Goal: Task Accomplishment & Management: Use online tool/utility

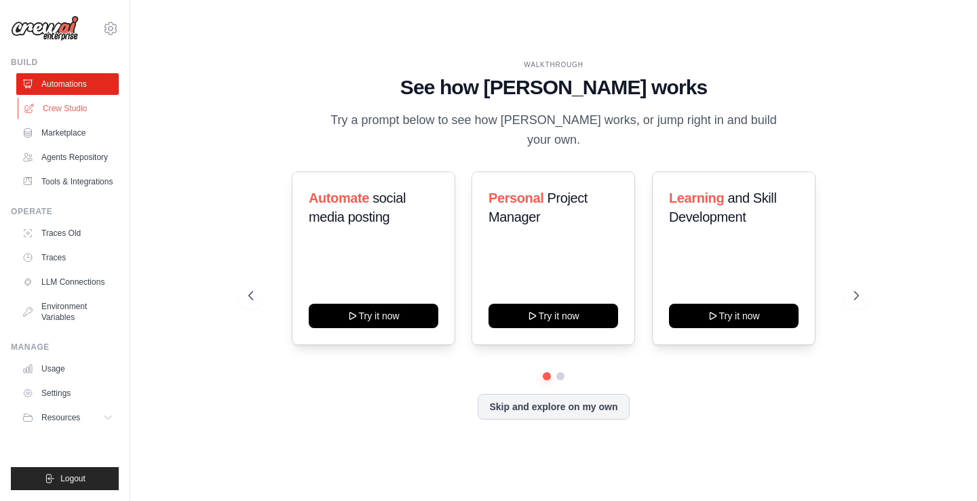
click at [79, 103] on link "Crew Studio" at bounding box center [69, 109] width 102 height 22
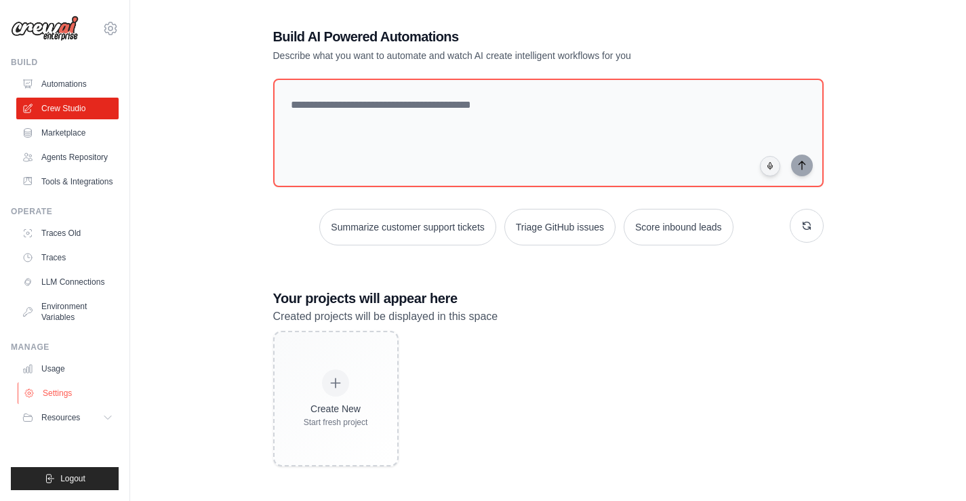
scroll to position [27, 0]
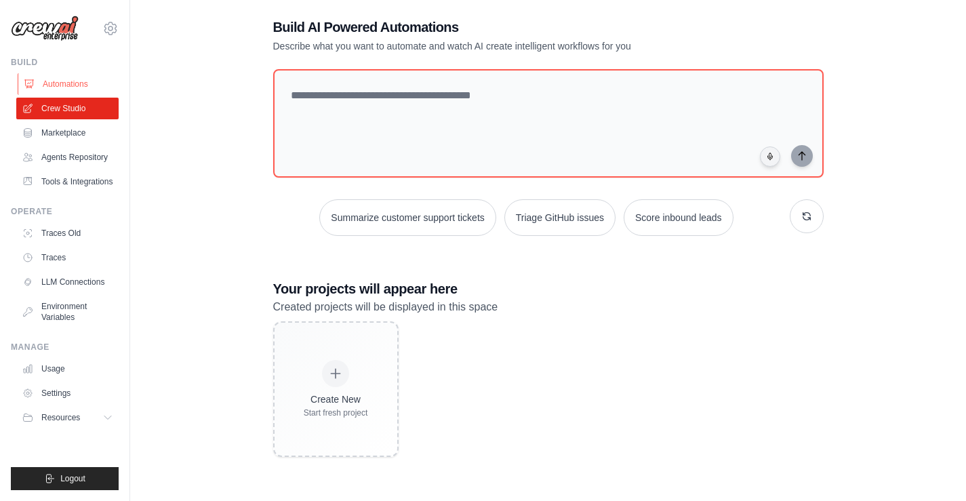
click at [63, 82] on link "Automations" at bounding box center [69, 84] width 102 height 22
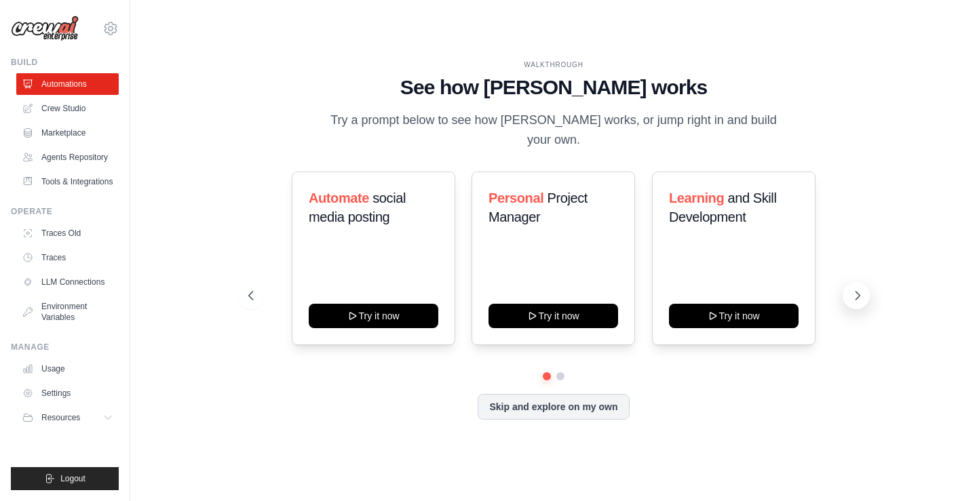
click at [848, 284] on button at bounding box center [855, 295] width 27 height 27
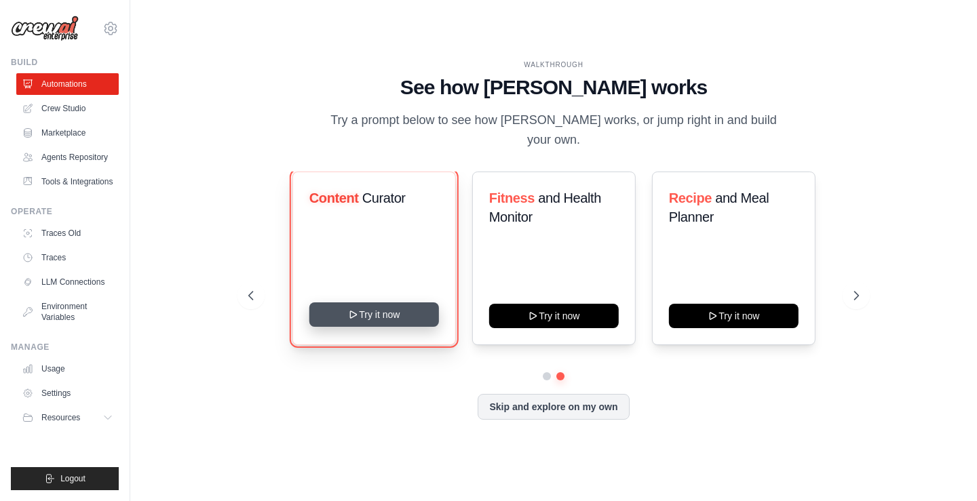
click at [357, 309] on icon at bounding box center [353, 314] width 11 height 11
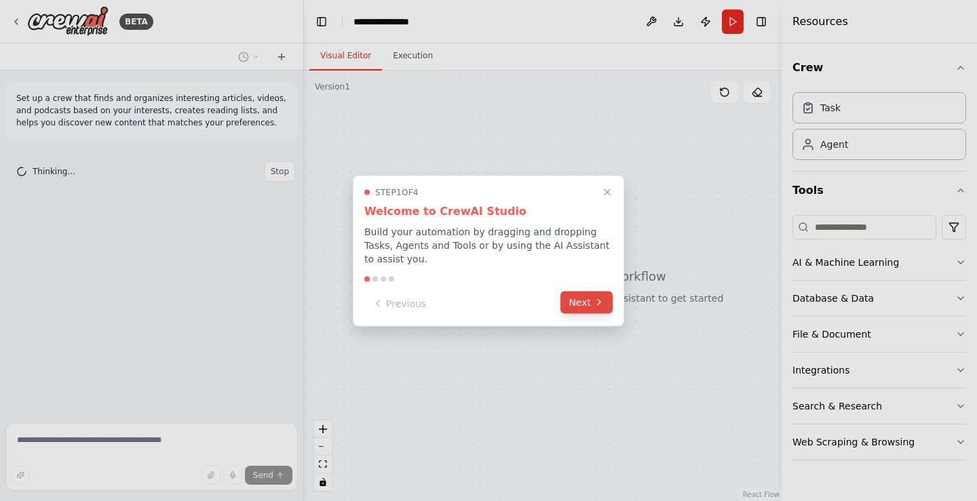
click at [593, 298] on icon at bounding box center [598, 302] width 11 height 11
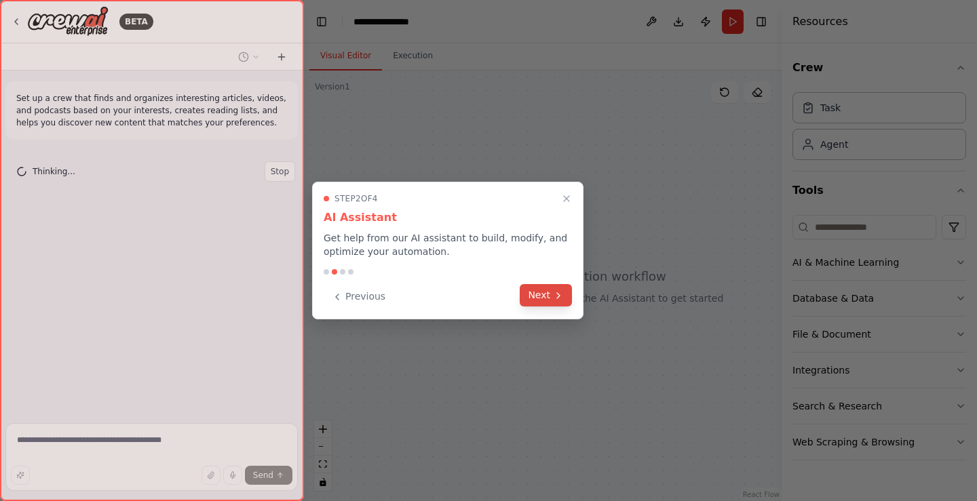
click at [547, 298] on button "Next" at bounding box center [545, 295] width 52 height 22
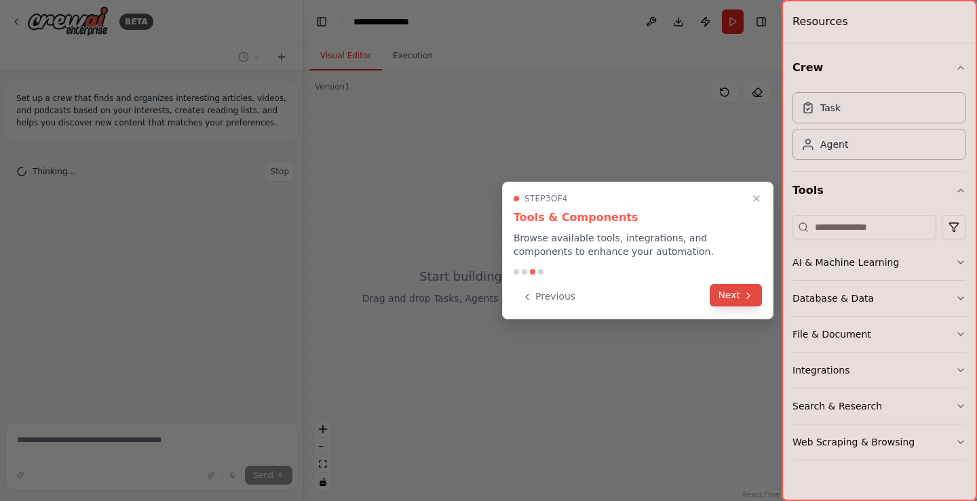
click at [739, 300] on button "Next" at bounding box center [735, 295] width 52 height 22
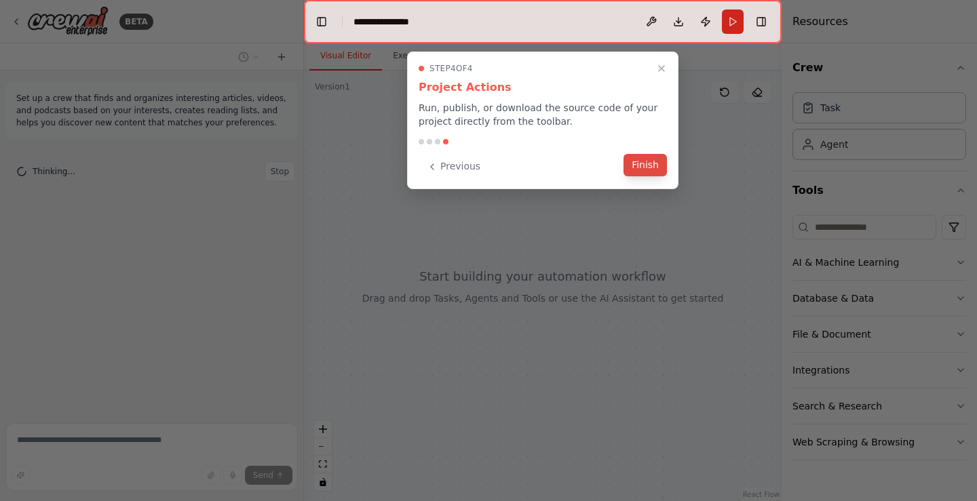
click at [660, 172] on button "Finish" at bounding box center [644, 165] width 43 height 22
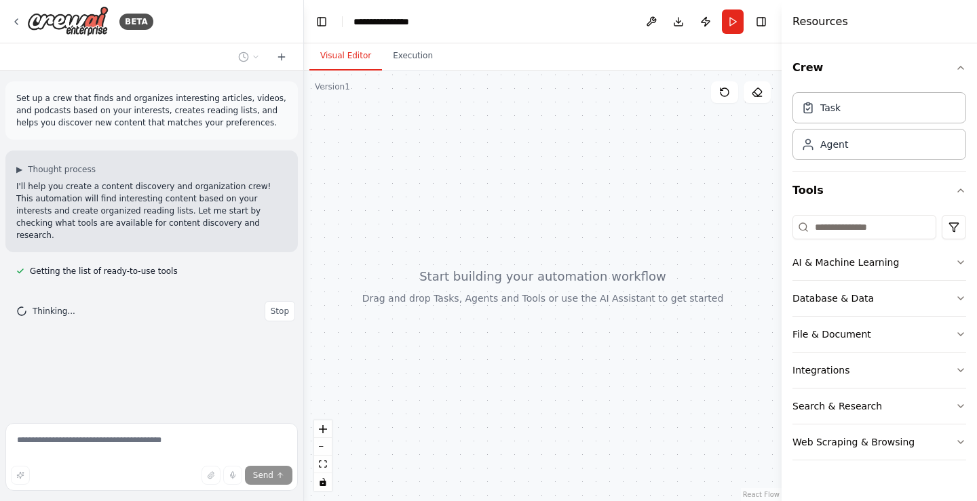
drag, startPoint x: 623, startPoint y: 323, endPoint x: 611, endPoint y: 321, distance: 11.7
click at [611, 321] on div at bounding box center [542, 286] width 477 height 431
click at [960, 273] on button "AI & Machine Learning" at bounding box center [879, 262] width 174 height 35
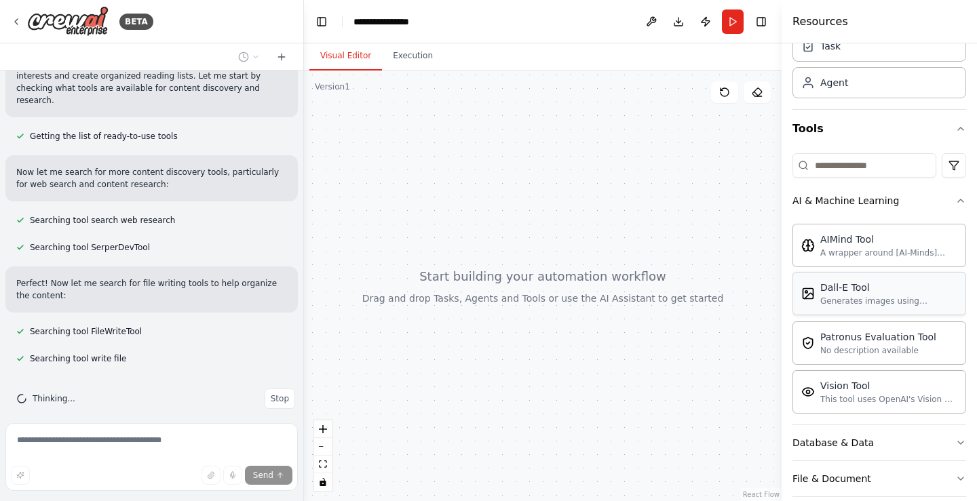
scroll to position [136, 0]
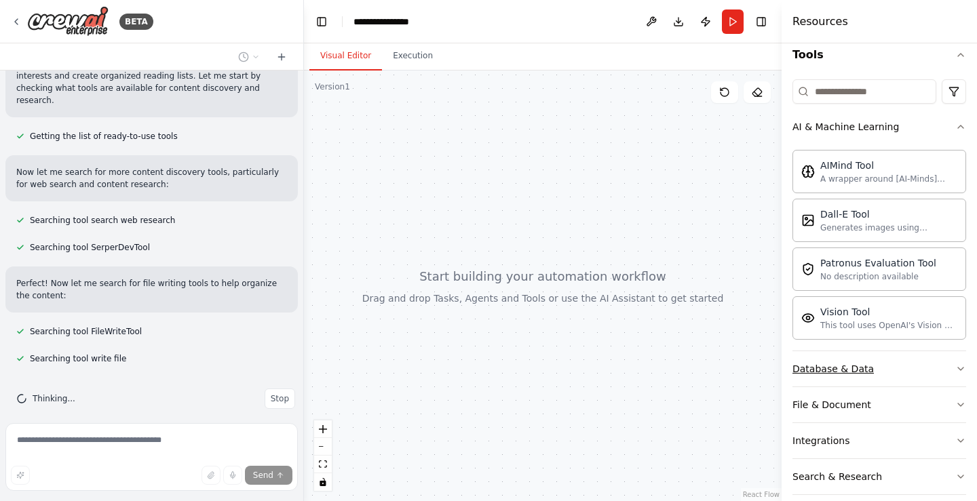
click at [911, 368] on button "Database & Data" at bounding box center [879, 368] width 174 height 35
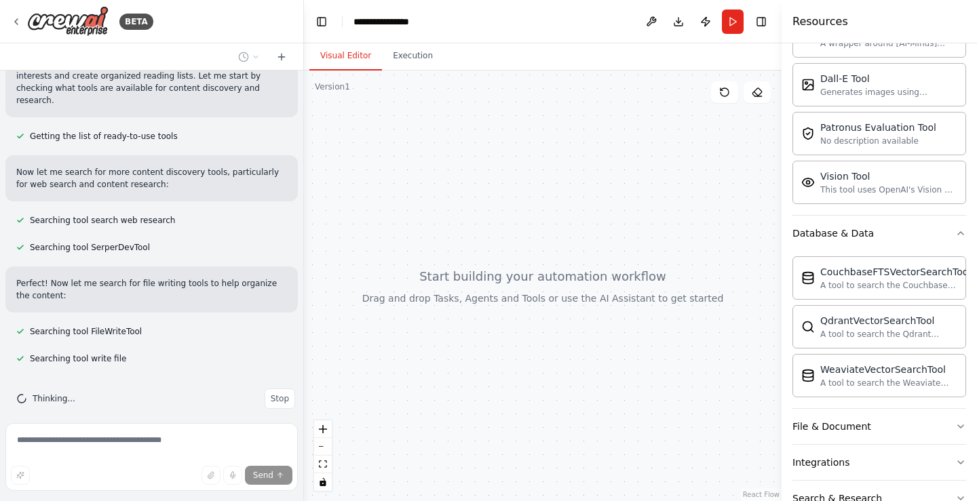
scroll to position [339, 0]
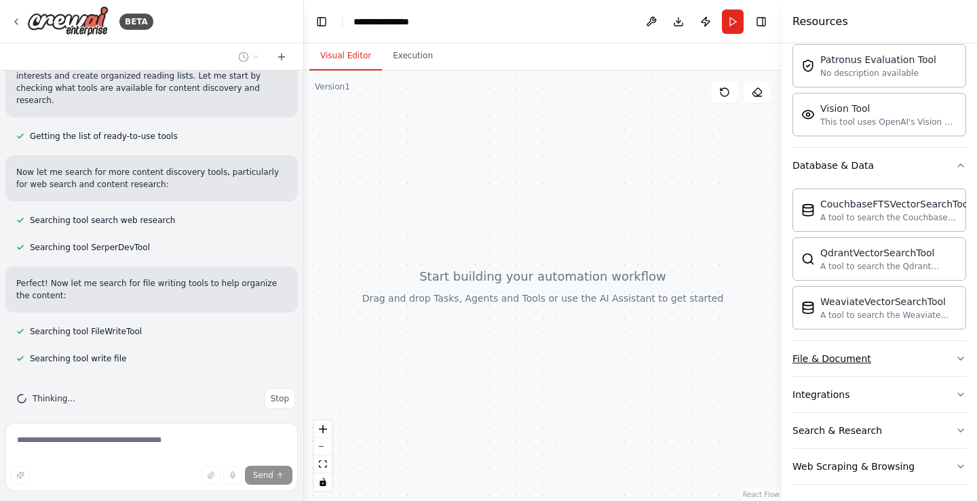
click at [915, 359] on button "File & Document" at bounding box center [879, 358] width 174 height 35
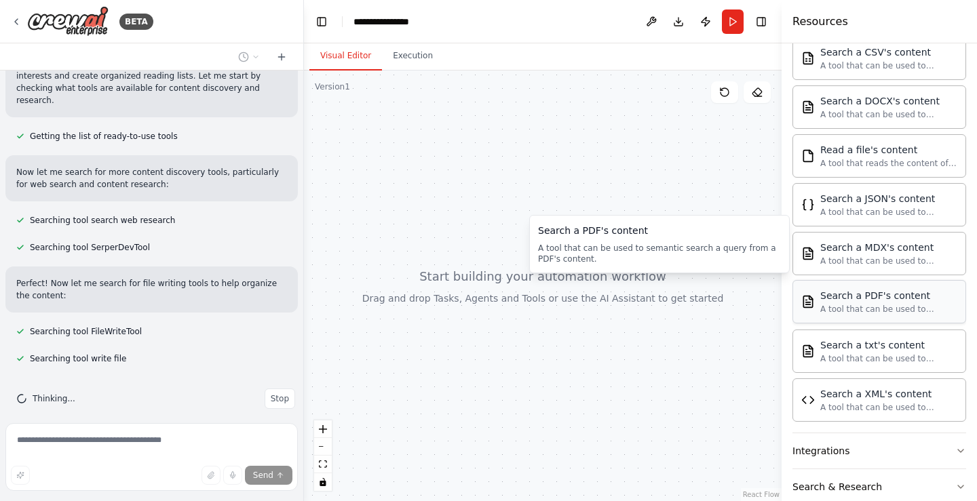
scroll to position [746, 0]
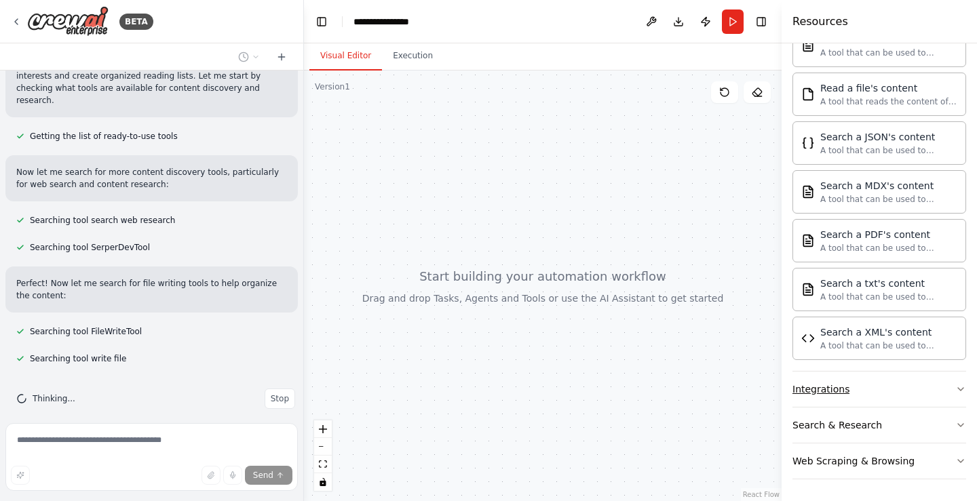
click at [897, 393] on button "Integrations" at bounding box center [879, 389] width 174 height 35
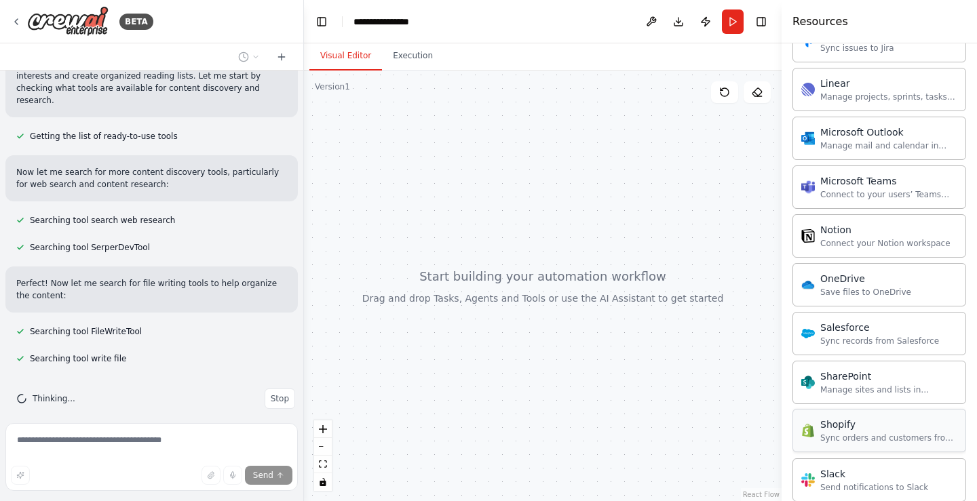
scroll to position [1831, 0]
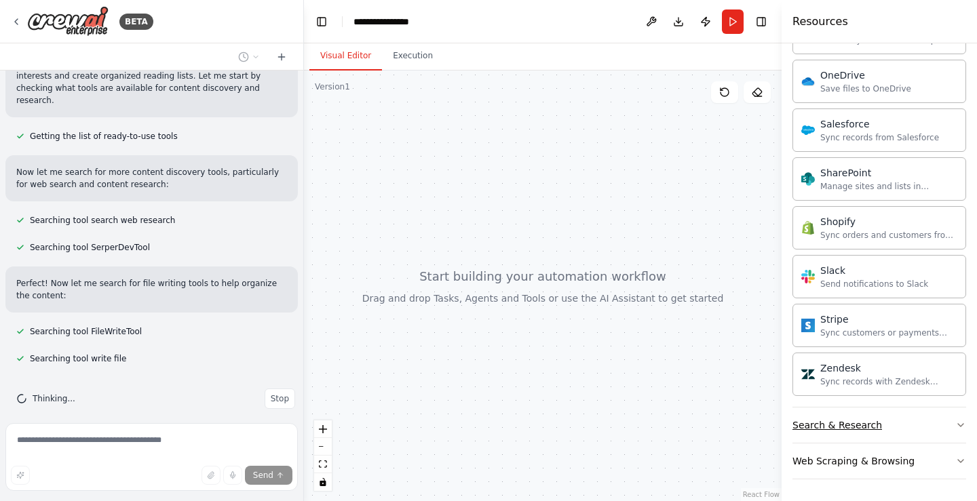
click at [917, 425] on button "Search & Research" at bounding box center [879, 425] width 174 height 35
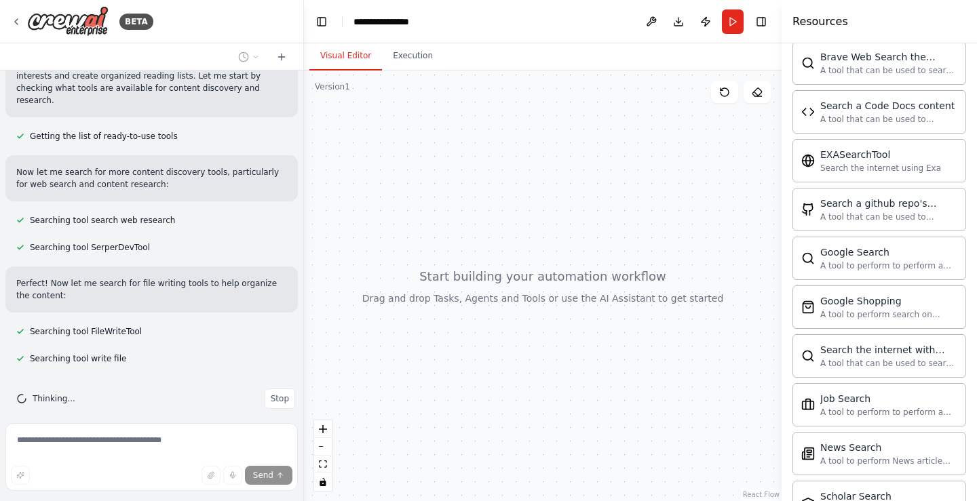
scroll to position [2526, 0]
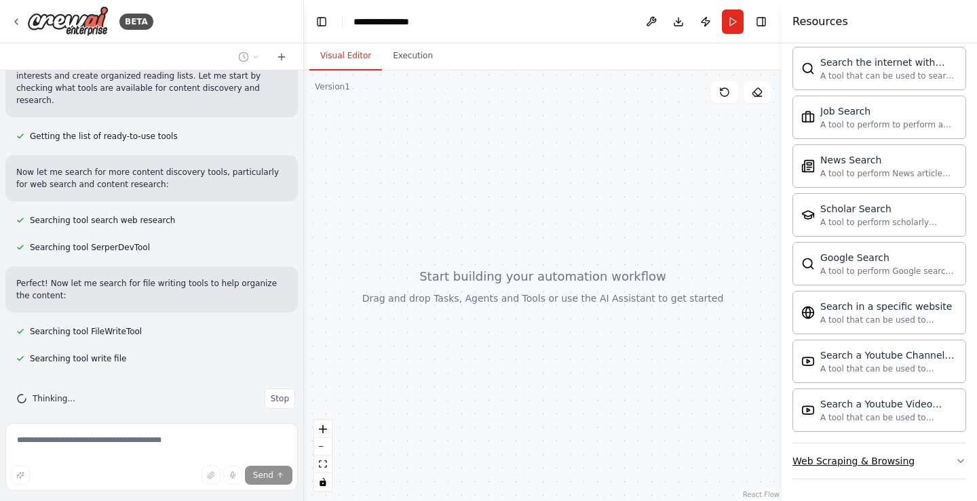
click at [940, 460] on button "Web Scraping & Browsing" at bounding box center [879, 461] width 174 height 35
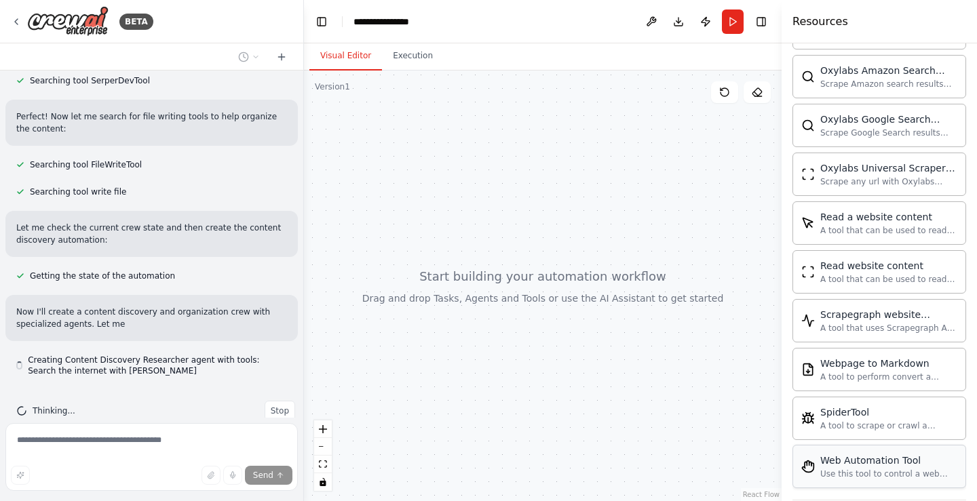
scroll to position [3269, 0]
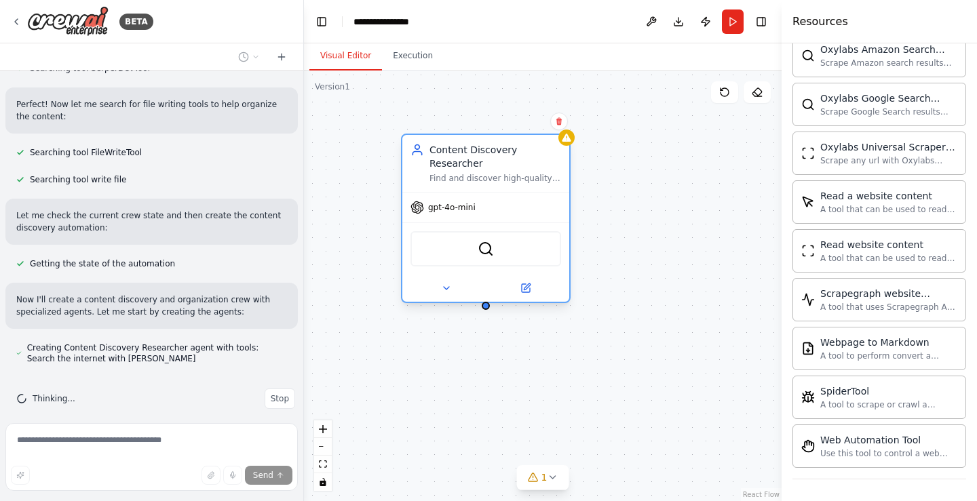
drag, startPoint x: 454, startPoint y: 157, endPoint x: 492, endPoint y: 157, distance: 38.0
click at [492, 157] on div "Content Discovery Researcher Find and discover high-quality articles, videos, a…" at bounding box center [495, 163] width 132 height 41
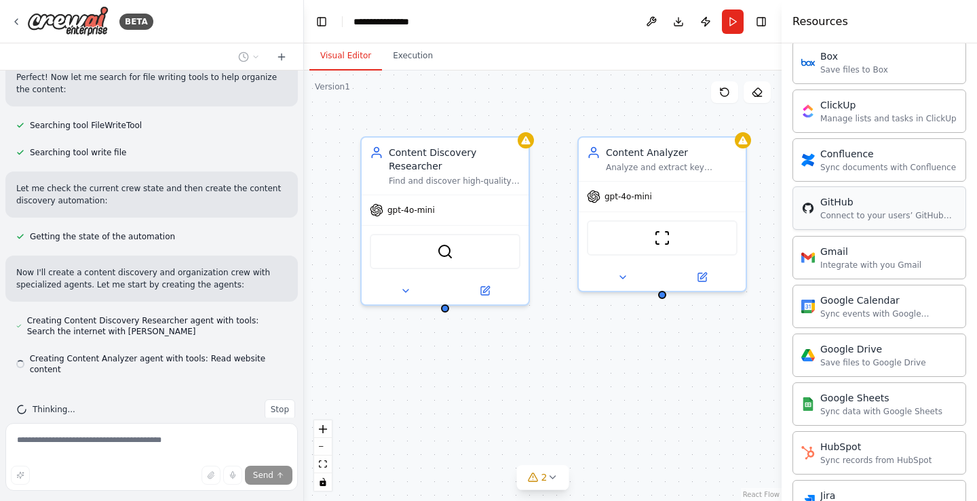
scroll to position [556, 0]
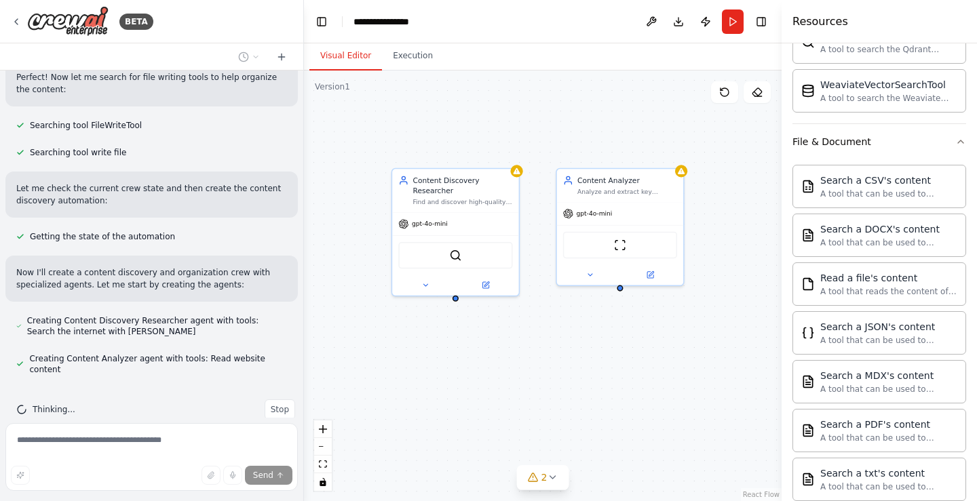
drag, startPoint x: 656, startPoint y: 395, endPoint x: 632, endPoint y: 366, distance: 37.1
click at [632, 366] on div "Content Discovery Researcher Find and discover high-quality articles, videos, a…" at bounding box center [542, 286] width 477 height 431
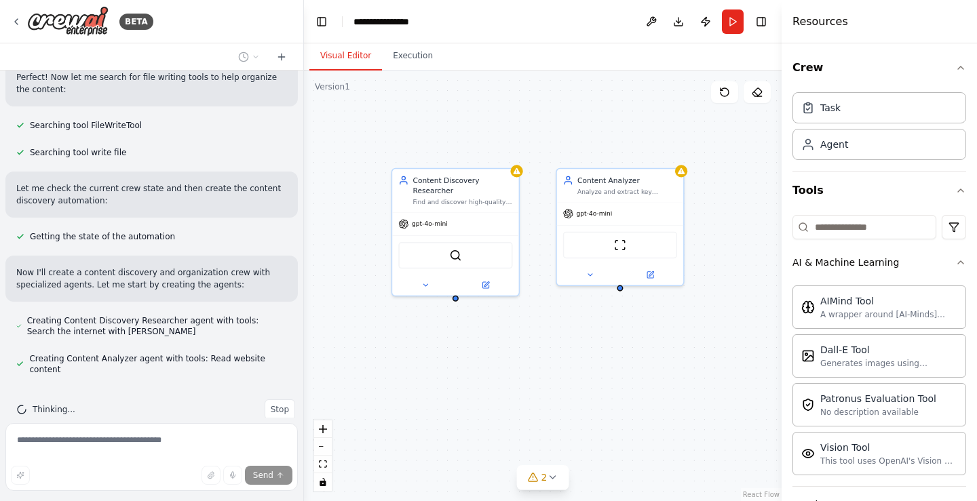
scroll to position [368, 0]
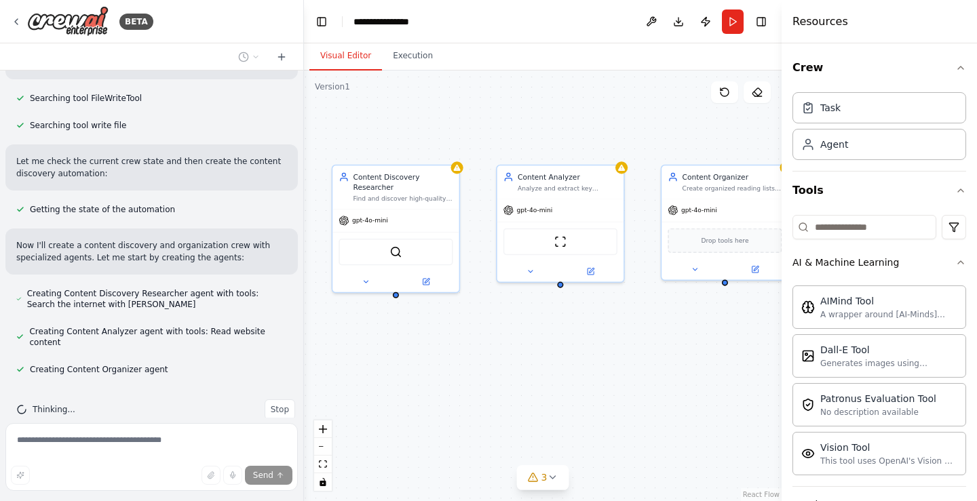
drag, startPoint x: 644, startPoint y: 396, endPoint x: 600, endPoint y: 393, distance: 43.5
click at [600, 393] on div "Content Discovery Researcher Find and discover high-quality articles, videos, a…" at bounding box center [542, 286] width 477 height 431
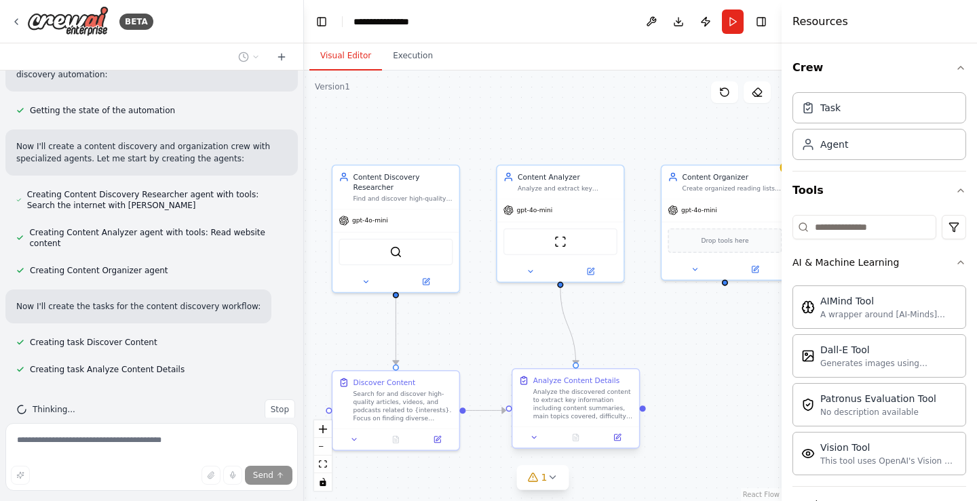
scroll to position [494, 0]
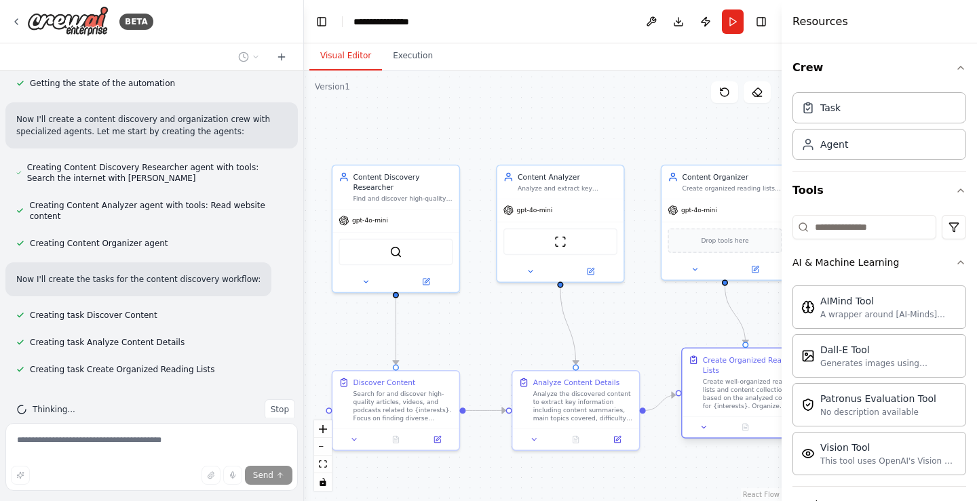
drag, startPoint x: 699, startPoint y: 400, endPoint x: 698, endPoint y: 393, distance: 7.6
click at [698, 393] on div "Create Organized Reading Lists Create well-organized reading lists and content …" at bounding box center [745, 383] width 114 height 56
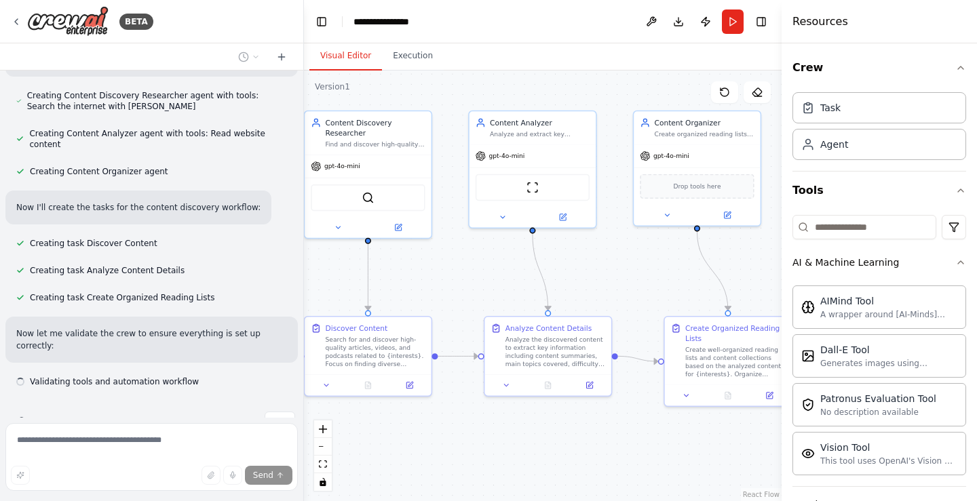
drag, startPoint x: 665, startPoint y: 336, endPoint x: 636, endPoint y: 279, distance: 63.1
click at [636, 279] on div ".deletable-edge-delete-btn { width: 20px; height: 20px; border: 0px solid #ffff…" at bounding box center [542, 286] width 477 height 431
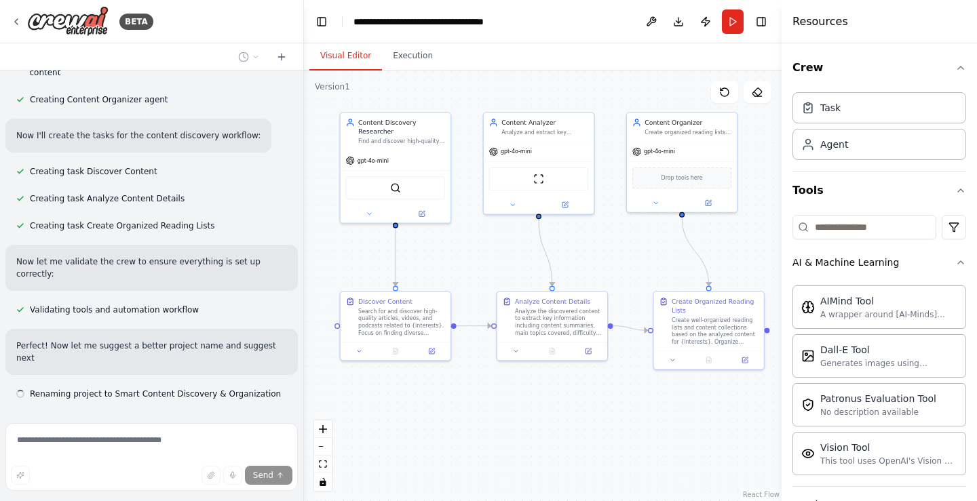
scroll to position [650, 0]
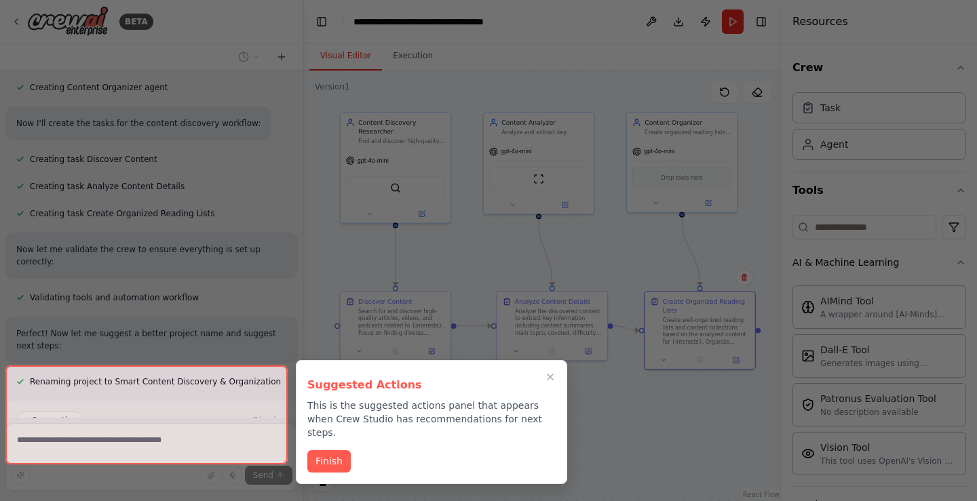
drag, startPoint x: 678, startPoint y: 286, endPoint x: 677, endPoint y: 304, distance: 18.4
click at [677, 304] on div "BETA Set up a crew that finds and organizes interesting articles, videos, and p…" at bounding box center [488, 250] width 977 height 501
click at [326, 449] on button "Finish" at bounding box center [328, 460] width 43 height 22
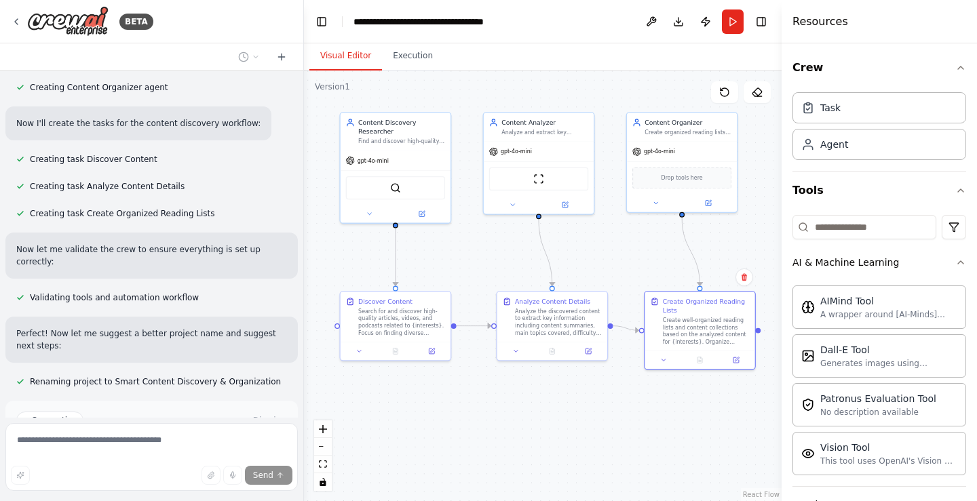
scroll to position [760, 0]
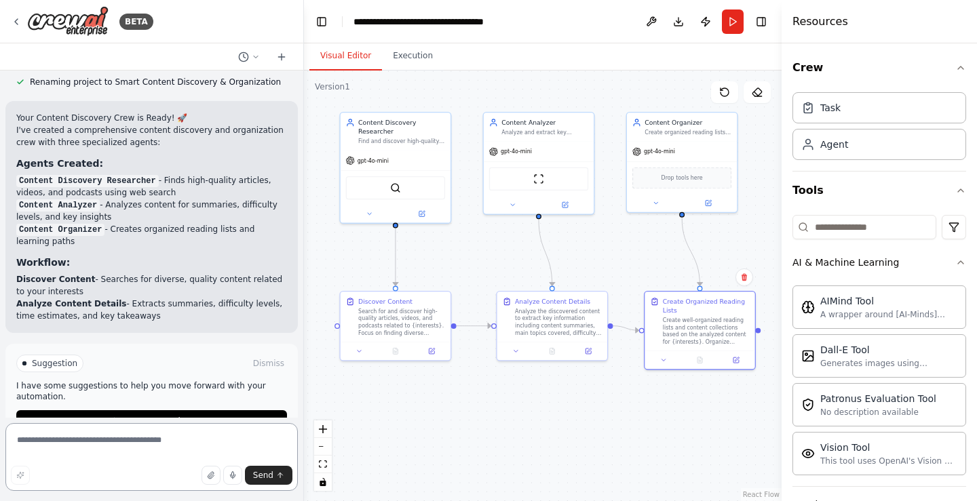
click at [94, 453] on textarea at bounding box center [151, 457] width 292 height 68
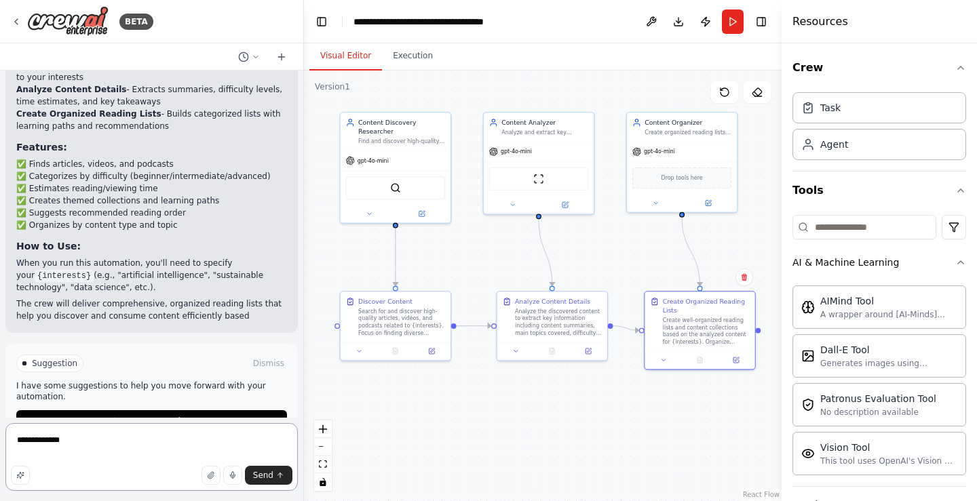
scroll to position [1177, 0]
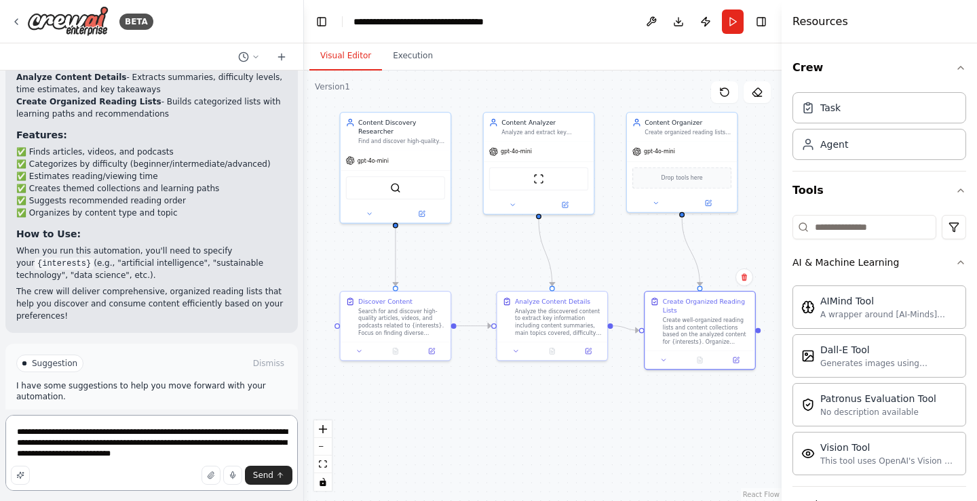
type textarea "**********"
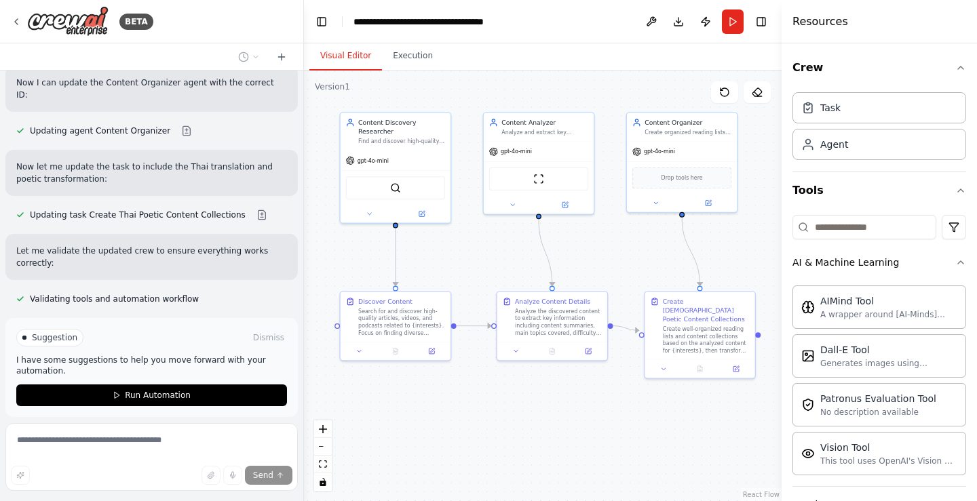
scroll to position [1864, 0]
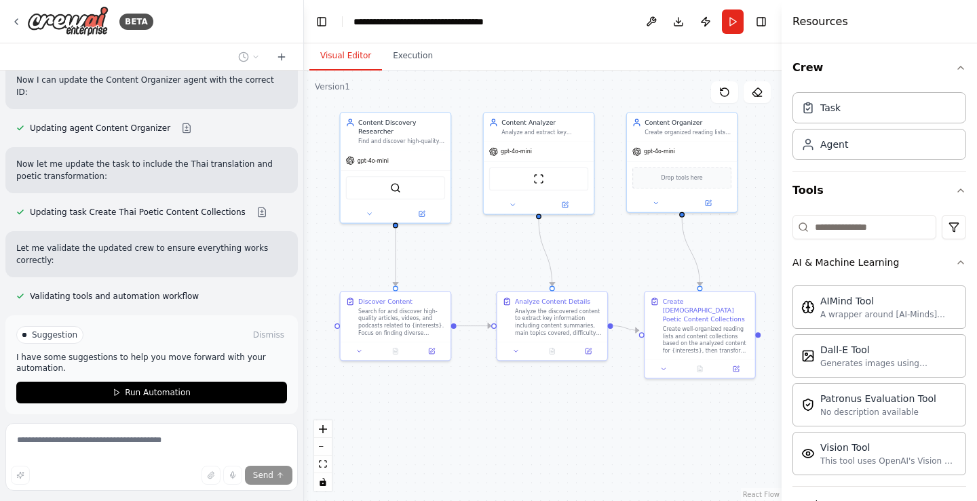
click at [139, 387] on span "Run Automation" at bounding box center [158, 392] width 66 height 11
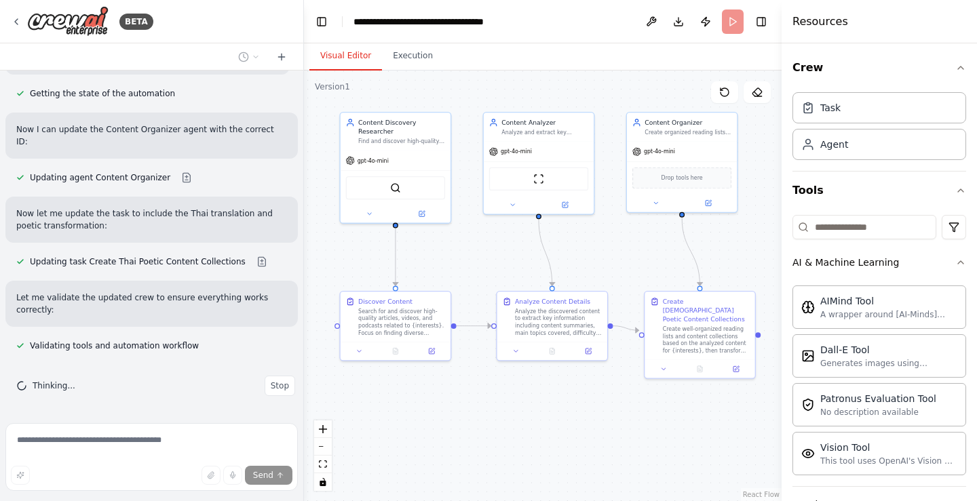
scroll to position [1754, 0]
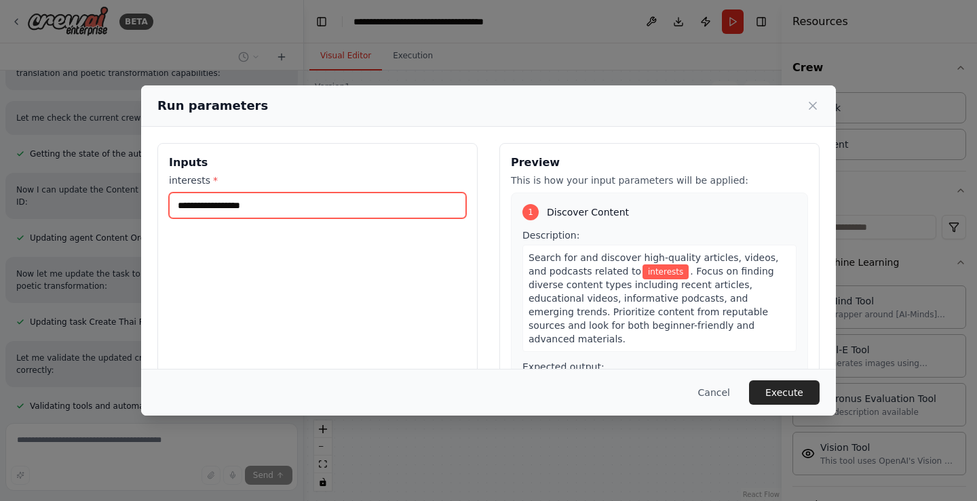
click at [370, 212] on input "interests *" at bounding box center [317, 206] width 297 height 26
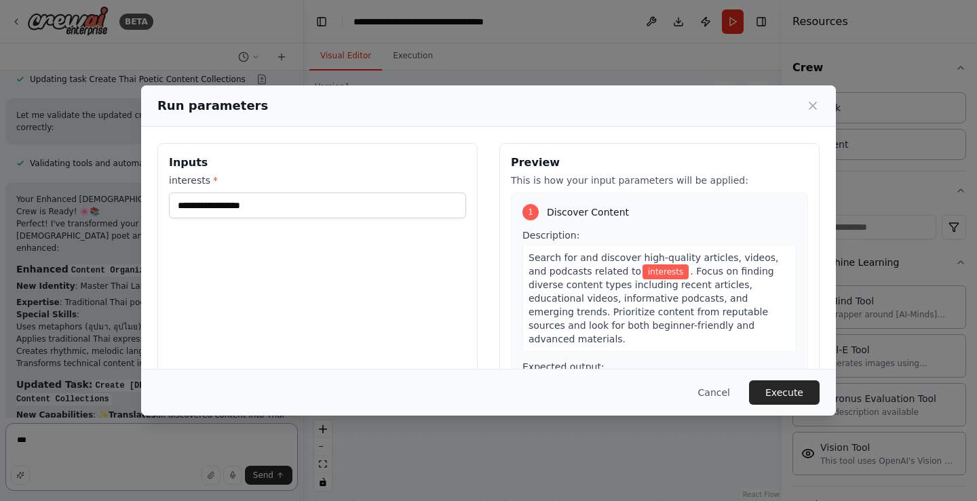
type textarea "***"
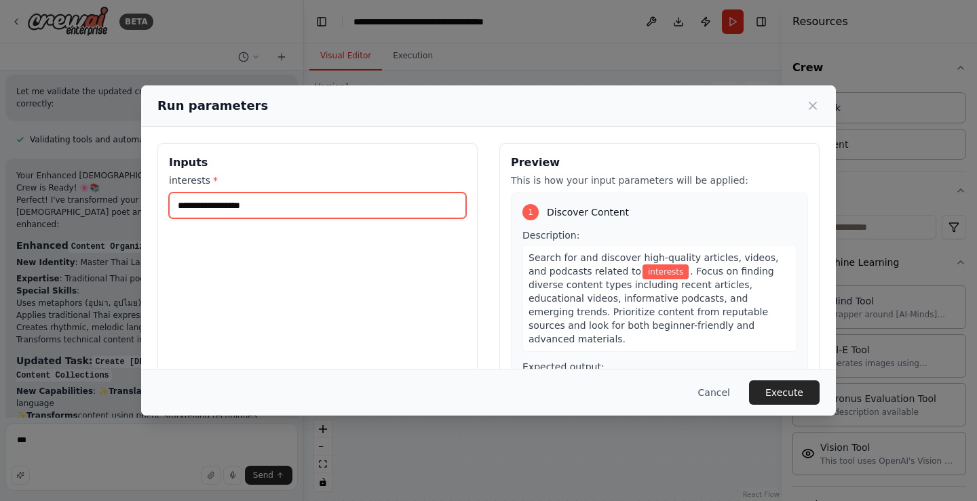
click at [257, 205] on input "interests *" at bounding box center [317, 206] width 297 height 26
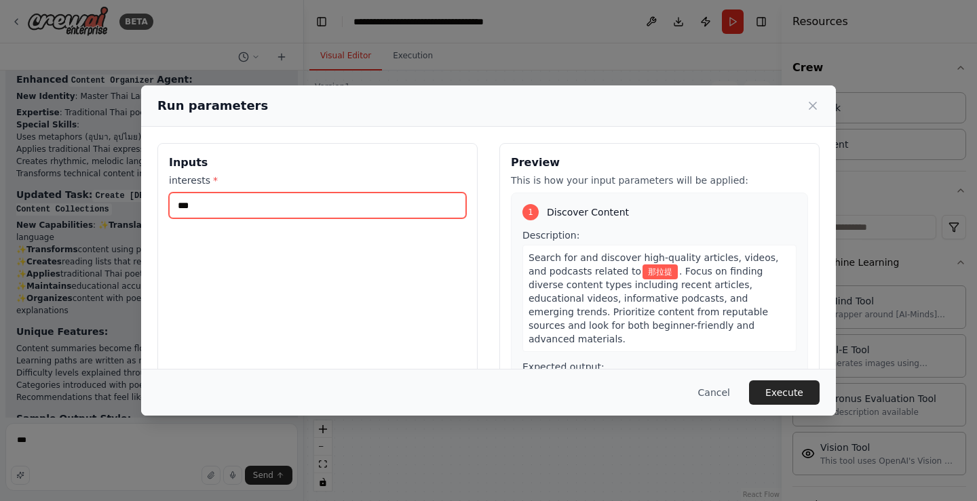
scroll to position [2199, 0]
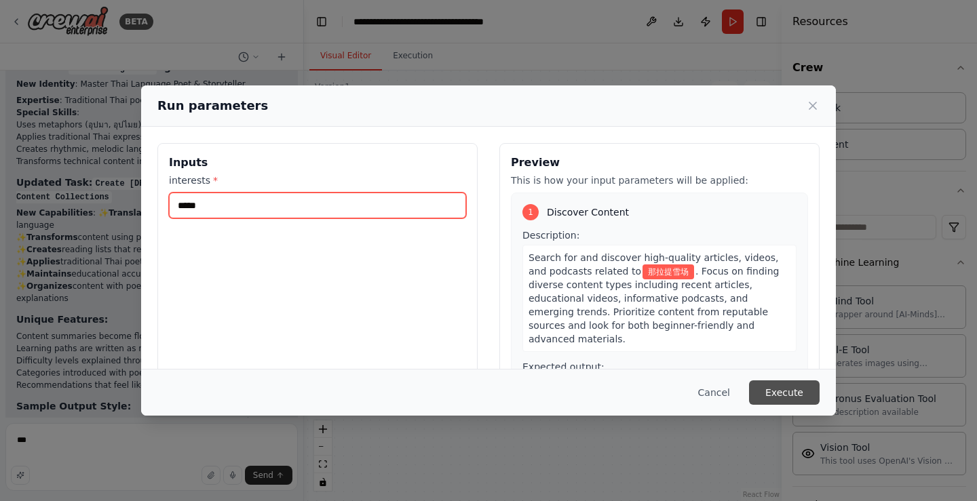
type input "*****"
click at [787, 391] on button "Execute" at bounding box center [784, 392] width 71 height 24
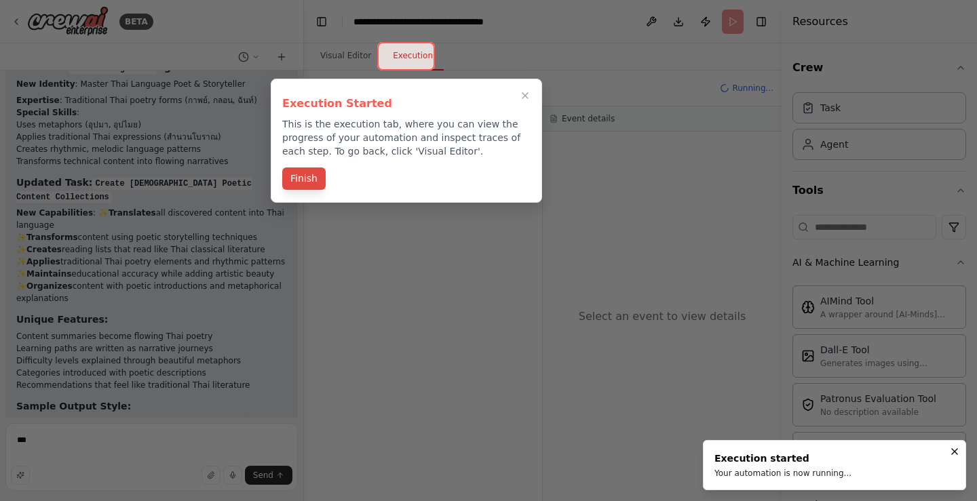
click at [302, 186] on button "Finish" at bounding box center [303, 179] width 43 height 22
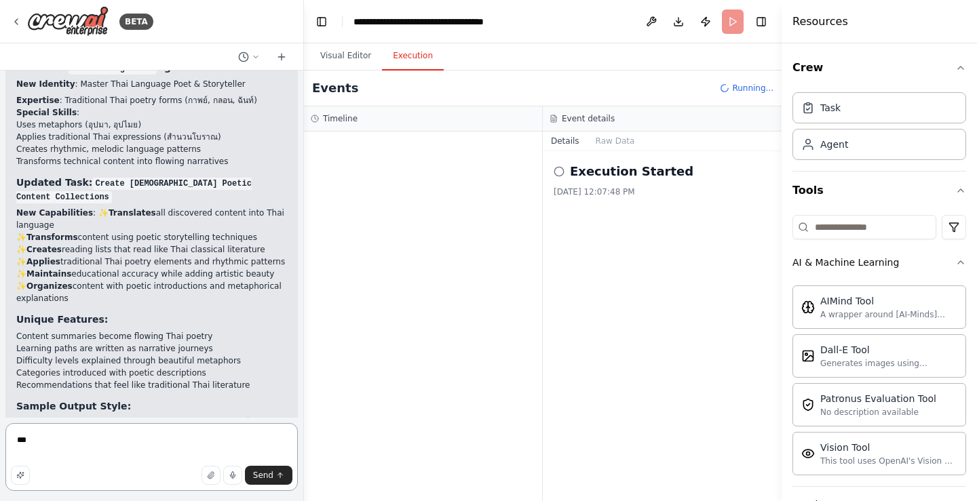
drag, startPoint x: 48, startPoint y: 442, endPoint x: 0, endPoint y: 440, distance: 48.2
click at [0, 440] on div "BETA Set up a crew that finds and organizes interesting articles, videos, and p…" at bounding box center [152, 250] width 304 height 501
click at [113, 444] on textarea at bounding box center [151, 457] width 292 height 68
click at [631, 129] on div "Event details" at bounding box center [662, 118] width 239 height 25
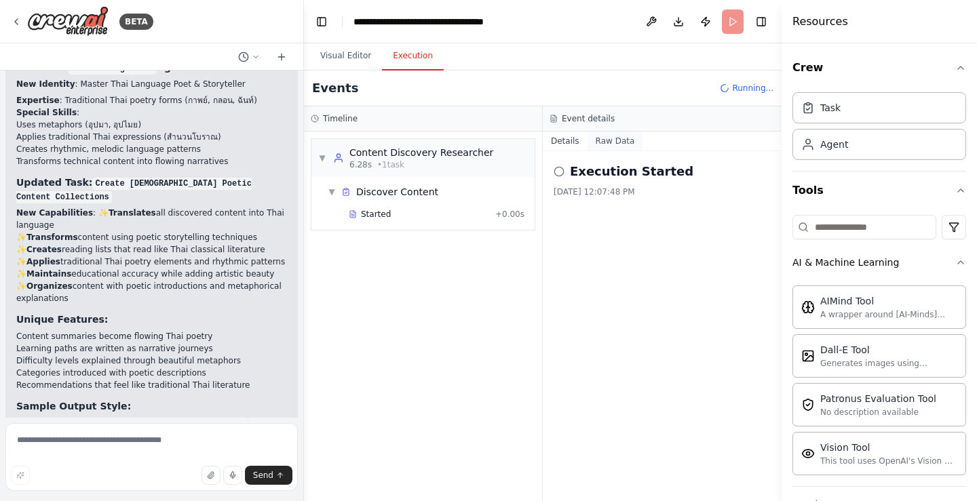
click at [621, 136] on button "Raw Data" at bounding box center [615, 141] width 56 height 19
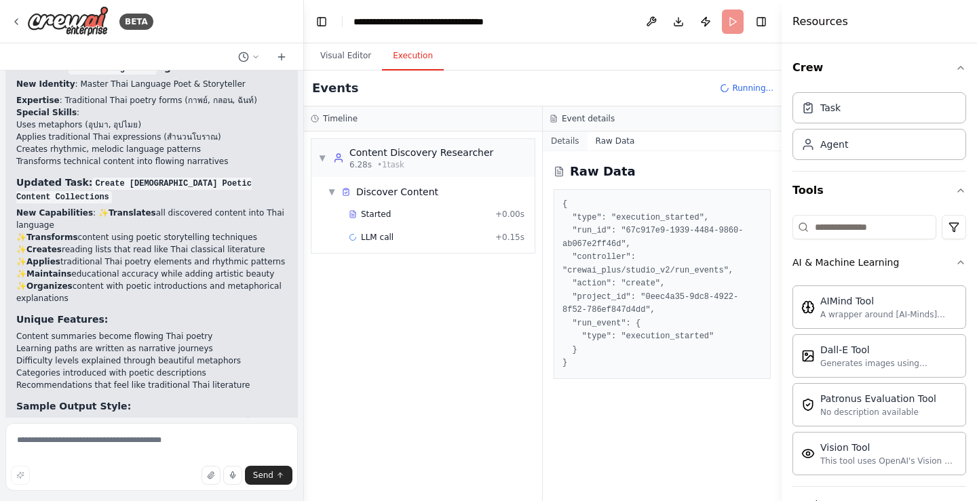
click at [569, 140] on button "Details" at bounding box center [565, 141] width 45 height 19
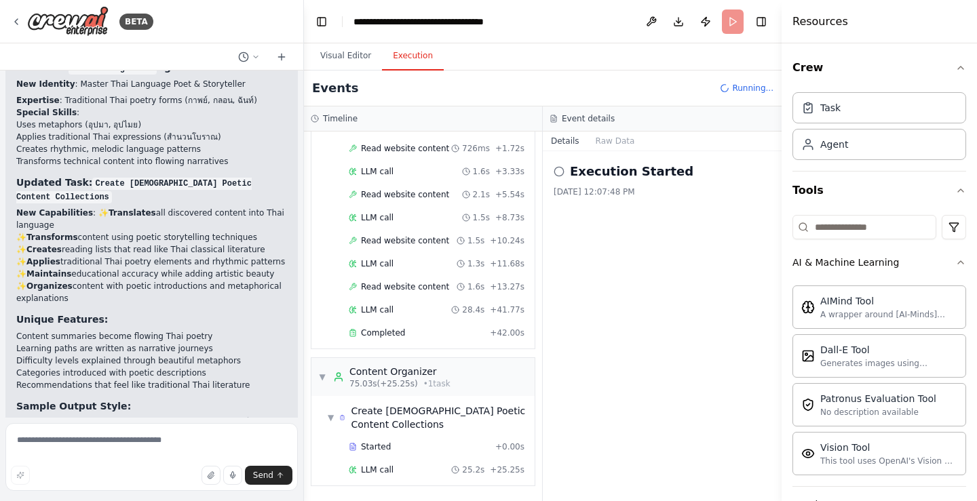
scroll to position [352, 0]
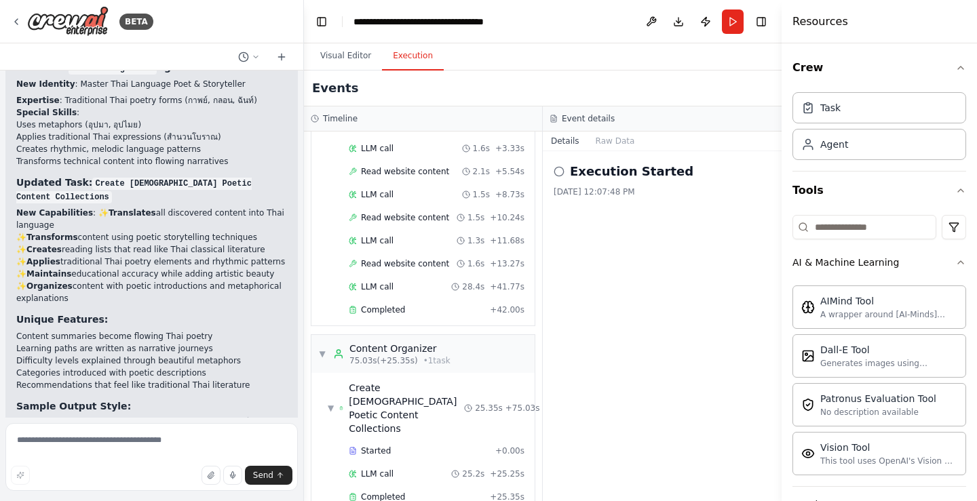
click at [219, 20] on div "BETA" at bounding box center [151, 21] width 303 height 43
click at [373, 492] on span "Completed" at bounding box center [383, 497] width 44 height 11
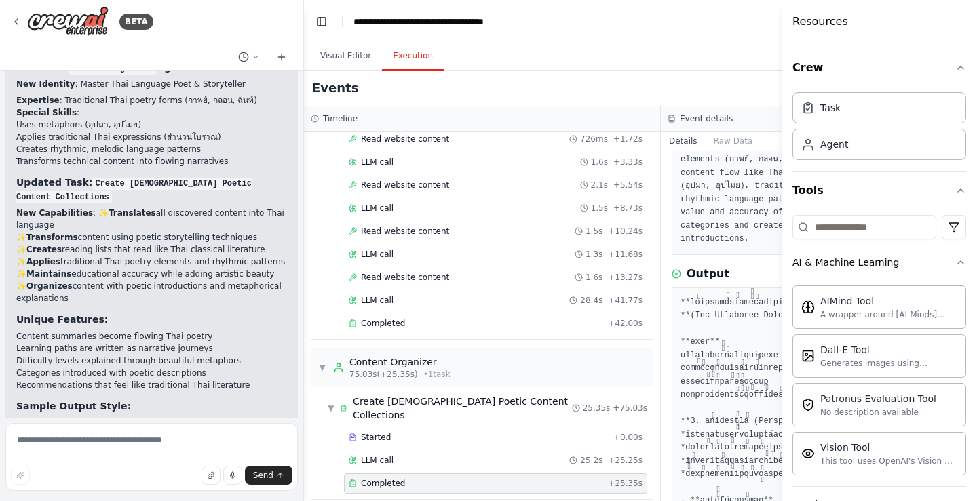
scroll to position [339, 0]
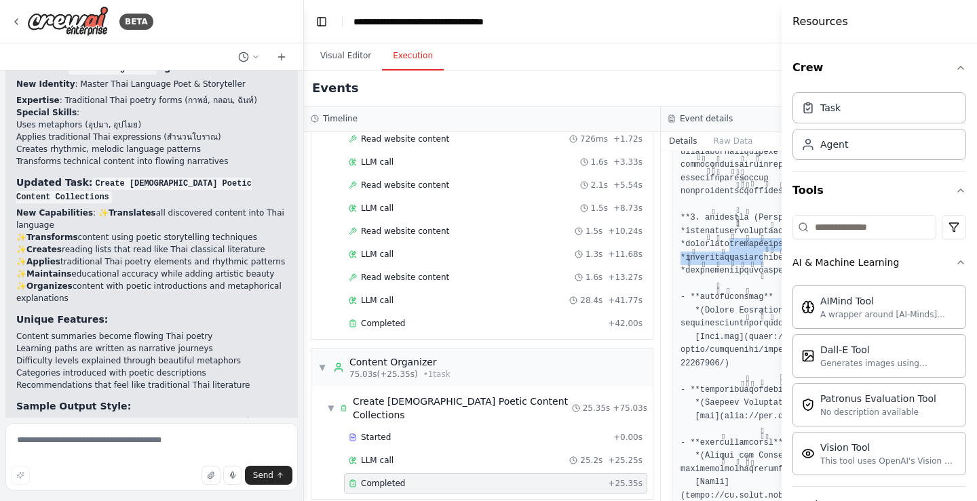
drag, startPoint x: 681, startPoint y: 259, endPoint x: 719, endPoint y: 280, distance: 43.4
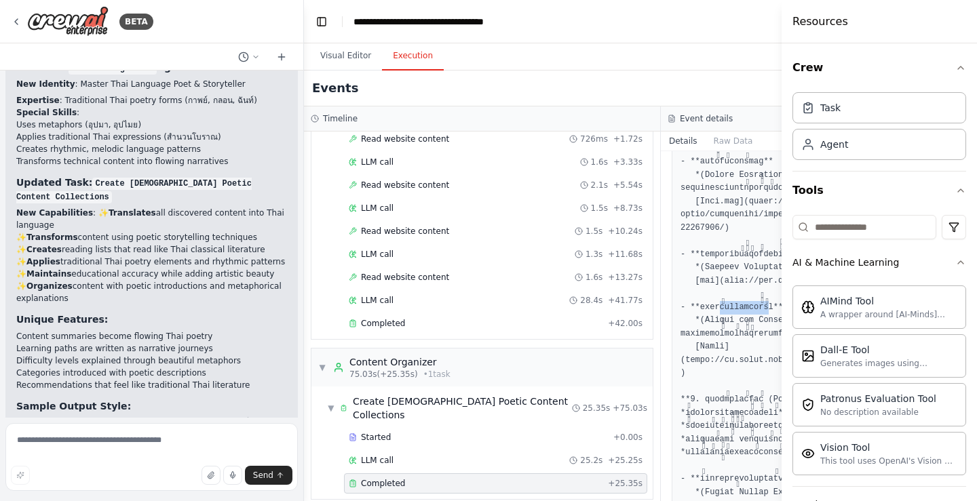
drag, startPoint x: 717, startPoint y: 331, endPoint x: 672, endPoint y: 336, distance: 45.0
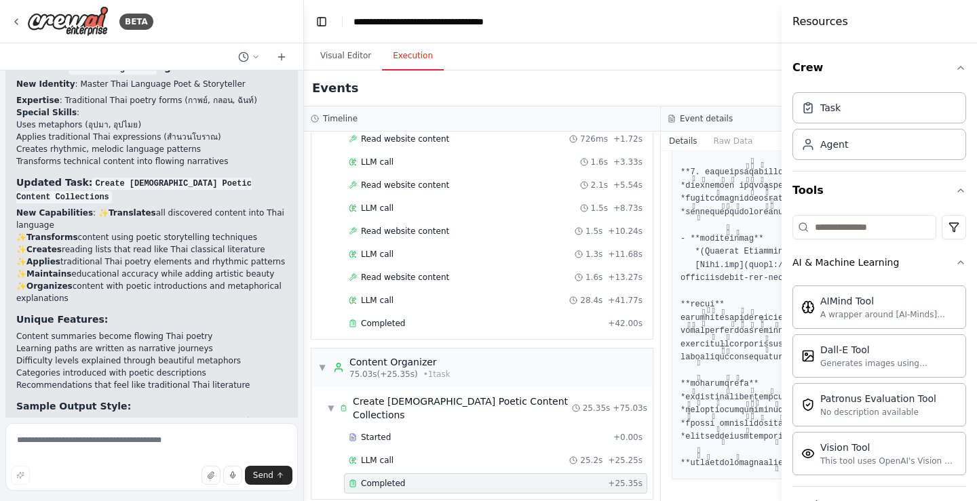
scroll to position [2309, 0]
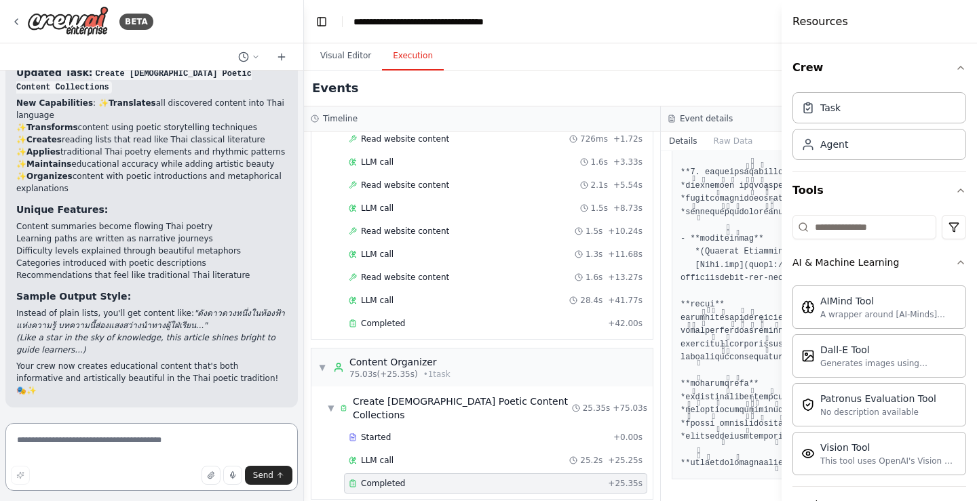
click at [131, 439] on textarea at bounding box center [151, 457] width 292 height 68
type textarea "**********"
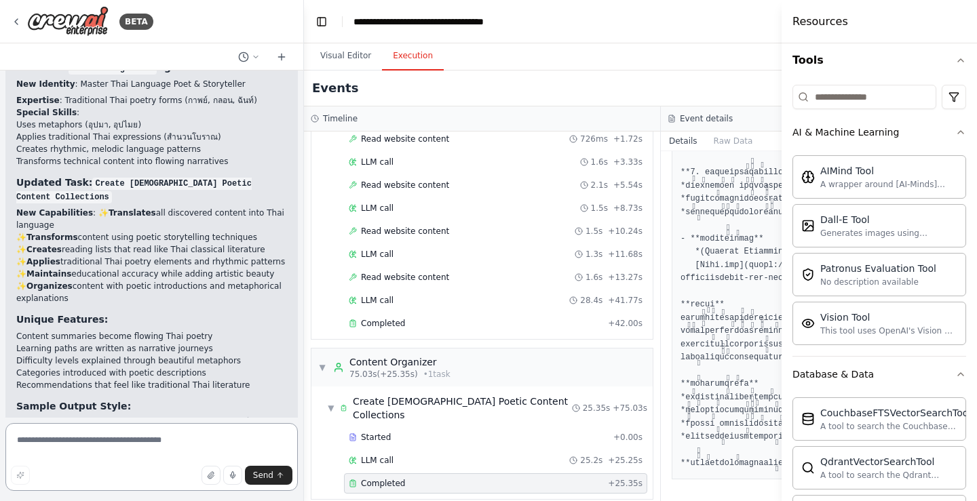
scroll to position [271, 0]
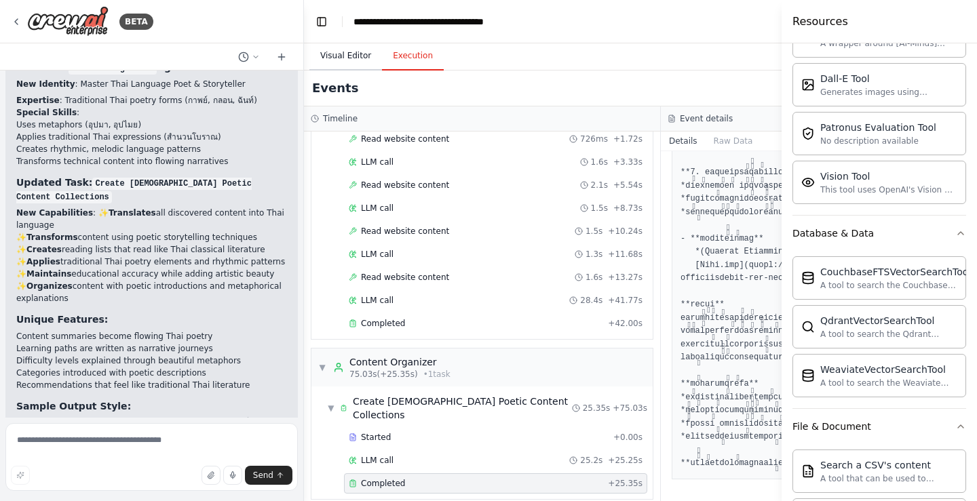
click at [346, 54] on button "Visual Editor" at bounding box center [345, 56] width 73 height 28
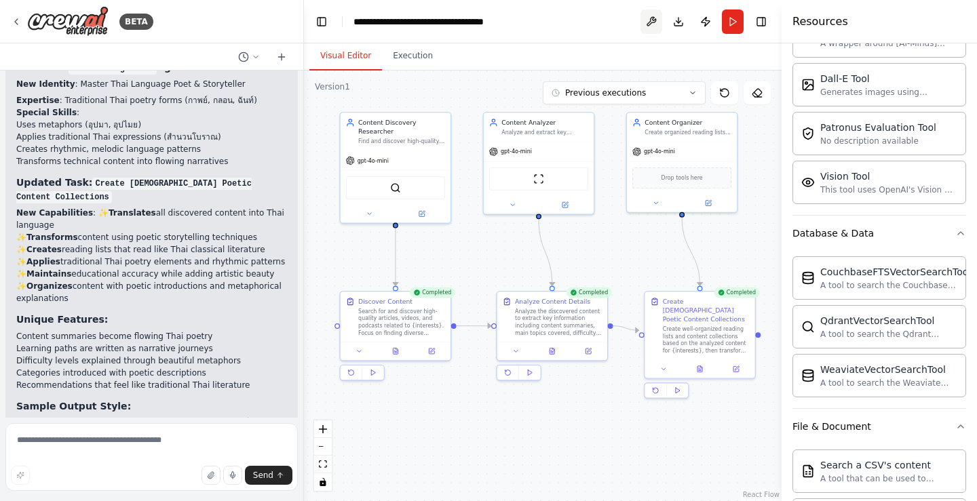
click at [654, 25] on button at bounding box center [651, 21] width 22 height 24
click at [696, 22] on button "Publish" at bounding box center [705, 21] width 22 height 24
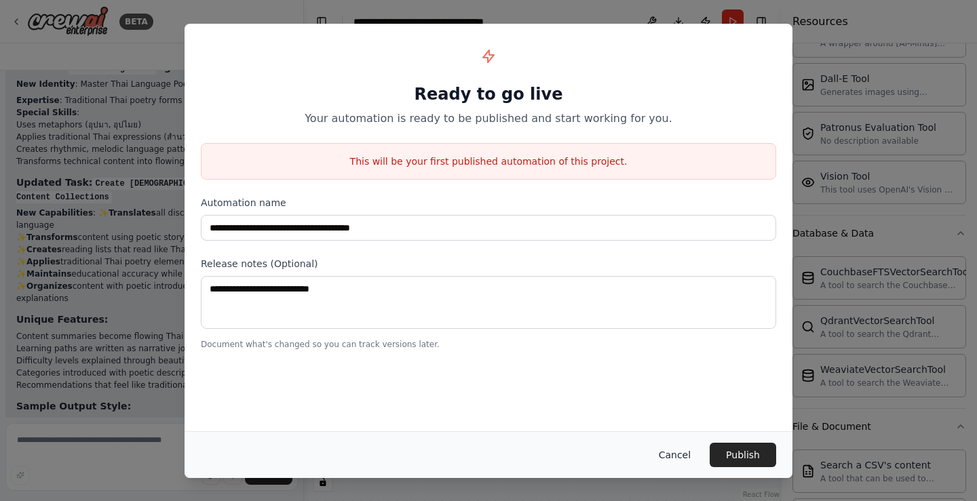
click at [684, 454] on button "Cancel" at bounding box center [675, 455] width 54 height 24
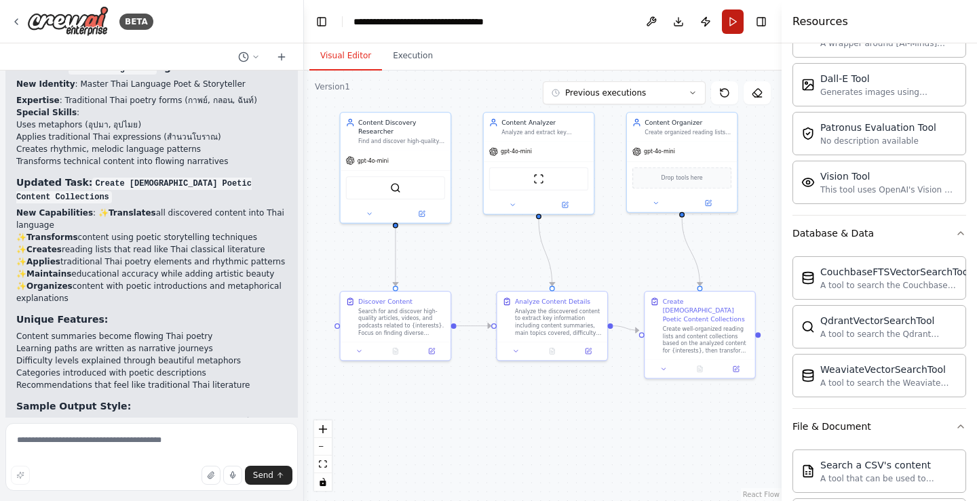
click at [736, 26] on button "Run" at bounding box center [733, 21] width 22 height 24
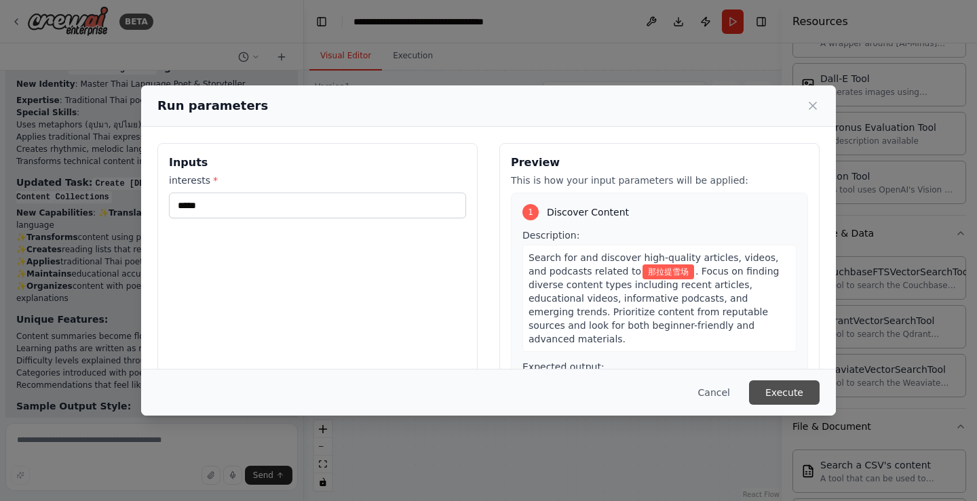
click at [779, 390] on button "Execute" at bounding box center [784, 392] width 71 height 24
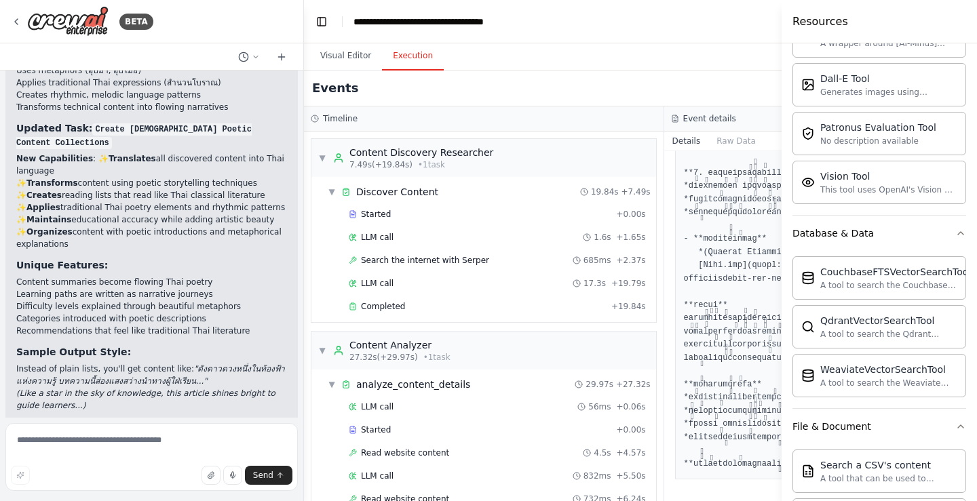
scroll to position [2309, 0]
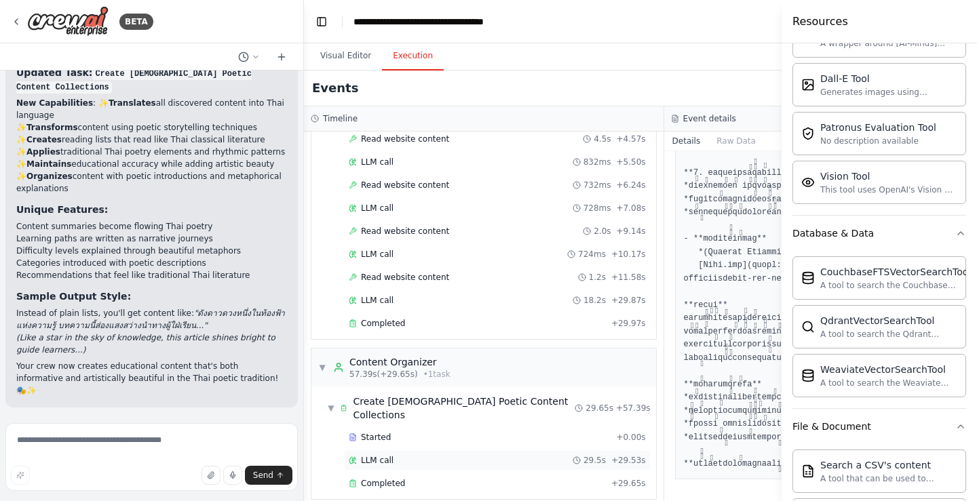
click at [364, 454] on div "LLM call 29.5s + 29.53s" at bounding box center [497, 460] width 307 height 20
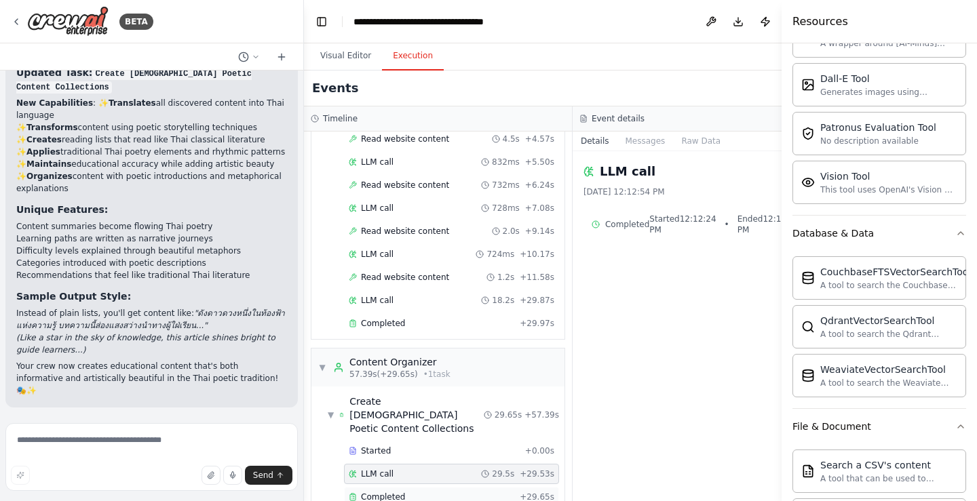
click at [384, 492] on span "Completed" at bounding box center [383, 497] width 44 height 11
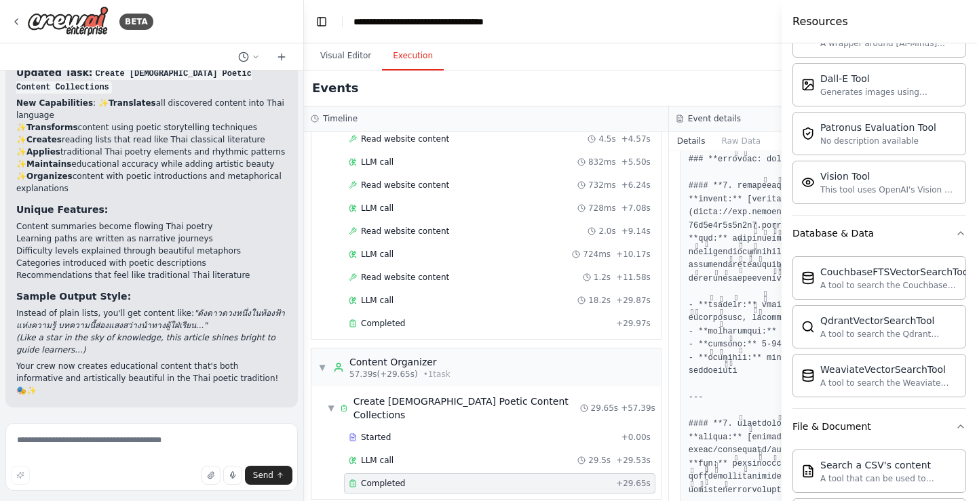
scroll to position [407, 0]
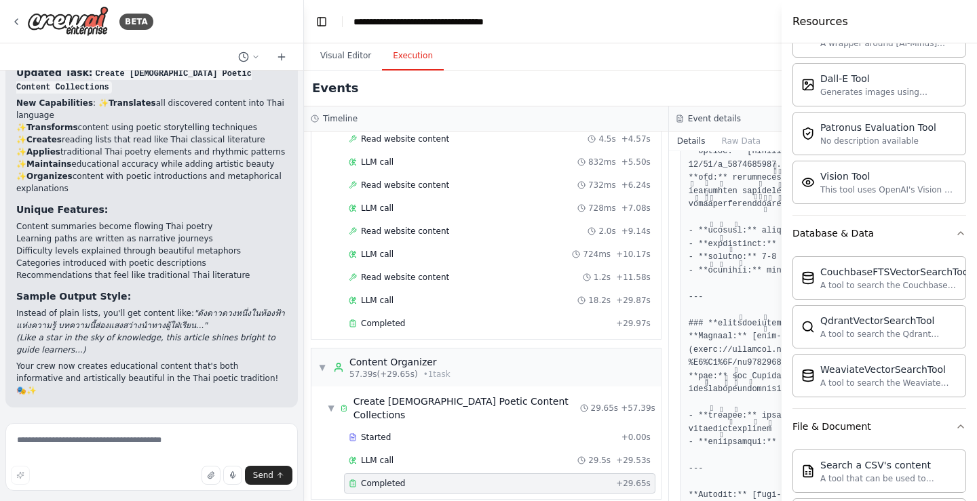
scroll to position [1191, 0]
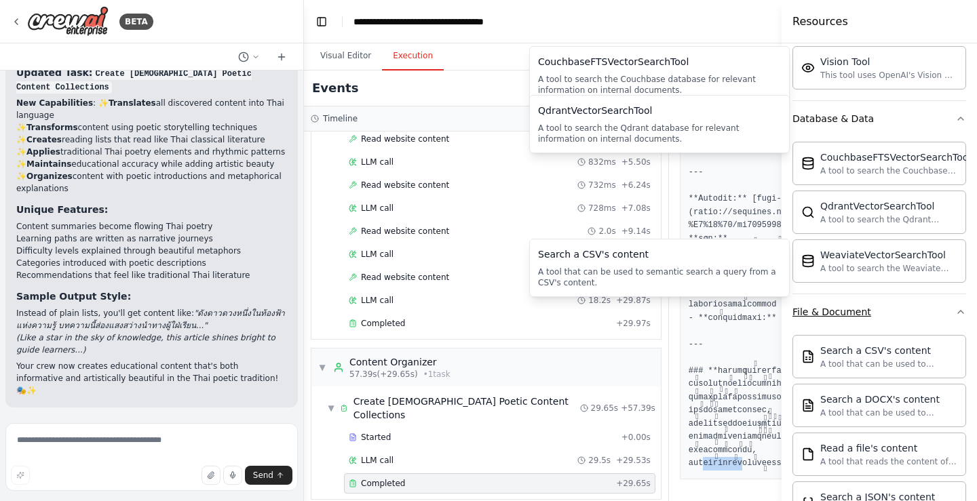
scroll to position [339, 0]
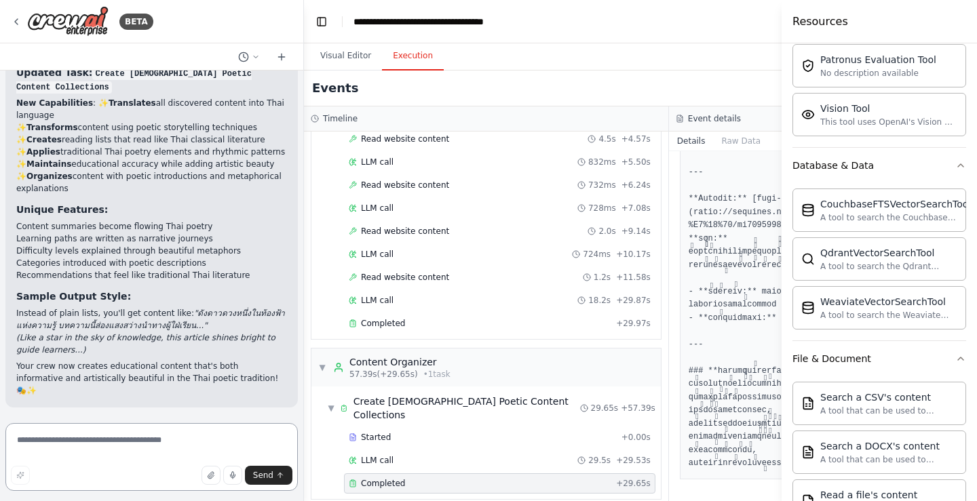
click at [162, 444] on textarea at bounding box center [151, 457] width 292 height 68
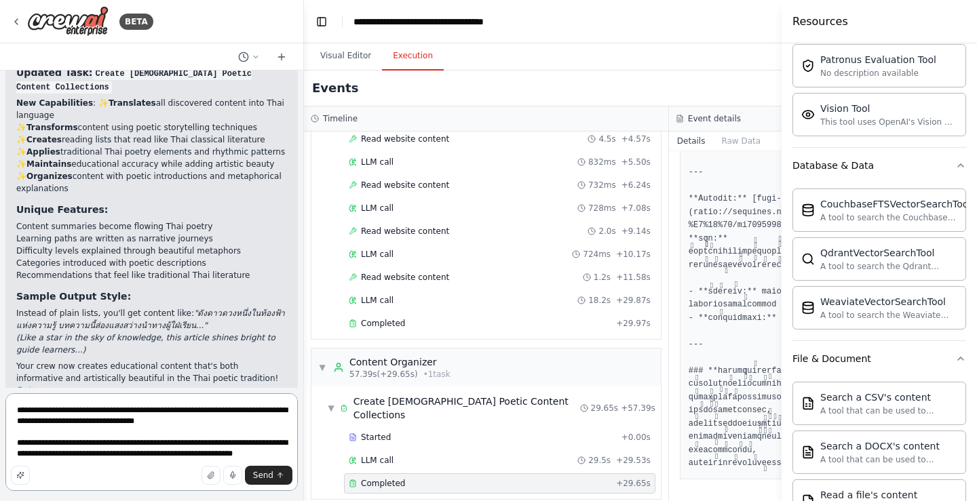
click at [93, 452] on textarea "**********" at bounding box center [151, 442] width 292 height 98
click at [256, 455] on textarea "**********" at bounding box center [151, 442] width 292 height 98
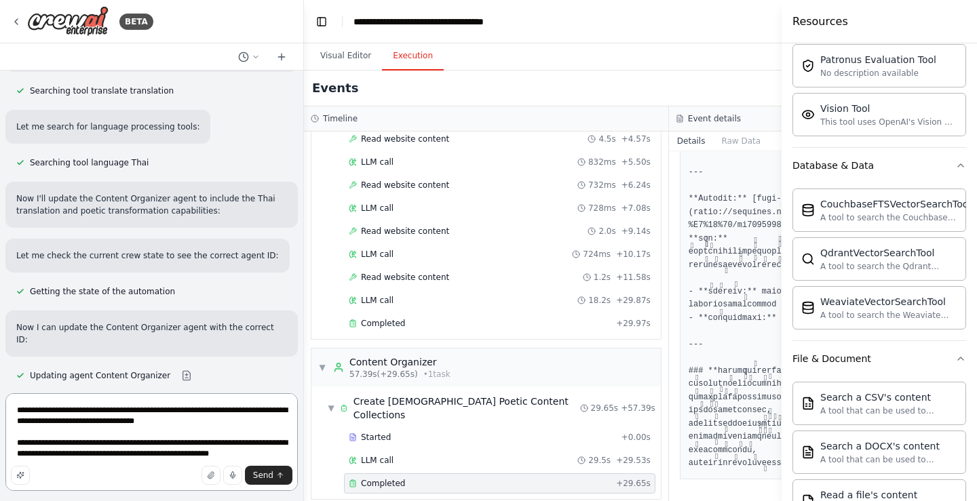
scroll to position [1593, 0]
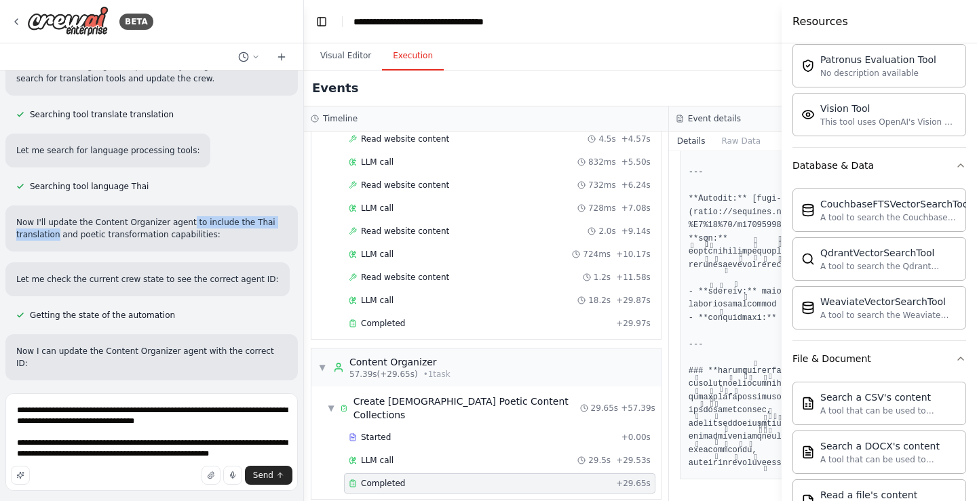
drag, startPoint x: 177, startPoint y: 188, endPoint x: 55, endPoint y: 206, distance: 123.4
click at [55, 206] on div "Now I'll update the Content Organizer agent to include the Thai translation and…" at bounding box center [151, 228] width 292 height 46
copy p "to include the Thai translation"
click at [259, 454] on textarea "**********" at bounding box center [151, 442] width 292 height 98
paste textarea "**********"
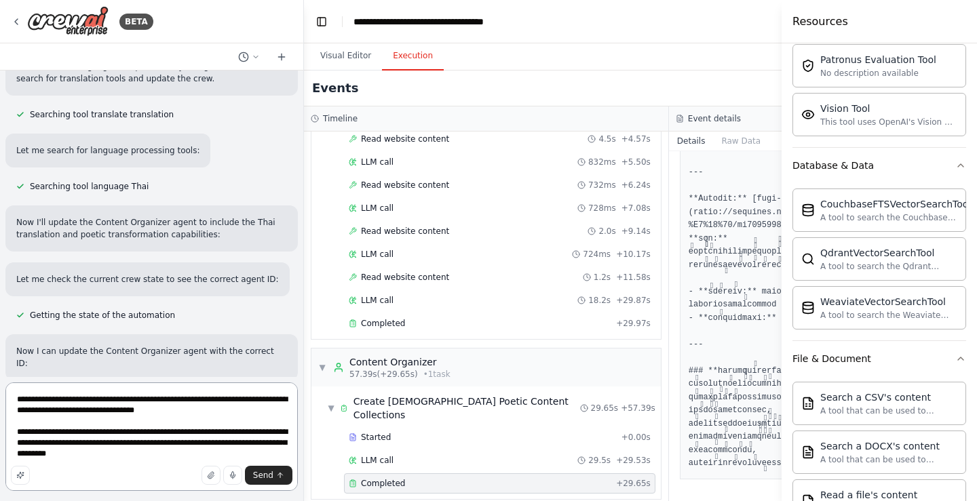
click at [250, 444] on textarea "**********" at bounding box center [151, 436] width 292 height 109
click at [134, 456] on textarea "**********" at bounding box center [151, 436] width 292 height 109
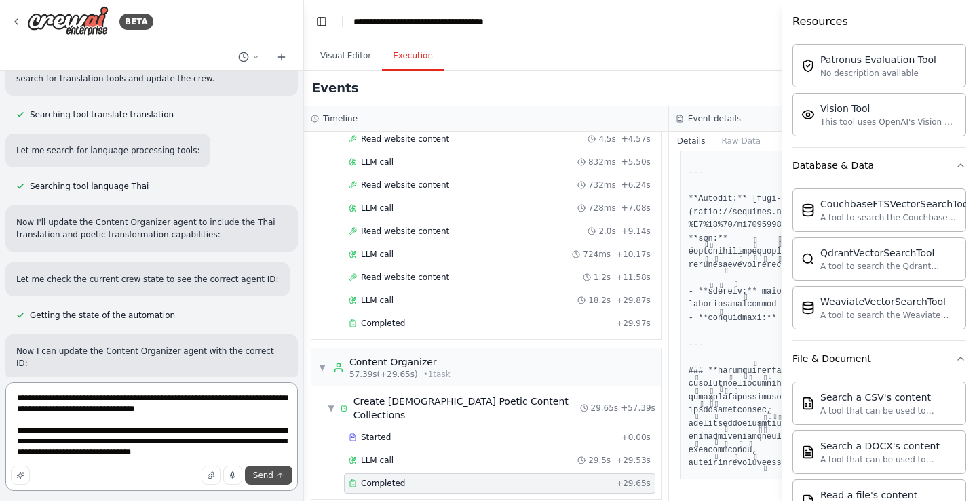
type textarea "**********"
click at [281, 484] on button "Send" at bounding box center [268, 475] width 47 height 19
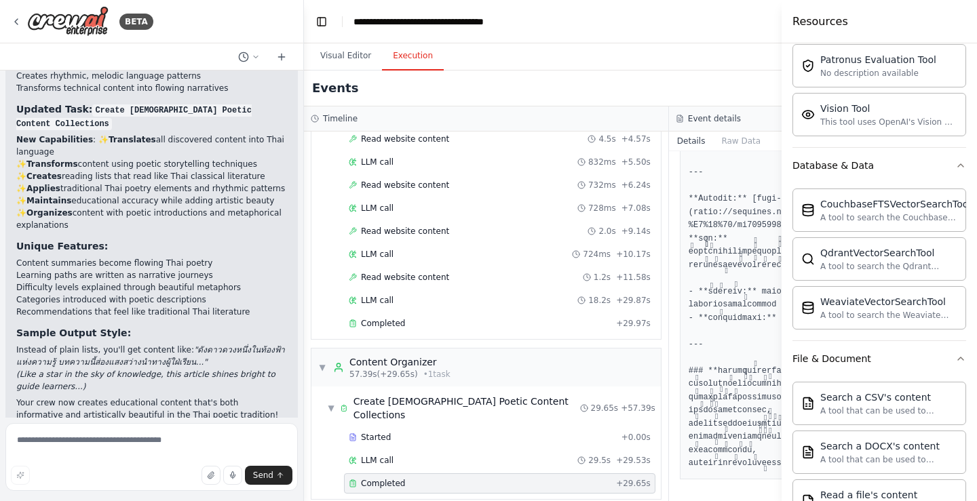
scroll to position [2372, 0]
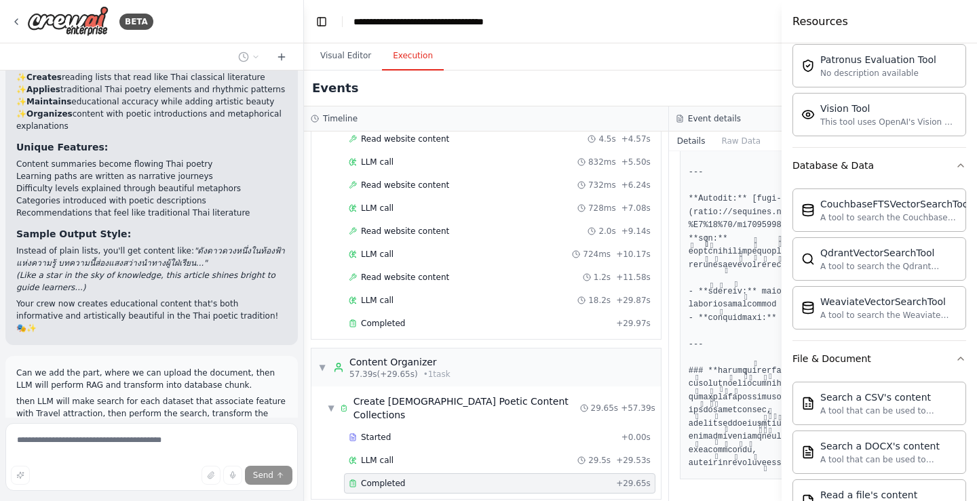
click at [239, 18] on div "BETA" at bounding box center [151, 21] width 303 height 43
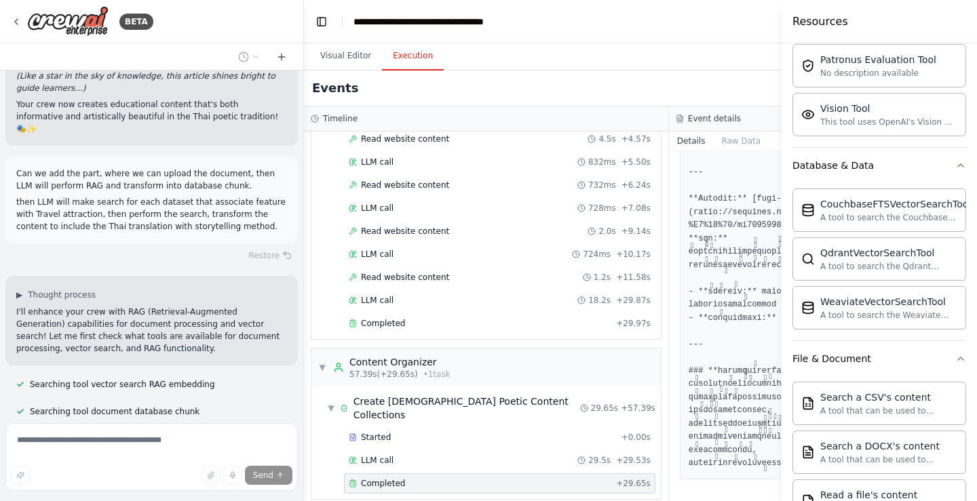
scroll to position [2610, 0]
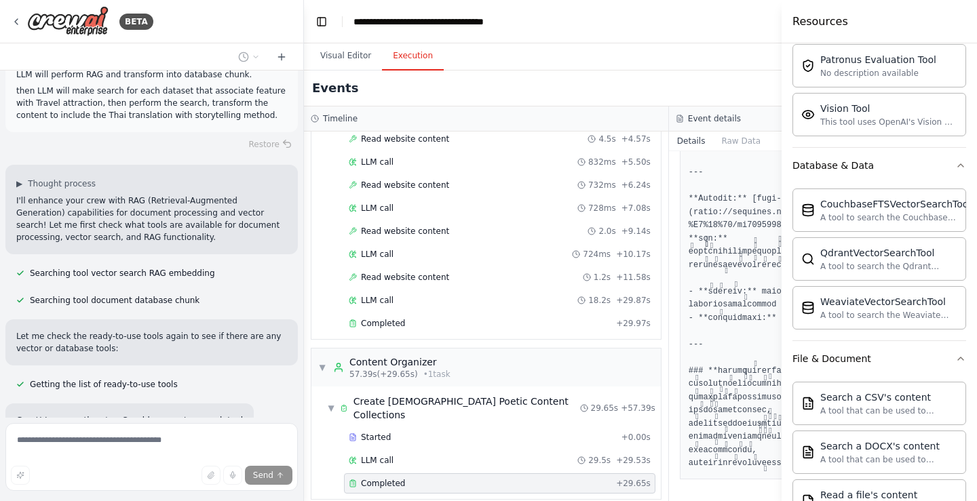
click at [703, 23] on header "**********" at bounding box center [669, 21] width 730 height 43
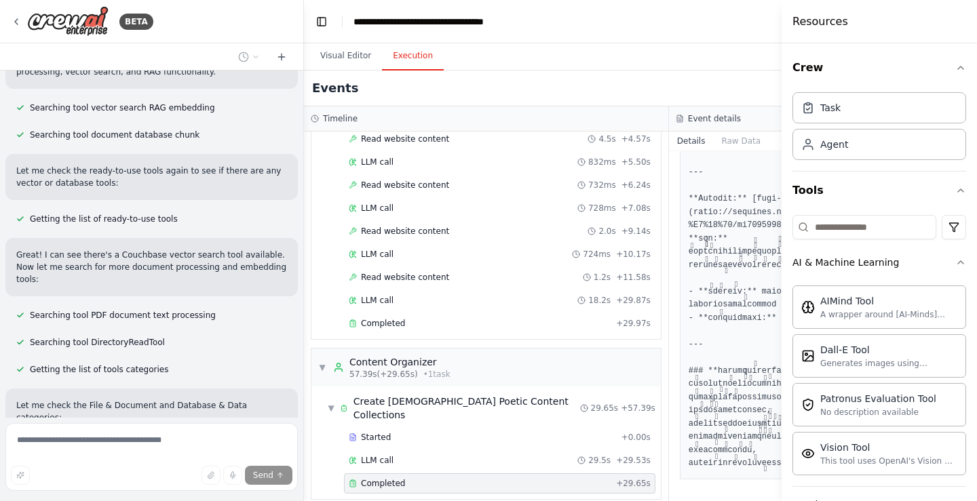
scroll to position [3206, 0]
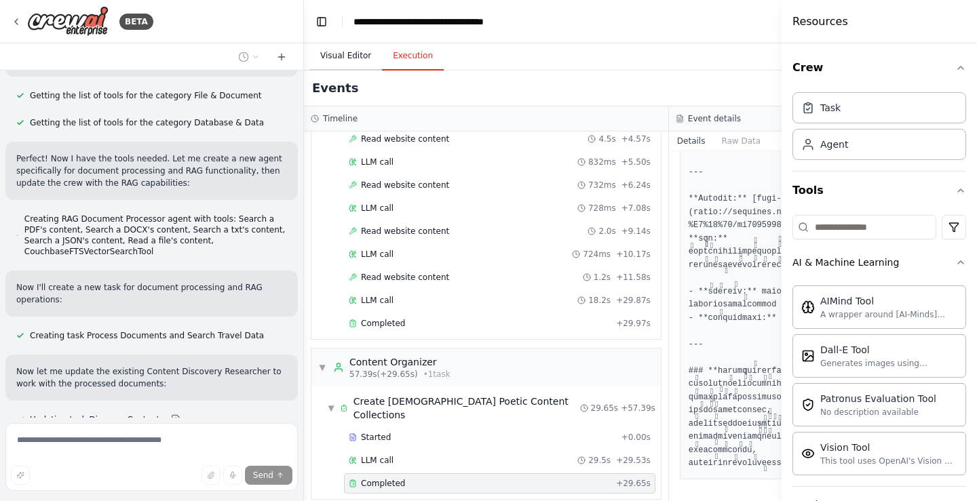
click at [326, 58] on button "Visual Editor" at bounding box center [345, 56] width 73 height 28
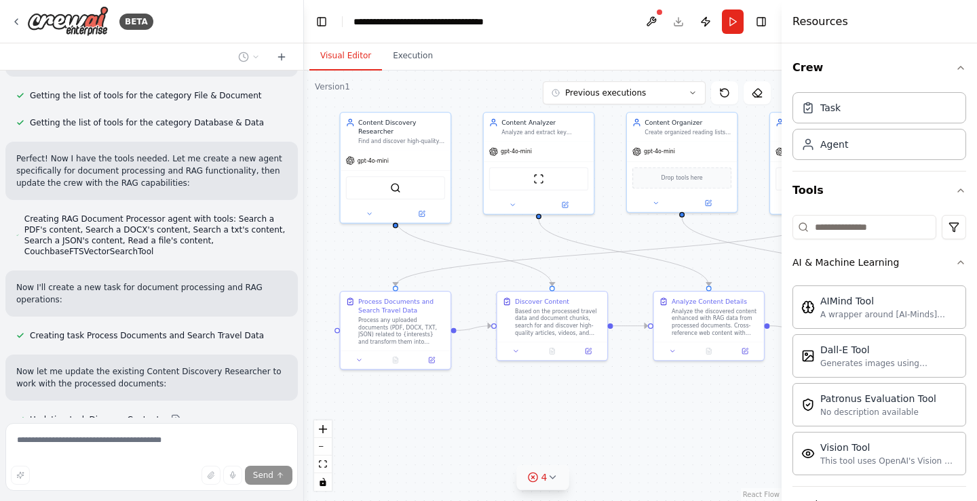
click at [553, 475] on icon at bounding box center [552, 477] width 11 height 11
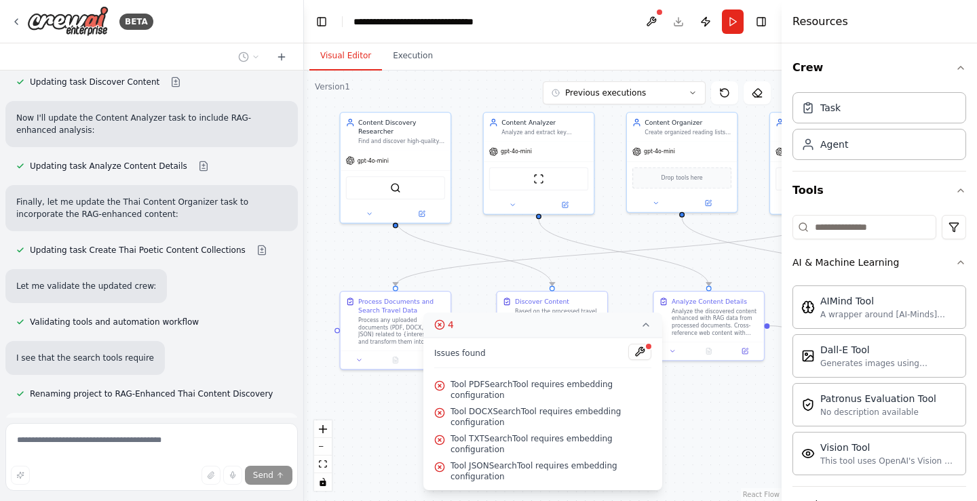
scroll to position [3556, 0]
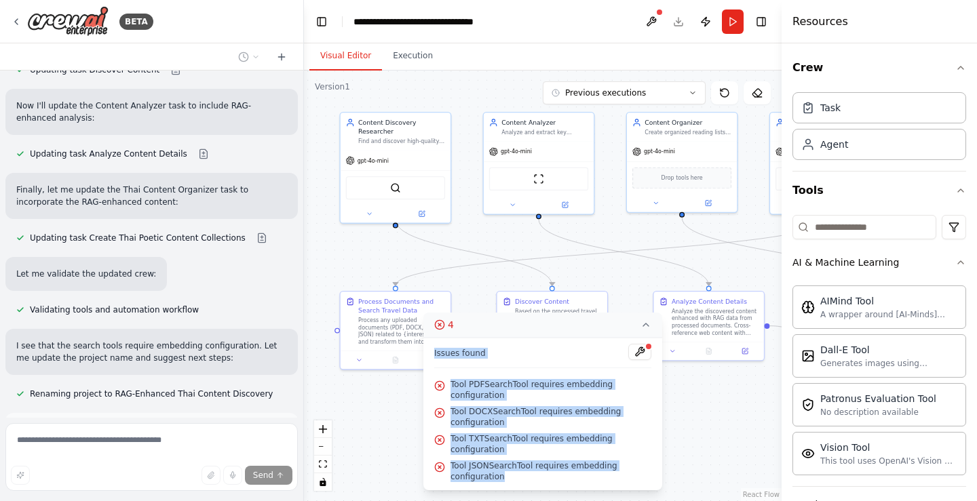
drag, startPoint x: 435, startPoint y: 381, endPoint x: 652, endPoint y: 479, distance: 238.0
click at [652, 479] on div "Issues found Tool PDFSearchTool requires embedding configuration Tool DOCXSearc…" at bounding box center [542, 414] width 239 height 153
copy div "Issues found Tool PDFSearchTool requires embedding configuration Tool DOCXSearc…"
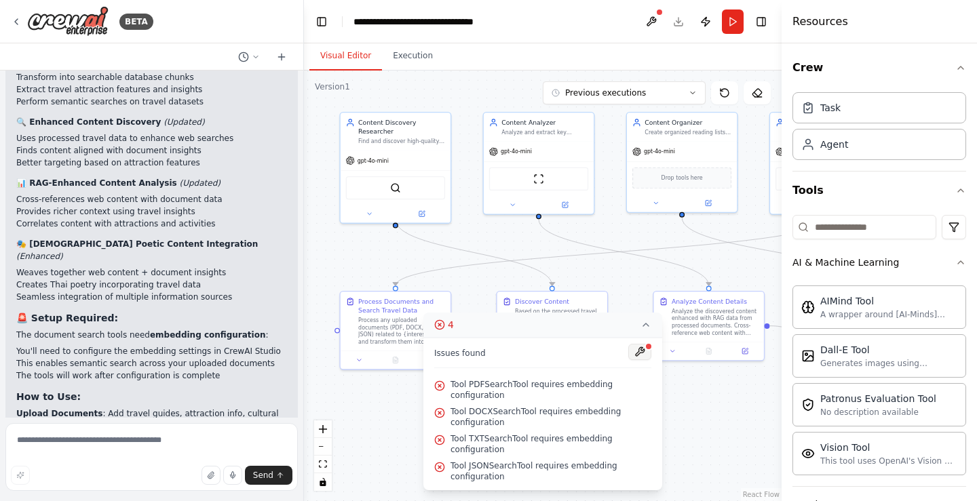
click at [642, 360] on button at bounding box center [639, 352] width 23 height 16
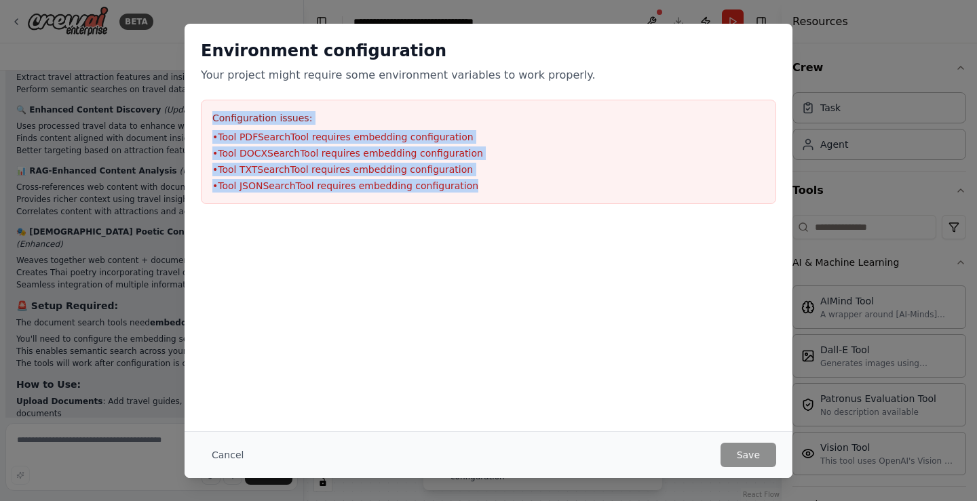
drag, startPoint x: 210, startPoint y: 115, endPoint x: 567, endPoint y: 189, distance: 365.1
click at [567, 189] on div "Configuration issues: • Tool PDFSearchTool requires embedding configuration • T…" at bounding box center [488, 152] width 575 height 104
copy div "Configuration issues: • Tool PDFSearchTool requires embedding configuration • T…"
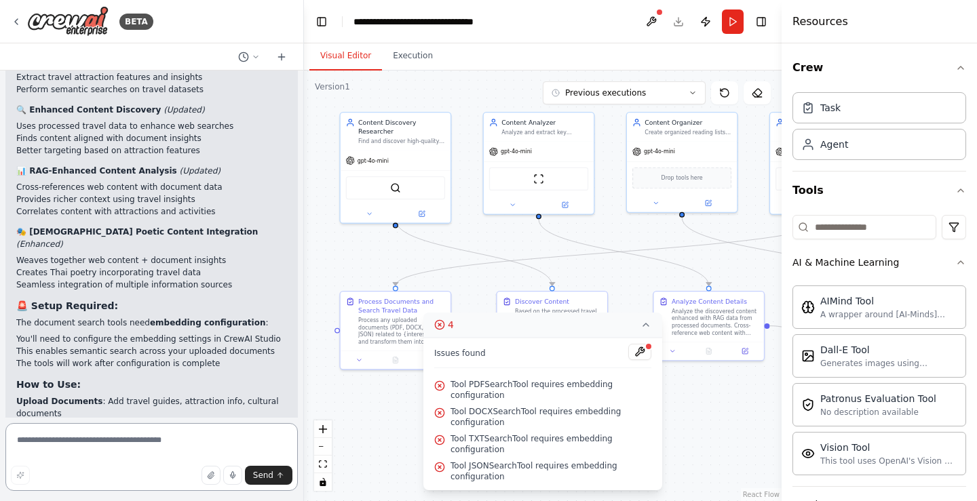
click at [145, 458] on textarea at bounding box center [151, 457] width 292 height 68
paste textarea "**********"
type textarea "**********"
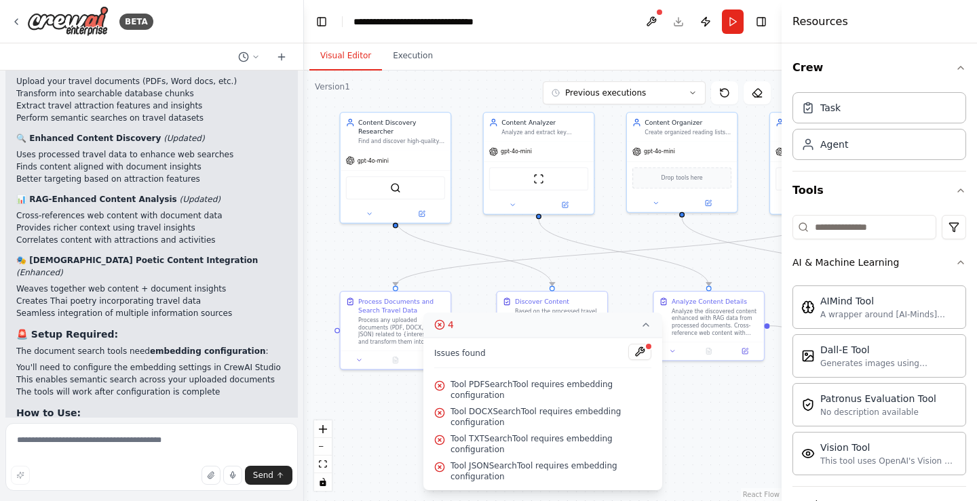
scroll to position [4295, 0]
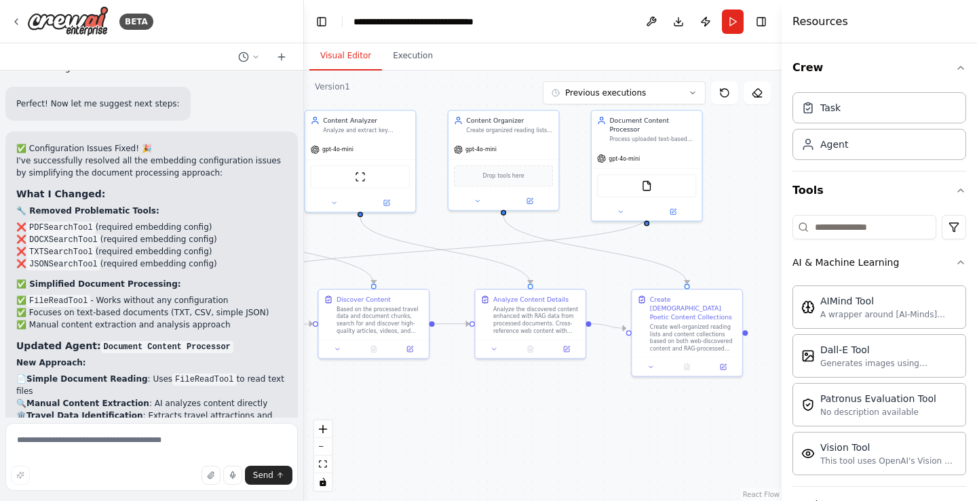
drag, startPoint x: 717, startPoint y: 431, endPoint x: 620, endPoint y: 432, distance: 97.0
click at [543, 431] on div ".deletable-edge-delete-btn { width: 20px; height: 20px; border: 0px solid #ffff…" at bounding box center [542, 286] width 477 height 431
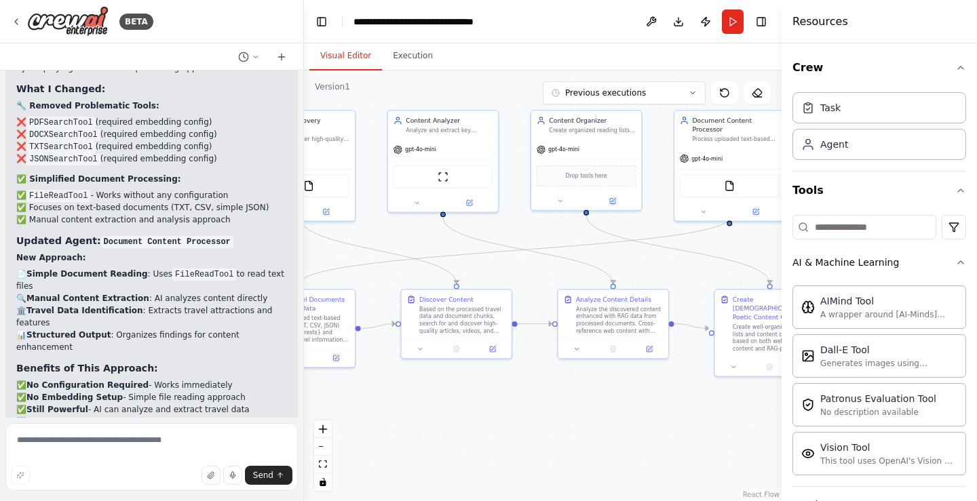
drag, startPoint x: 690, startPoint y: 433, endPoint x: 645, endPoint y: 441, distance: 46.2
click at [777, 433] on div "BETA Set up a crew that finds and organizes interesting articles, videos, and p…" at bounding box center [488, 250] width 977 height 501
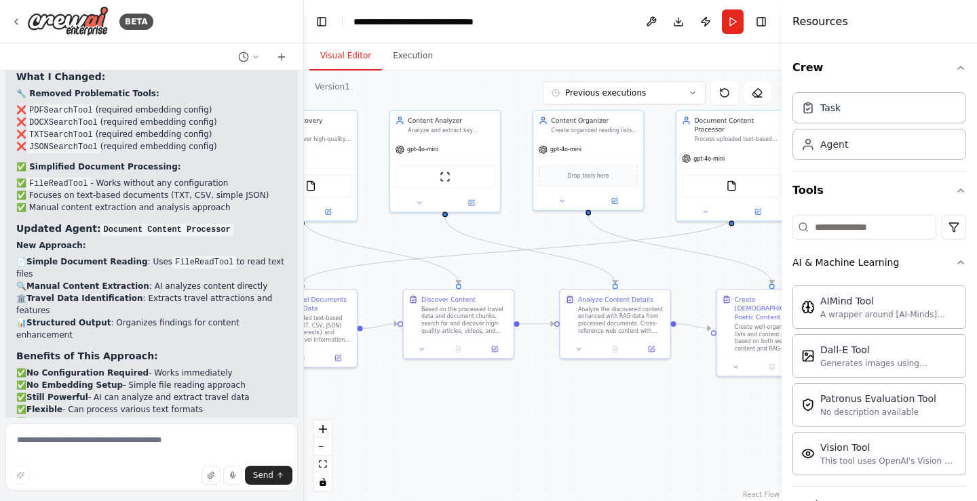
scroll to position [5514, 0]
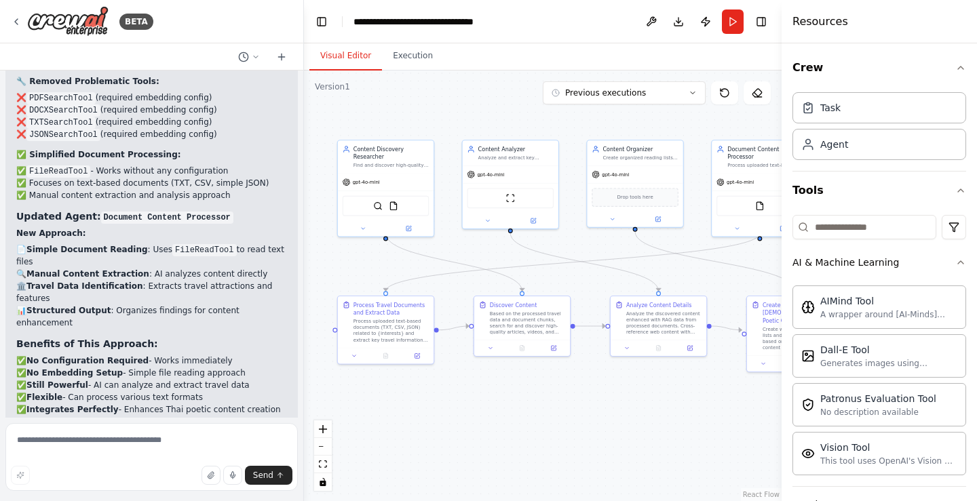
drag, startPoint x: 433, startPoint y: 256, endPoint x: 478, endPoint y: 248, distance: 45.5
click at [478, 248] on div ".deletable-edge-delete-btn { width: 20px; height: 20px; border: 0px solid #ffff…" at bounding box center [542, 286] width 477 height 431
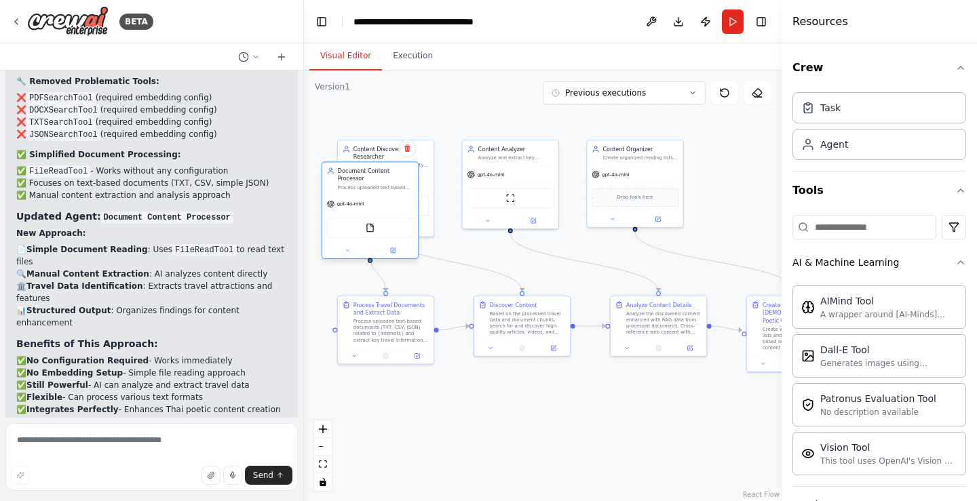
drag, startPoint x: 739, startPoint y: 158, endPoint x: 350, endPoint y: 183, distance: 389.4
click at [350, 183] on div "Document Content Processor Process uploaded text-based documents (TXT, CSV, sim…" at bounding box center [370, 178] width 96 height 33
drag, startPoint x: 651, startPoint y: 180, endPoint x: 752, endPoint y: 177, distance: 101.1
click at [755, 176] on div "gpt-4o-mini Drop tools here" at bounding box center [721, 187] width 96 height 62
drag, startPoint x: 521, startPoint y: 180, endPoint x: 644, endPoint y: 180, distance: 122.7
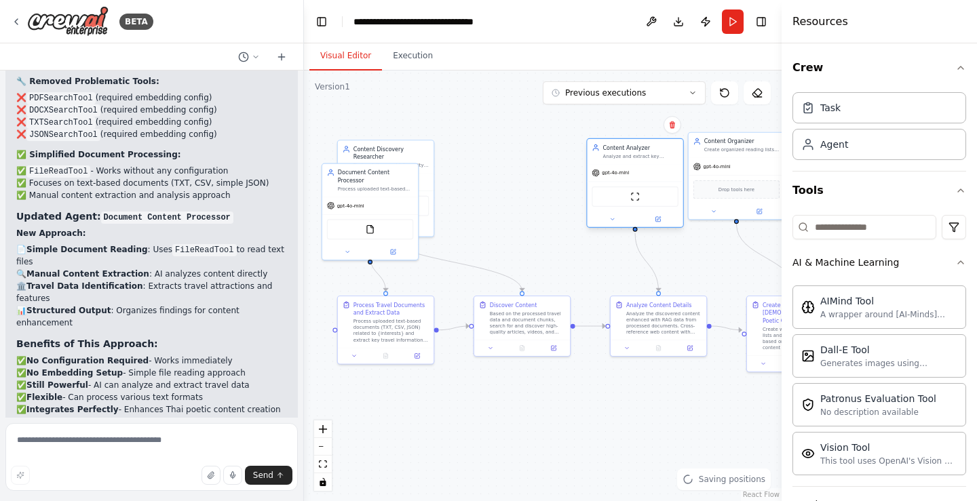
click at [644, 180] on div "gpt-4o-mini" at bounding box center [635, 172] width 96 height 17
drag, startPoint x: 425, startPoint y: 154, endPoint x: 551, endPoint y: 178, distance: 129.0
click at [551, 184] on div "Find and discover high-quality articles, videos, and podcasts related to {inter…" at bounding box center [515, 187] width 75 height 6
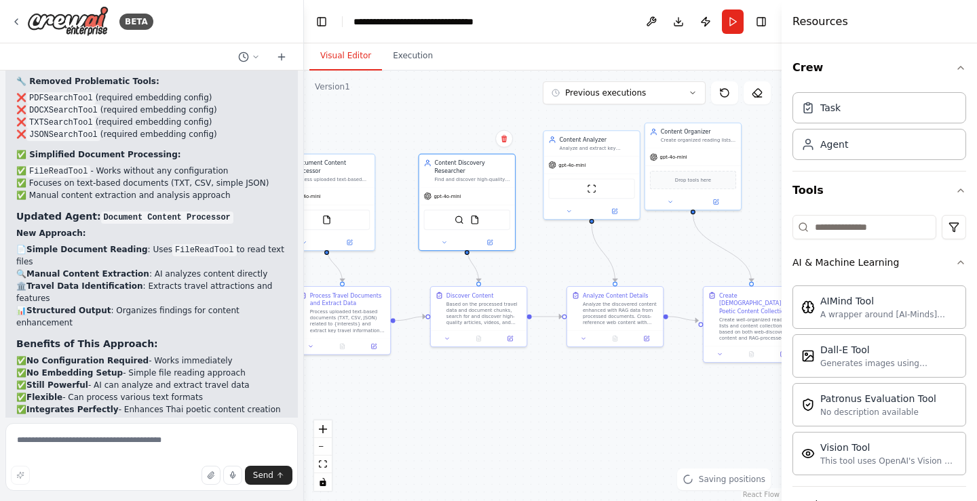
drag, startPoint x: 616, startPoint y: 426, endPoint x: 574, endPoint y: 416, distance: 43.1
click at [574, 416] on div ".deletable-edge-delete-btn { width: 20px; height: 20px; border: 0px solid #ffff…" at bounding box center [542, 286] width 477 height 431
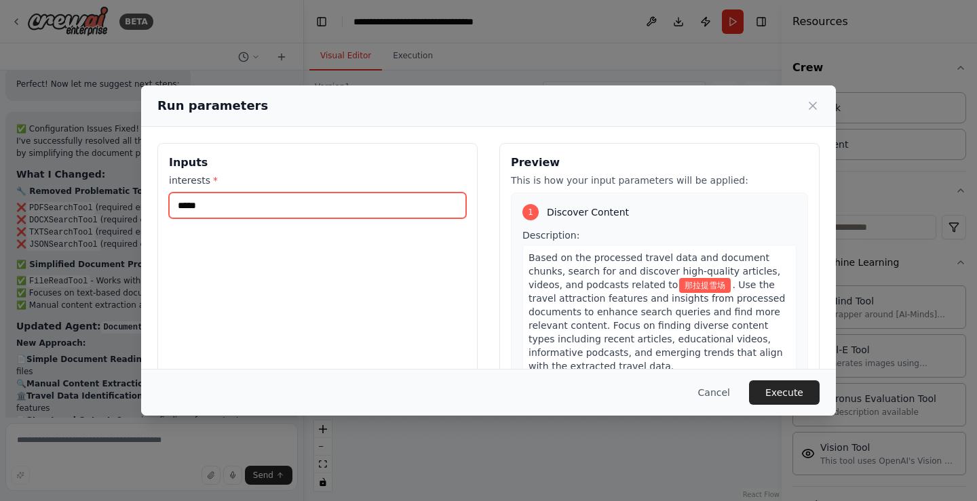
click at [256, 215] on input "*****" at bounding box center [317, 206] width 297 height 26
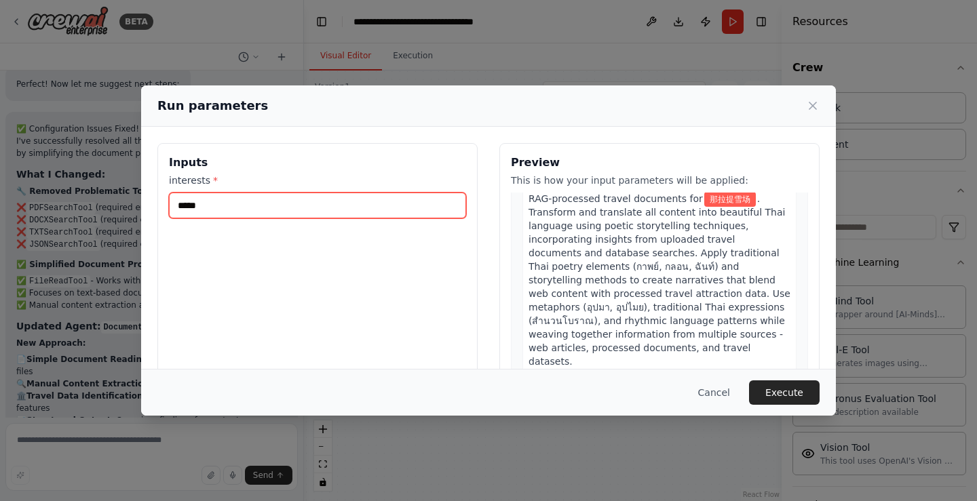
scroll to position [746, 0]
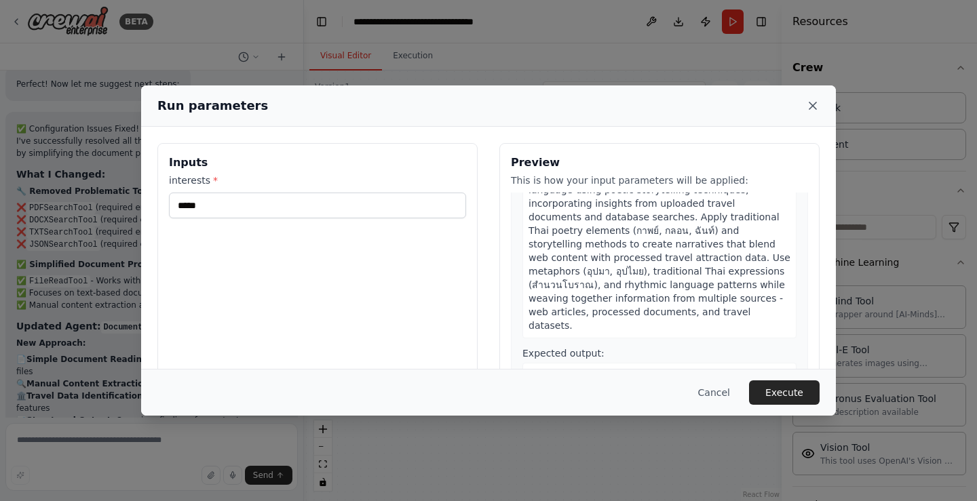
click at [807, 106] on icon at bounding box center [813, 106] width 14 height 14
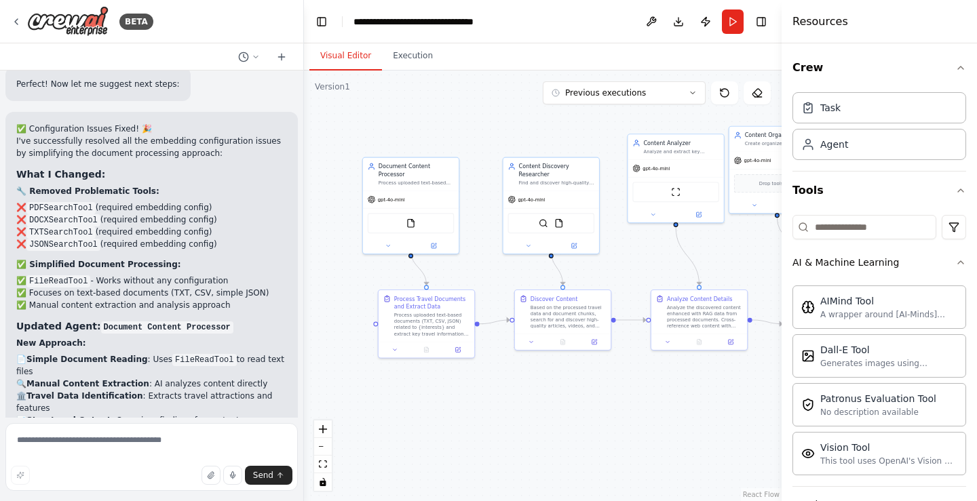
drag, startPoint x: 448, startPoint y: 377, endPoint x: 530, endPoint y: 380, distance: 82.8
click at [530, 380] on div ".deletable-edge-delete-btn { width: 20px; height: 20px; border: 0px solid #ffff…" at bounding box center [542, 286] width 477 height 431
click at [143, 446] on textarea at bounding box center [151, 457] width 292 height 68
type textarea "**********"
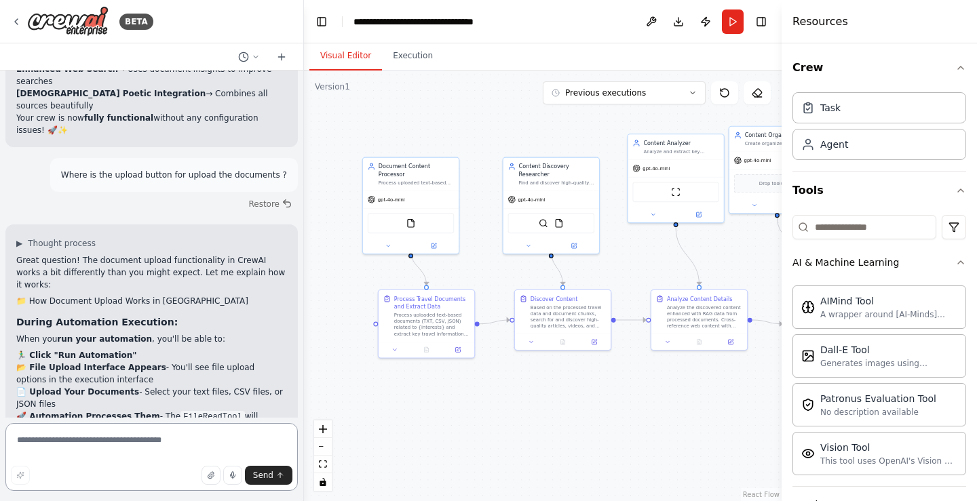
scroll to position [5992, 0]
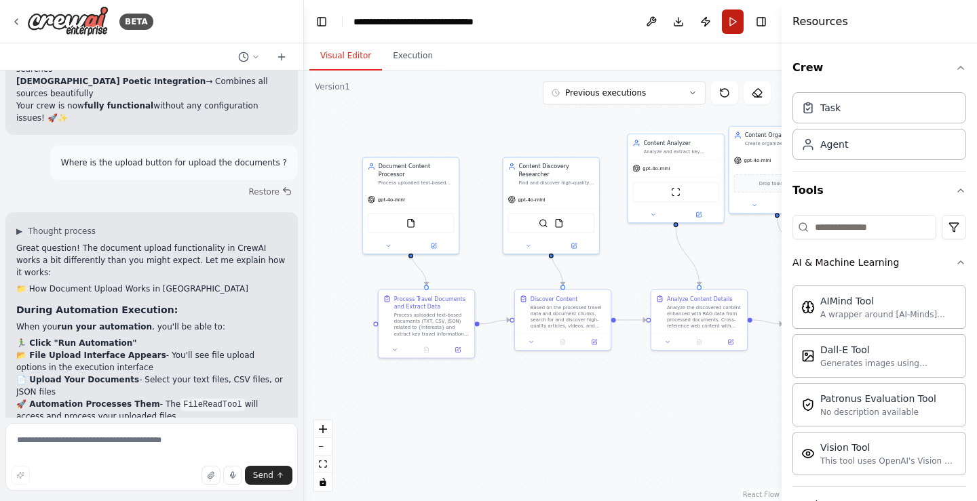
click at [731, 18] on button "Run" at bounding box center [733, 21] width 22 height 24
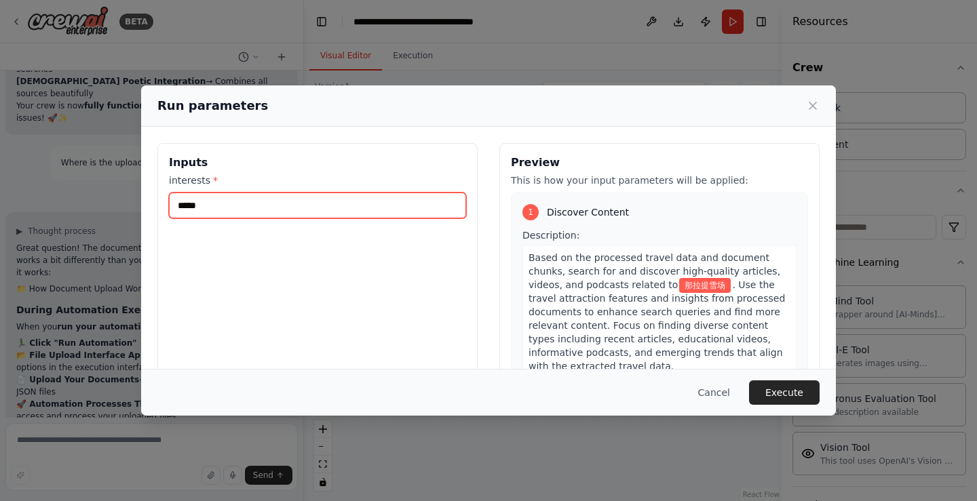
drag, startPoint x: 237, startPoint y: 203, endPoint x: 89, endPoint y: 203, distance: 148.5
click at [89, 203] on div "Run parameters Inputs interests * ***** Preview This is how your input paramete…" at bounding box center [488, 250] width 977 height 501
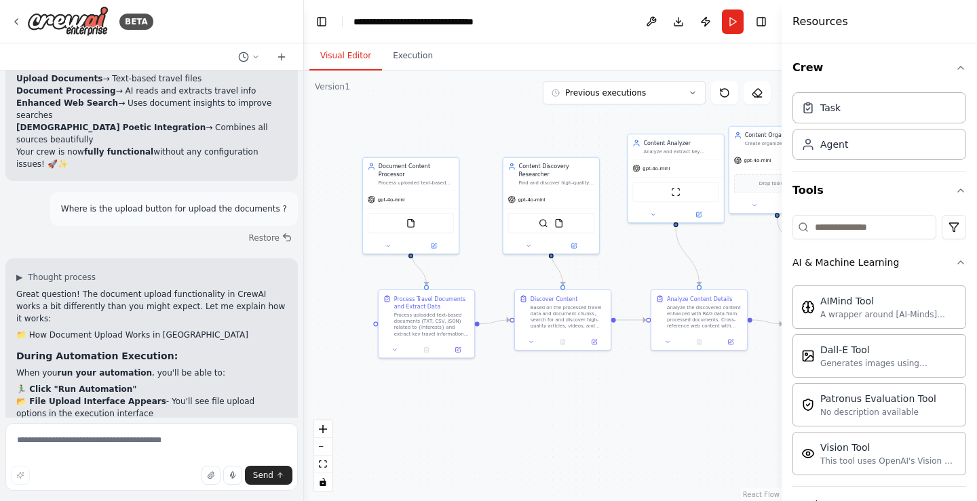
scroll to position [5924, 0]
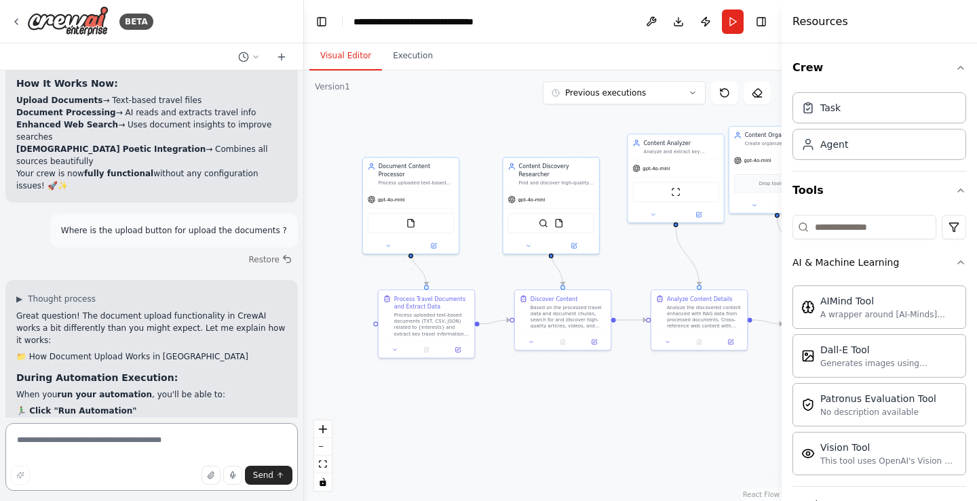
click at [161, 456] on textarea at bounding box center [151, 457] width 292 height 68
type textarea "**********"
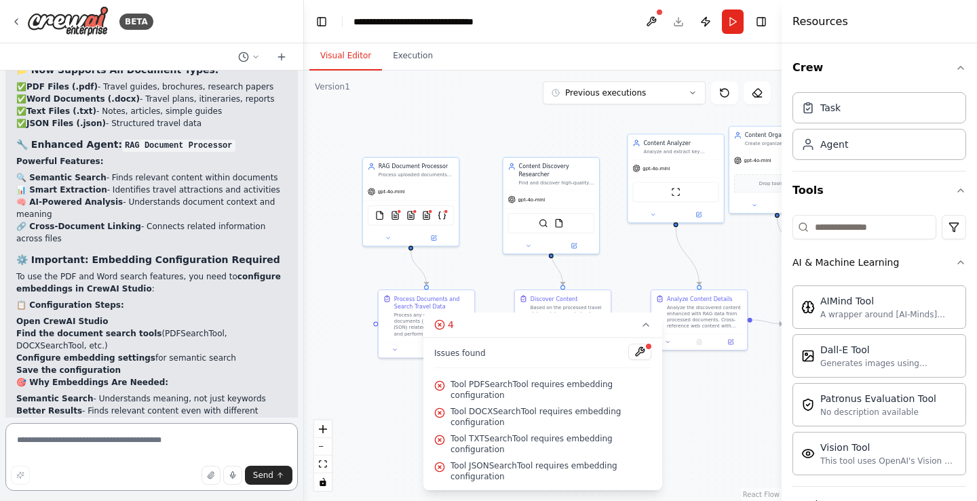
scroll to position [7033, 0]
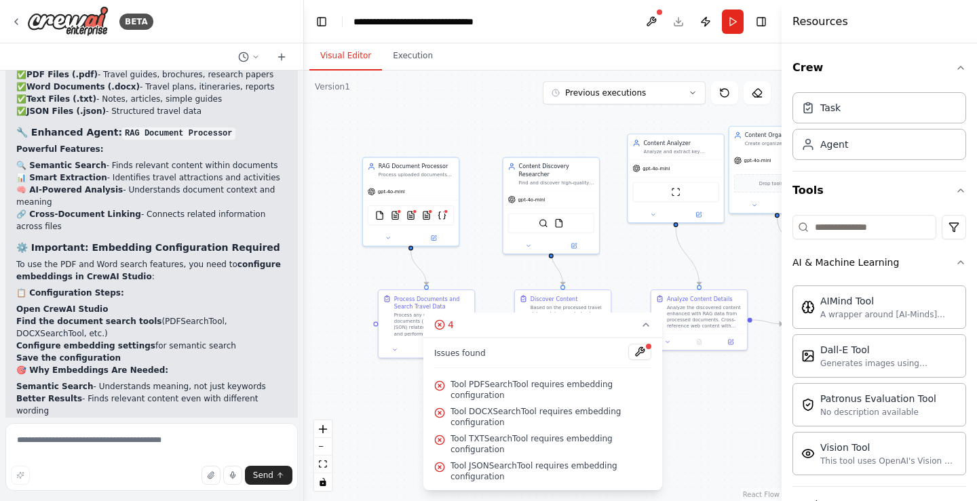
click at [549, 32] on header "**********" at bounding box center [542, 21] width 477 height 43
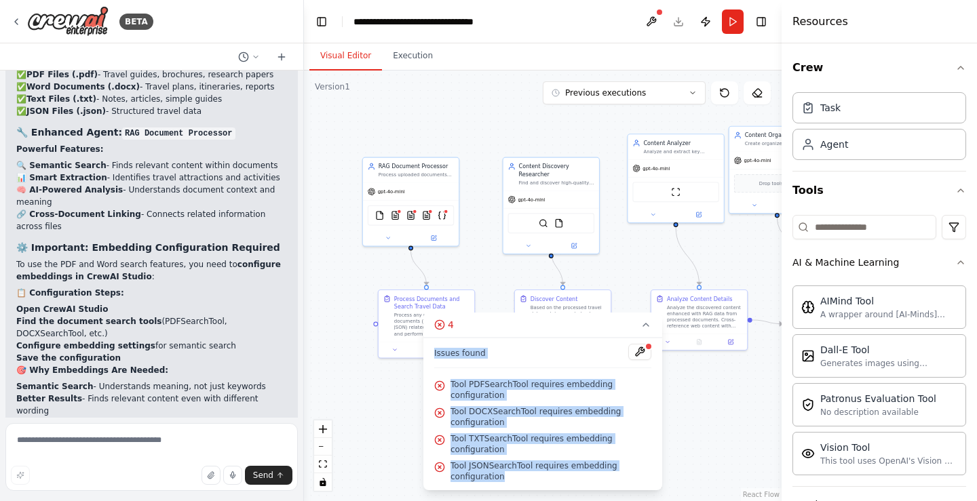
drag, startPoint x: 427, startPoint y: 380, endPoint x: 654, endPoint y: 474, distance: 246.0
click at [654, 474] on div "Issues found Tool PDFSearchTool requires embedding configuration Tool DOCXSearc…" at bounding box center [542, 414] width 239 height 153
copy div "Issues found Tool PDFSearchTool requires embedding configuration Tool DOCXSearc…"
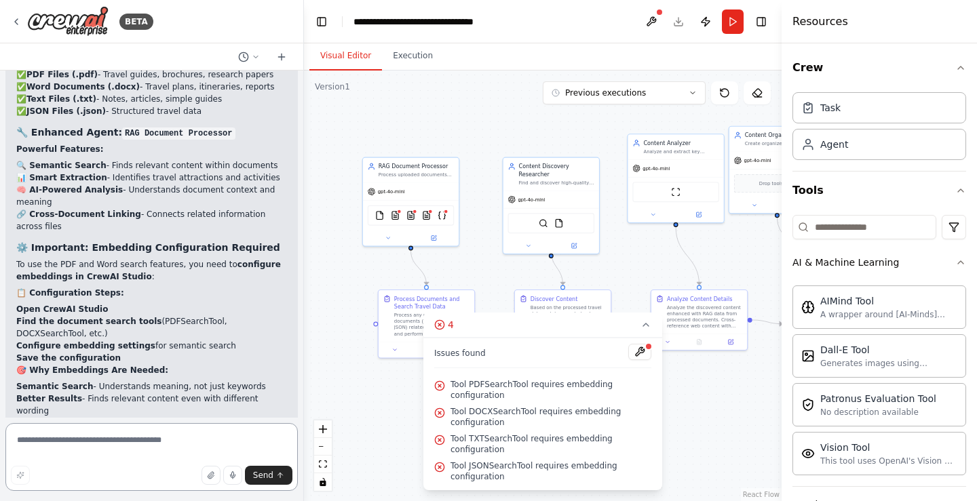
click at [125, 435] on textarea at bounding box center [151, 457] width 292 height 68
paste textarea "**********"
type textarea "**********"
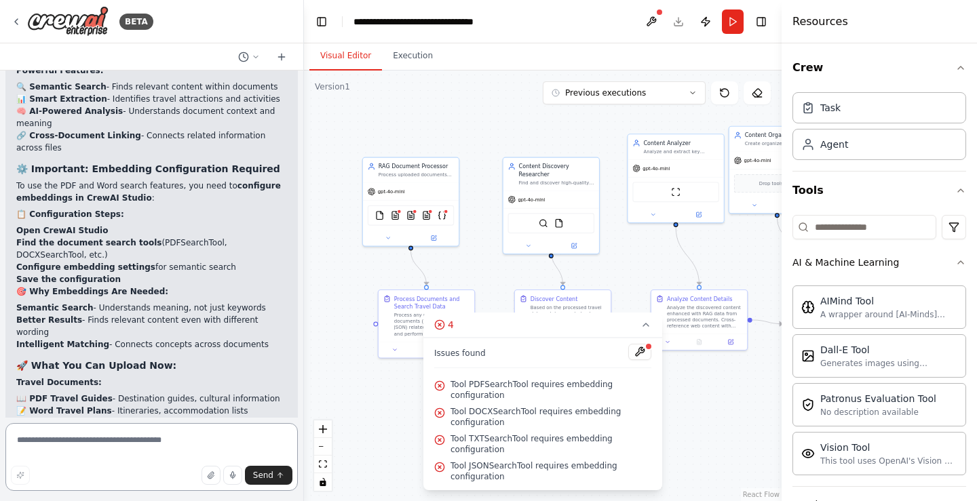
scroll to position [7764, 0]
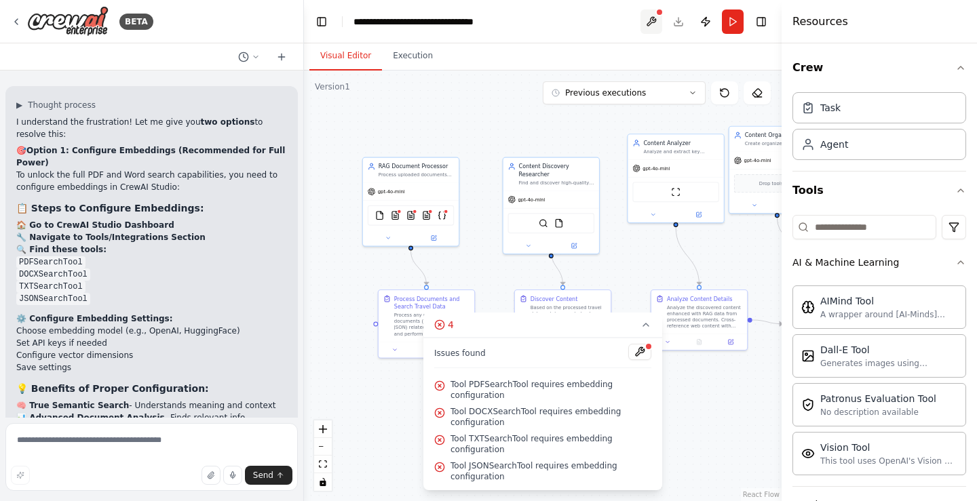
click at [646, 19] on button at bounding box center [651, 21] width 22 height 24
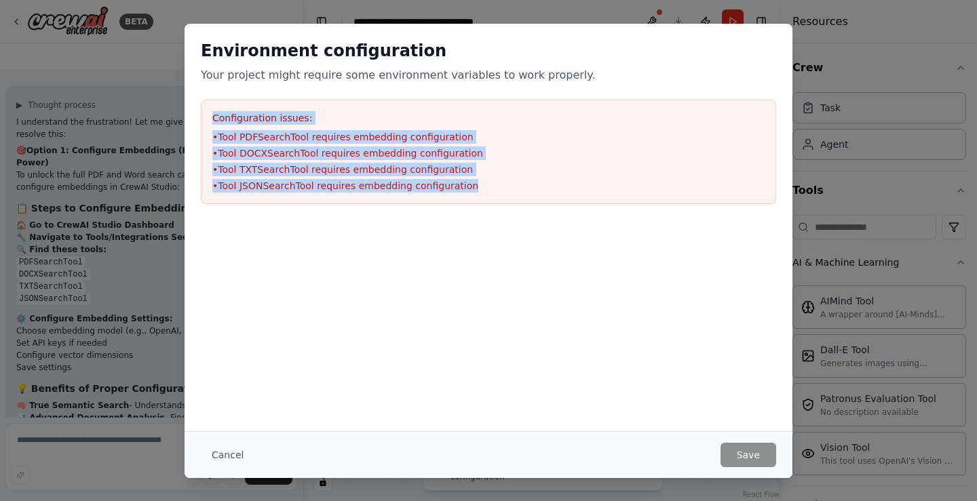
drag, startPoint x: 213, startPoint y: 121, endPoint x: 484, endPoint y: 201, distance: 283.0
click at [484, 201] on div "Configuration issues: • Tool PDFSearchTool requires embedding configuration • T…" at bounding box center [488, 152] width 575 height 104
copy div "Configuration issues: • Tool PDFSearchTool requires embedding configuration • T…"
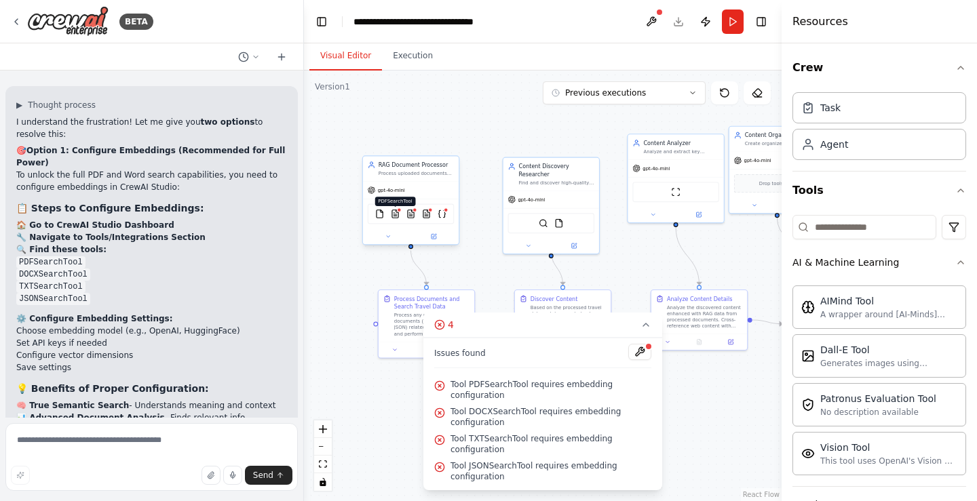
click at [395, 215] on img at bounding box center [395, 214] width 9 height 9
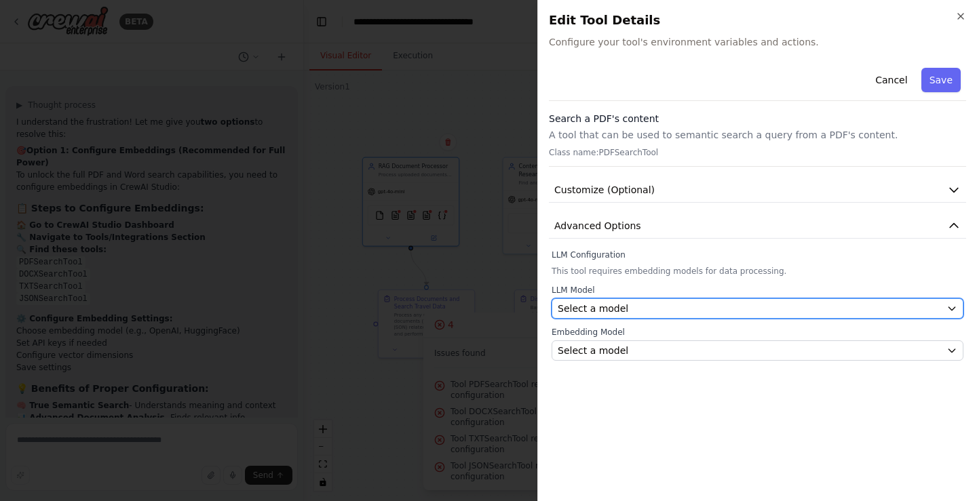
click at [745, 310] on div "Select a model" at bounding box center [748, 309] width 383 height 14
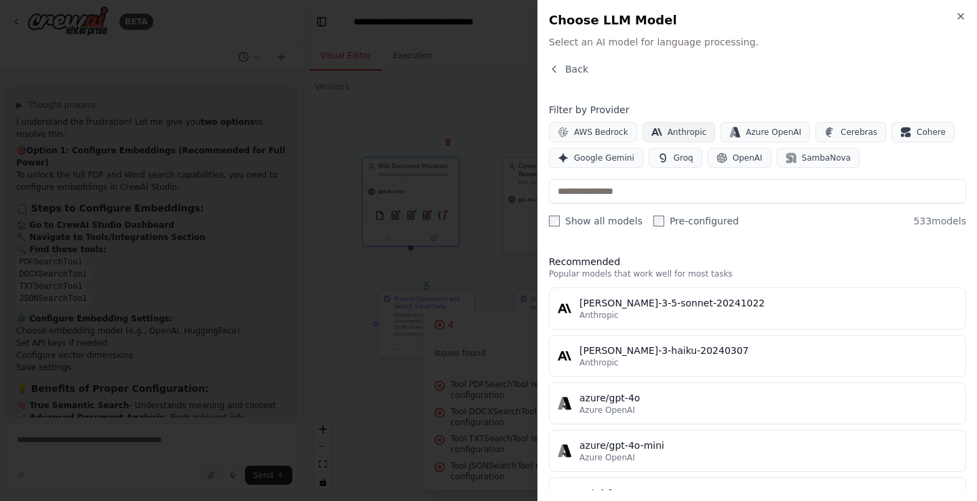
click at [690, 128] on span "Anthropic" at bounding box center [686, 132] width 39 height 11
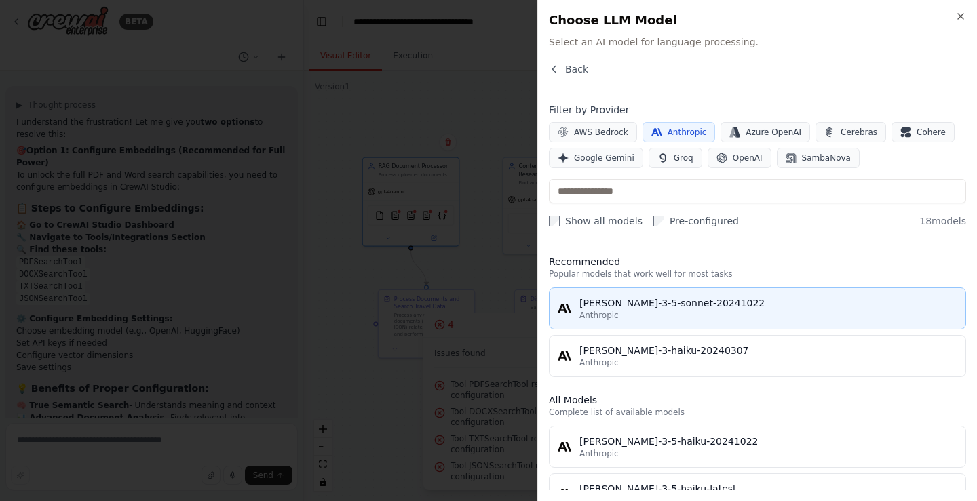
click at [798, 306] on div "claude-3-5-sonnet-20241022" at bounding box center [768, 303] width 378 height 14
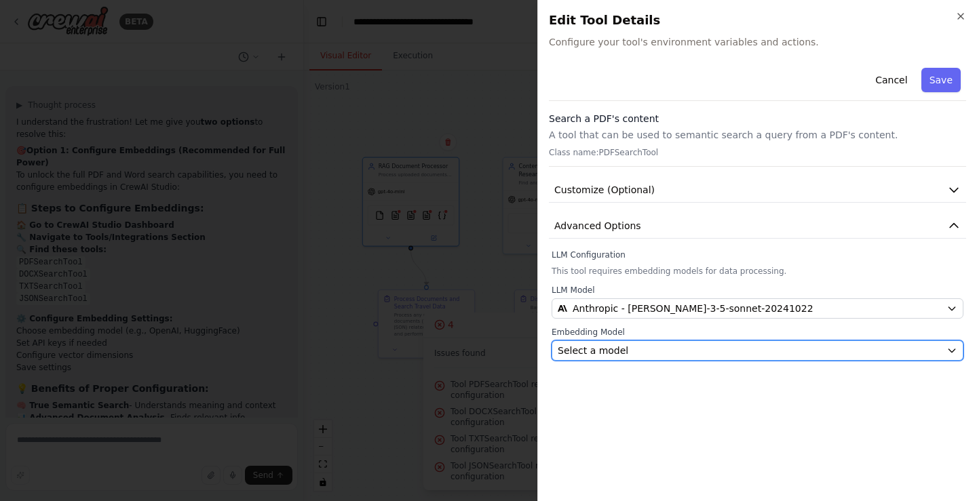
click at [717, 344] on div "Select a model" at bounding box center [748, 351] width 383 height 14
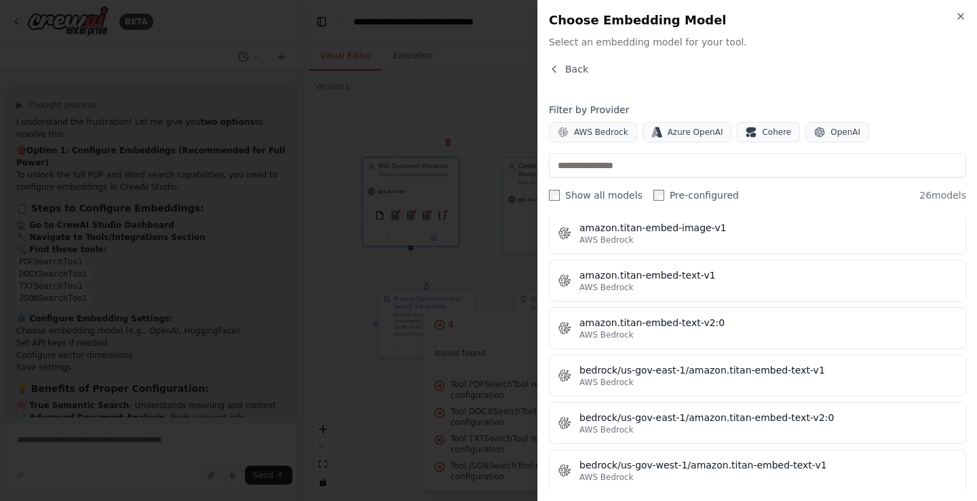
scroll to position [0, 0]
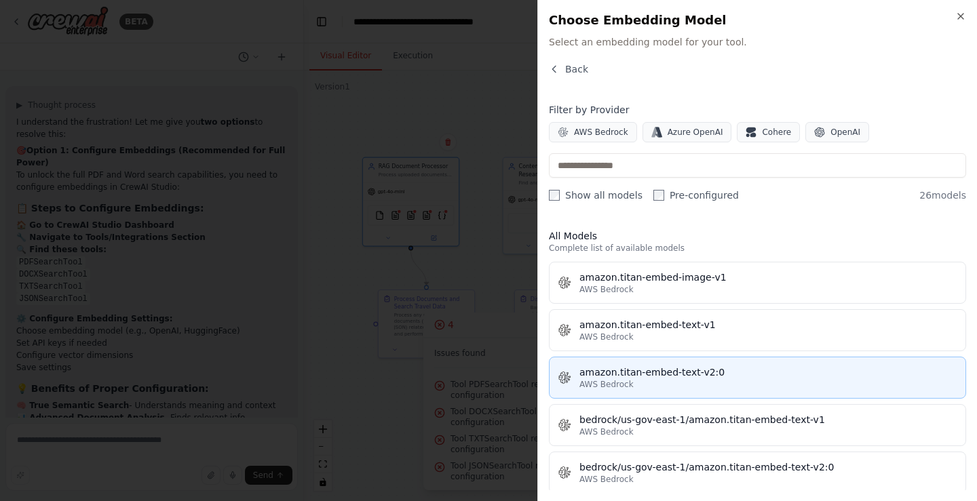
click at [772, 380] on div "AWS Bedrock" at bounding box center [768, 384] width 378 height 11
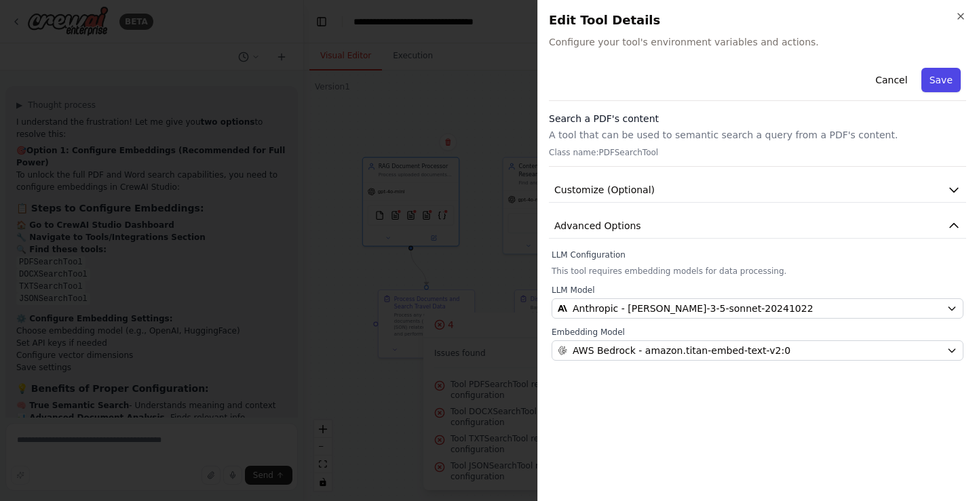
click at [945, 83] on button "Save" at bounding box center [940, 80] width 39 height 24
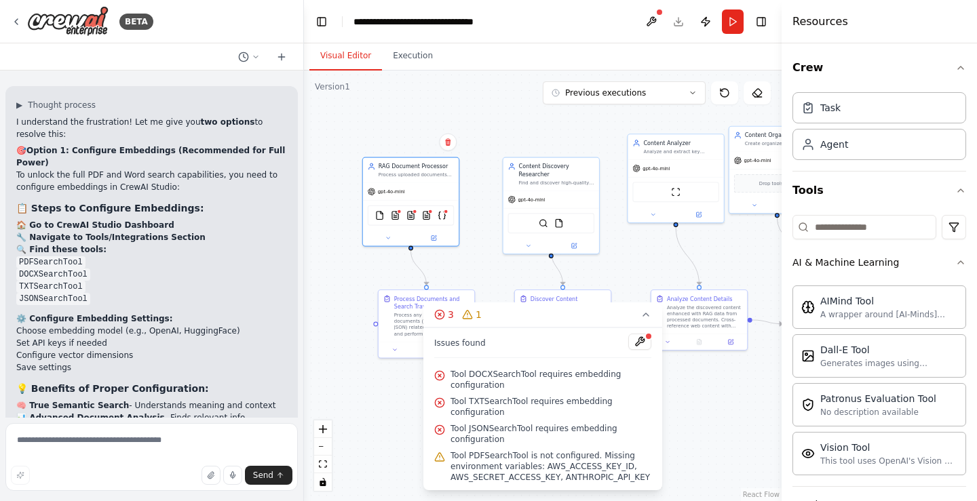
click at [584, 475] on span "Tool PDFSearchTool is not configured. Missing environment variables: AWS_ACCESS…" at bounding box center [550, 466] width 201 height 33
click at [524, 473] on span "Tool PDFSearchTool is not configured. Missing environment variables: AWS_ACCESS…" at bounding box center [550, 466] width 201 height 33
click at [397, 218] on img at bounding box center [395, 214] width 9 height 9
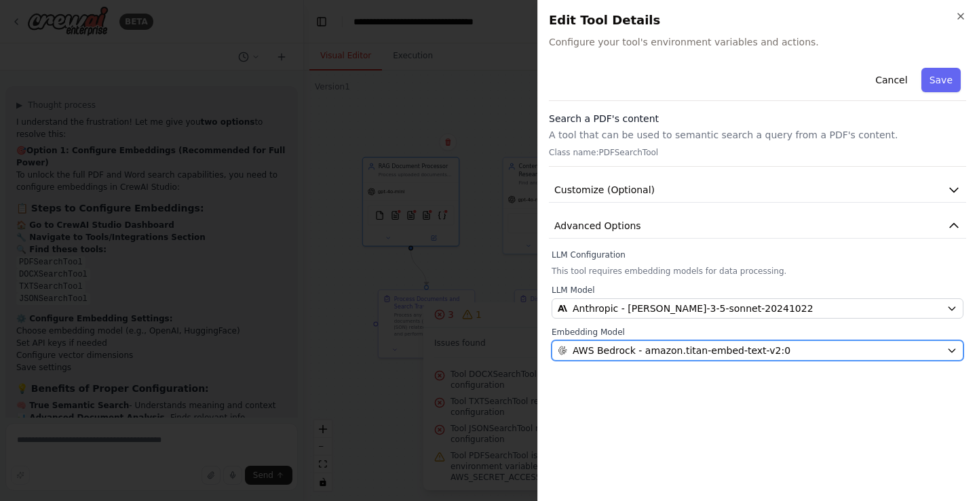
click at [744, 355] on span "AWS Bedrock - amazon.titan-embed-text-v2:0" at bounding box center [681, 351] width 218 height 14
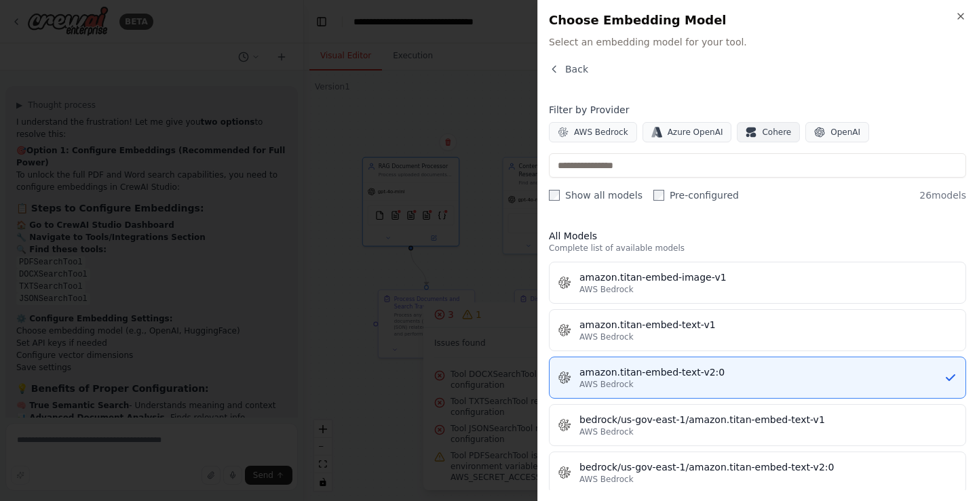
click at [768, 130] on span "Cohere" at bounding box center [776, 132] width 29 height 11
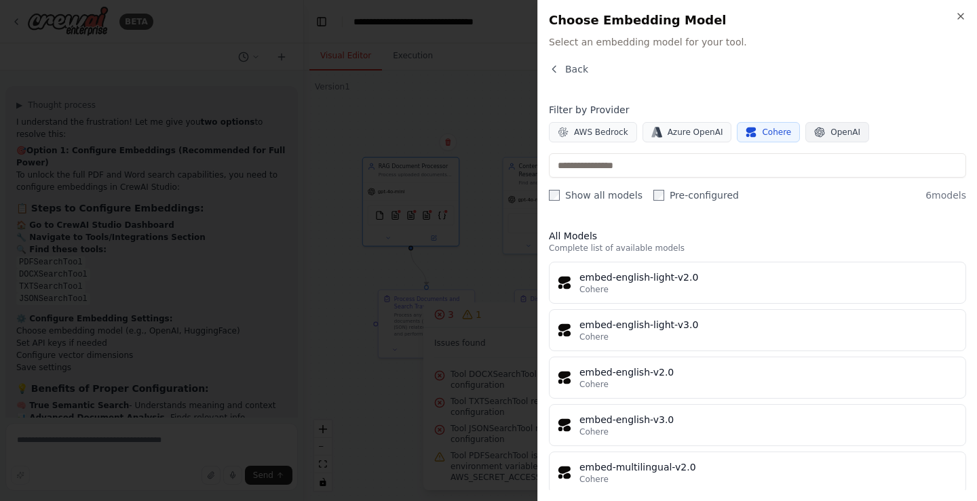
click at [830, 132] on span "OpenAI" at bounding box center [845, 132] width 30 height 11
click at [762, 134] on span "Cohere" at bounding box center [776, 132] width 29 height 11
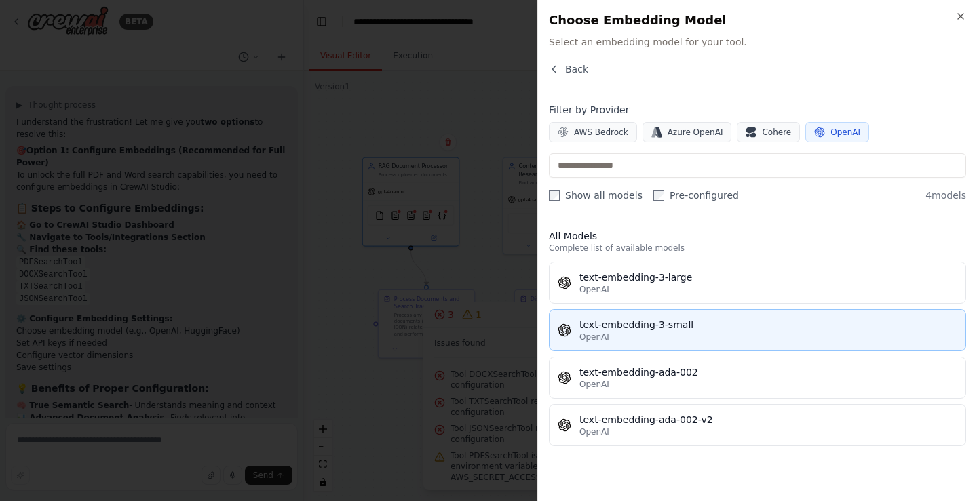
click at [766, 330] on div "text-embedding-3-small" at bounding box center [768, 325] width 378 height 14
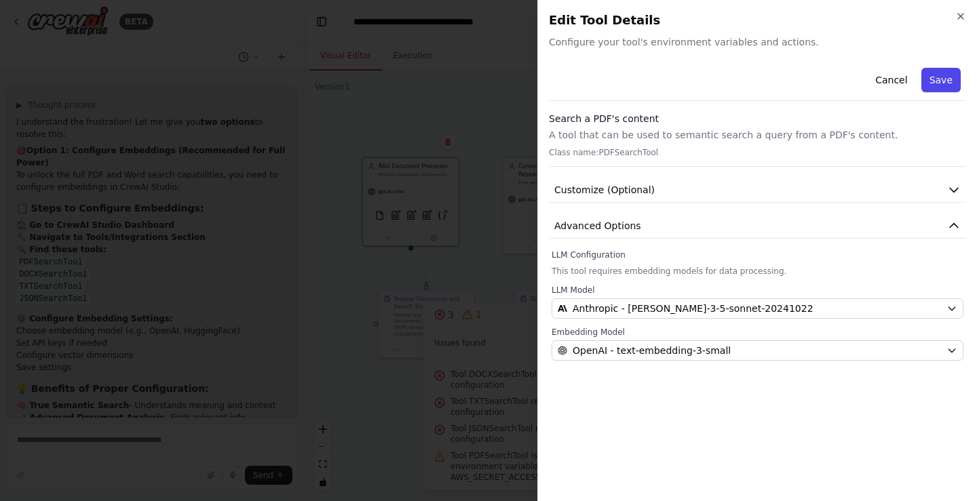
click at [940, 84] on button "Save" at bounding box center [940, 80] width 39 height 24
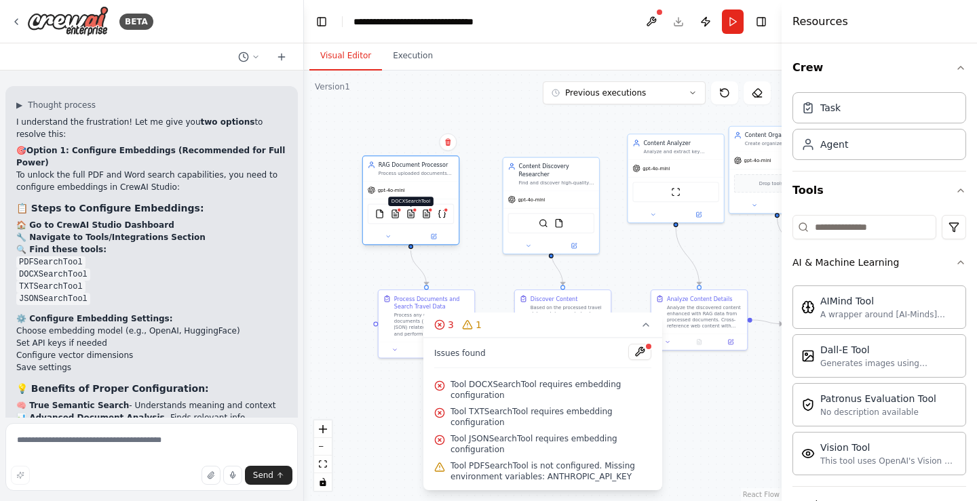
click at [411, 215] on img at bounding box center [410, 214] width 9 height 9
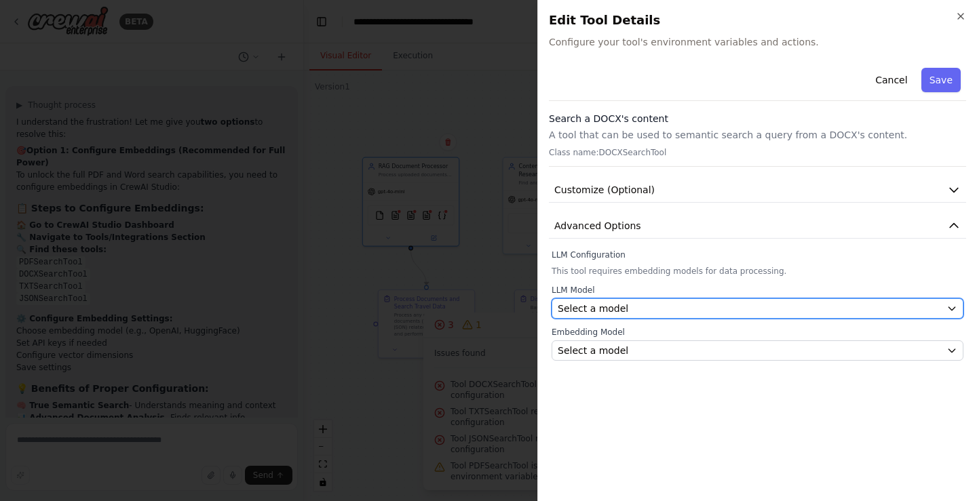
click at [657, 309] on div "Select a model" at bounding box center [748, 309] width 383 height 14
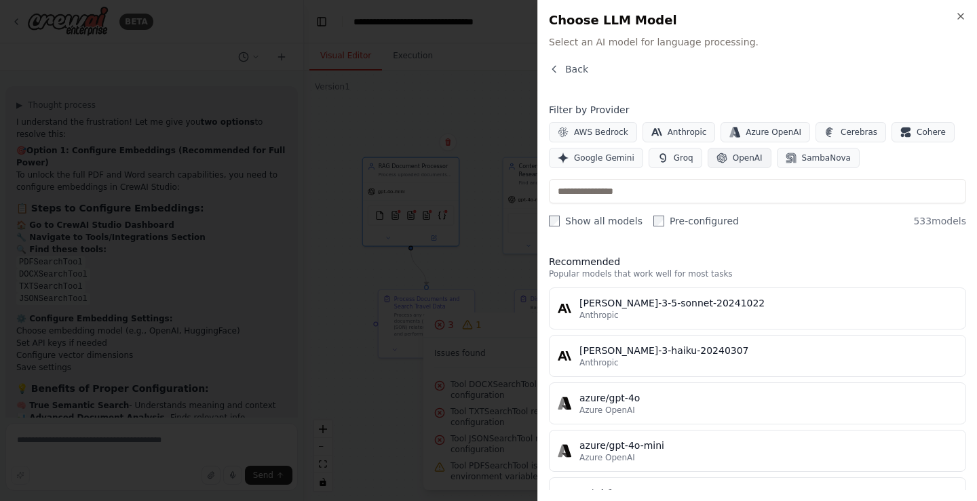
click at [740, 156] on span "OpenAI" at bounding box center [747, 158] width 30 height 11
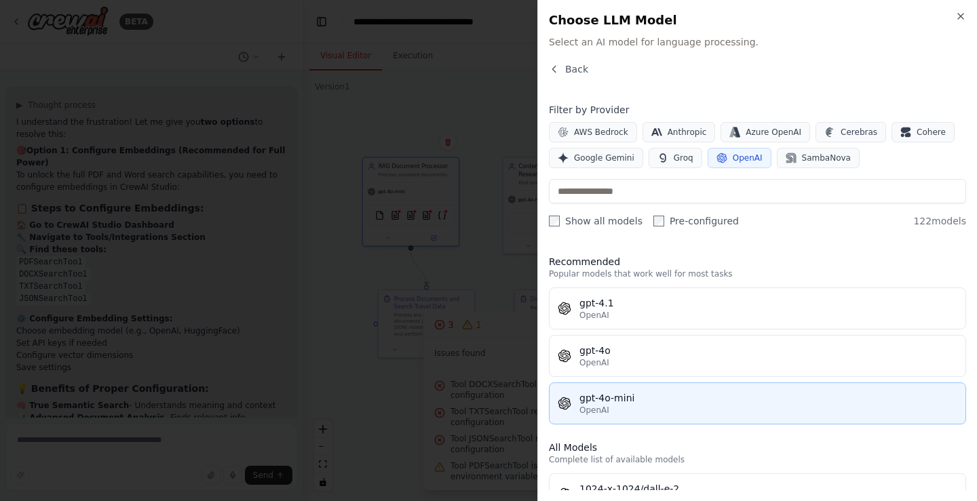
click at [755, 402] on div "gpt-4o-mini" at bounding box center [768, 398] width 378 height 14
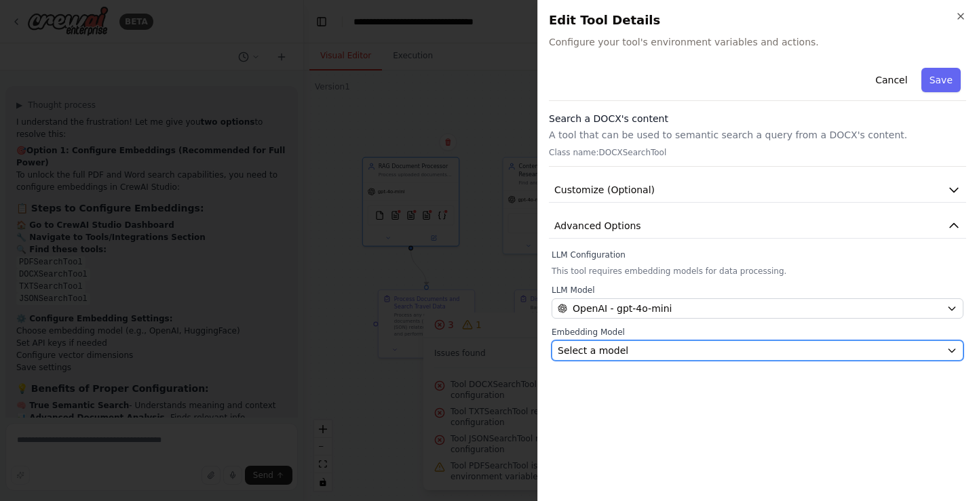
click at [690, 345] on div "Select a model" at bounding box center [748, 351] width 383 height 14
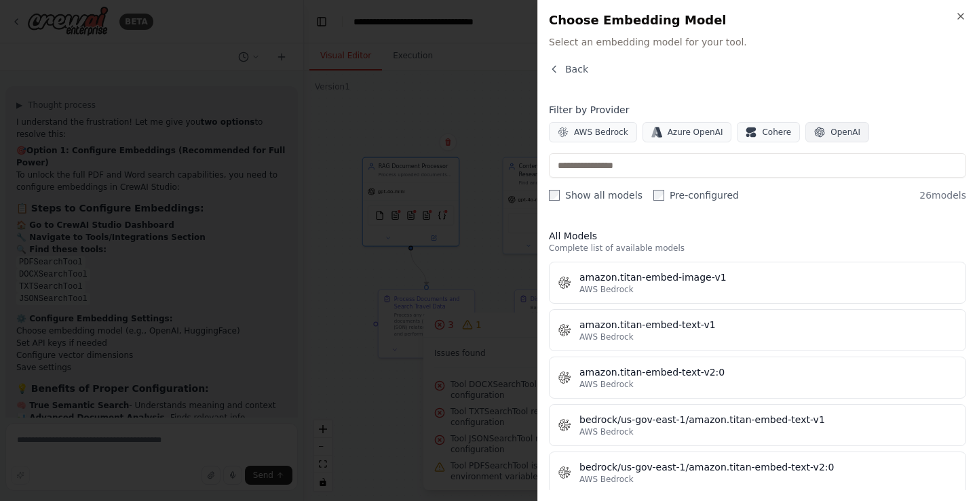
click at [812, 139] on button "OpenAI" at bounding box center [837, 132] width 64 height 20
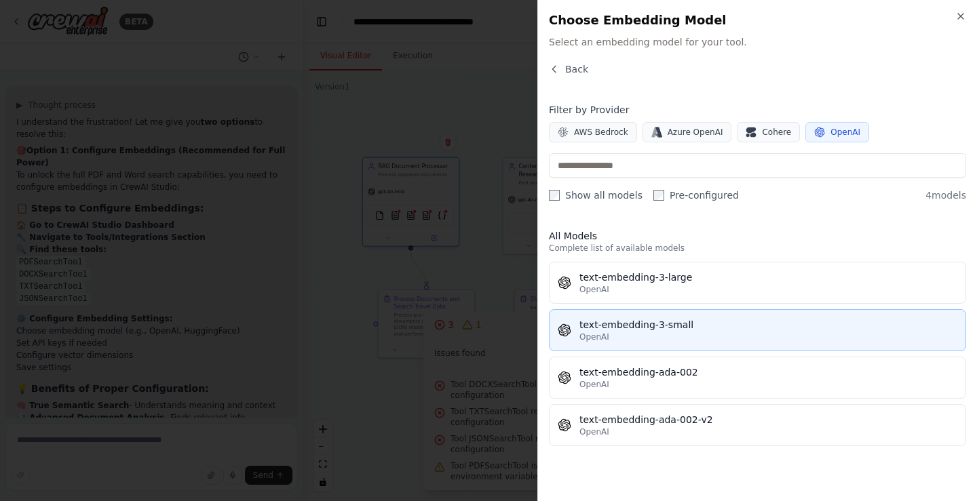
click at [775, 330] on div "text-embedding-3-small" at bounding box center [768, 325] width 378 height 14
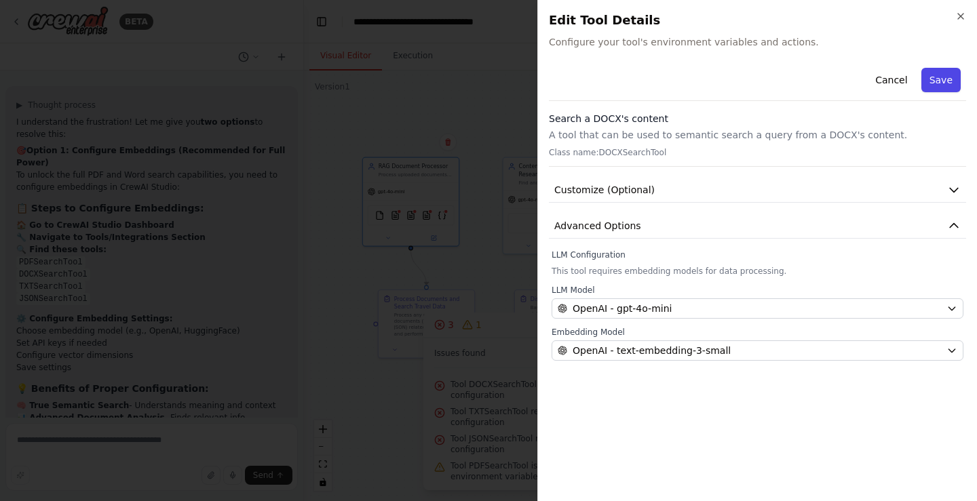
click at [960, 84] on button "Save" at bounding box center [940, 80] width 39 height 24
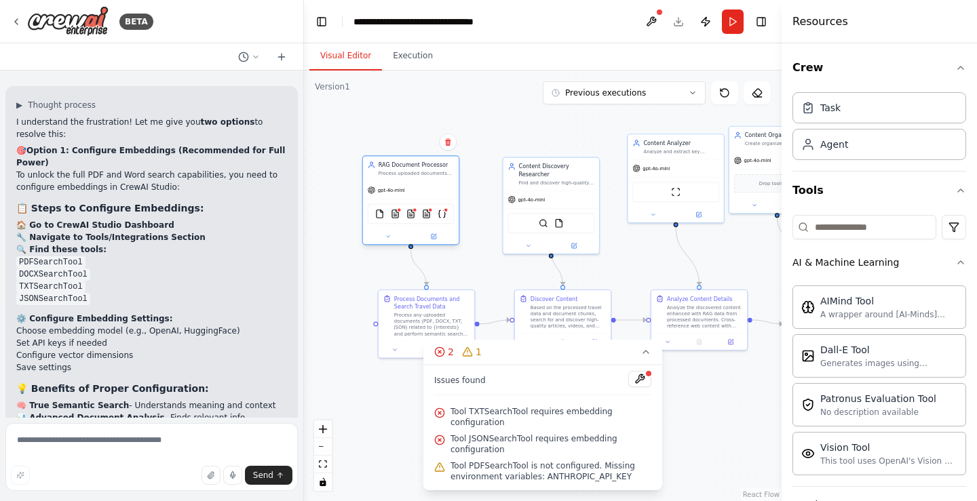
click at [397, 222] on div "FileReadTool PDFSearchTool DOCXSearchTool TXTSearchTool JSONSearchTool" at bounding box center [411, 214] width 87 height 20
click at [396, 216] on img at bounding box center [395, 214] width 9 height 9
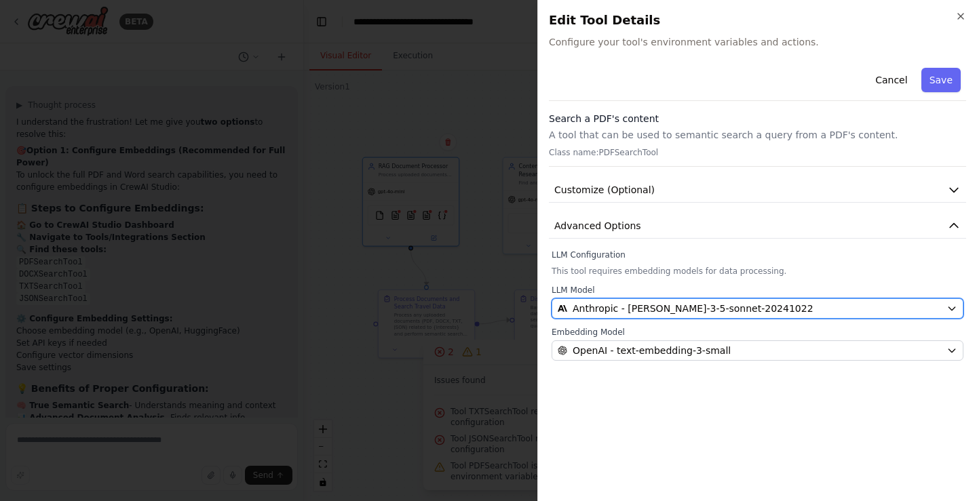
click at [706, 307] on span "Anthropic - claude-3-5-sonnet-20241022" at bounding box center [692, 309] width 241 height 14
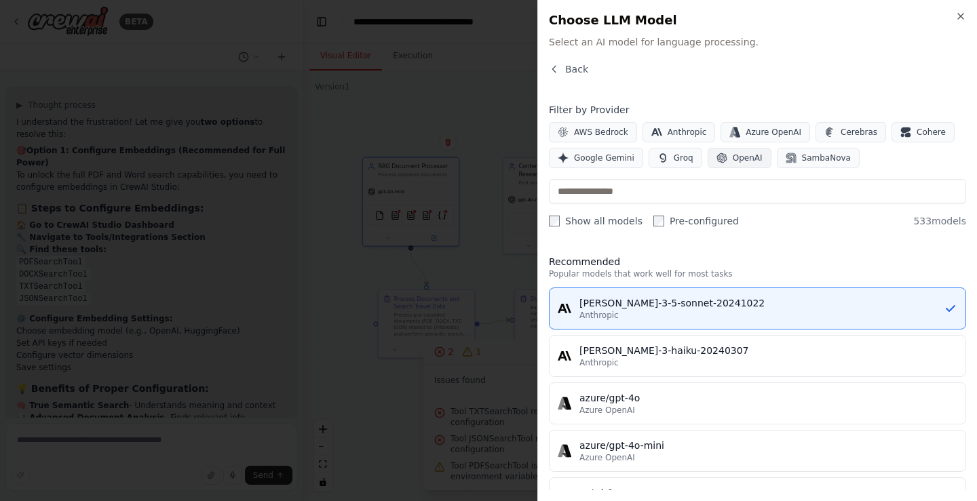
click at [723, 160] on button "OpenAI" at bounding box center [739, 158] width 64 height 20
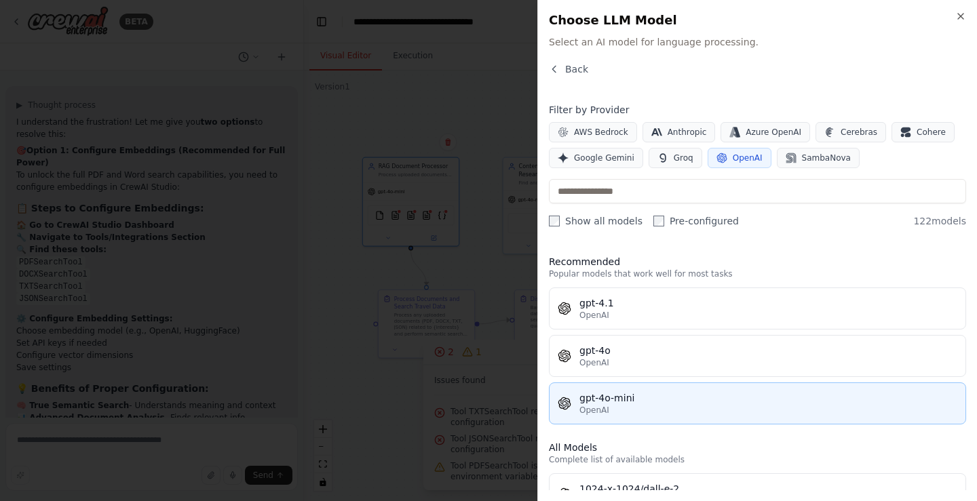
click at [734, 417] on button "gpt-4o-mini OpenAI" at bounding box center [757, 403] width 417 height 42
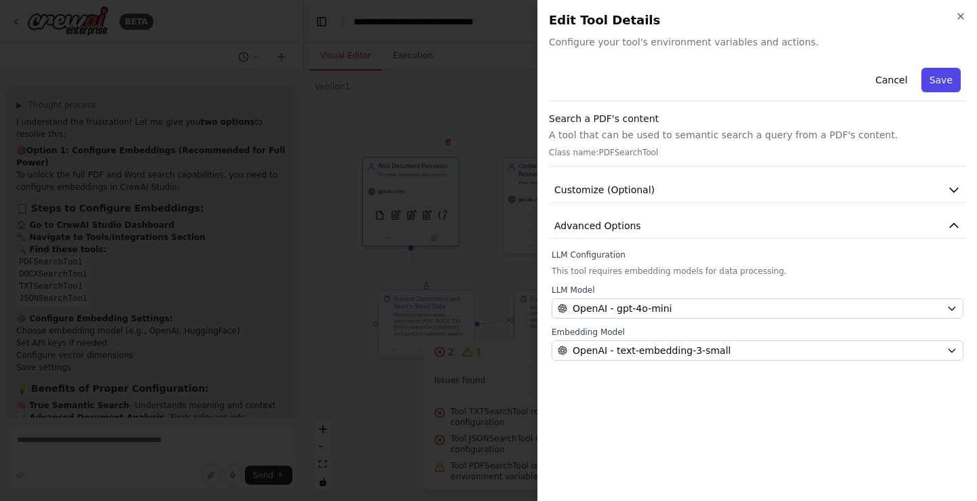
click at [954, 81] on button "Save" at bounding box center [940, 80] width 39 height 24
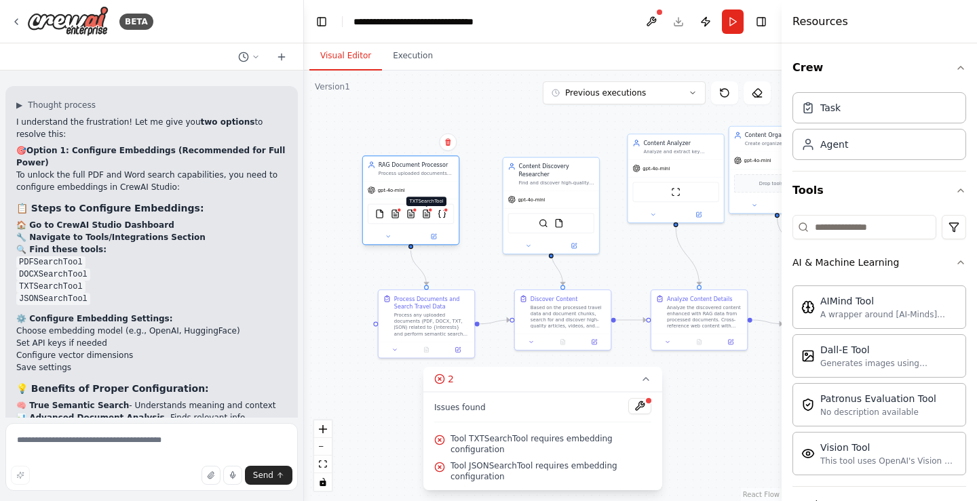
click at [424, 214] on img at bounding box center [426, 214] width 9 height 9
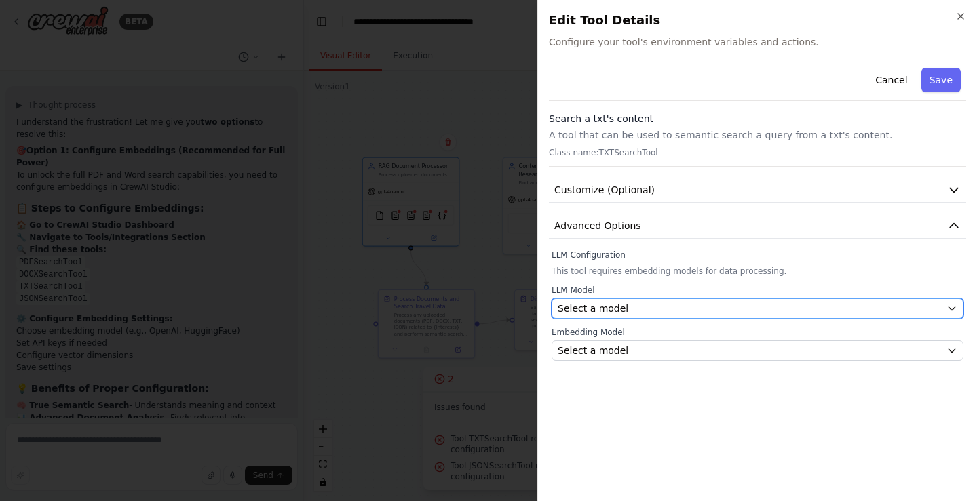
click at [616, 308] on span "Select a model" at bounding box center [592, 309] width 71 height 14
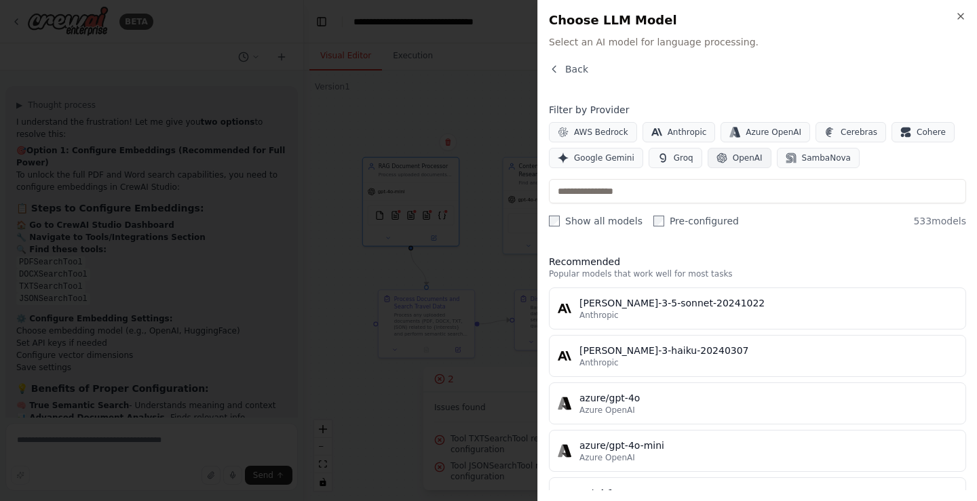
click at [736, 160] on span "OpenAI" at bounding box center [747, 158] width 30 height 11
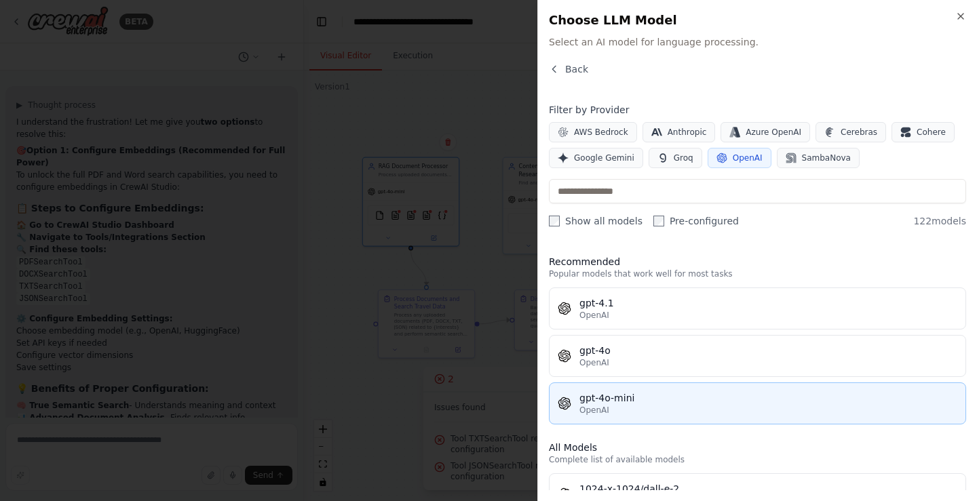
click at [690, 410] on div "OpenAI" at bounding box center [768, 410] width 378 height 11
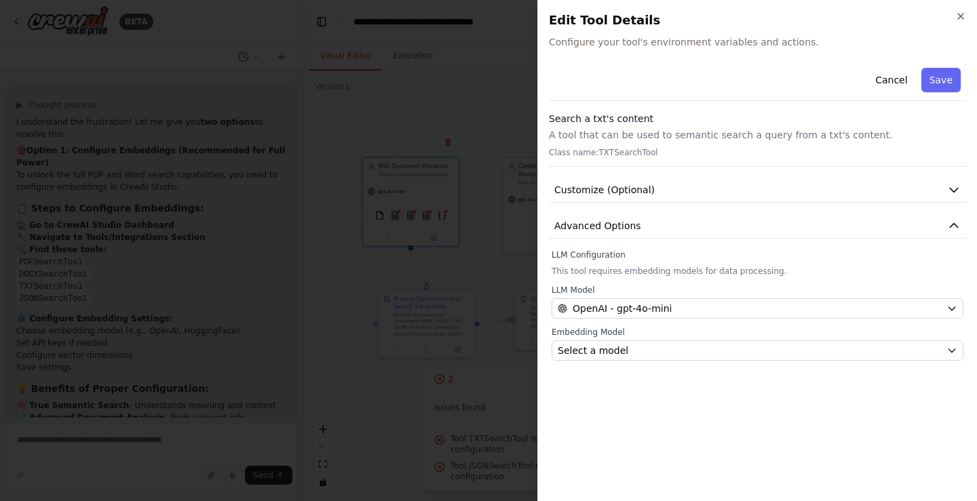
click at [660, 361] on div "Cancel Save Search a txt's content A tool that can be used to semantic search a…" at bounding box center [757, 276] width 417 height 428
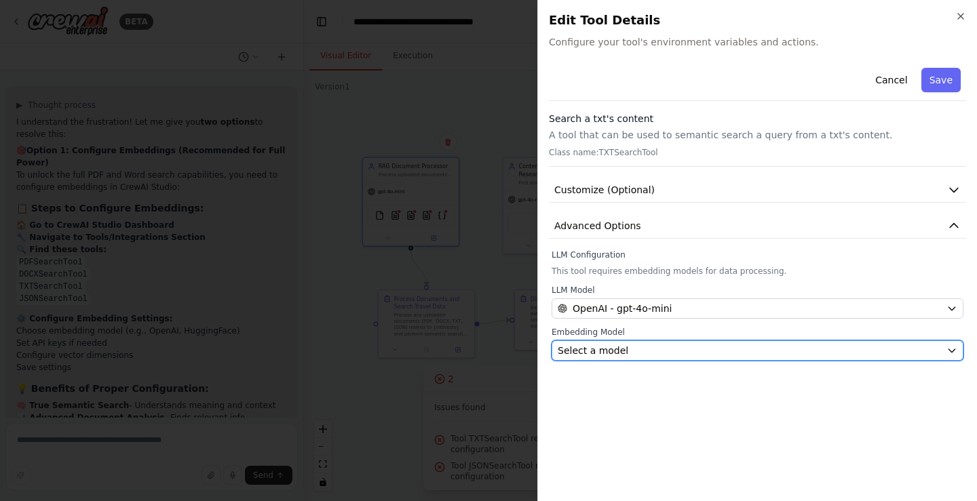
click at [659, 347] on div "Select a model" at bounding box center [748, 351] width 383 height 14
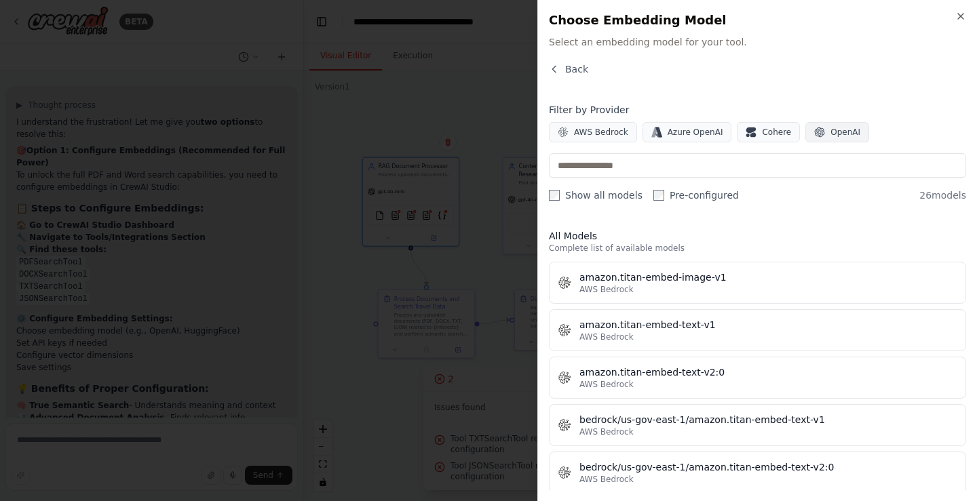
click at [811, 138] on button "OpenAI" at bounding box center [837, 132] width 64 height 20
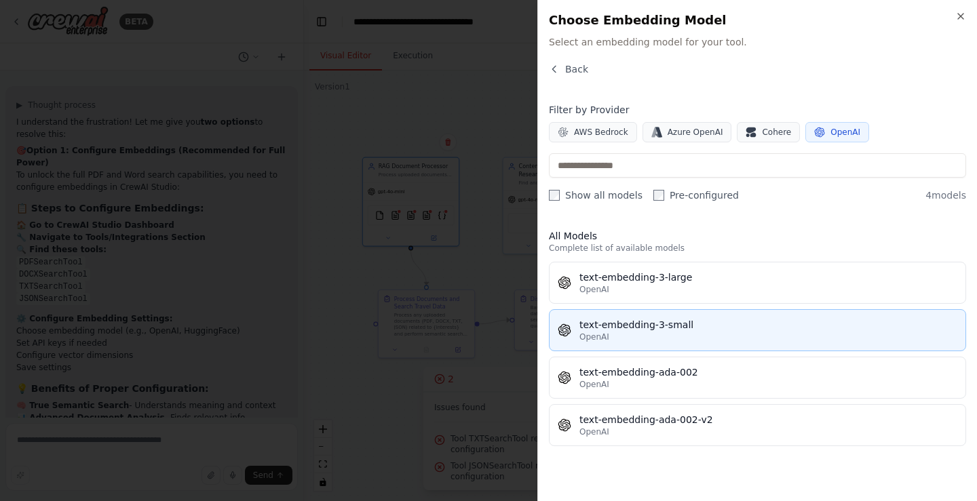
click at [711, 327] on div "text-embedding-3-small" at bounding box center [768, 325] width 378 height 14
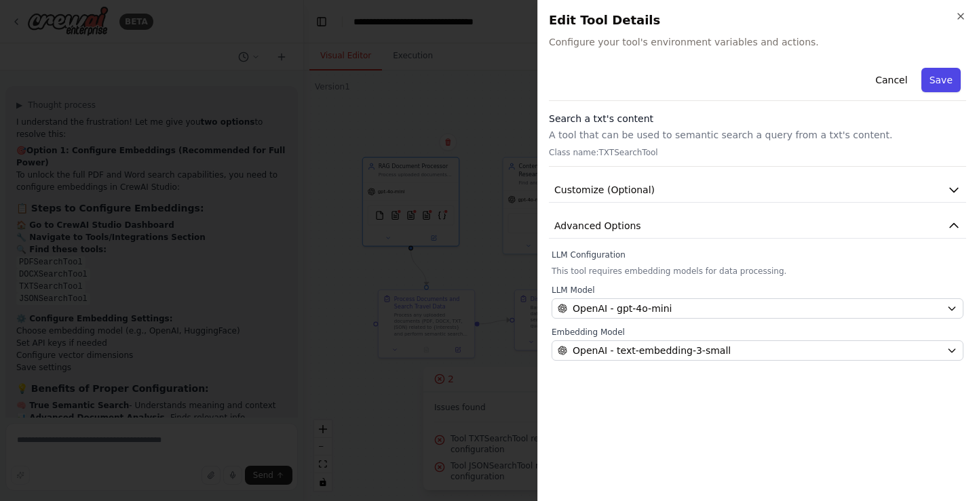
click at [947, 77] on button "Save" at bounding box center [940, 80] width 39 height 24
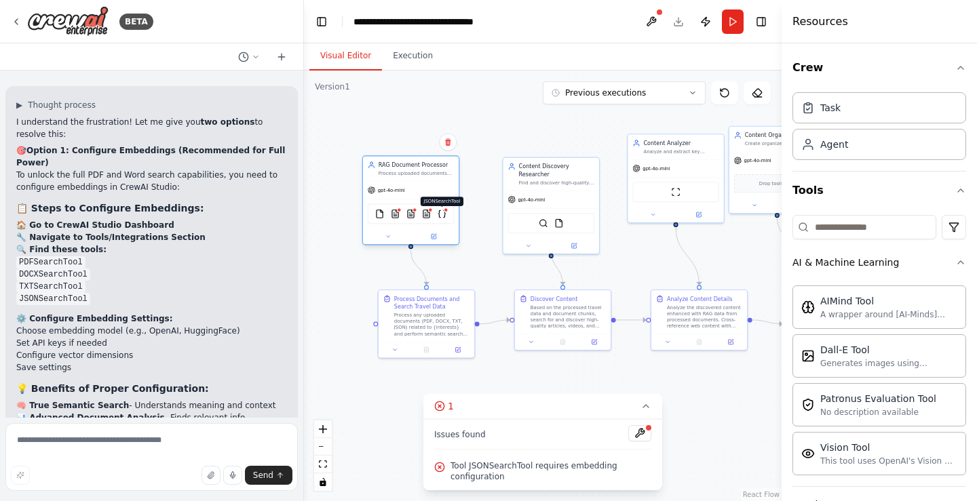
click at [444, 214] on img at bounding box center [441, 214] width 9 height 9
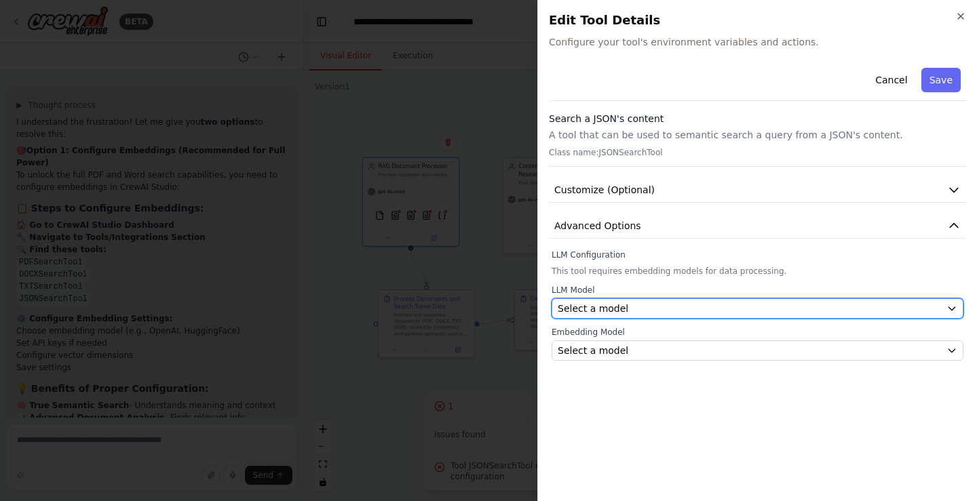
click at [642, 308] on div "Select a model" at bounding box center [748, 309] width 383 height 14
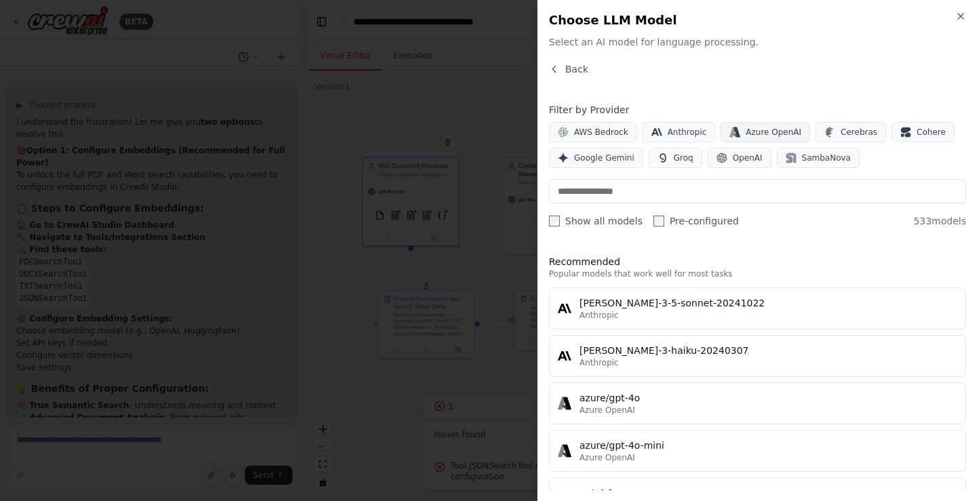
click at [767, 134] on span "Azure OpenAI" at bounding box center [773, 132] width 56 height 11
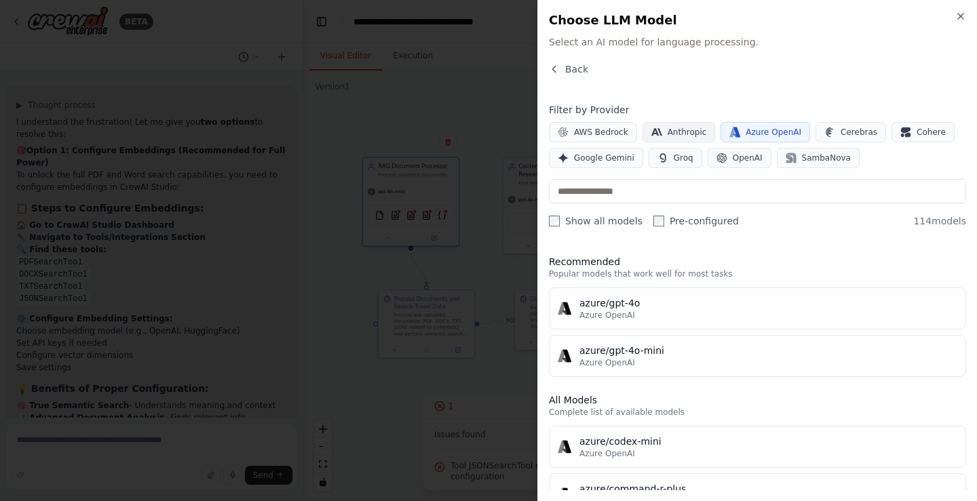
click at [670, 134] on span "Anthropic" at bounding box center [686, 132] width 39 height 11
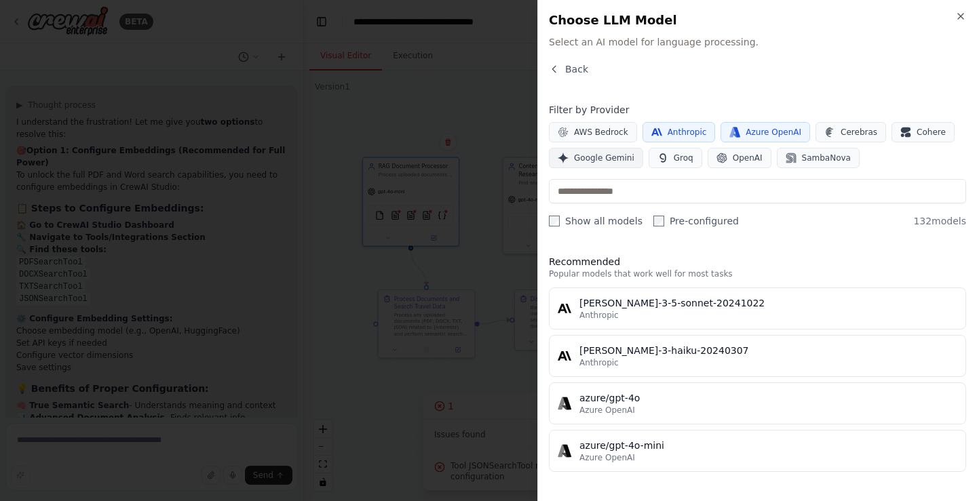
click at [602, 152] on button "Google Gemini" at bounding box center [596, 158] width 94 height 20
click at [720, 157] on button "OpenAI" at bounding box center [739, 158] width 64 height 20
click at [686, 130] on span "Anthropic" at bounding box center [686, 132] width 39 height 11
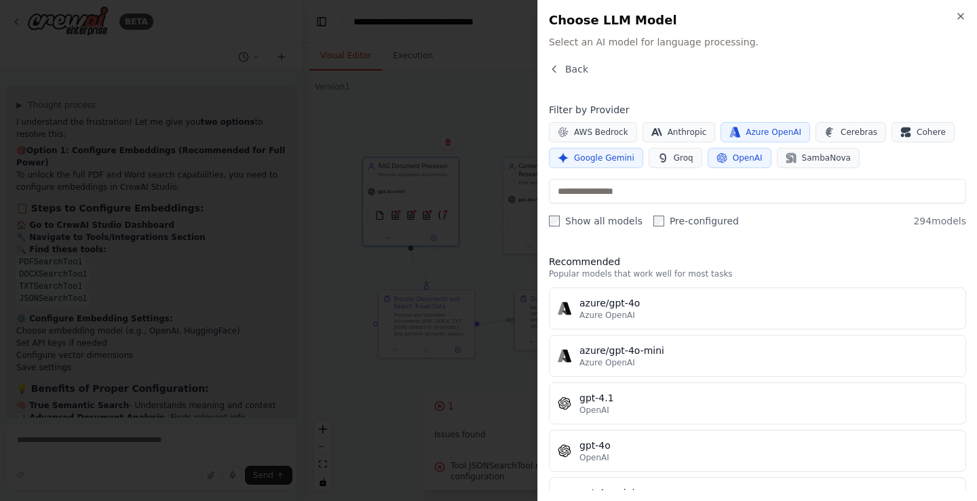
click at [751, 136] on span "Azure OpenAI" at bounding box center [773, 132] width 56 height 11
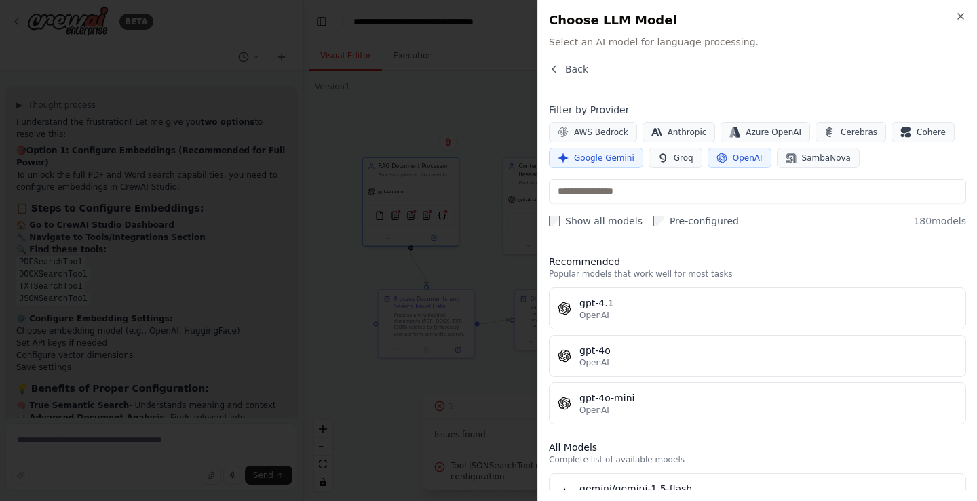
click at [631, 160] on button "Google Gemini" at bounding box center [596, 158] width 94 height 20
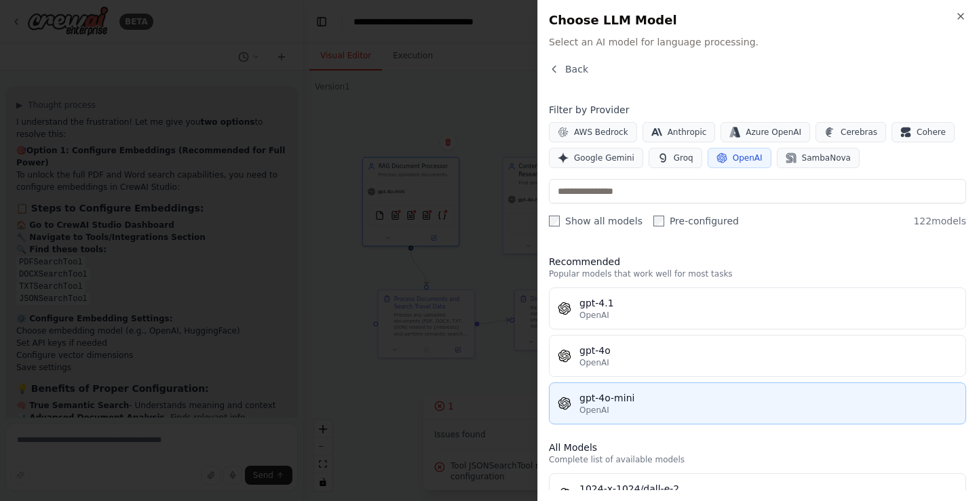
click at [755, 392] on div "gpt-4o-mini" at bounding box center [768, 398] width 378 height 14
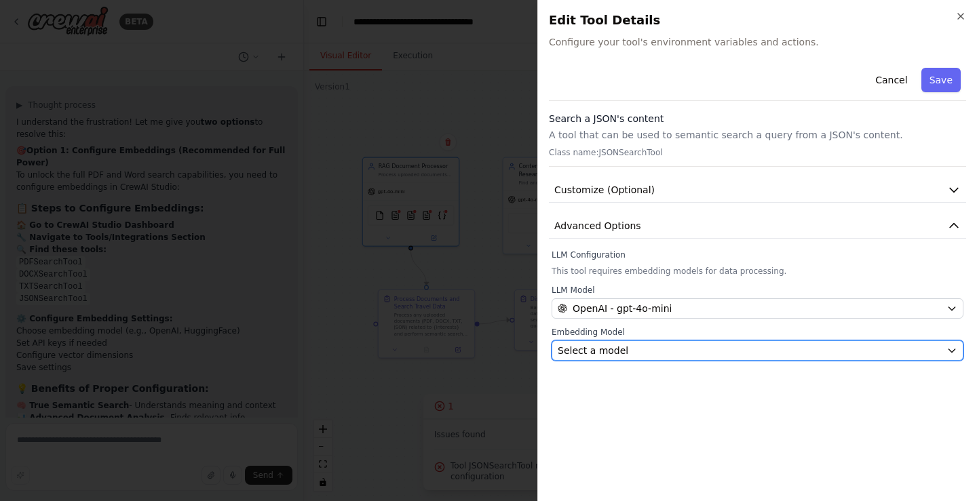
click at [693, 348] on div "Select a model" at bounding box center [748, 351] width 383 height 14
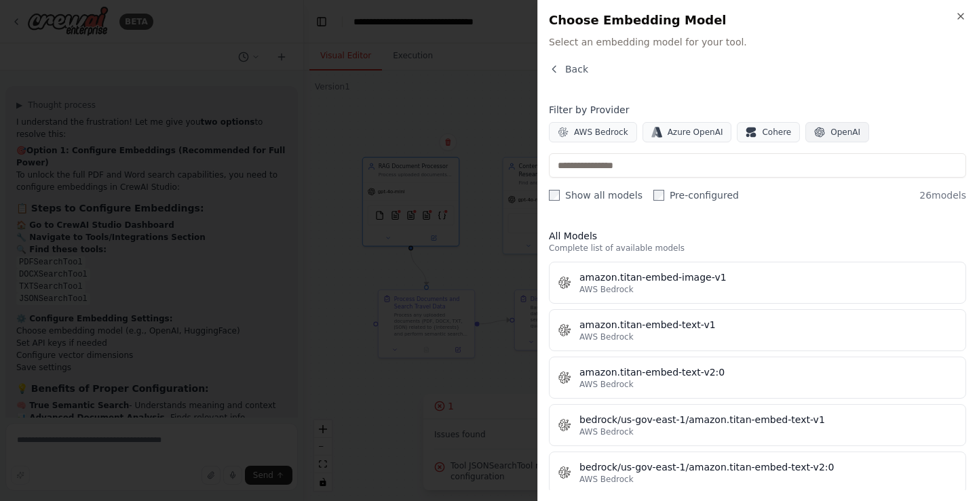
click at [830, 134] on span "OpenAI" at bounding box center [845, 132] width 30 height 11
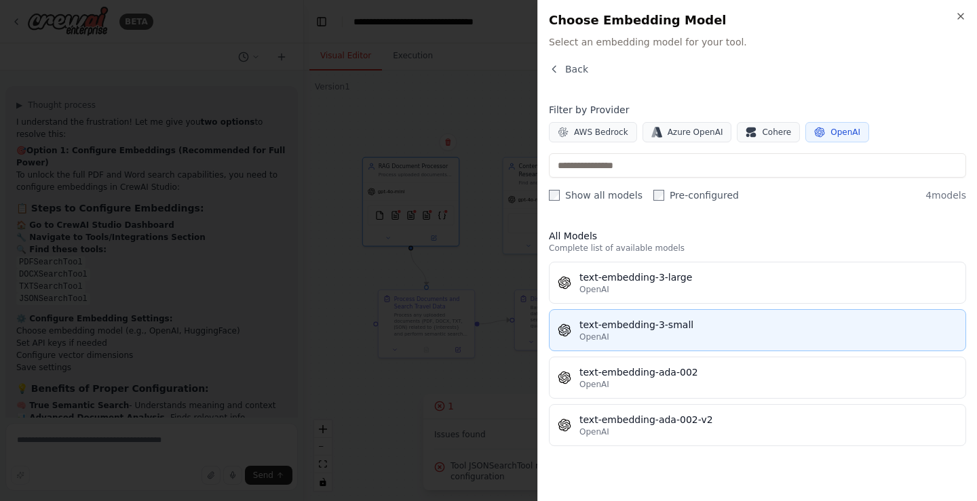
click at [723, 332] on div "OpenAI" at bounding box center [768, 337] width 378 height 11
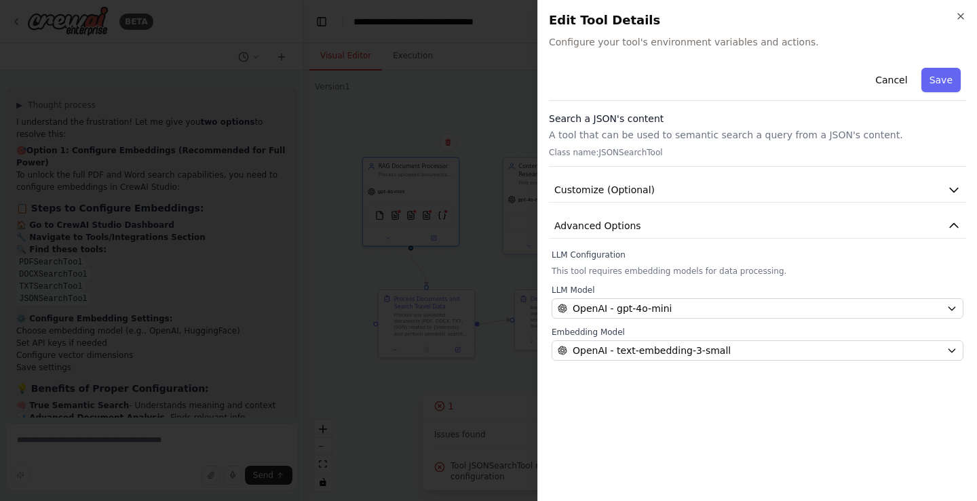
click at [966, 79] on div "Close Edit Tool Details Configure your tool's environment variables and actions…" at bounding box center [756, 250] width 439 height 501
click at [953, 79] on button "Save" at bounding box center [940, 80] width 39 height 24
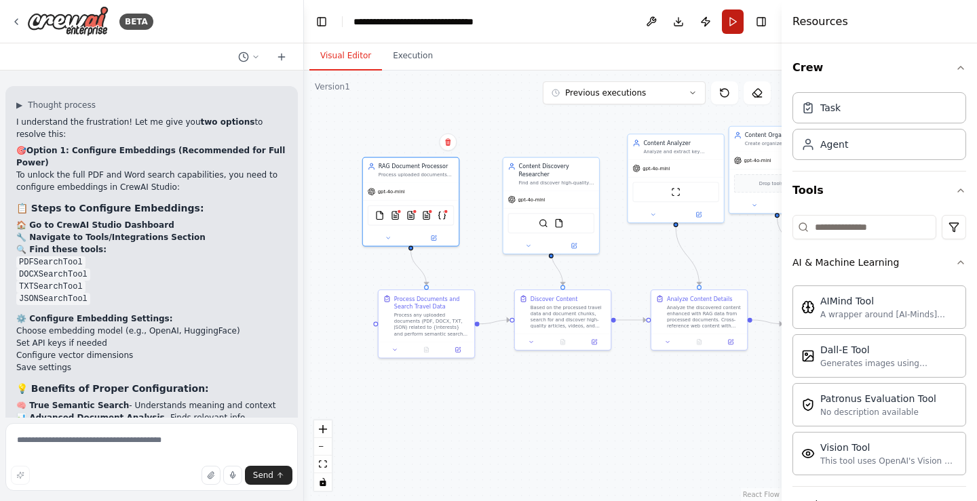
click at [736, 20] on button "Run" at bounding box center [733, 21] width 22 height 24
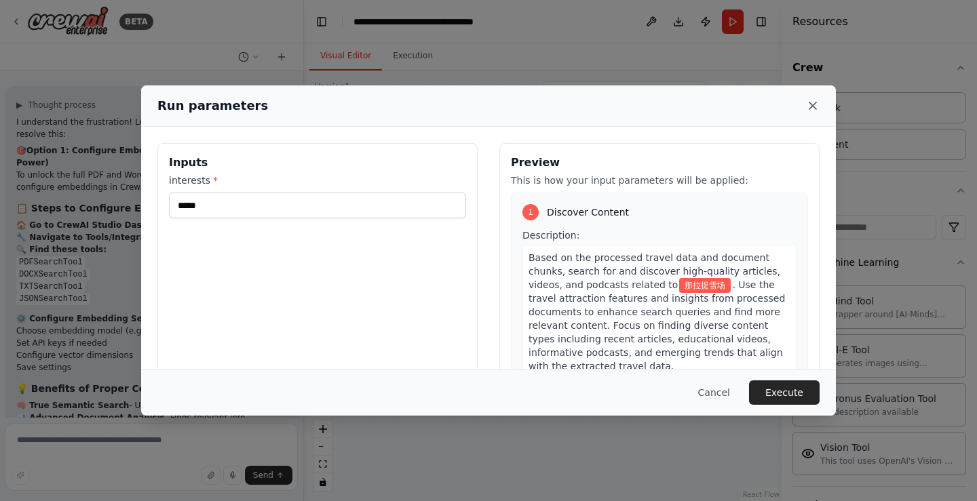
click at [814, 106] on icon at bounding box center [813, 106] width 14 height 14
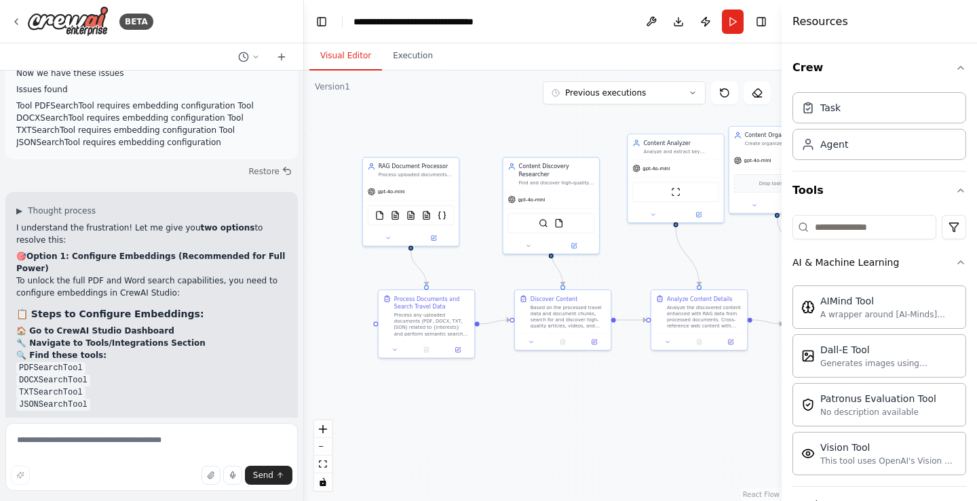
scroll to position [7629, 0]
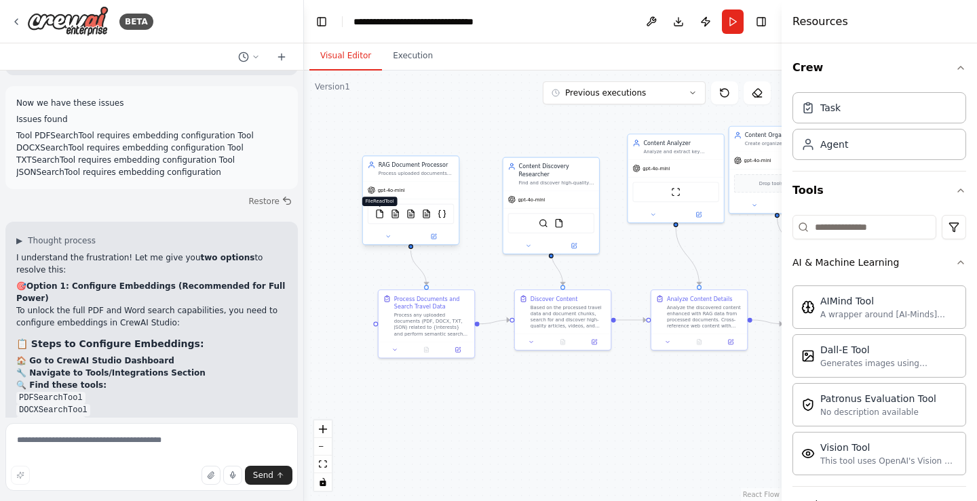
click at [383, 216] on img at bounding box center [379, 214] width 9 height 9
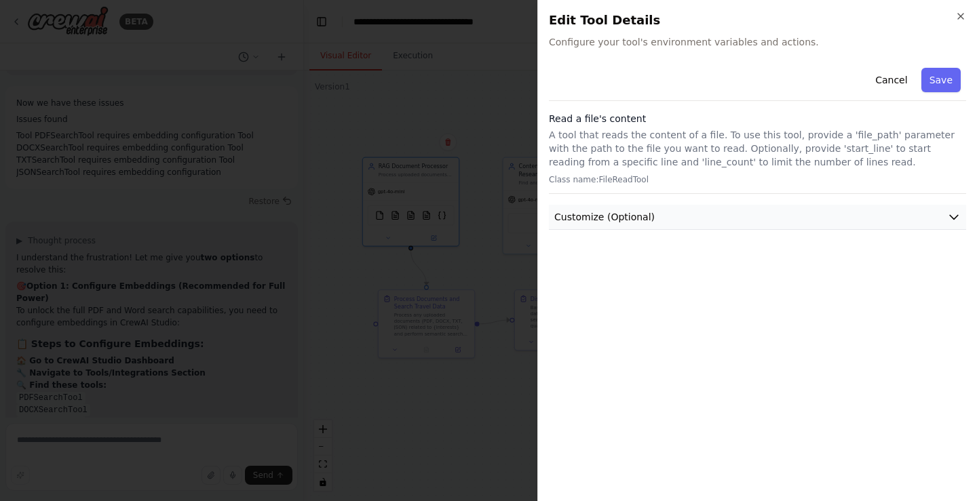
click at [880, 224] on button "Customize (Optional)" at bounding box center [757, 217] width 417 height 25
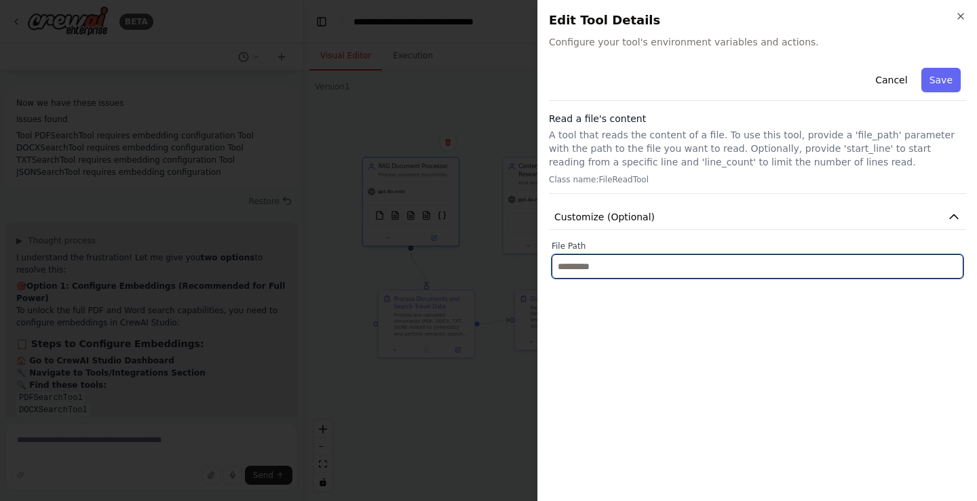
click at [658, 266] on input "text" at bounding box center [757, 266] width 412 height 24
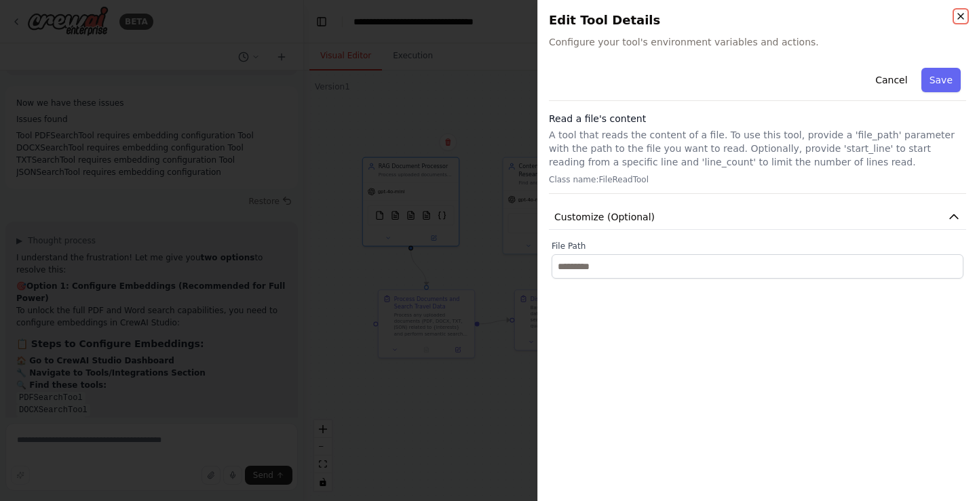
click at [959, 18] on icon "button" at bounding box center [960, 16] width 11 height 11
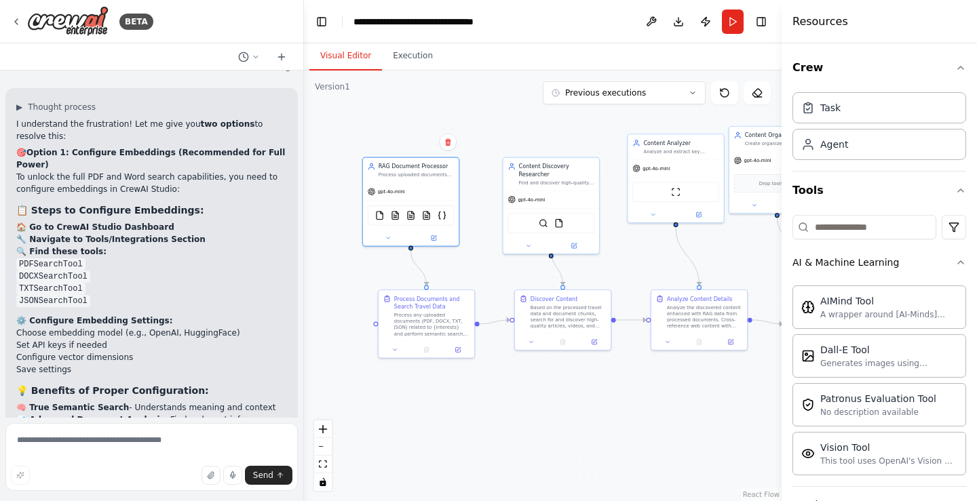
scroll to position [7764, 0]
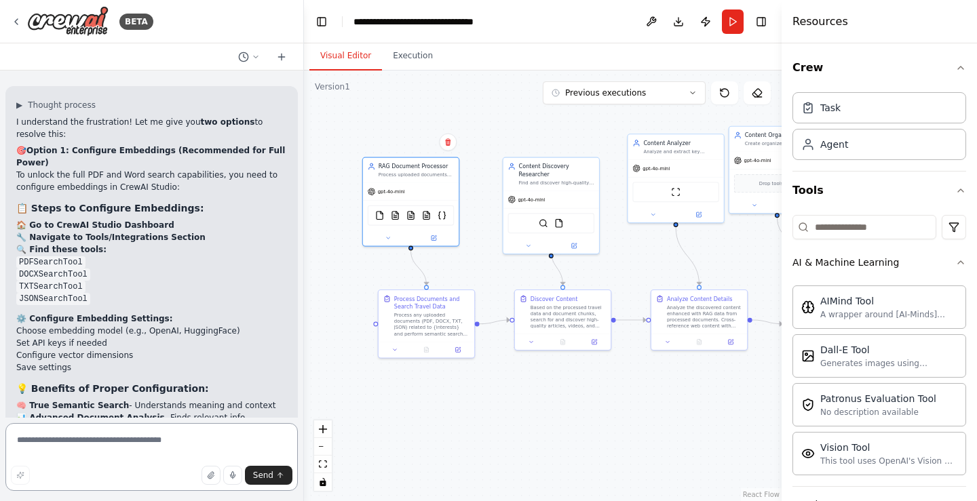
click at [163, 441] on textarea at bounding box center [151, 457] width 292 height 68
type textarea "**********"
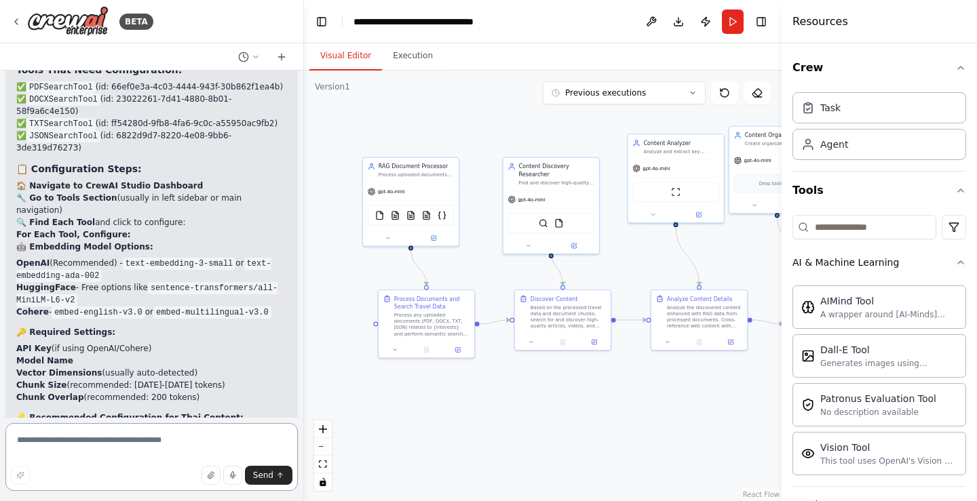
scroll to position [8920, 0]
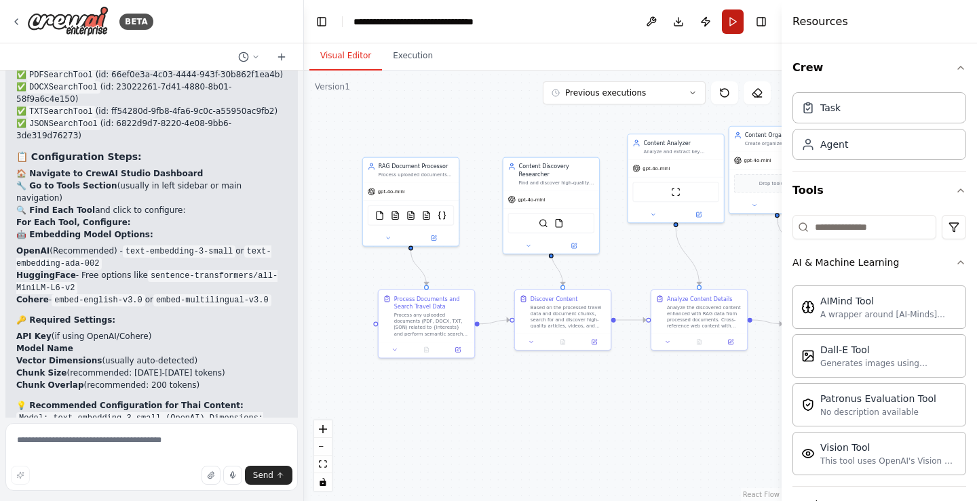
click at [726, 24] on button "Run" at bounding box center [733, 21] width 22 height 24
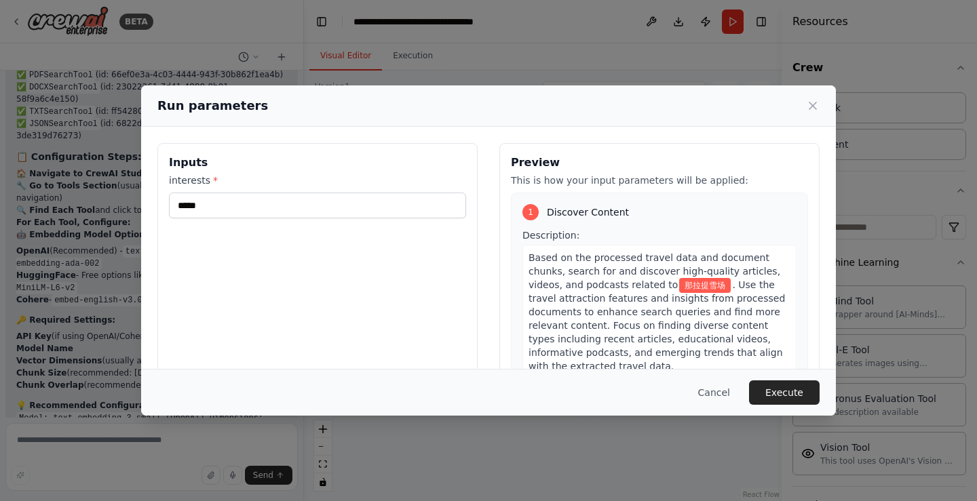
scroll to position [203, 0]
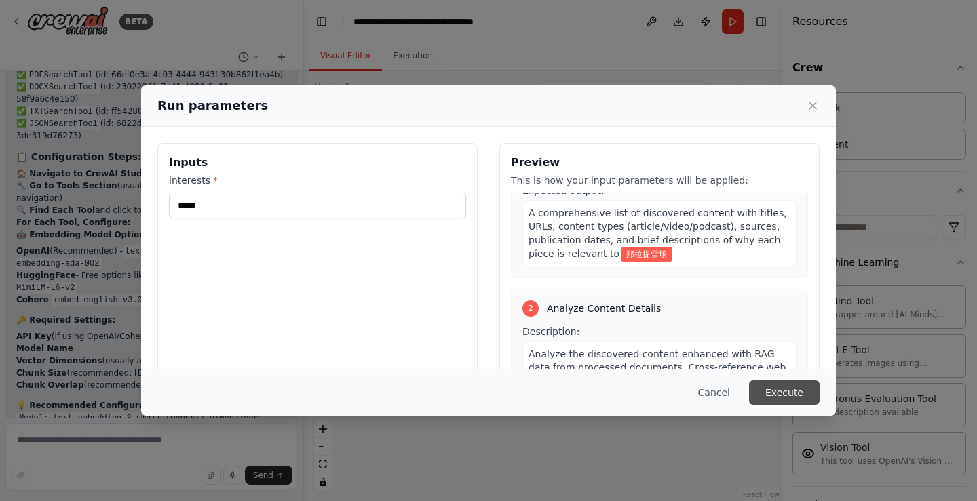
click at [789, 398] on button "Execute" at bounding box center [784, 392] width 71 height 24
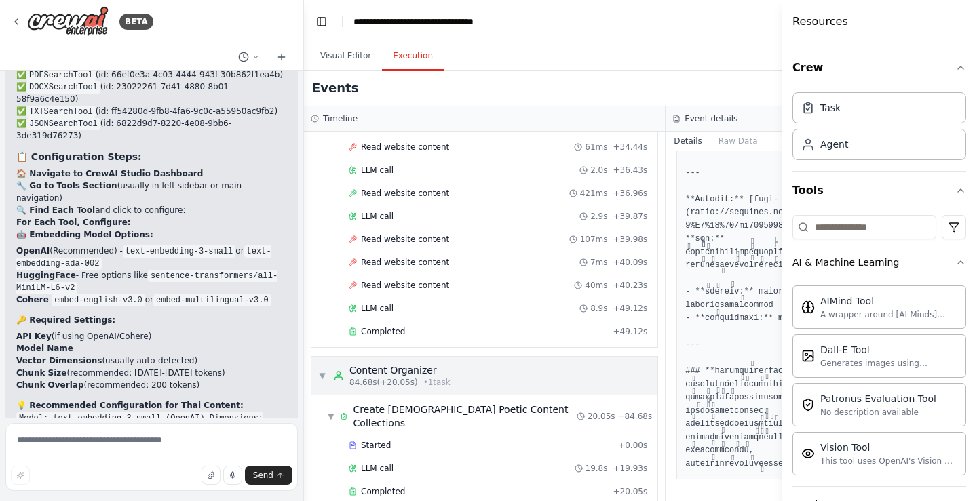
scroll to position [1175, 0]
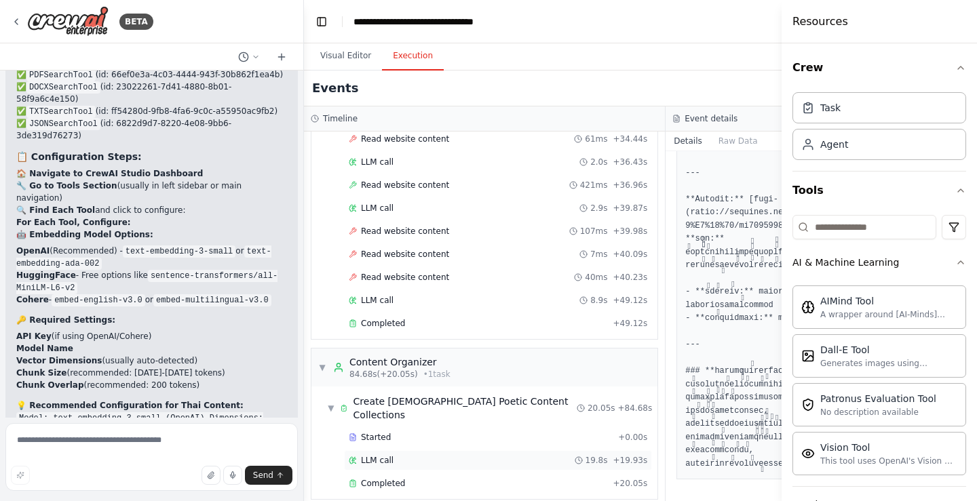
click at [399, 473] on div "Completed + 20.05s" at bounding box center [498, 483] width 308 height 20
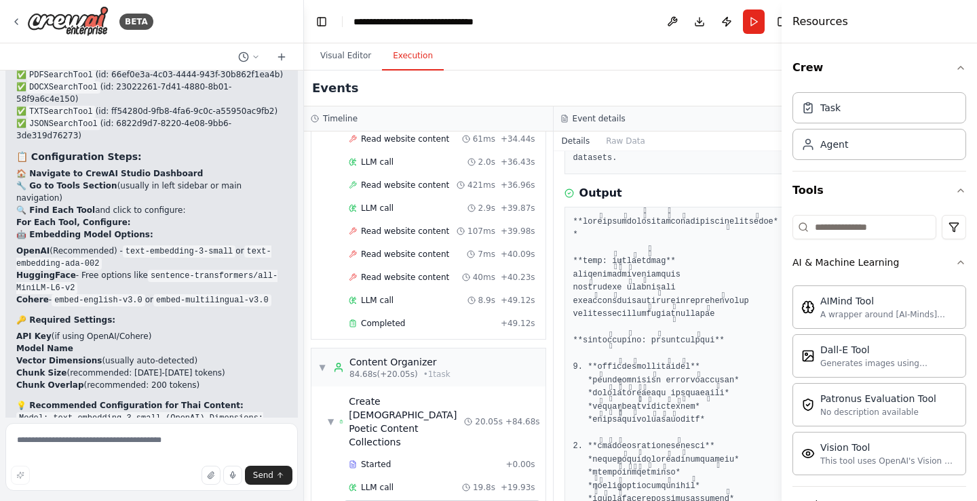
scroll to position [339, 0]
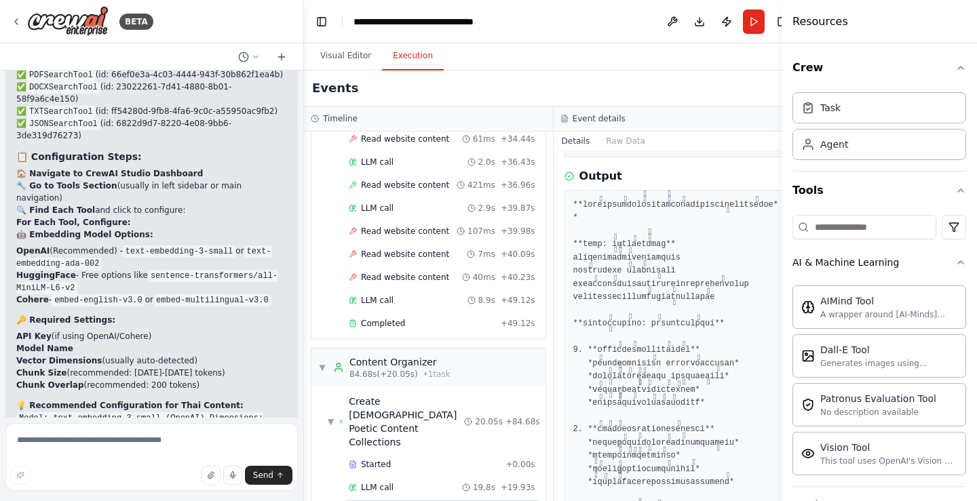
drag, startPoint x: 613, startPoint y: 311, endPoint x: 664, endPoint y: 336, distance: 57.0
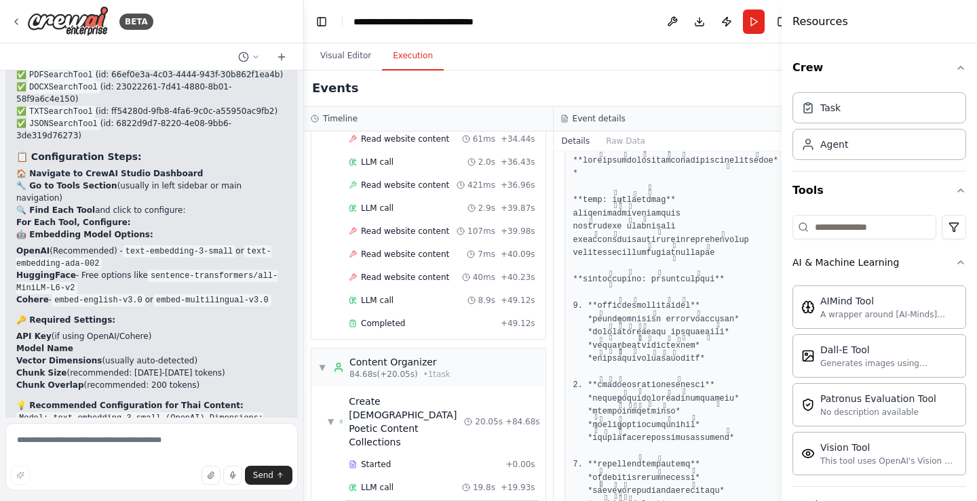
scroll to position [407, 0]
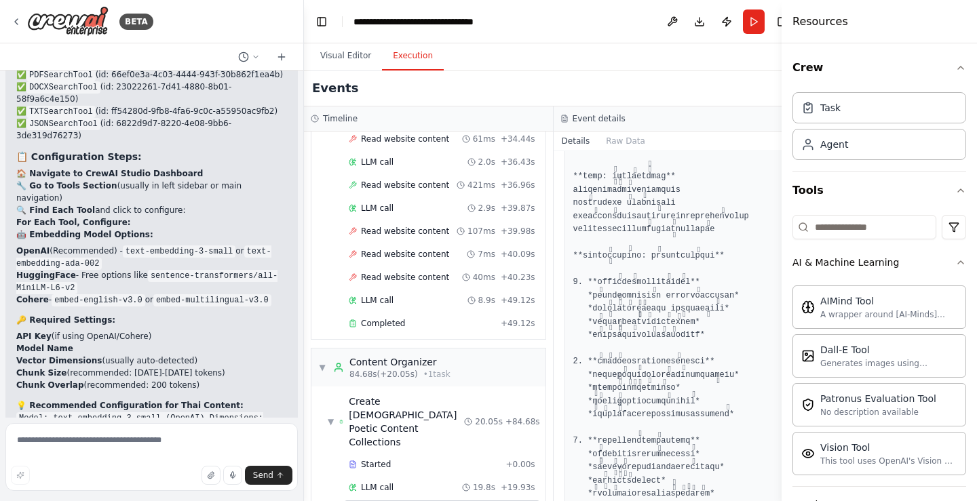
drag, startPoint x: 632, startPoint y: 292, endPoint x: 648, endPoint y: 307, distance: 21.1
click at [71, 448] on textarea at bounding box center [151, 457] width 292 height 68
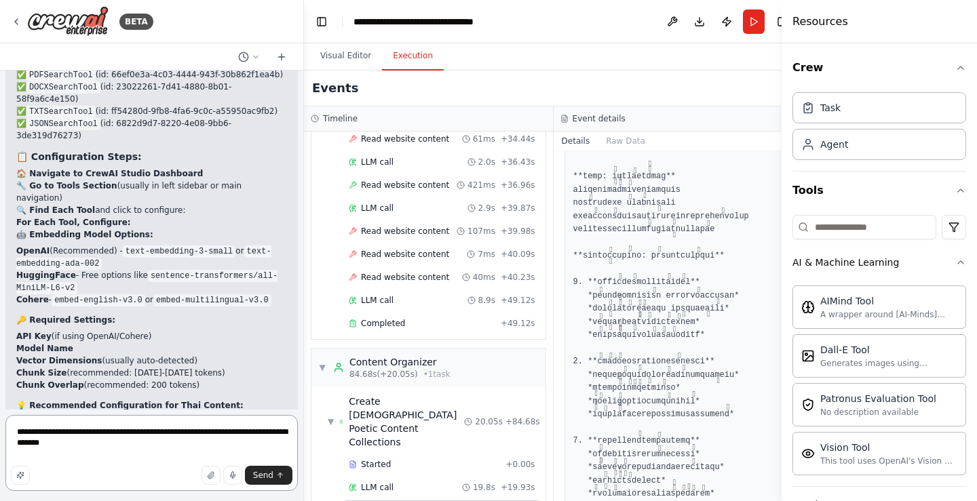
type textarea "**********"
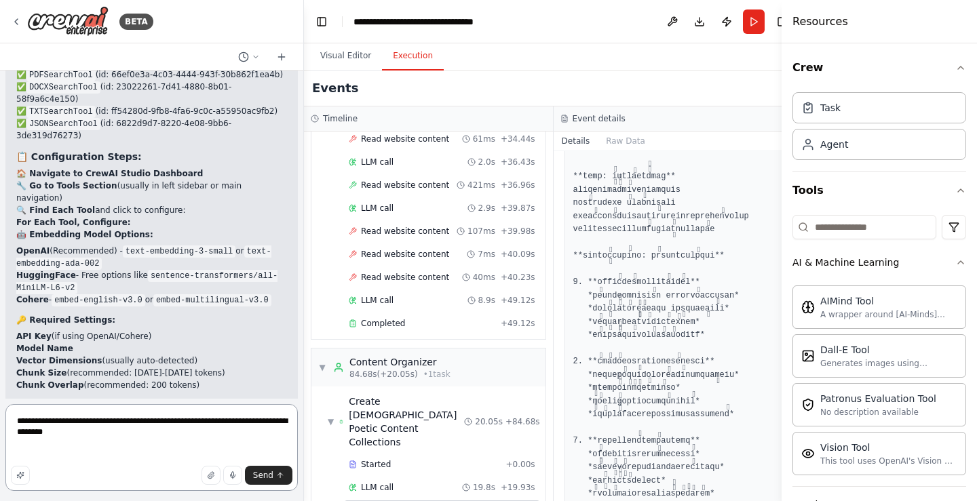
paste textarea
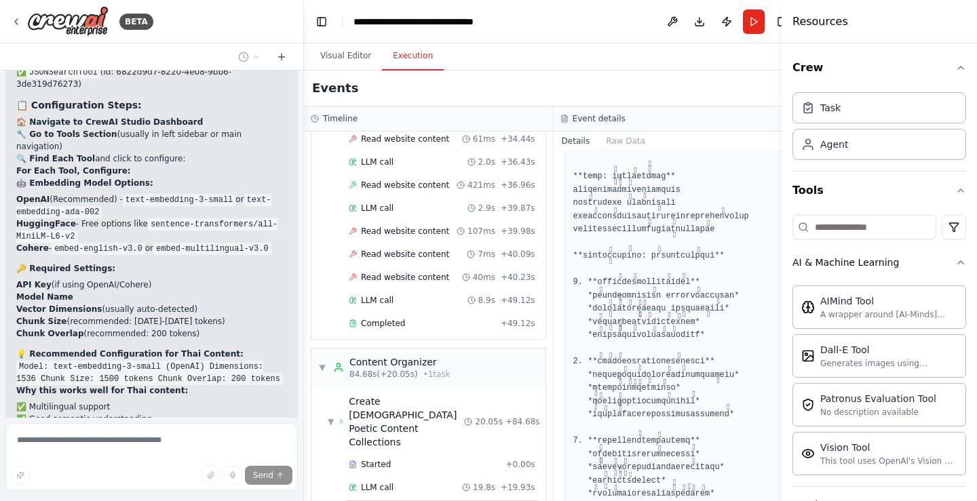
scroll to position [9052, 0]
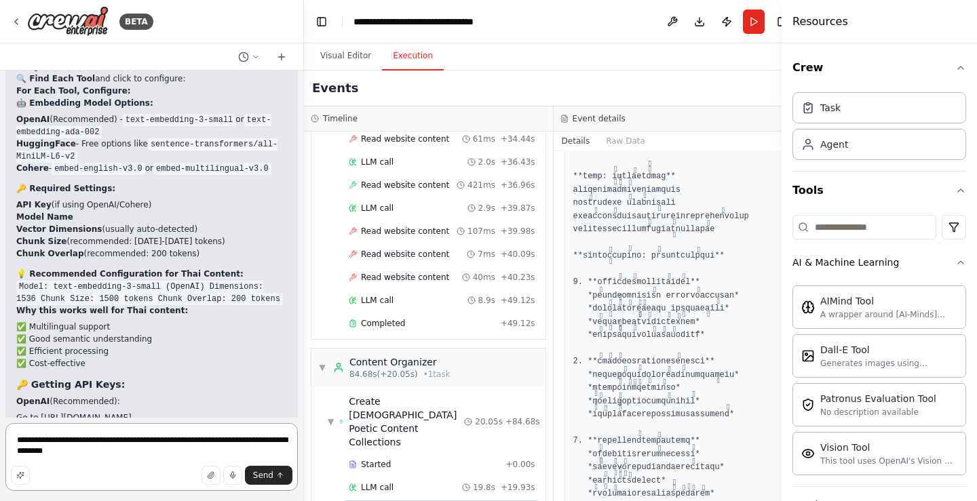
scroll to position [8939, 0]
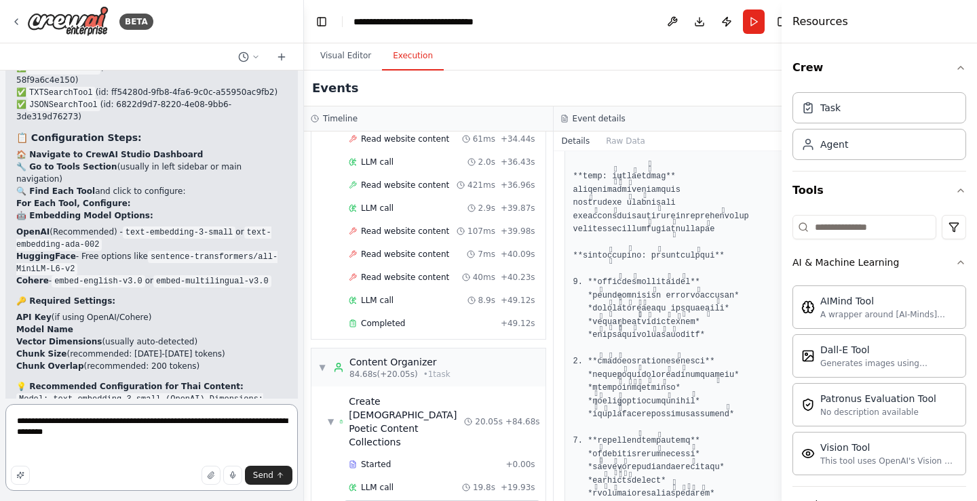
click at [171, 446] on textarea "**********" at bounding box center [151, 447] width 292 height 87
click at [161, 453] on textarea "**********" at bounding box center [151, 447] width 292 height 87
paste textarea "**********"
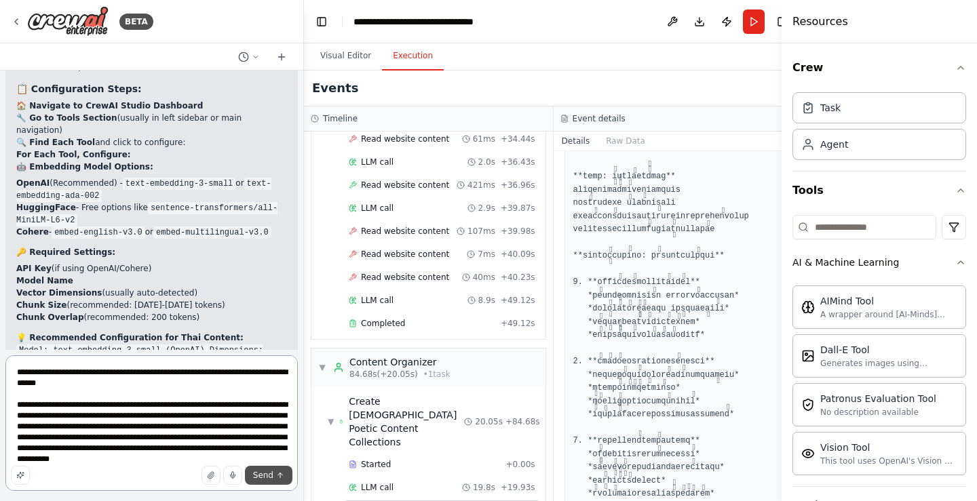
type textarea "**********"
click at [262, 474] on span "Send" at bounding box center [263, 475] width 20 height 11
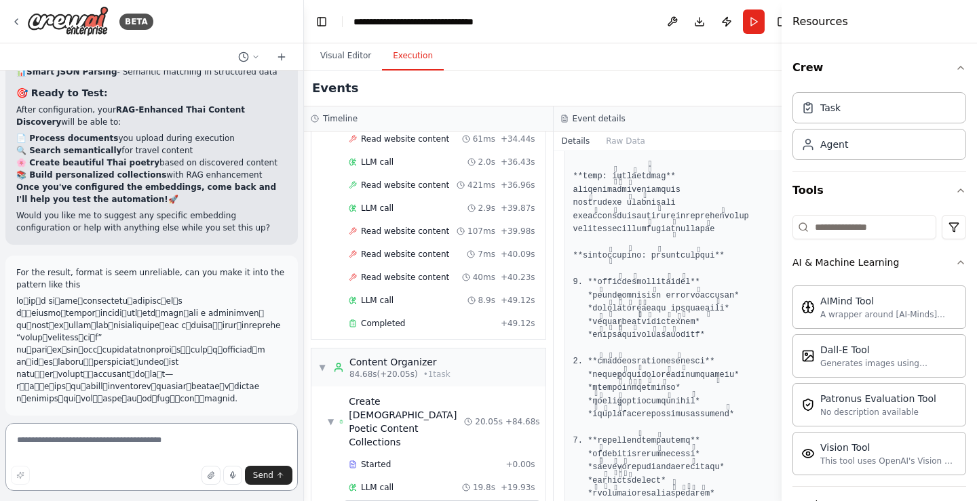
scroll to position [9578, 0]
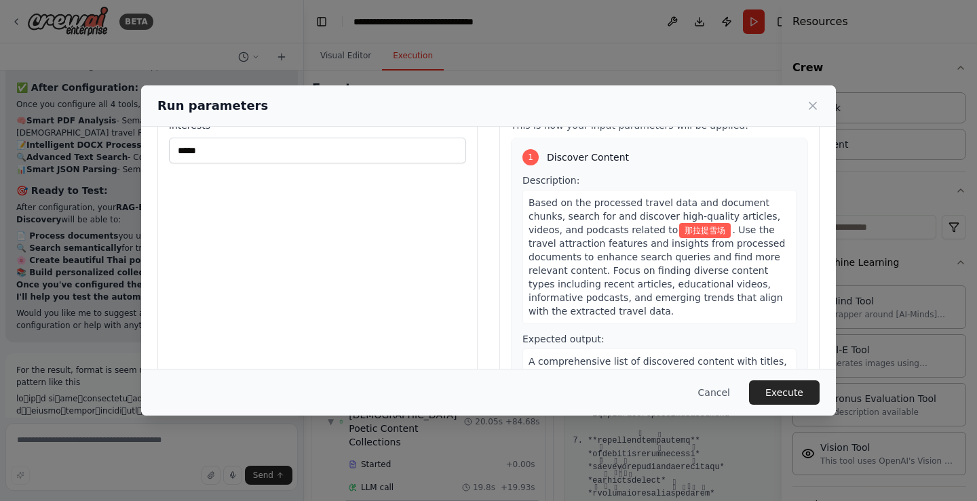
scroll to position [0, 0]
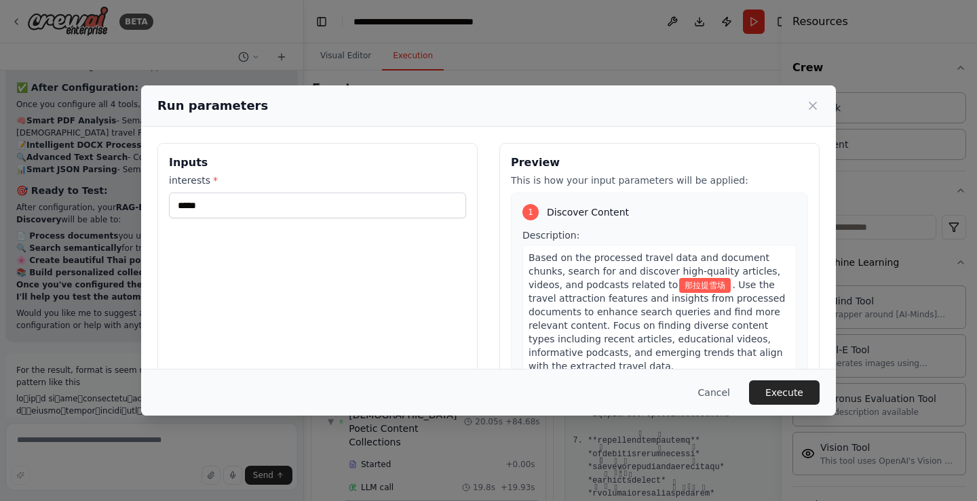
click at [787, 403] on button "Execute" at bounding box center [784, 392] width 71 height 24
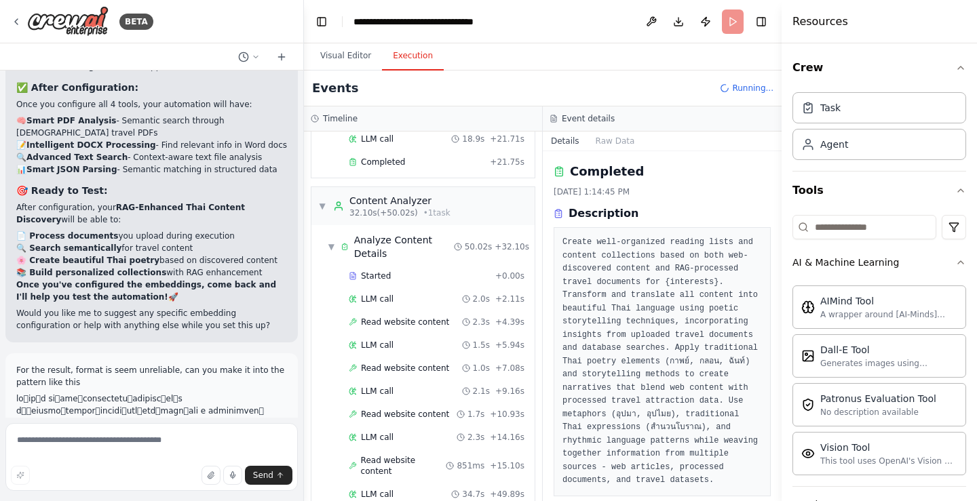
click at [549, 51] on div "Visual Editor Execution" at bounding box center [542, 56] width 477 height 27
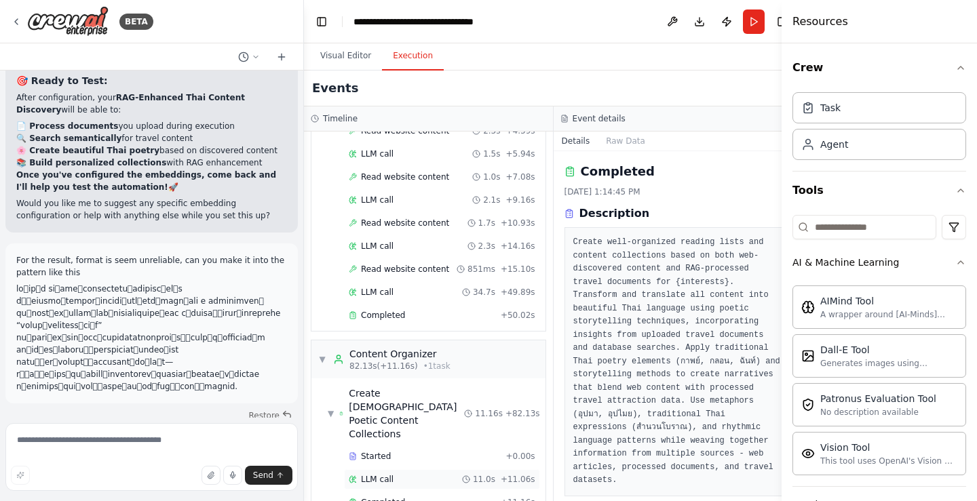
scroll to position [558, 0]
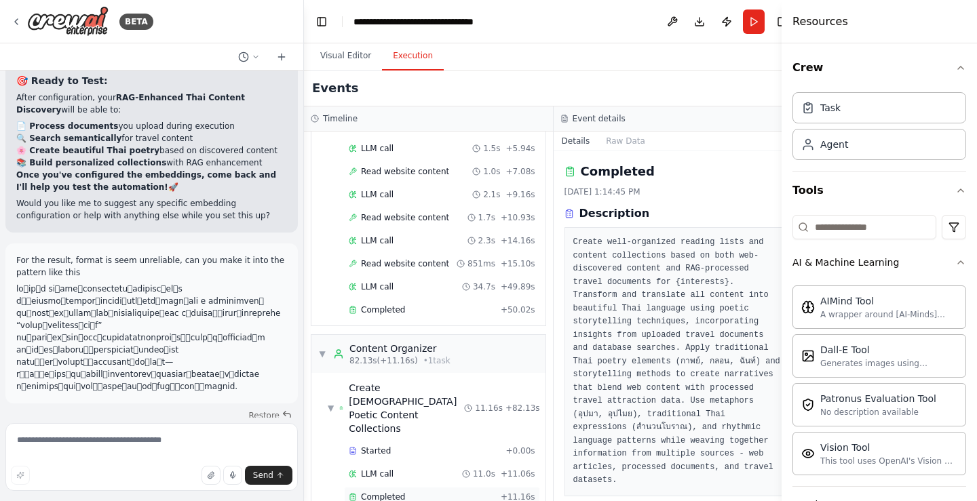
click at [400, 492] on span "Completed" at bounding box center [383, 497] width 44 height 11
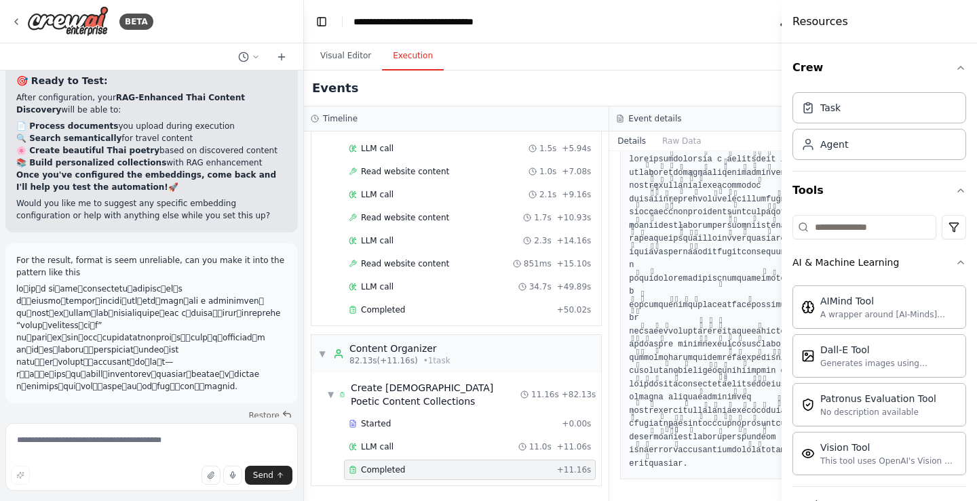
scroll to position [371, 0]
click at [828, 26] on button "Publish" at bounding box center [839, 21] width 22 height 24
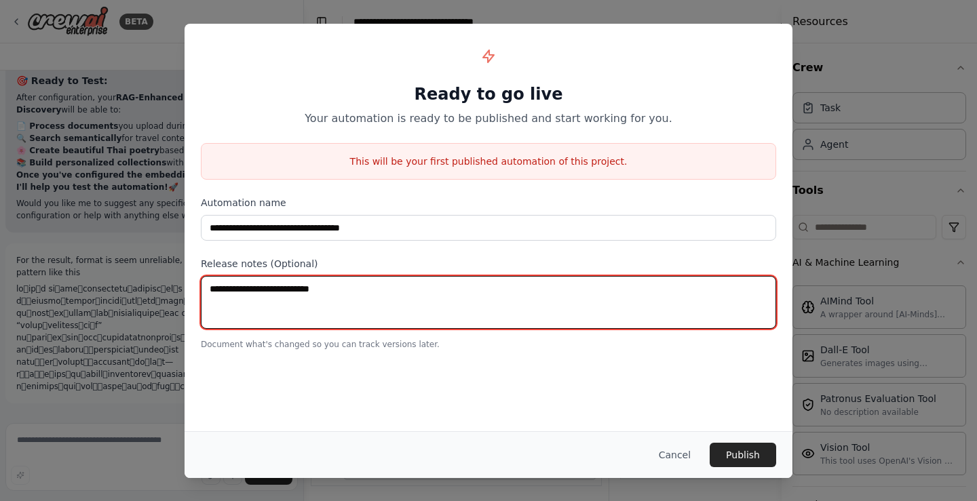
click at [380, 302] on textarea at bounding box center [488, 302] width 575 height 53
type textarea "***"
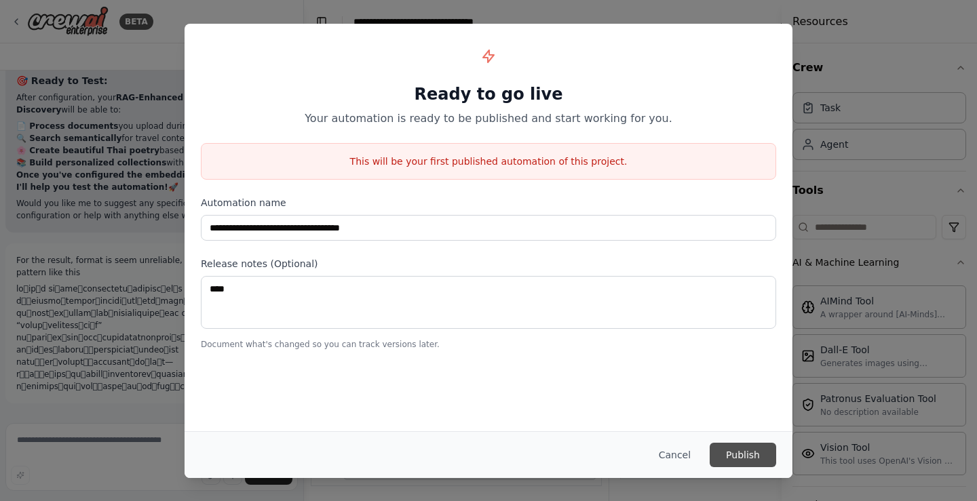
click at [731, 462] on button "Publish" at bounding box center [742, 455] width 66 height 24
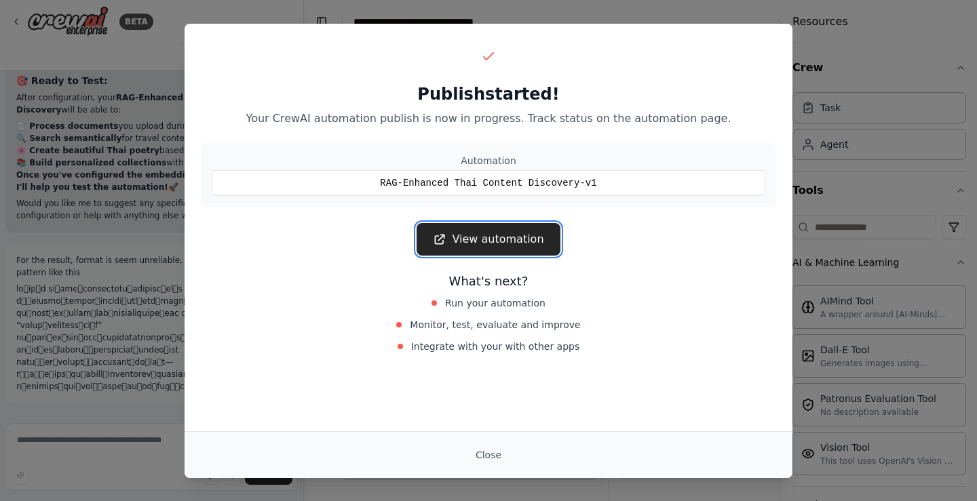
click at [505, 243] on link "View automation" at bounding box center [487, 239] width 143 height 33
click at [494, 454] on button "Close" at bounding box center [488, 455] width 47 height 24
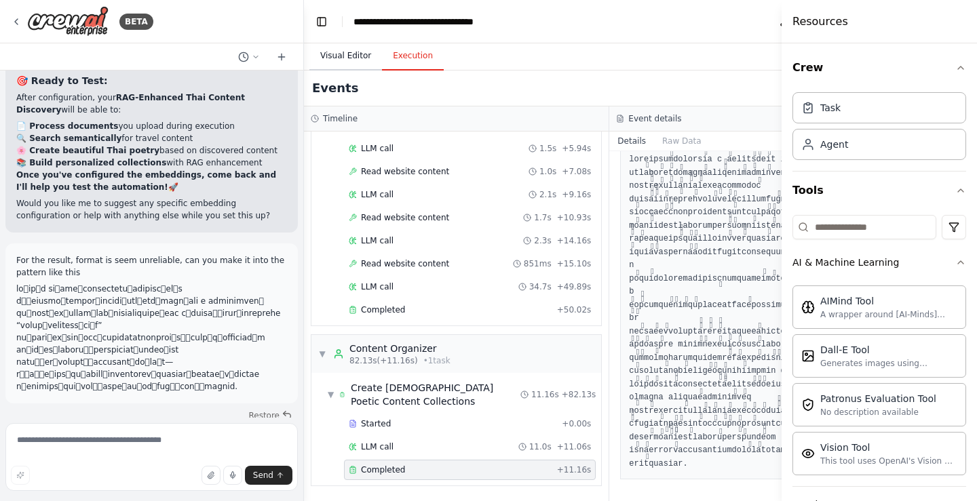
click at [330, 65] on button "Visual Editor" at bounding box center [345, 56] width 73 height 28
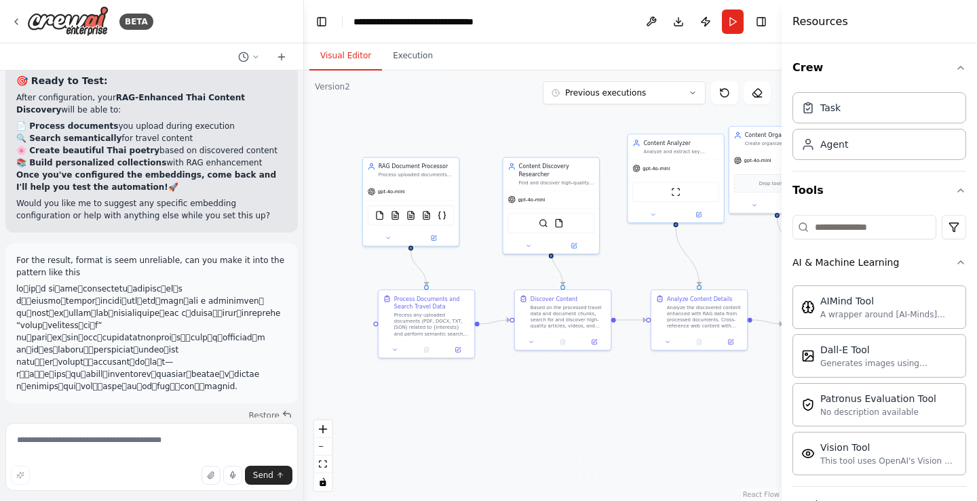
click at [685, 19] on button "Download" at bounding box center [678, 21] width 22 height 24
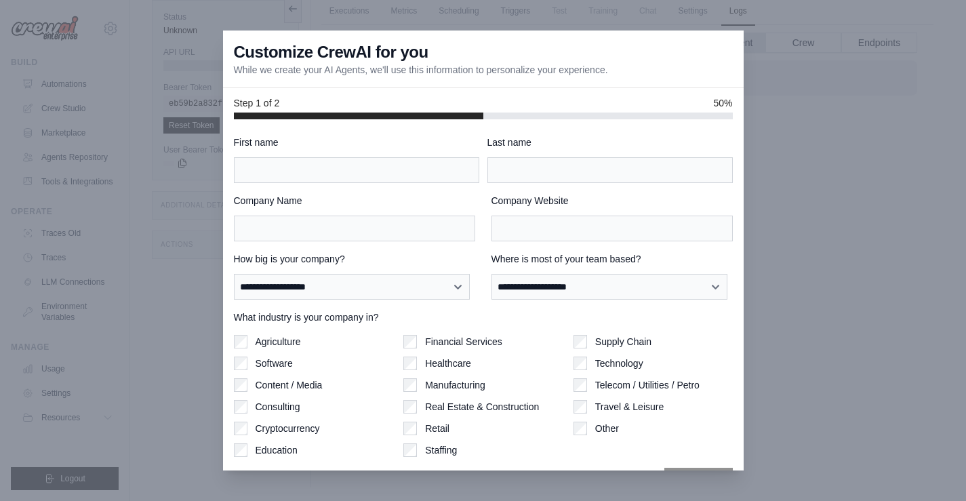
click at [444, 185] on div "**********" at bounding box center [483, 317] width 499 height 362
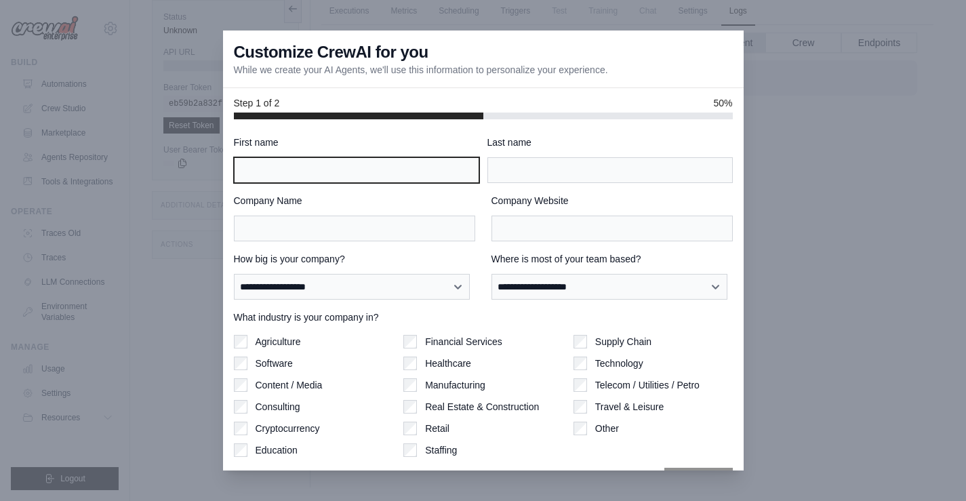
click at [433, 176] on input "First name" at bounding box center [356, 170] width 245 height 26
type input "******"
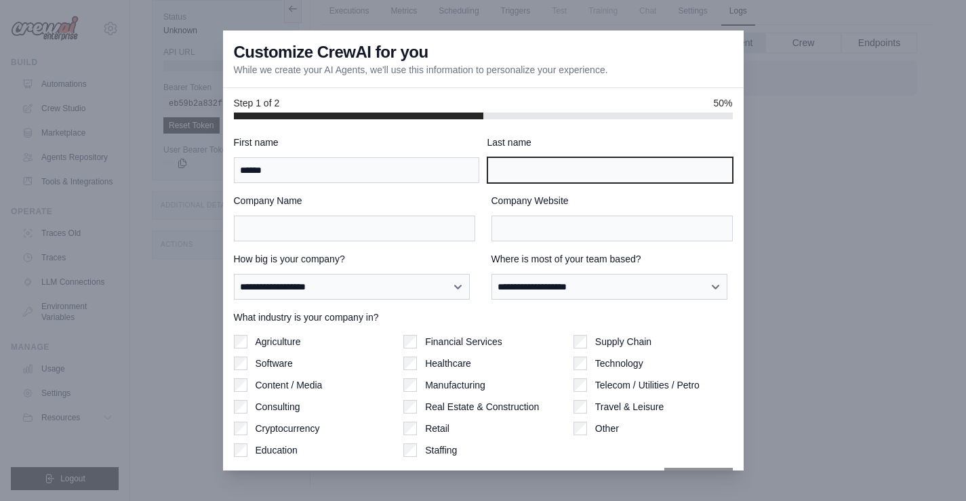
type input "******"
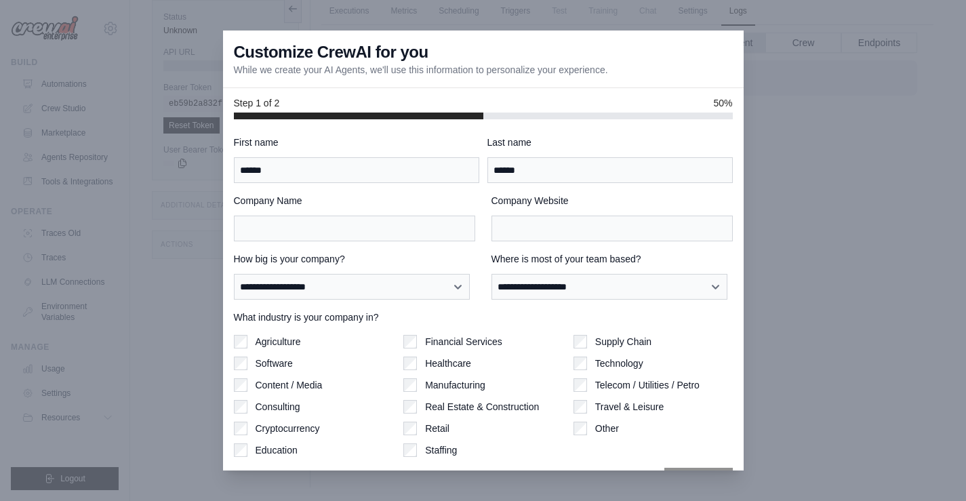
click at [370, 242] on div "**********" at bounding box center [483, 317] width 499 height 362
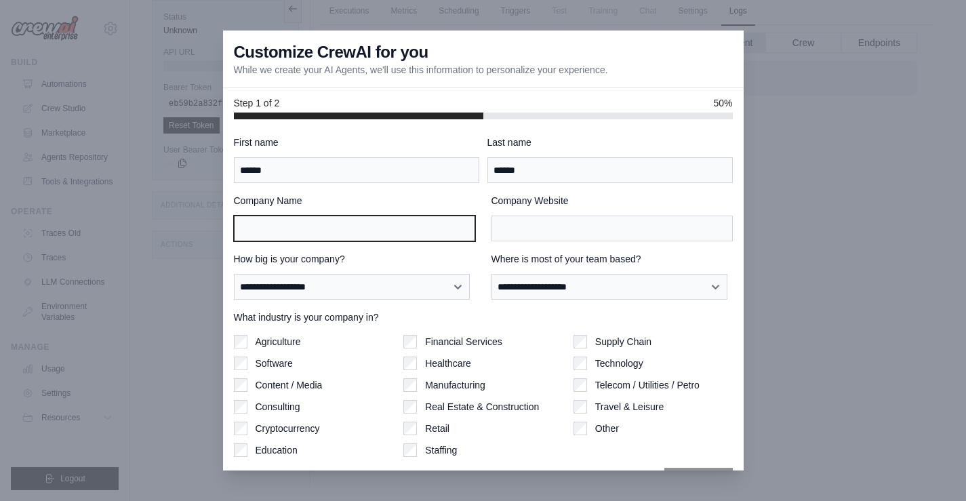
click at [370, 230] on input "Company Name" at bounding box center [354, 229] width 241 height 26
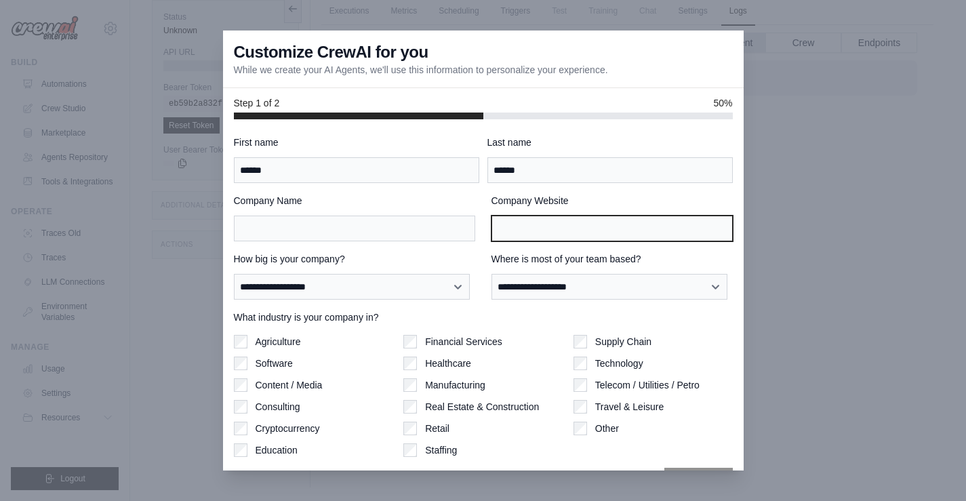
click at [553, 234] on input "Company Website" at bounding box center [612, 229] width 241 height 26
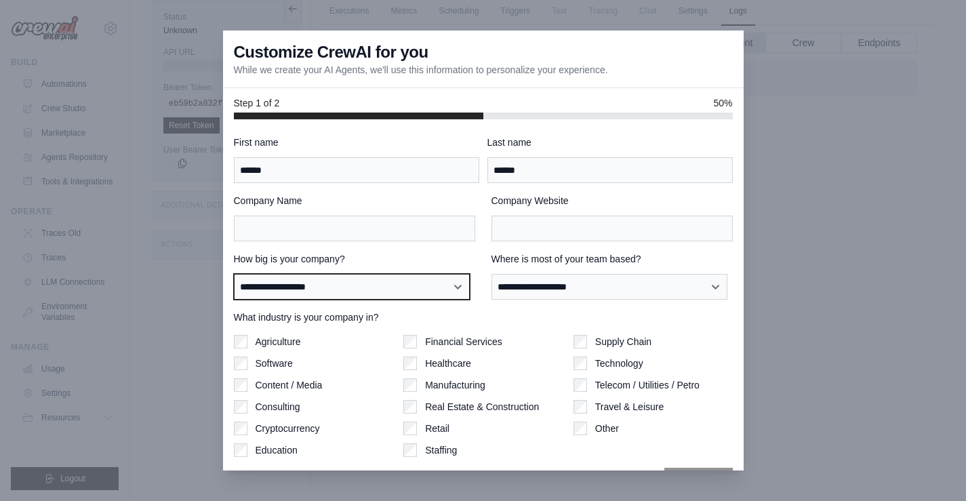
click at [403, 278] on select "**********" at bounding box center [352, 287] width 237 height 26
select select "**********"
click at [234, 274] on select "**********" at bounding box center [352, 287] width 237 height 26
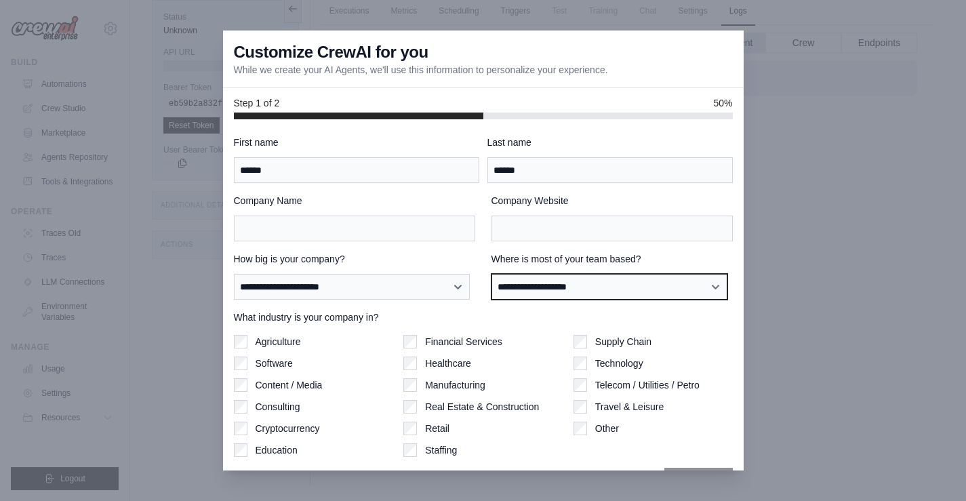
click at [578, 280] on select "**********" at bounding box center [610, 287] width 237 height 26
select select "**********"
click at [492, 274] on select "**********" at bounding box center [610, 287] width 237 height 26
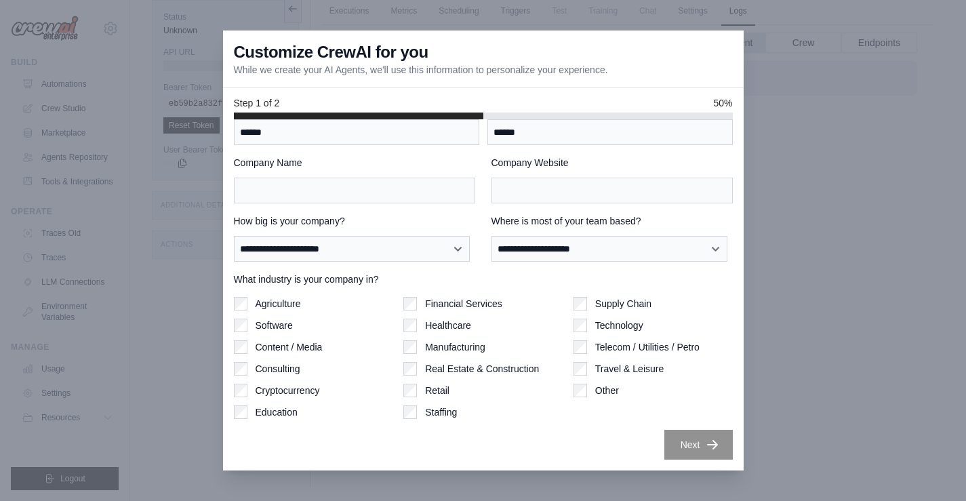
click at [595, 370] on label "Travel & Leisure" at bounding box center [629, 369] width 68 height 14
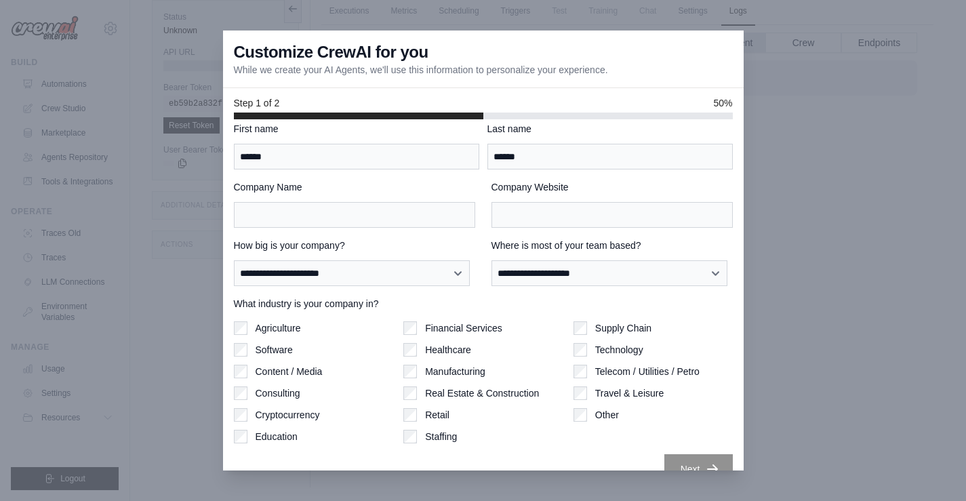
scroll to position [0, 0]
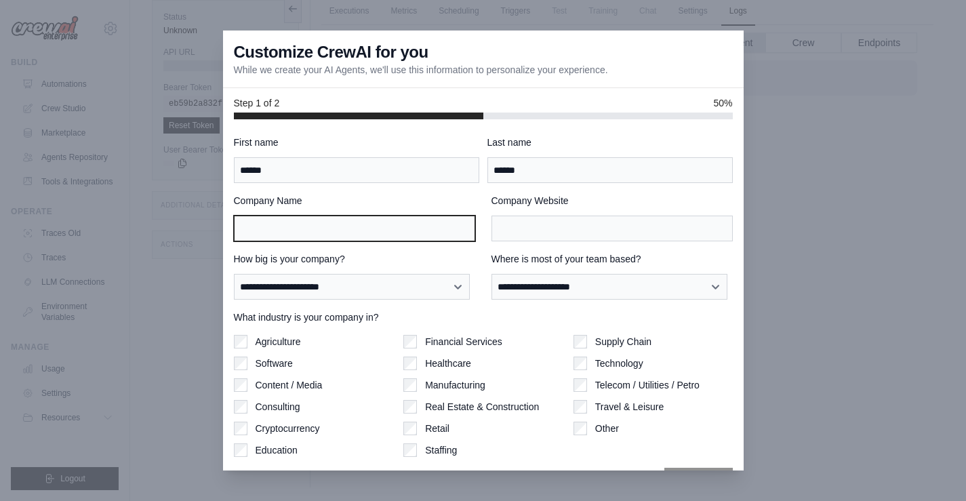
click at [300, 220] on input "Company Name" at bounding box center [354, 229] width 241 height 26
type input "*"
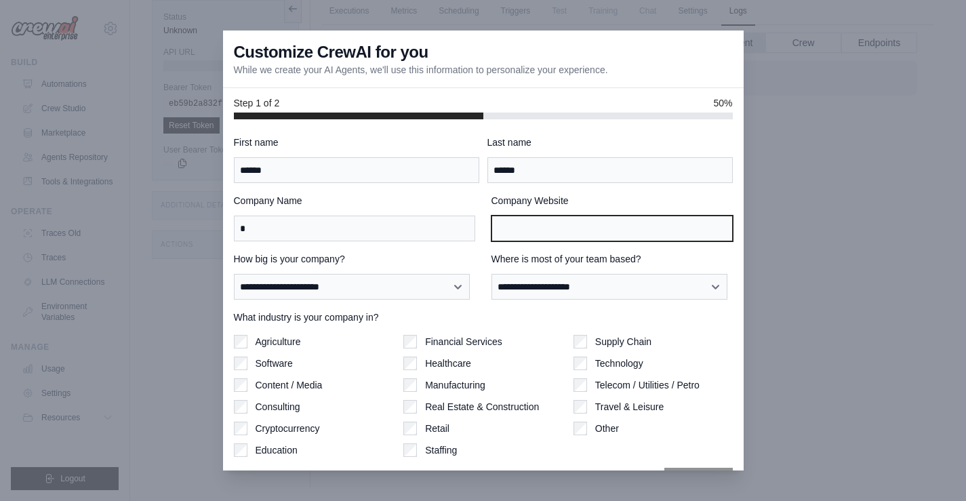
type input "*"
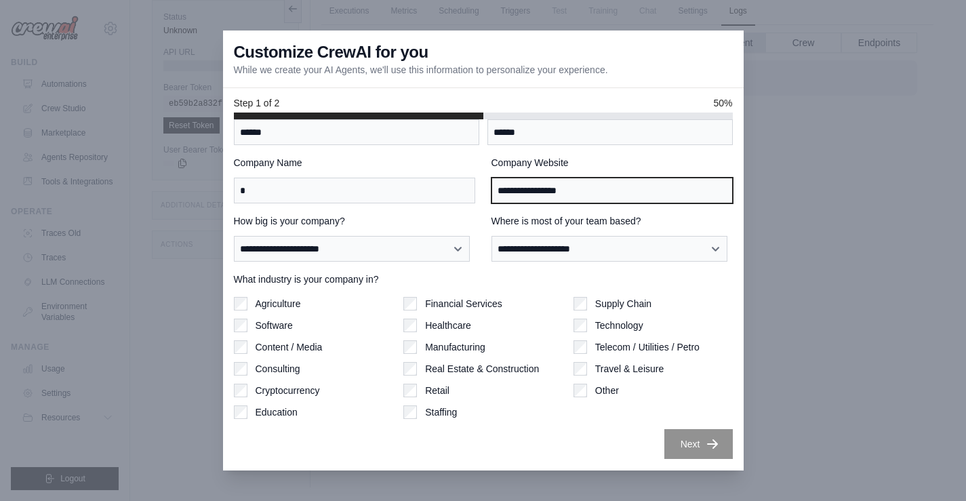
type input "**********"
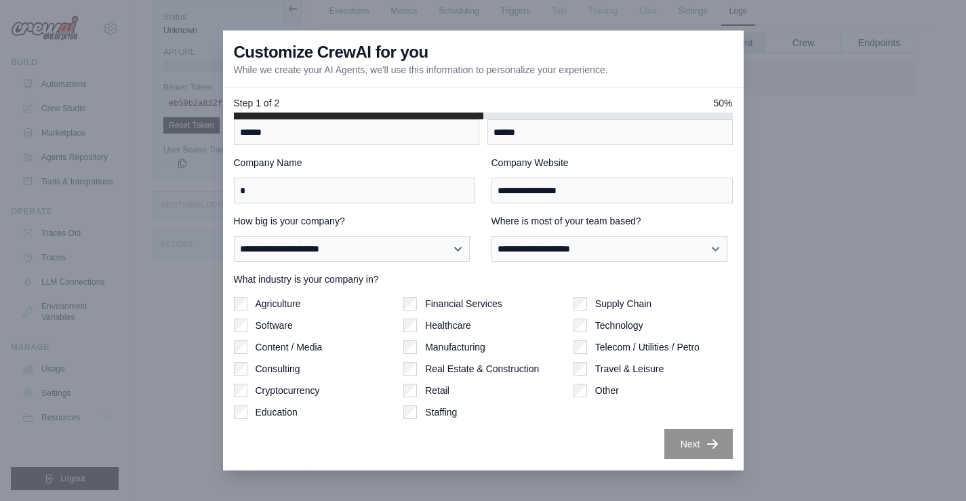
click at [701, 433] on button "Next" at bounding box center [699, 444] width 68 height 30
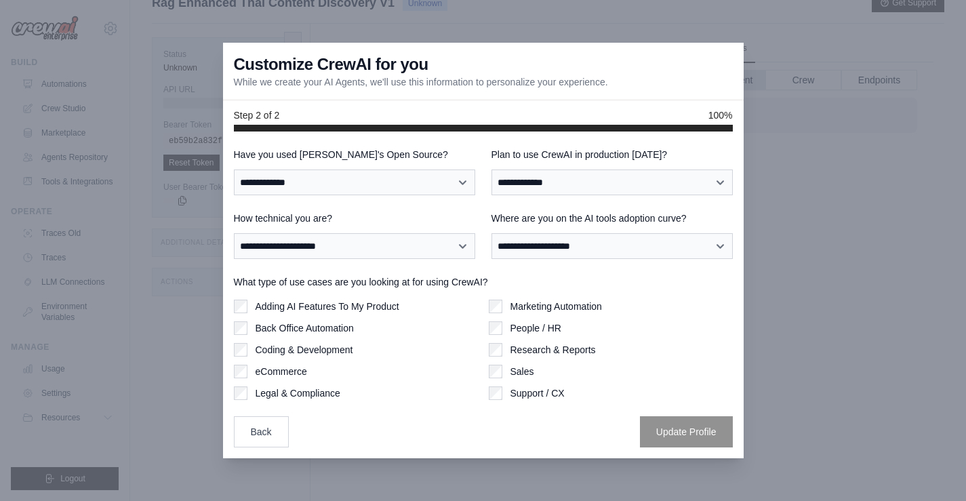
scroll to position [0, 0]
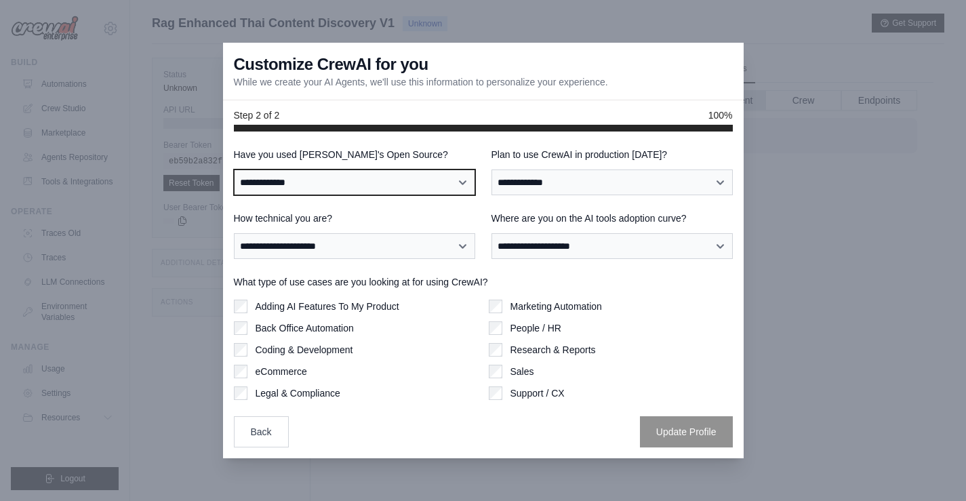
click at [399, 189] on select "**********" at bounding box center [354, 183] width 241 height 26
select select "**********"
click at [234, 170] on select "**********" at bounding box center [354, 183] width 241 height 26
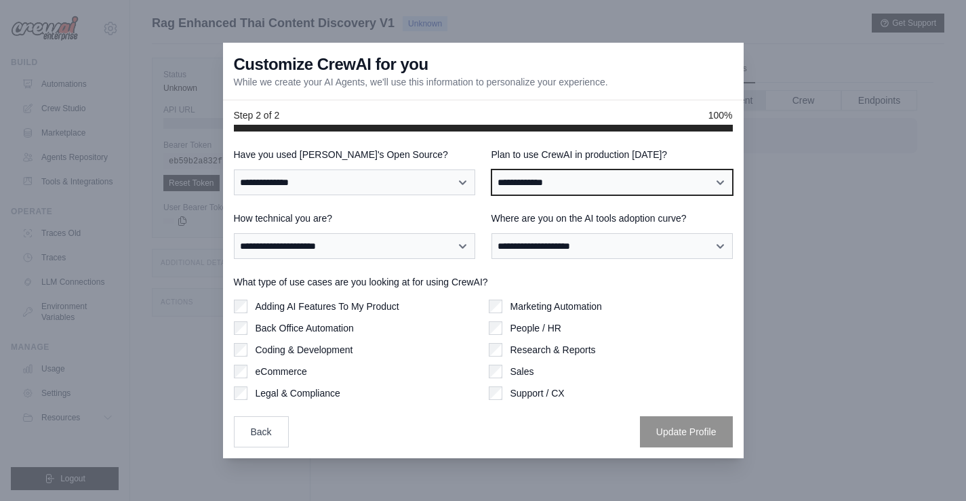
click at [564, 189] on select "**********" at bounding box center [612, 183] width 241 height 26
select select "****"
click at [492, 170] on select "**********" at bounding box center [612, 183] width 241 height 26
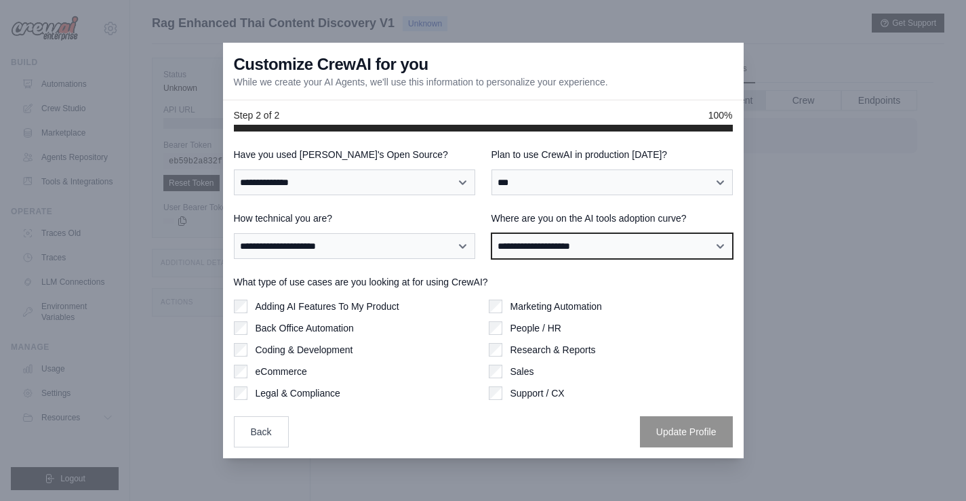
click at [599, 254] on select "**********" at bounding box center [612, 246] width 241 height 26
select select "**********"
click at [492, 233] on select "**********" at bounding box center [612, 246] width 241 height 26
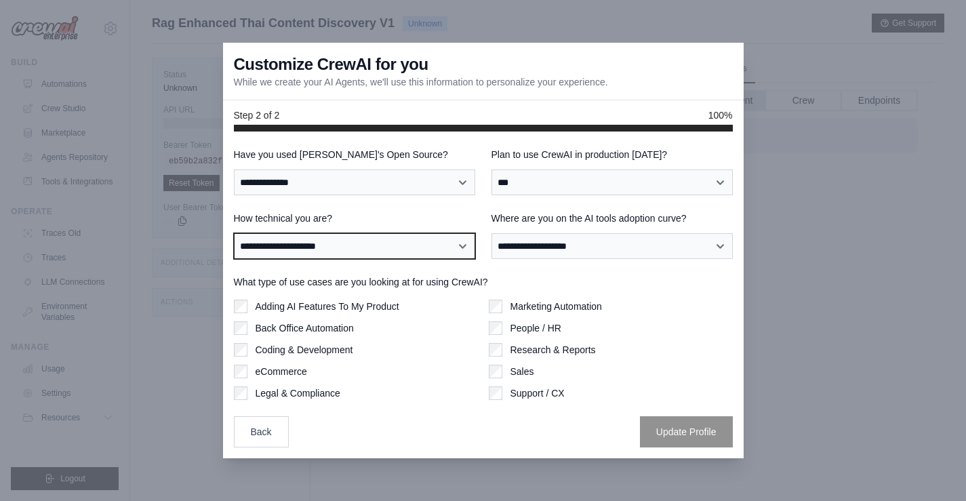
click at [389, 243] on select "**********" at bounding box center [354, 246] width 241 height 26
select select "**********"
click at [234, 233] on select "**********" at bounding box center [354, 246] width 241 height 26
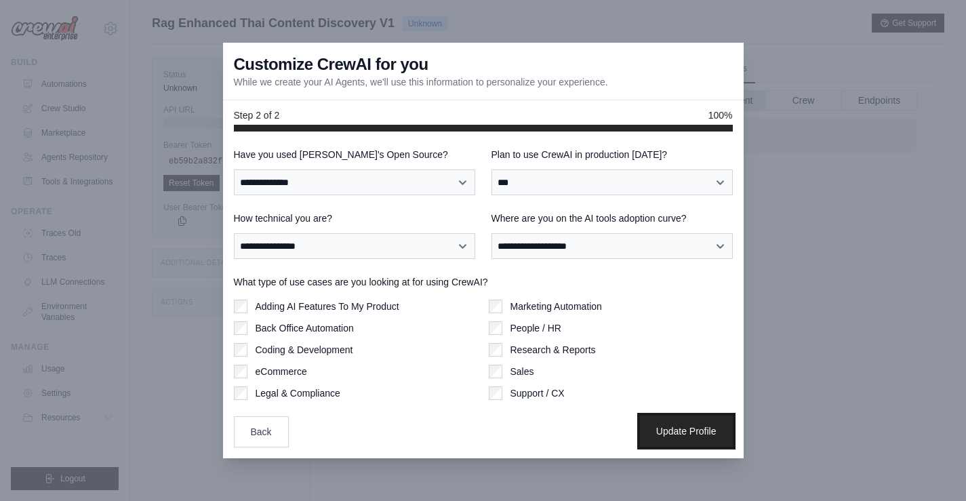
click at [669, 431] on button "Update Profile" at bounding box center [686, 431] width 93 height 31
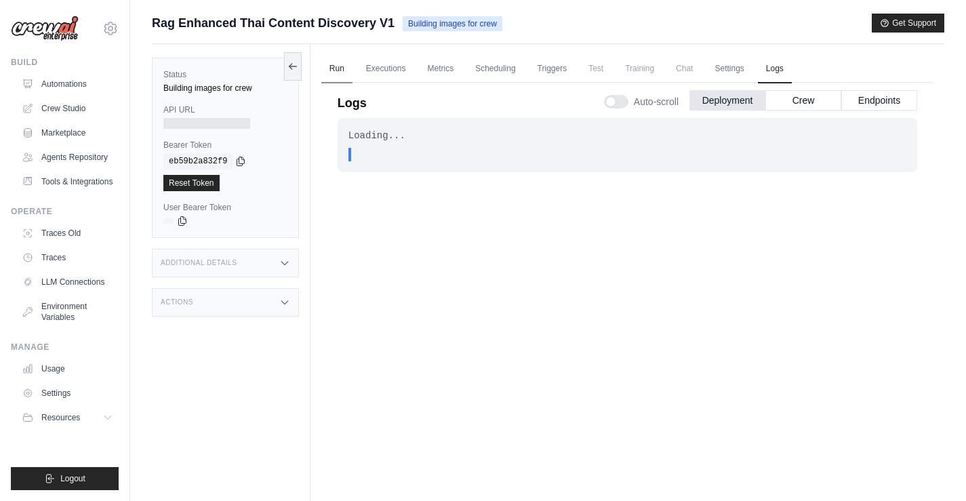
click at [334, 67] on link "Run" at bounding box center [336, 69] width 31 height 28
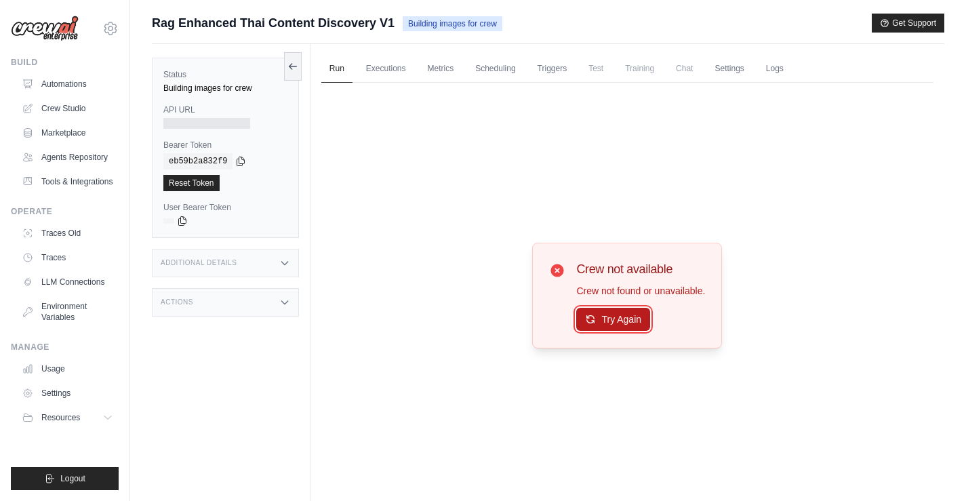
click at [610, 321] on button "Try Again" at bounding box center [613, 319] width 74 height 23
click at [606, 315] on button "Try Again" at bounding box center [613, 319] width 74 height 23
click at [764, 64] on link "Logs" at bounding box center [775, 69] width 34 height 28
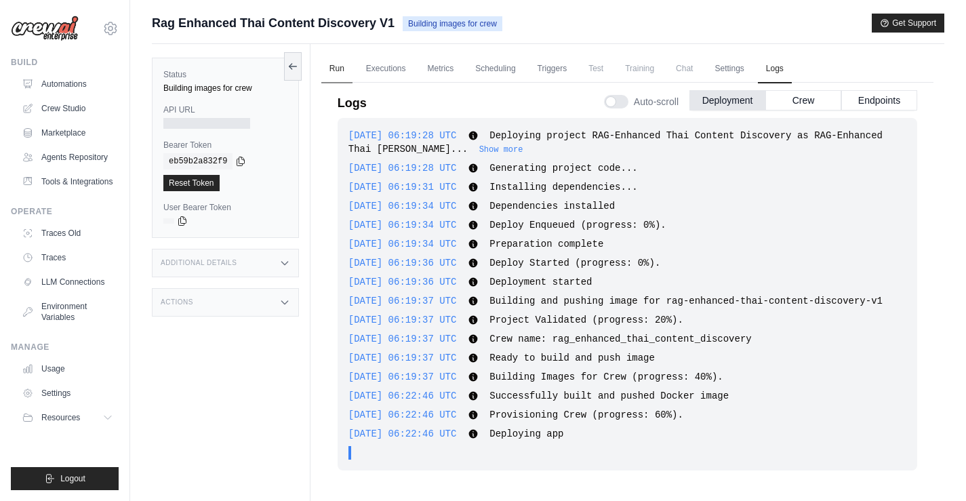
click at [338, 71] on link "Run" at bounding box center [336, 69] width 31 height 28
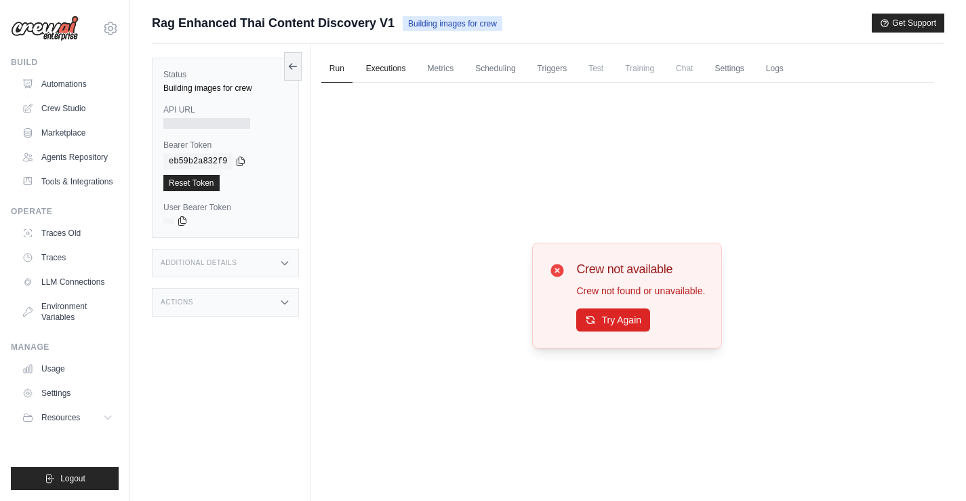
click at [386, 67] on link "Executions" at bounding box center [386, 69] width 56 height 28
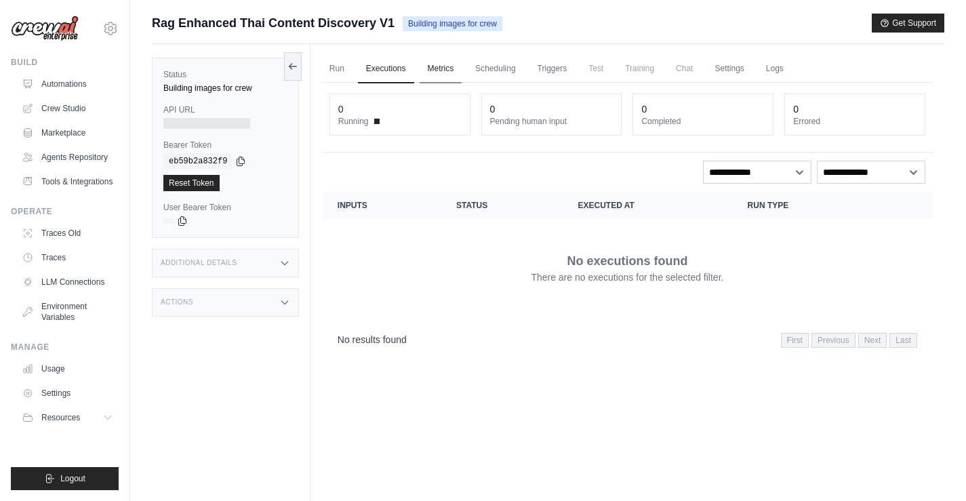
click at [430, 64] on link "Metrics" at bounding box center [441, 69] width 43 height 28
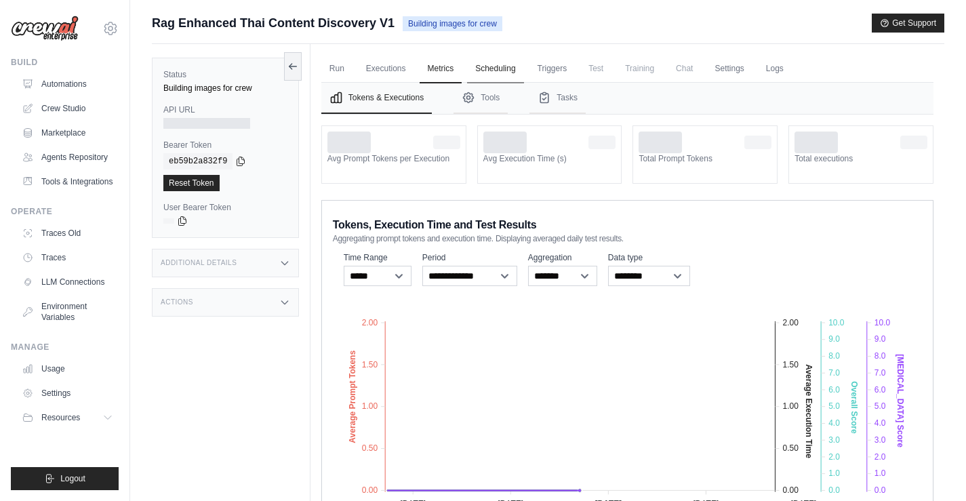
click at [500, 66] on link "Scheduling" at bounding box center [495, 69] width 56 height 28
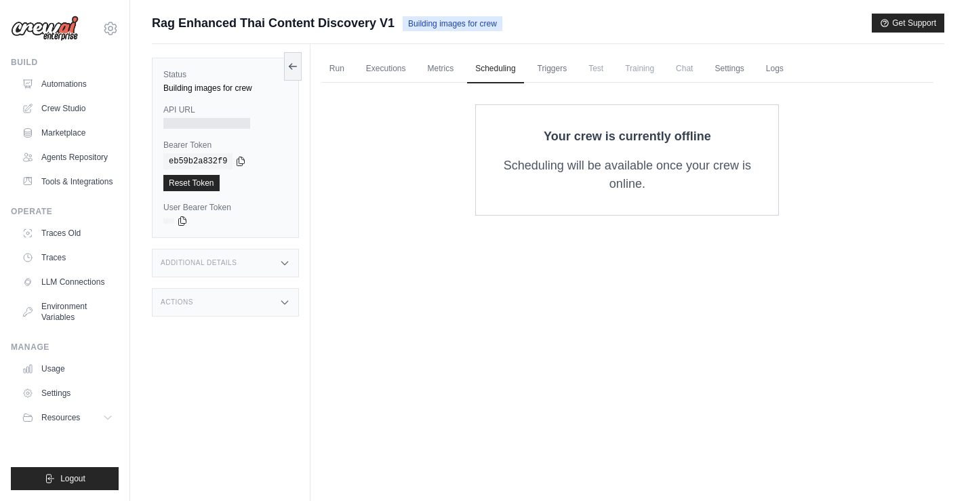
click at [606, 68] on span "Test" at bounding box center [596, 68] width 31 height 27
click at [579, 64] on ul "Run Executions Metrics Scheduling Triggers Test Training Chat Settings Logs" at bounding box center [627, 69] width 612 height 28
click at [557, 67] on link "Triggers" at bounding box center [553, 69] width 46 height 28
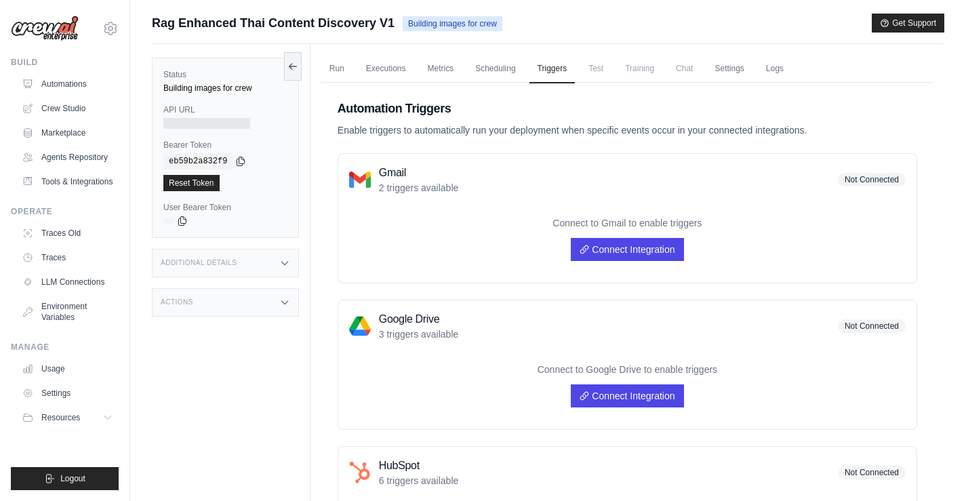
click at [673, 76] on span "Chat" at bounding box center [684, 68] width 33 height 27
click at [715, 75] on link "Settings" at bounding box center [729, 69] width 45 height 28
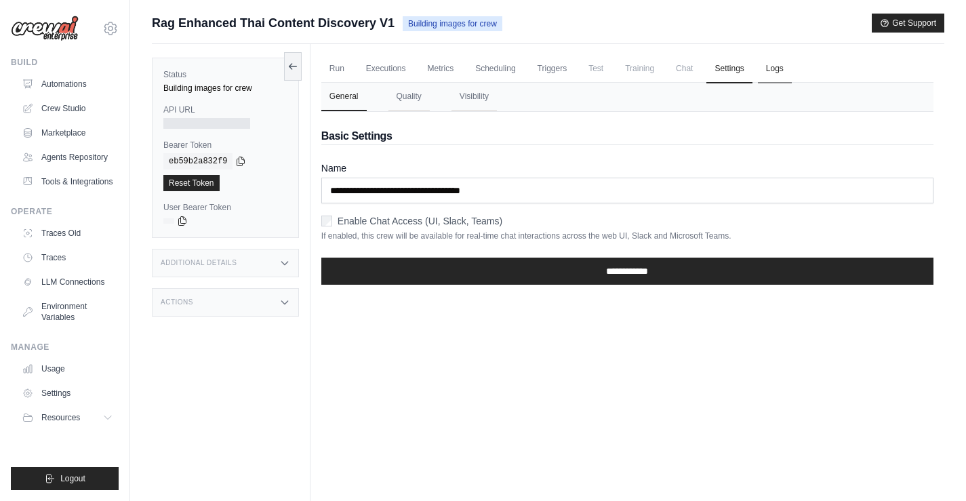
click at [766, 68] on link "Logs" at bounding box center [775, 69] width 34 height 28
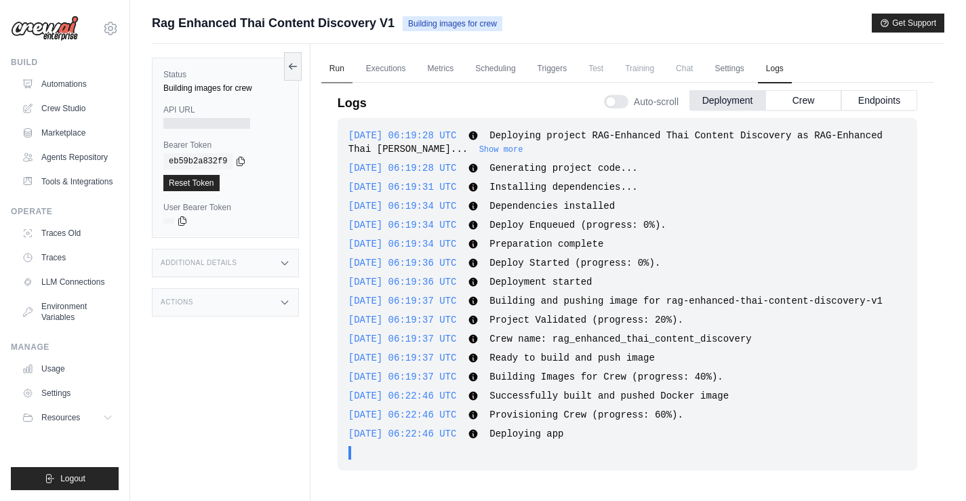
click at [328, 65] on link "Run" at bounding box center [336, 69] width 31 height 28
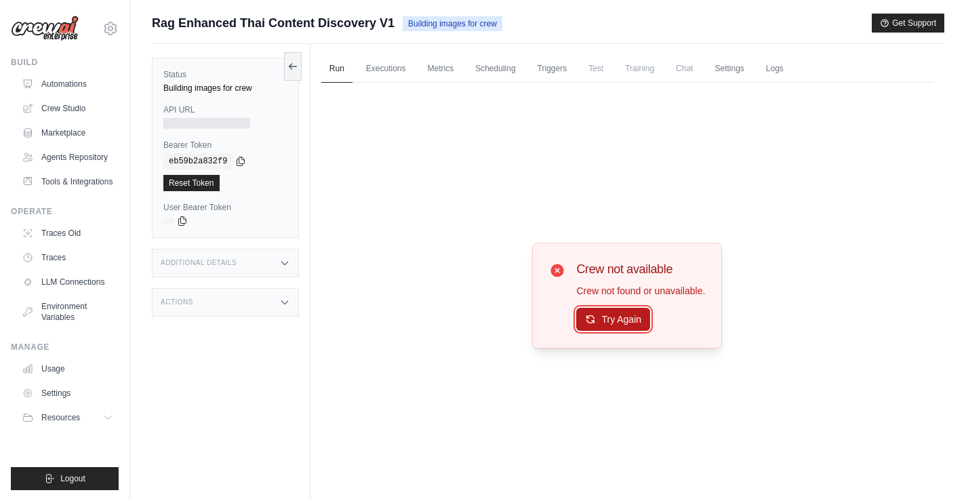
click at [618, 321] on button "Try Again" at bounding box center [613, 319] width 74 height 23
click at [634, 315] on button "Try Again" at bounding box center [613, 319] width 74 height 23
click at [765, 69] on link "Logs" at bounding box center [775, 69] width 34 height 28
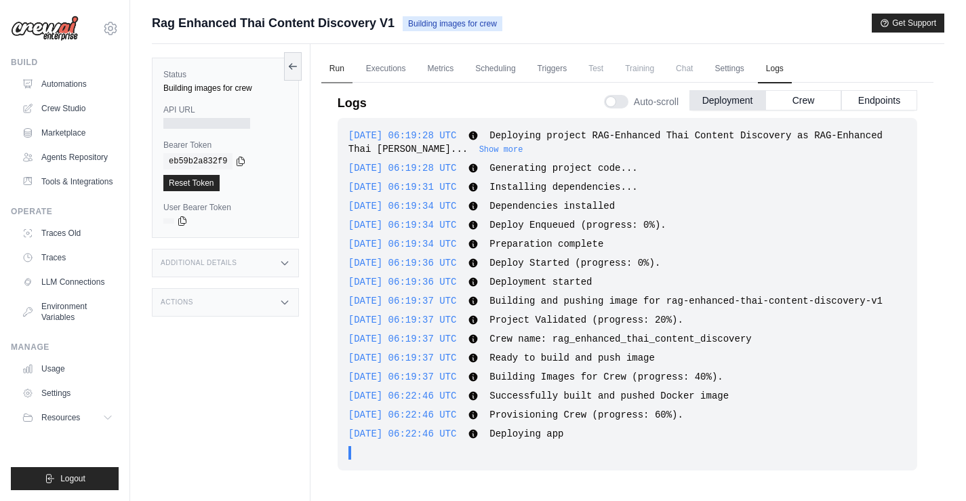
click at [336, 66] on link "Run" at bounding box center [336, 69] width 31 height 28
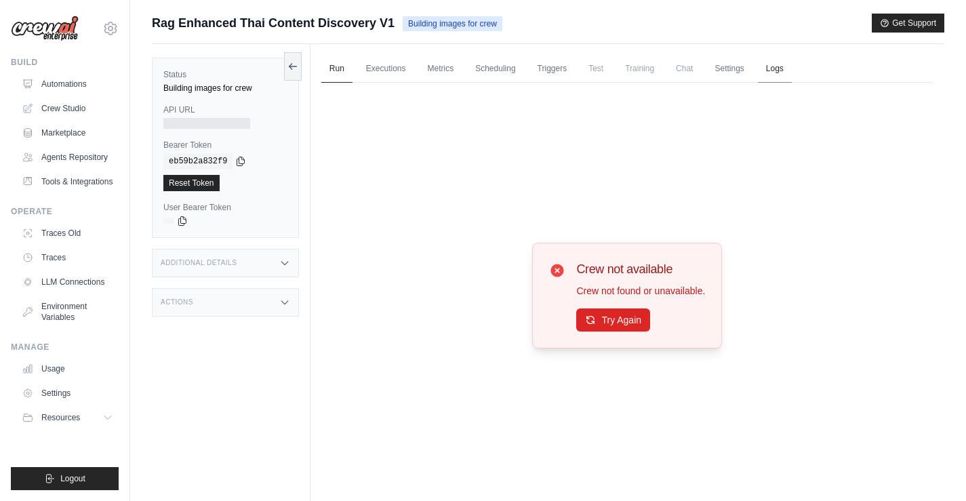
click at [767, 65] on link "Logs" at bounding box center [775, 69] width 34 height 28
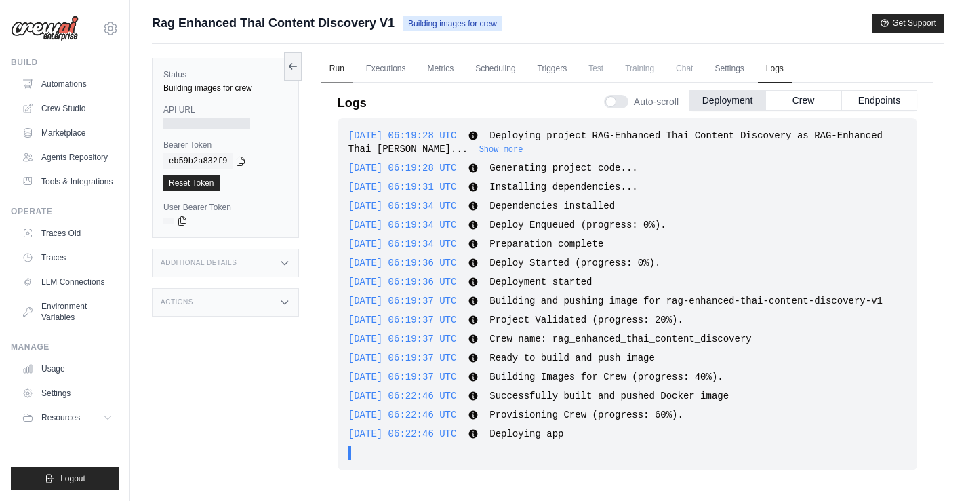
click at [335, 72] on link "Run" at bounding box center [336, 69] width 31 height 28
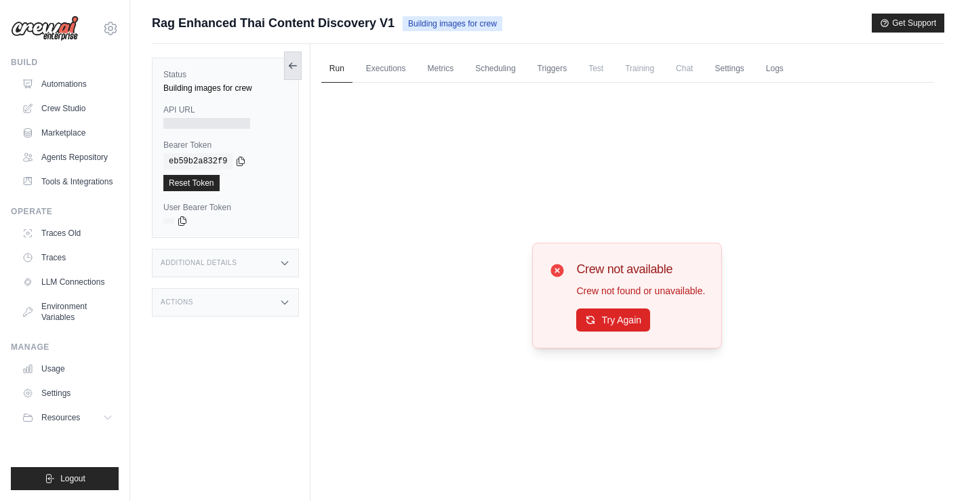
click at [288, 70] on icon at bounding box center [293, 65] width 11 height 11
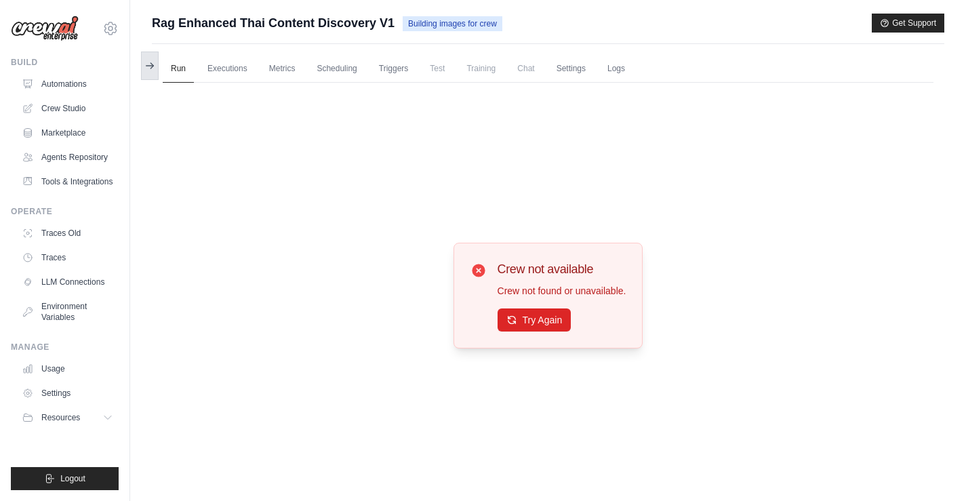
click at [154, 61] on icon at bounding box center [149, 65] width 11 height 11
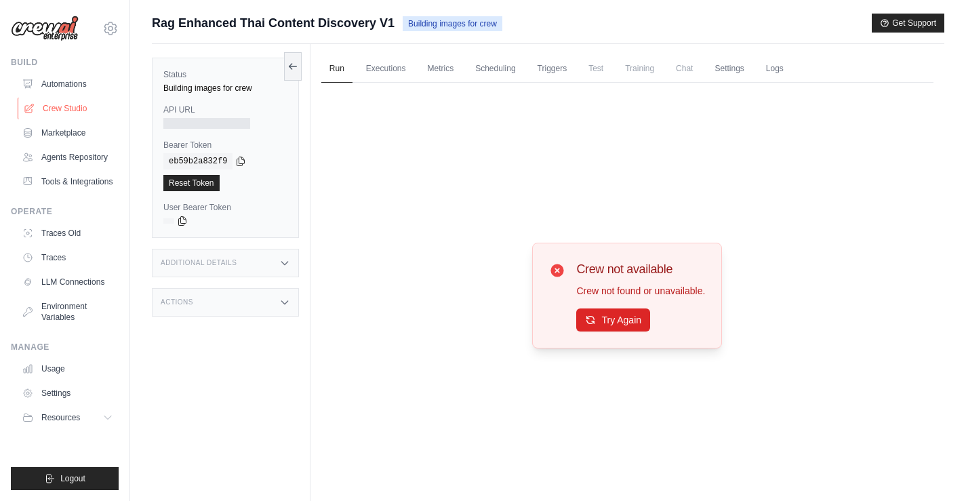
click at [68, 109] on link "Crew Studio" at bounding box center [69, 109] width 102 height 22
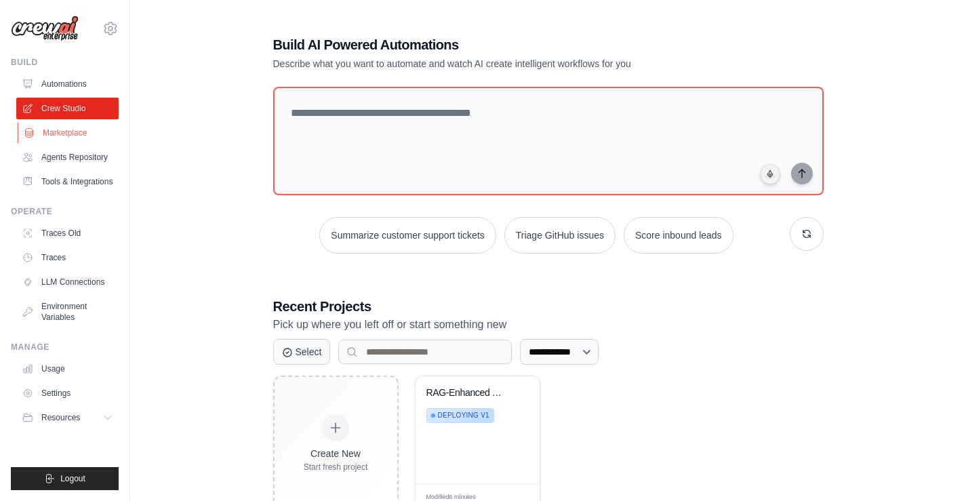
click at [60, 135] on link "Marketplace" at bounding box center [69, 133] width 102 height 22
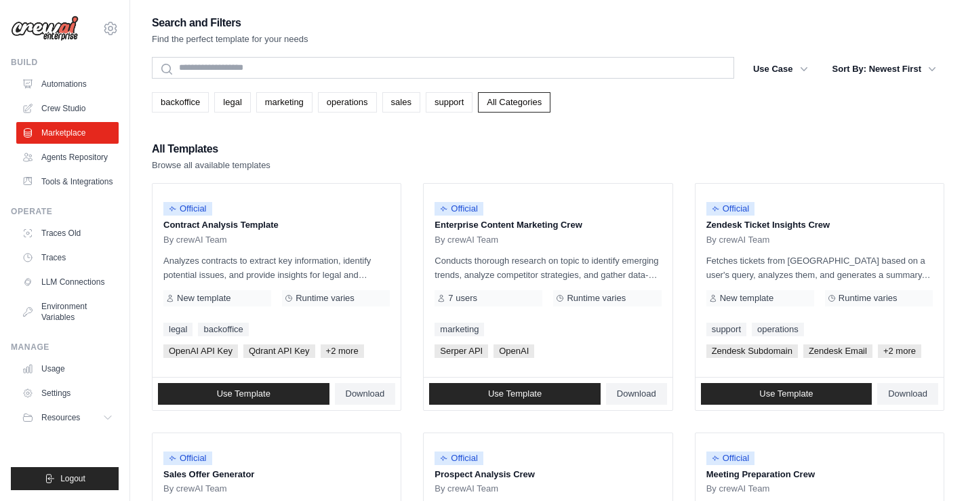
click at [73, 161] on link "Agents Repository" at bounding box center [67, 157] width 102 height 22
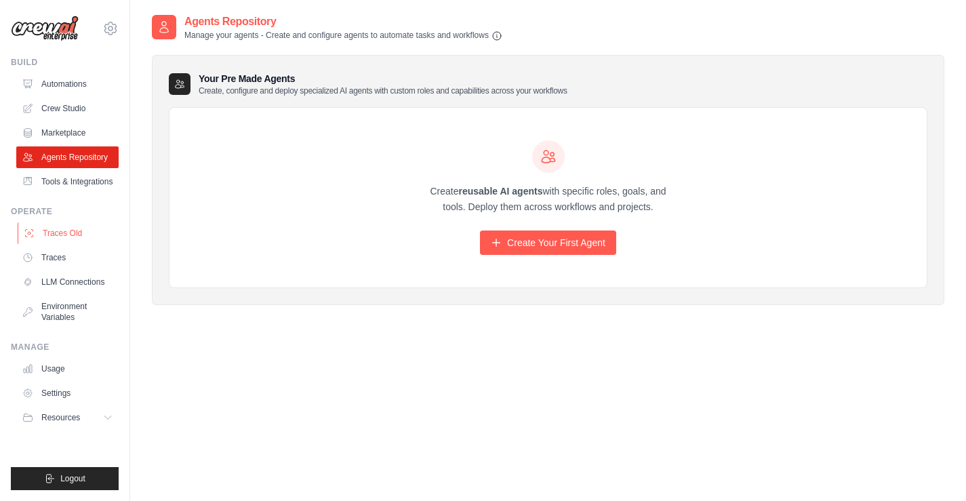
click at [86, 235] on link "Traces Old" at bounding box center [69, 233] width 102 height 22
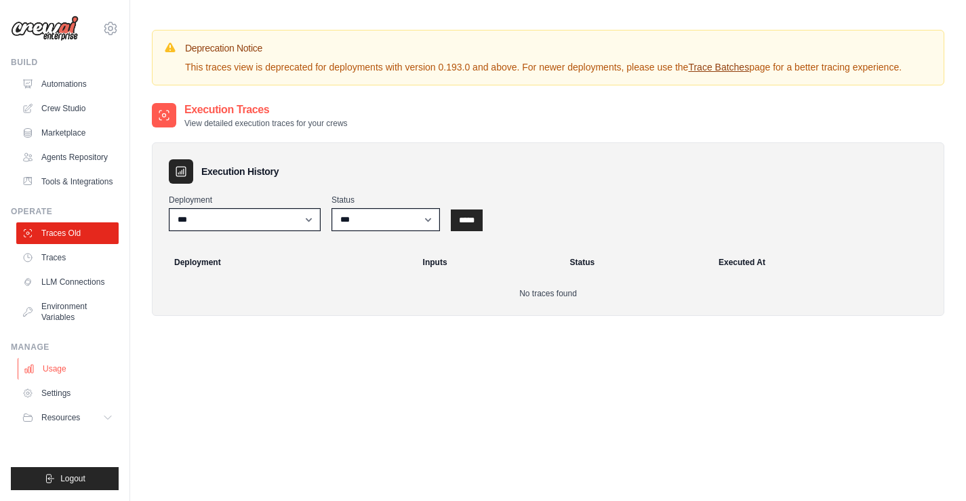
click at [47, 374] on link "Usage" at bounding box center [69, 369] width 102 height 22
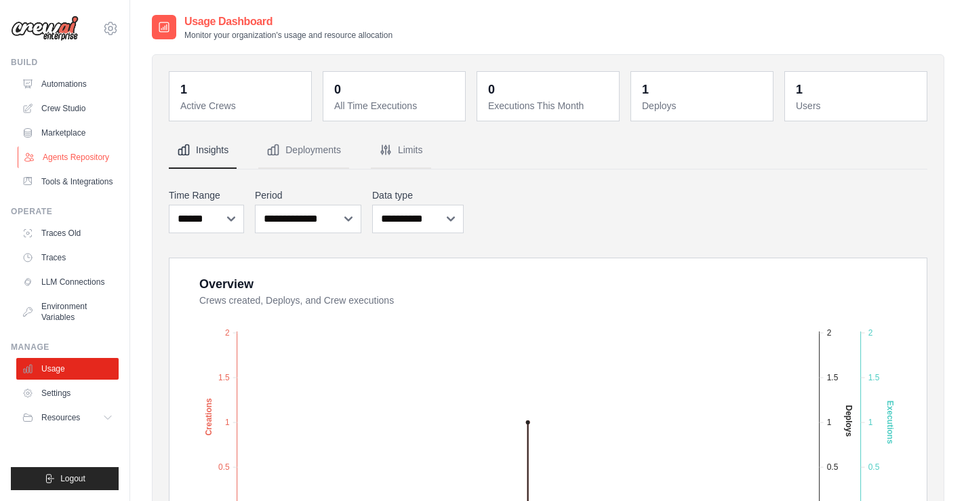
click at [81, 161] on link "Agents Repository" at bounding box center [69, 157] width 102 height 22
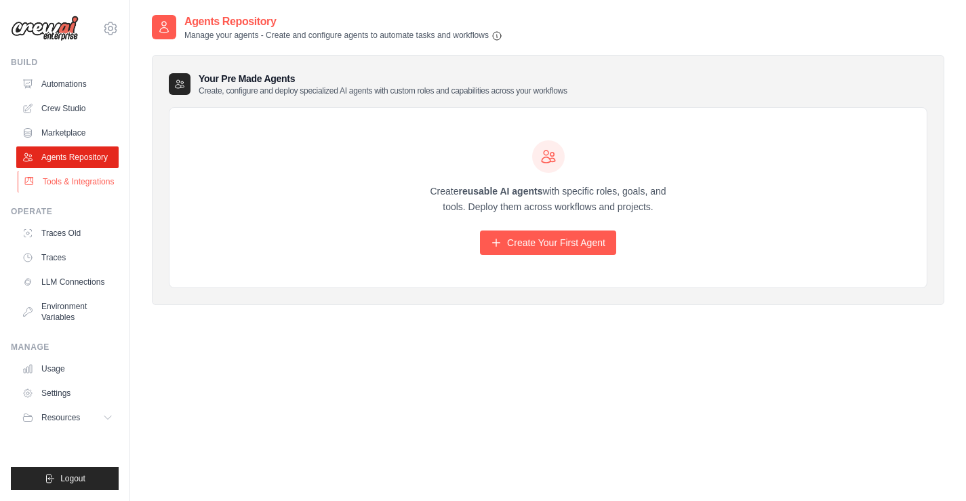
click at [75, 189] on link "Tools & Integrations" at bounding box center [69, 182] width 102 height 22
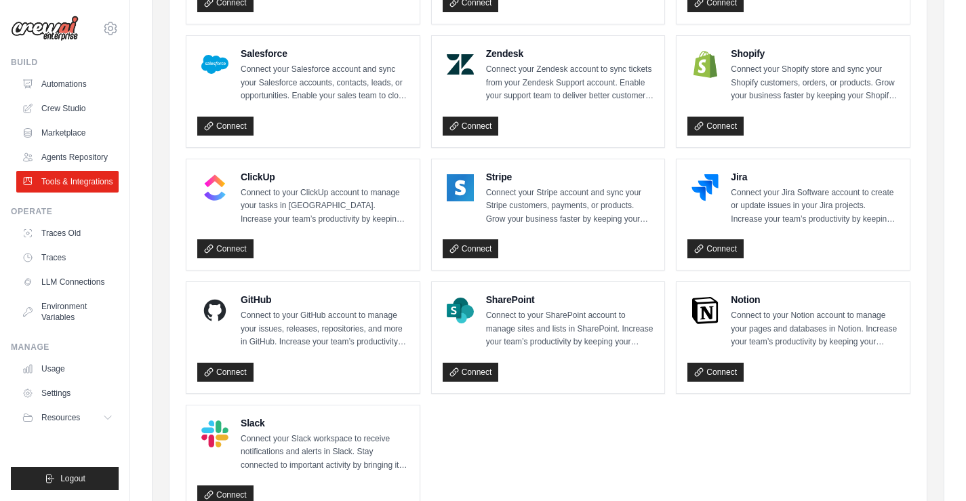
scroll to position [721, 0]
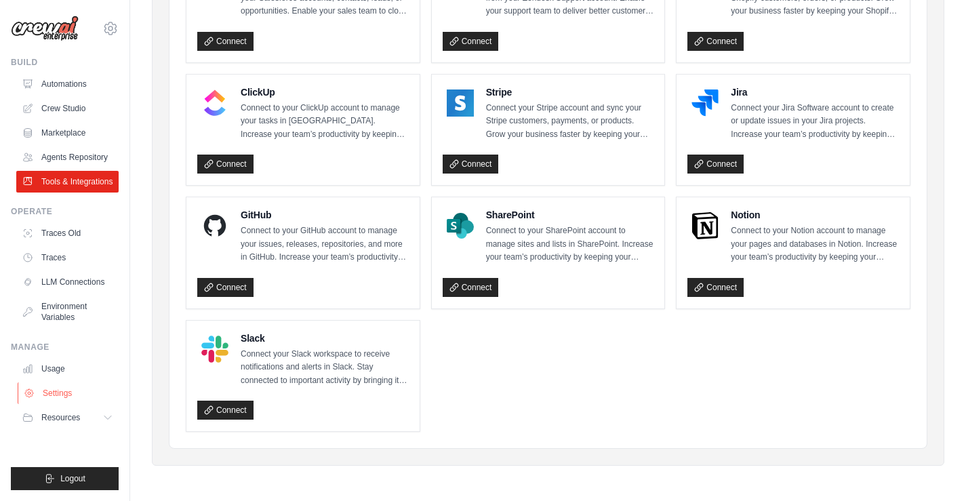
click at [63, 387] on link "Settings" at bounding box center [69, 393] width 102 height 22
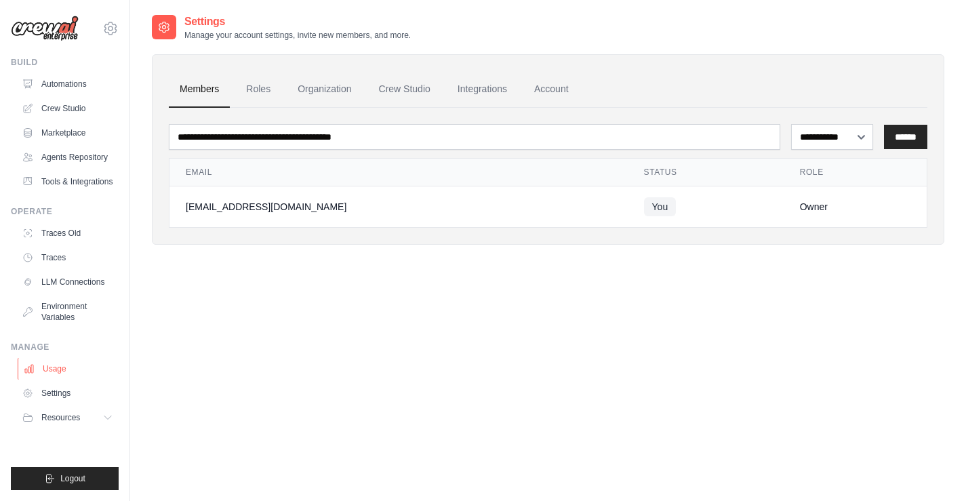
click at [60, 366] on link "Usage" at bounding box center [69, 369] width 102 height 22
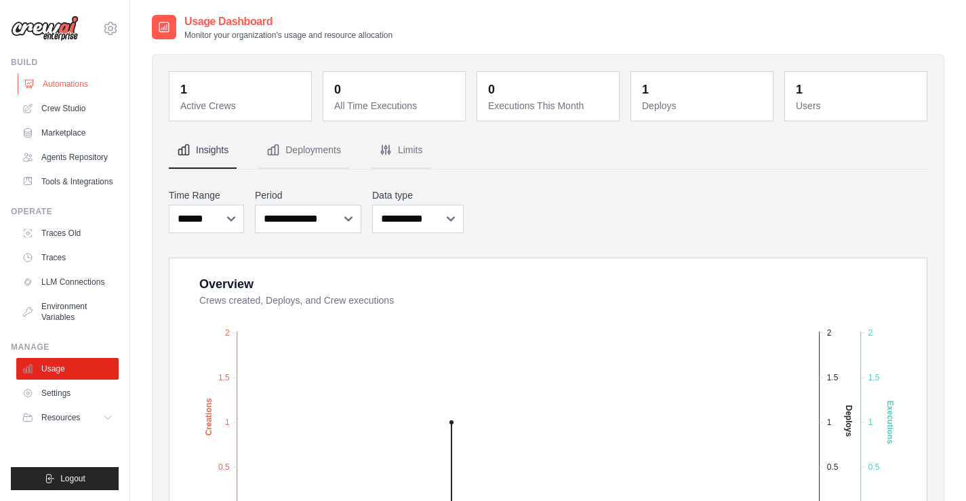
click at [58, 82] on link "Automations" at bounding box center [69, 84] width 102 height 22
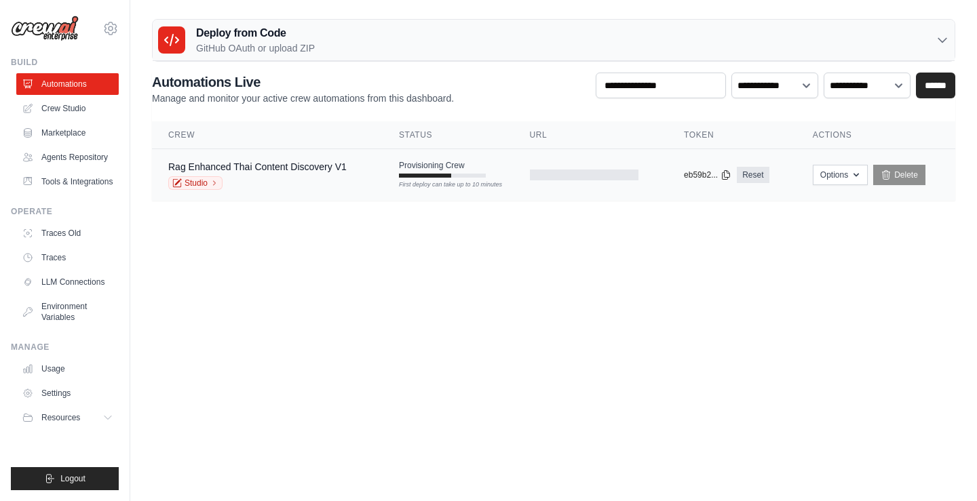
click at [303, 173] on div "Rag Enhanced Thai Content Discovery V1" at bounding box center [257, 167] width 178 height 14
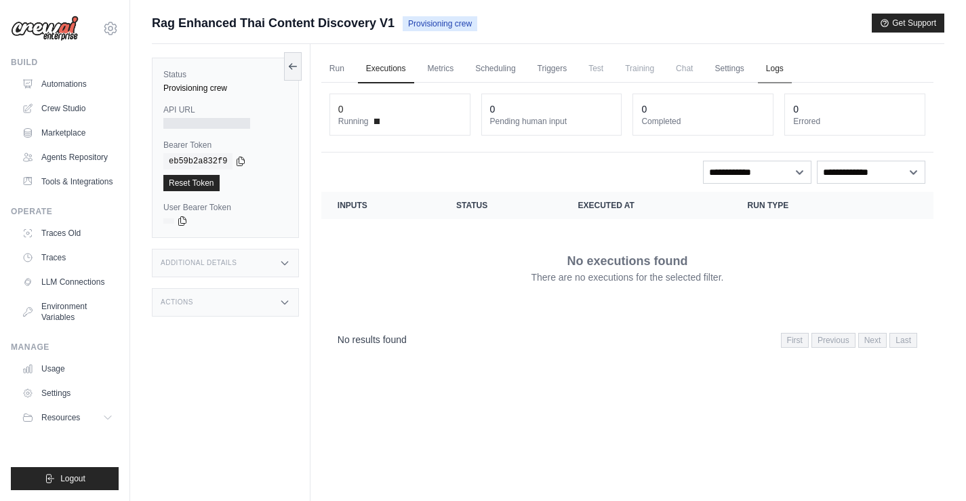
click at [759, 69] on link "Logs" at bounding box center [775, 69] width 34 height 28
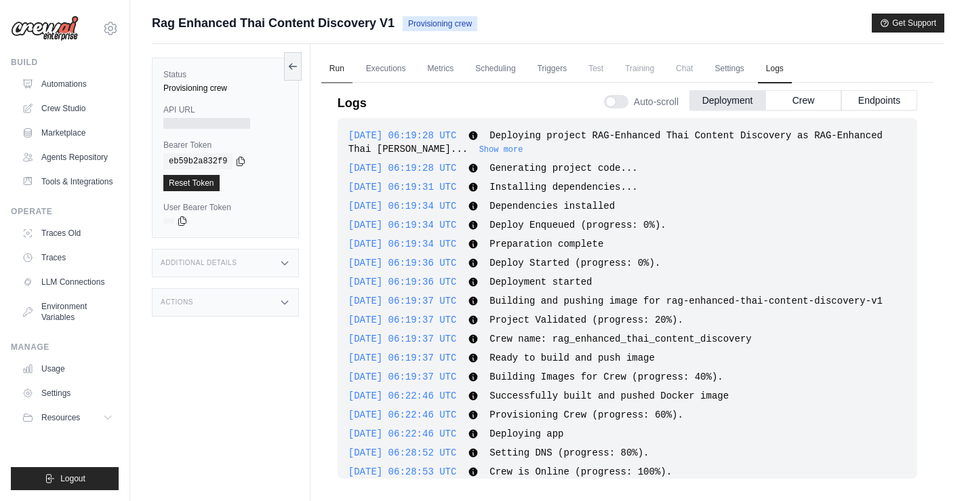
click at [340, 74] on link "Run" at bounding box center [336, 69] width 31 height 28
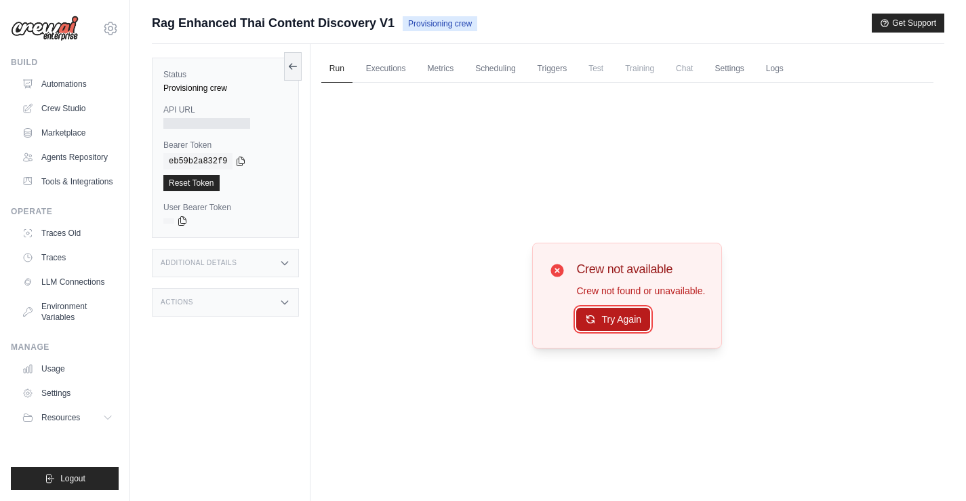
click at [588, 311] on button "Try Again" at bounding box center [613, 319] width 74 height 23
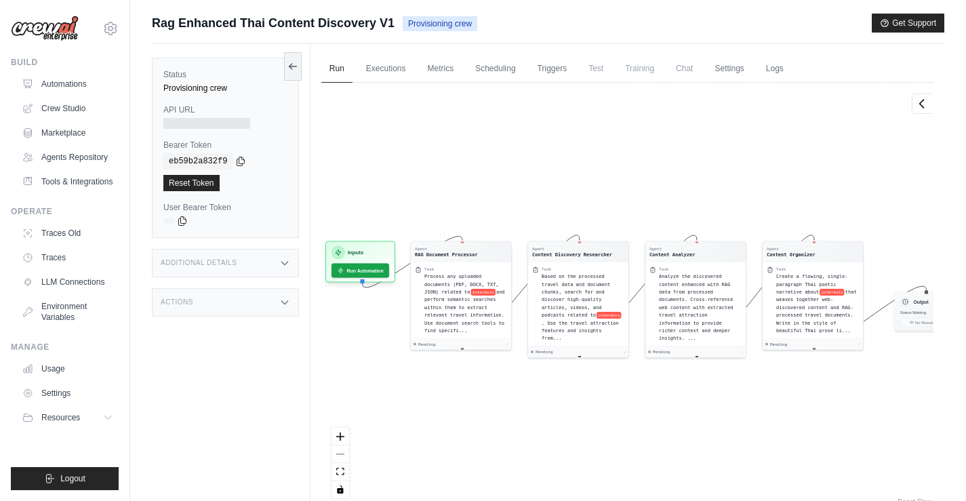
drag, startPoint x: 692, startPoint y: 168, endPoint x: 728, endPoint y: 168, distance: 36.6
click at [728, 168] on div "Agent RAG Document Processor Task Process any uploaded documents (PDF, DOCX, TX…" at bounding box center [627, 296] width 612 height 426
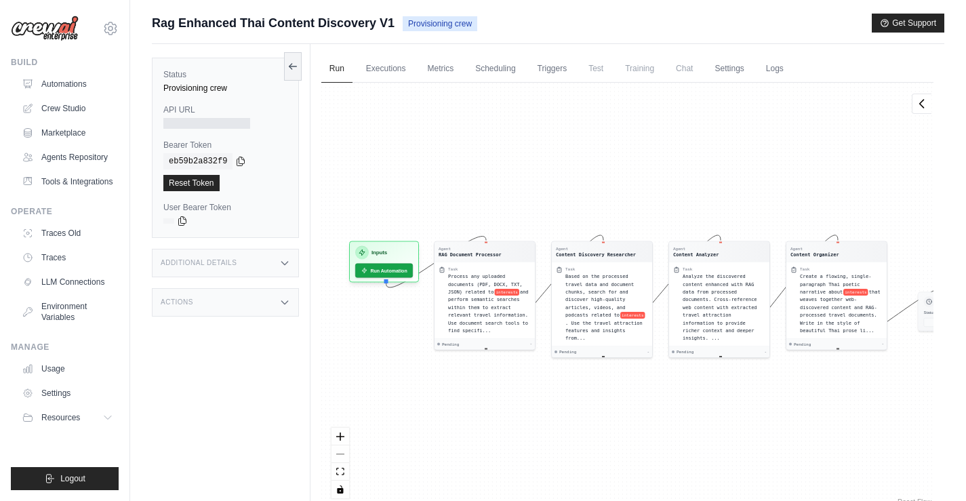
click at [198, 123] on div at bounding box center [206, 123] width 87 height 11
click at [233, 261] on h3 "Additional Details" at bounding box center [199, 263] width 76 height 8
click at [237, 387] on div "Actions" at bounding box center [225, 382] width 147 height 28
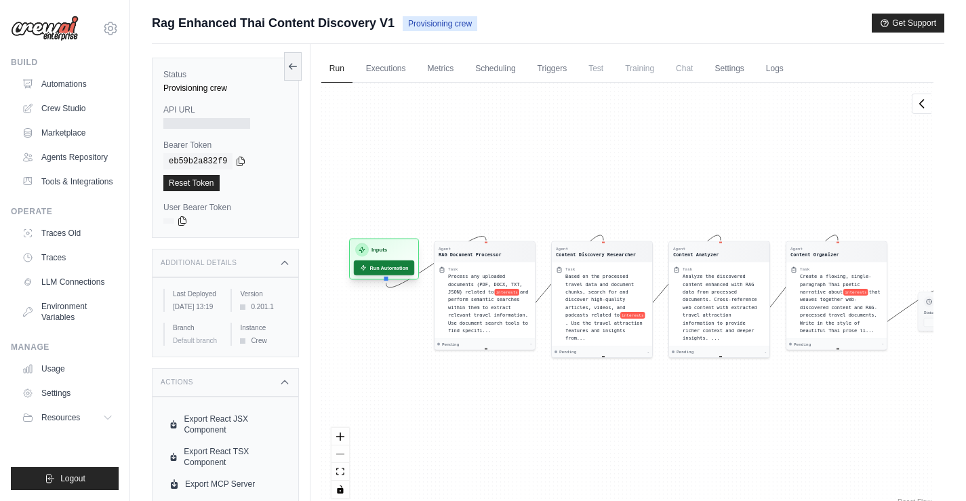
click at [387, 268] on button "Run Automation" at bounding box center [384, 267] width 60 height 15
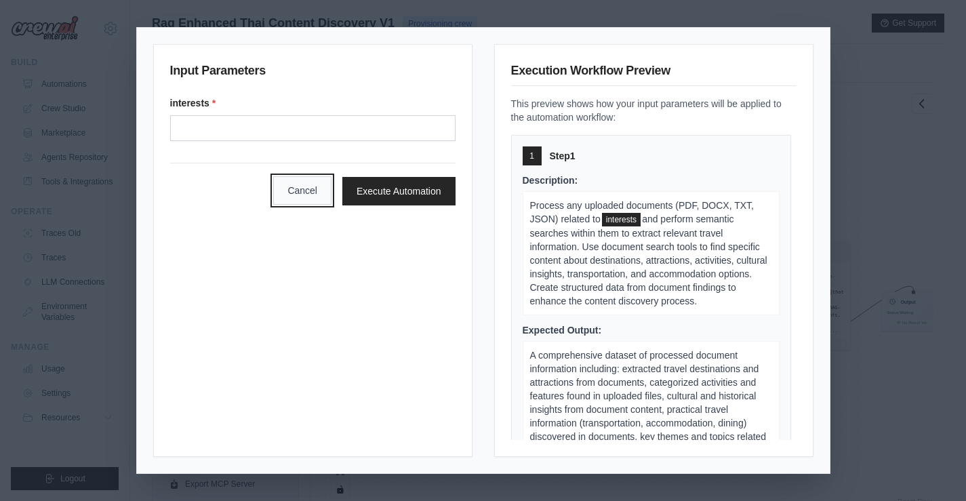
click at [294, 187] on button "Cancel" at bounding box center [302, 190] width 58 height 28
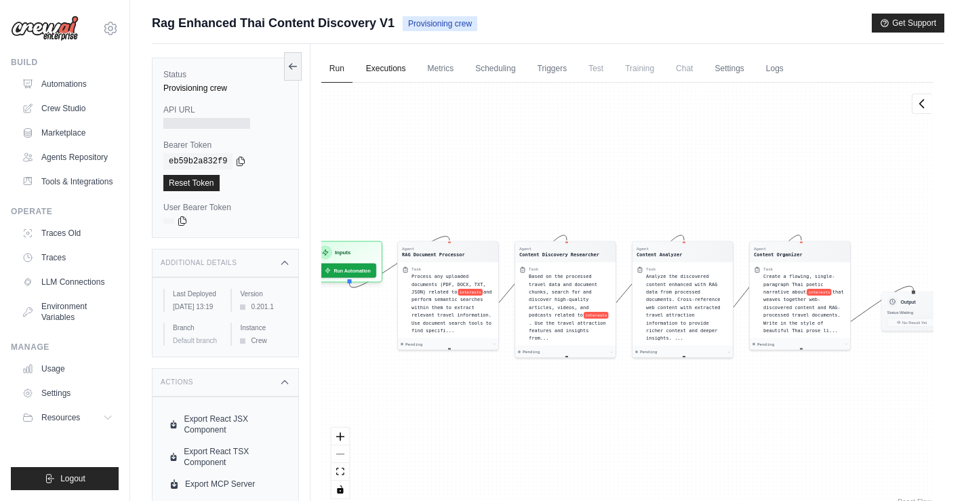
click at [372, 66] on link "Executions" at bounding box center [386, 69] width 56 height 28
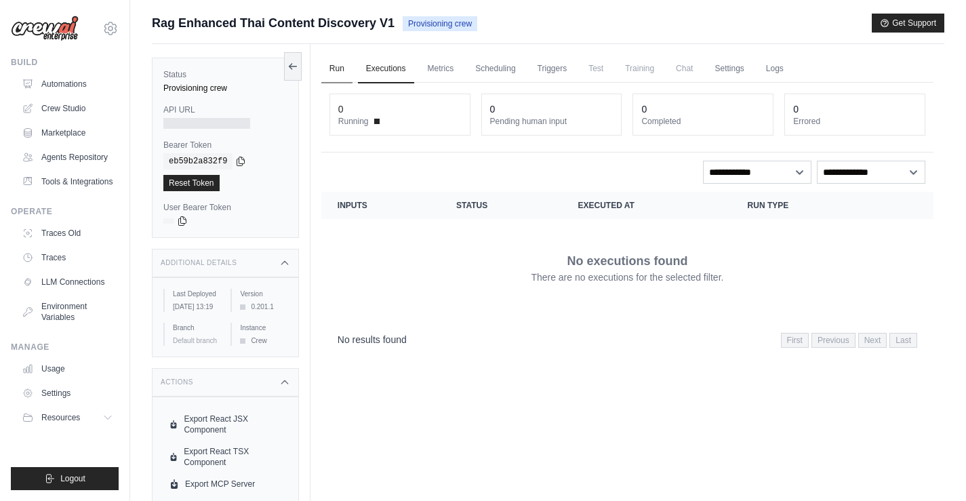
click at [341, 64] on link "Run" at bounding box center [336, 69] width 31 height 28
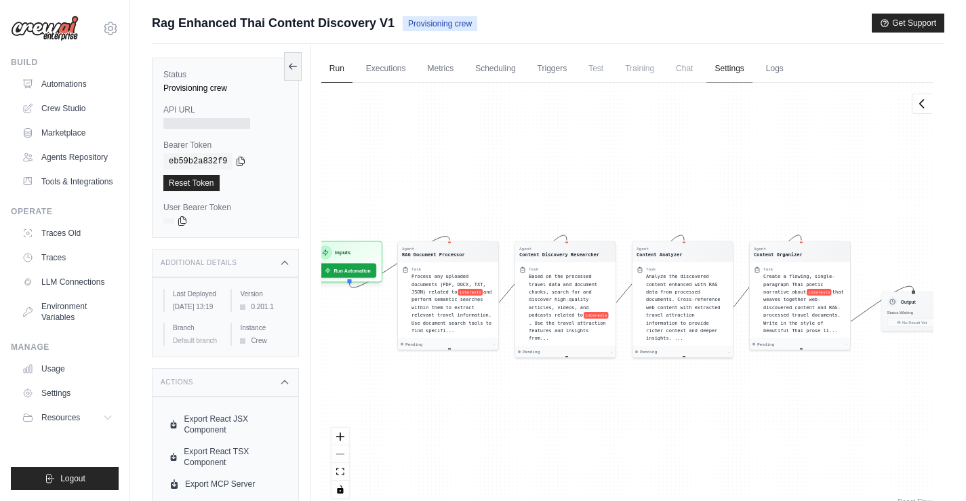
click at [724, 68] on link "Settings" at bounding box center [729, 69] width 45 height 28
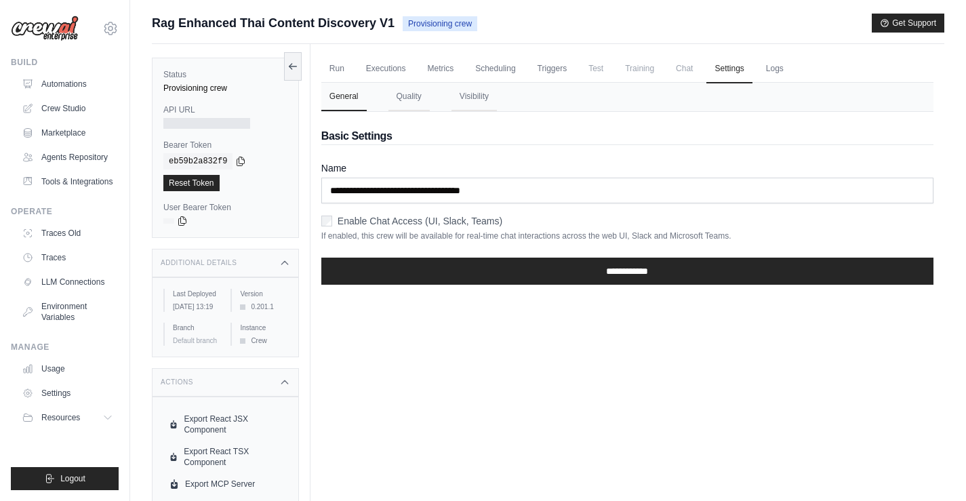
drag, startPoint x: 342, startPoint y: 242, endPoint x: 537, endPoint y: 242, distance: 194.6
click at [537, 242] on form "**********" at bounding box center [627, 228] width 612 height 134
click at [487, 233] on p "If enabled, this crew will be available for real-time chat interactions across …" at bounding box center [627, 236] width 612 height 11
drag, startPoint x: 456, startPoint y: 235, endPoint x: 709, endPoint y: 235, distance: 252.3
click at [709, 235] on p "If enabled, this crew will be available for real-time chat interactions across …" at bounding box center [627, 236] width 612 height 11
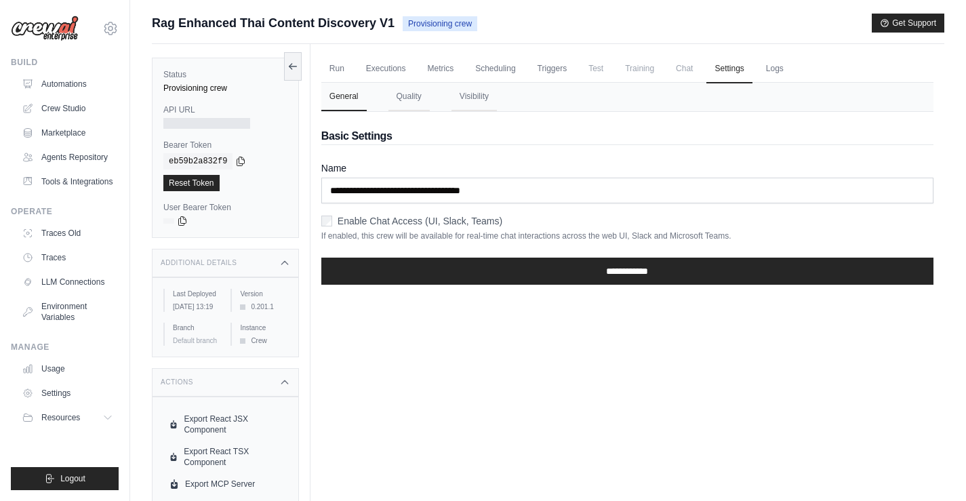
click at [753, 235] on p "If enabled, this crew will be available for real-time chat interactions across …" at bounding box center [627, 236] width 612 height 11
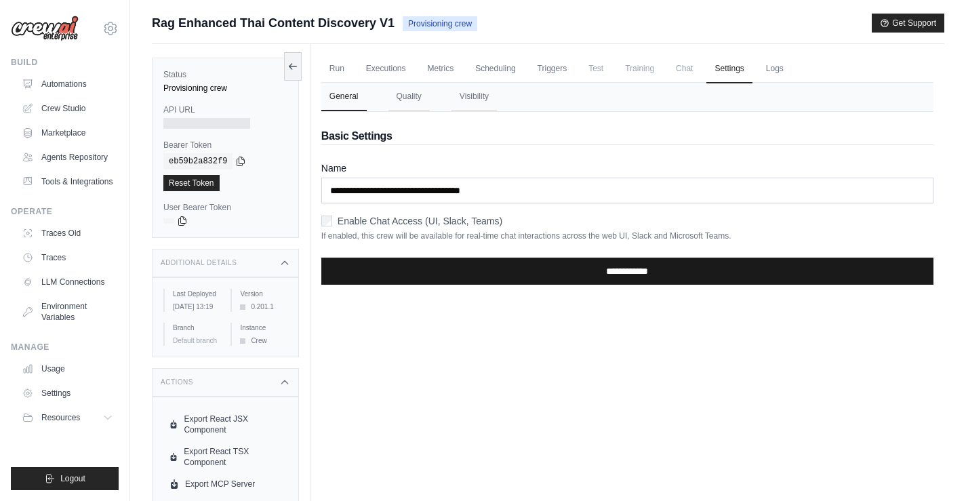
click at [625, 271] on input "**********" at bounding box center [627, 271] width 612 height 27
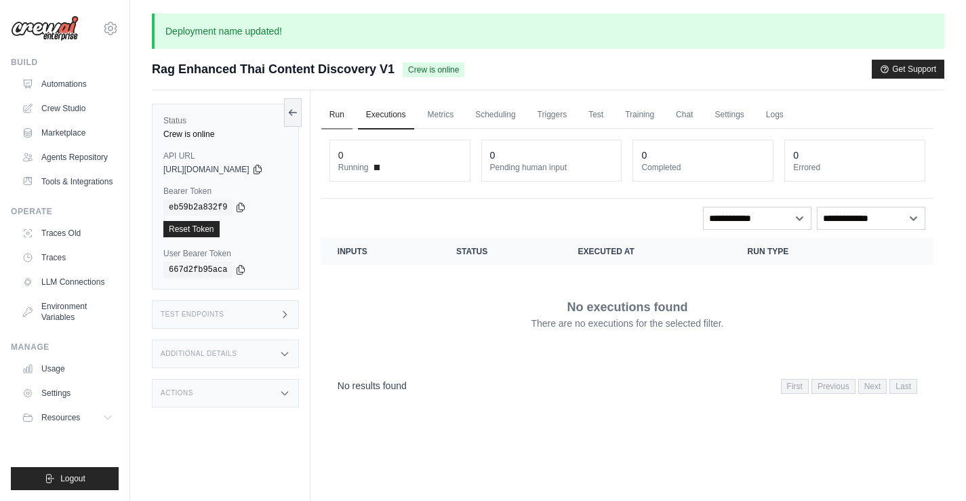
click at [338, 111] on link "Run" at bounding box center [336, 115] width 31 height 28
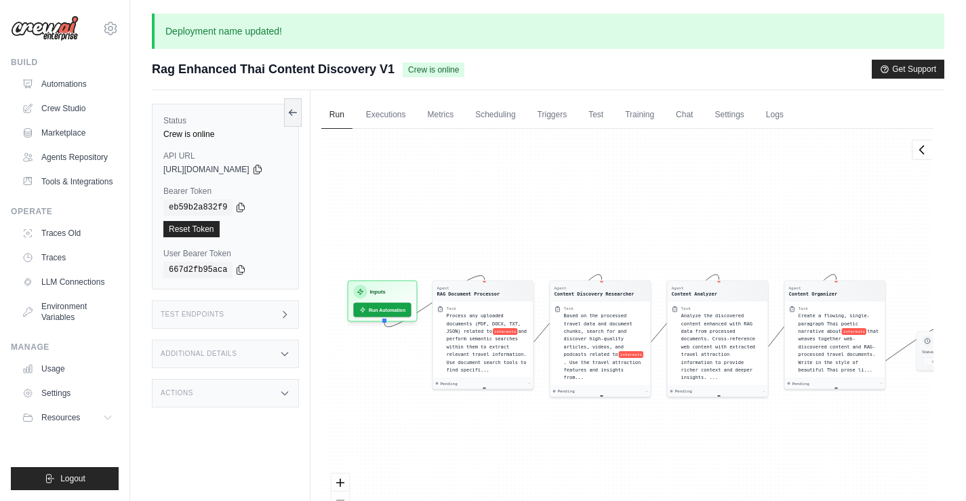
drag, startPoint x: 440, startPoint y: 250, endPoint x: 481, endPoint y: 243, distance: 41.3
click at [481, 243] on div "Agent RAG Document Processor Task Process any uploaded documents (PDF, DOCX, TX…" at bounding box center [627, 342] width 612 height 426
click at [250, 168] on span "https://rag-enhanced-thai-content-discovery-v1-43d4-1338b507.crewai.com" at bounding box center [206, 169] width 86 height 11
click at [261, 168] on icon at bounding box center [257, 169] width 7 height 9
click at [391, 119] on link "Executions" at bounding box center [386, 115] width 56 height 28
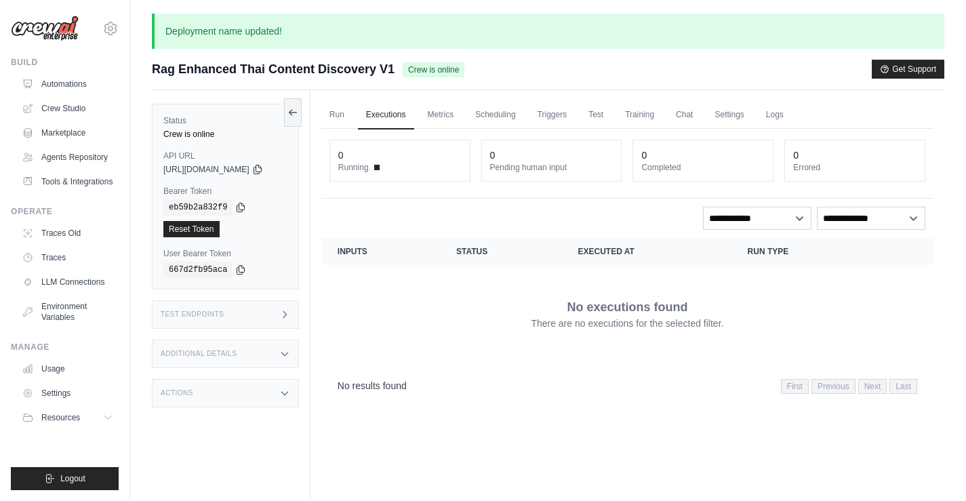
click at [430, 116] on ul "Run Executions Metrics Scheduling Triggers Test Training Chat Settings Logs" at bounding box center [627, 115] width 612 height 28
click at [445, 115] on link "Metrics" at bounding box center [441, 115] width 43 height 28
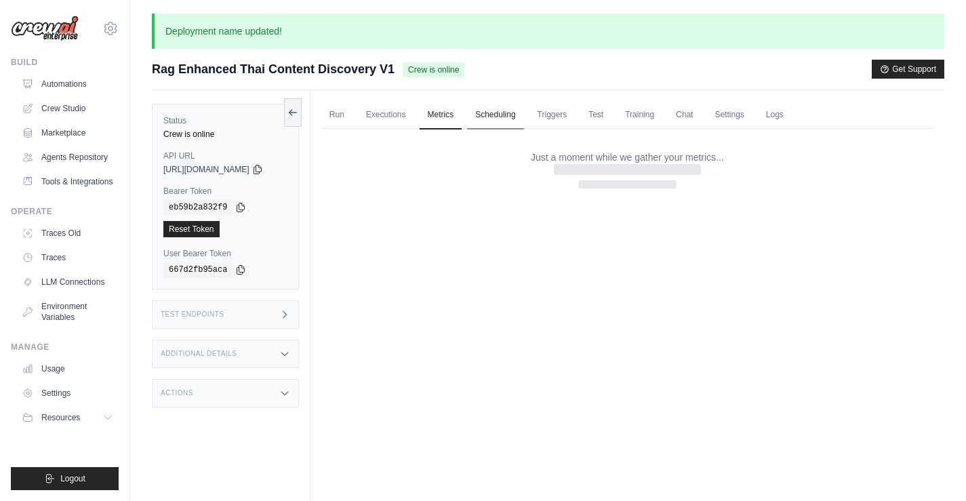
click at [497, 117] on link "Scheduling" at bounding box center [495, 115] width 56 height 28
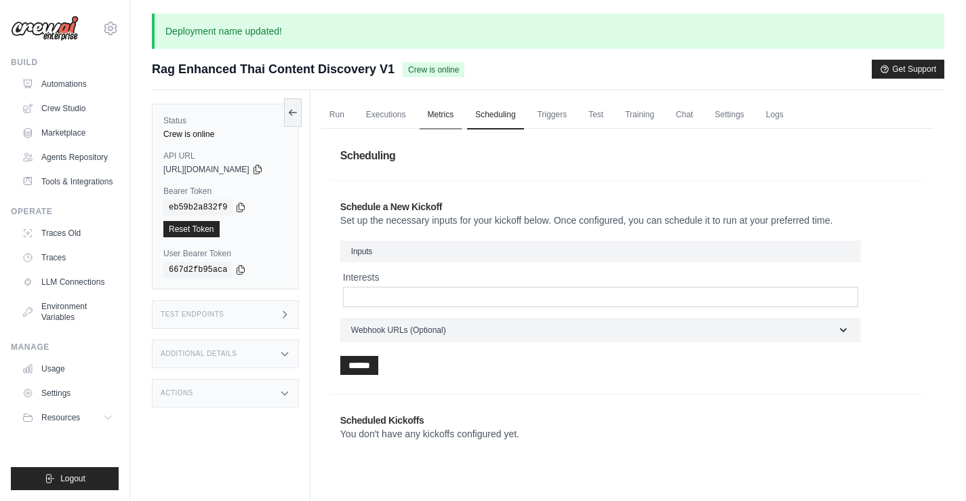
click at [442, 119] on link "Metrics" at bounding box center [441, 115] width 43 height 28
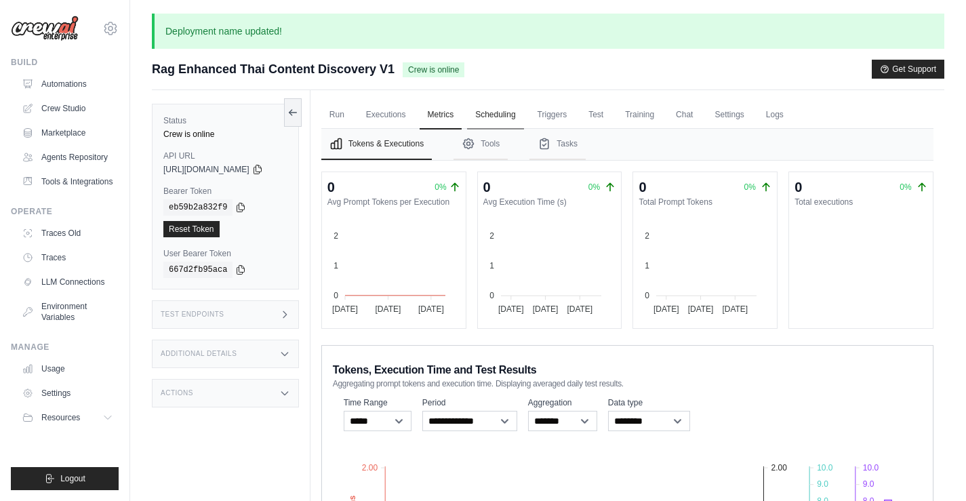
click at [515, 115] on link "Scheduling" at bounding box center [495, 115] width 56 height 28
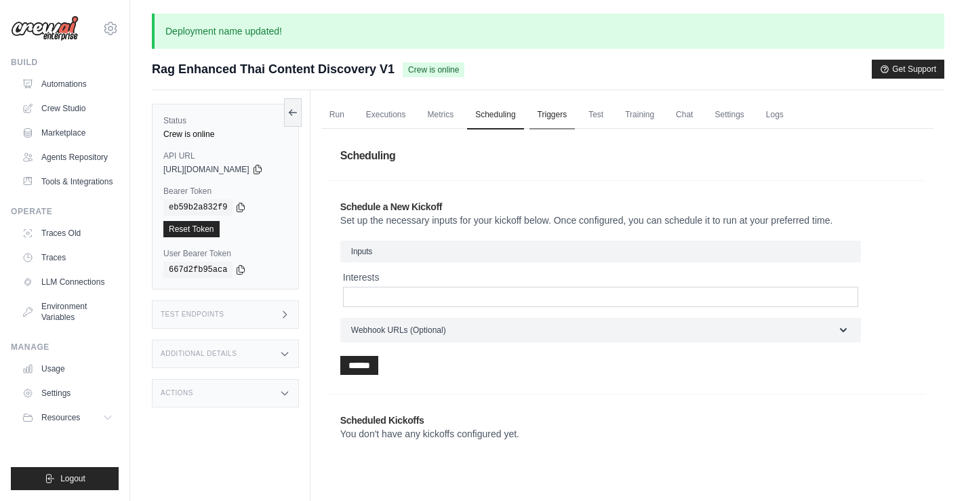
click at [564, 111] on link "Triggers" at bounding box center [553, 115] width 46 height 28
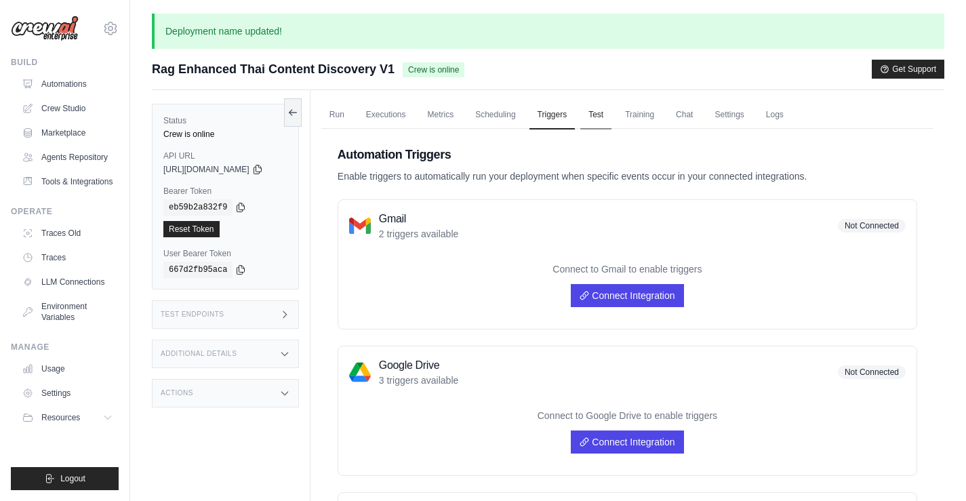
click at [604, 115] on link "Test" at bounding box center [596, 115] width 31 height 28
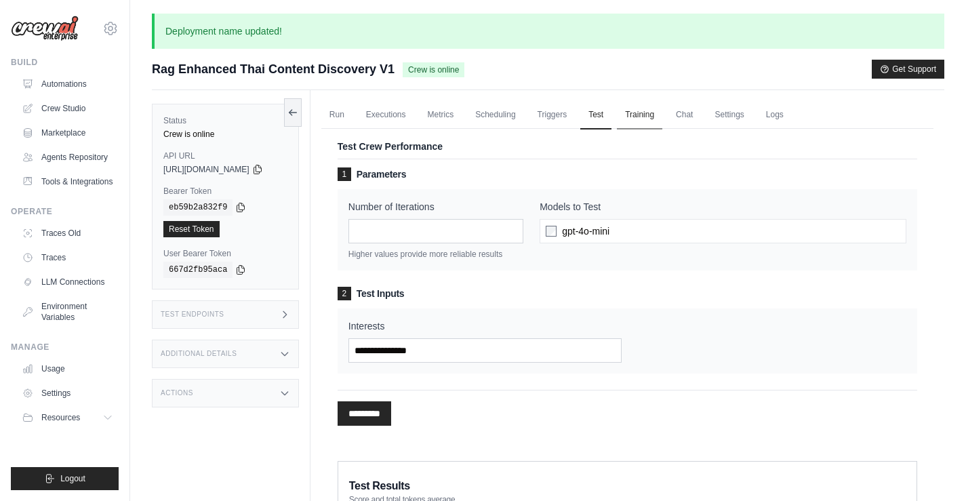
click at [652, 119] on link "Training" at bounding box center [639, 115] width 45 height 28
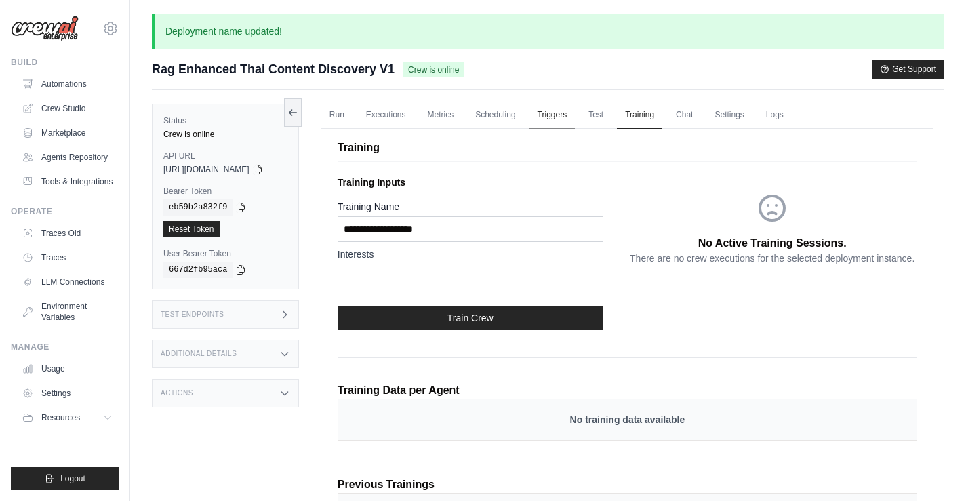
click at [564, 119] on link "Triggers" at bounding box center [553, 115] width 46 height 28
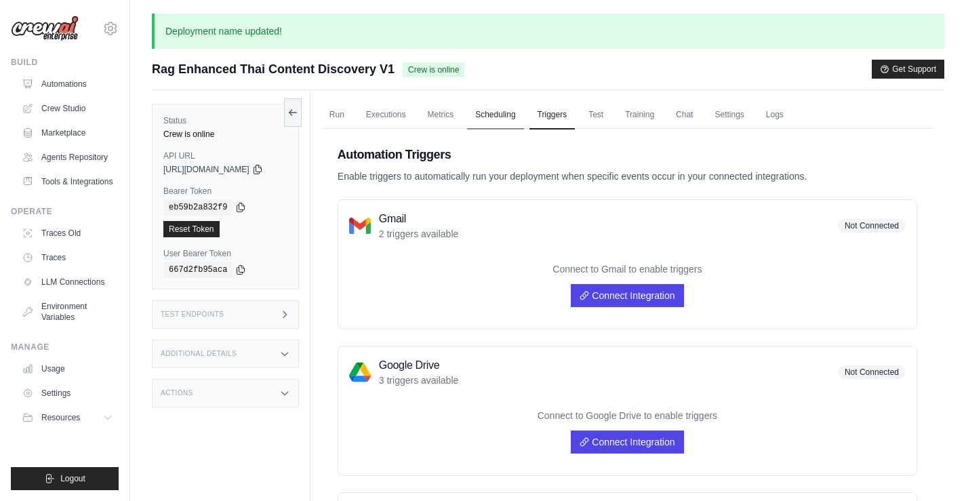
click at [517, 114] on link "Scheduling" at bounding box center [495, 115] width 56 height 28
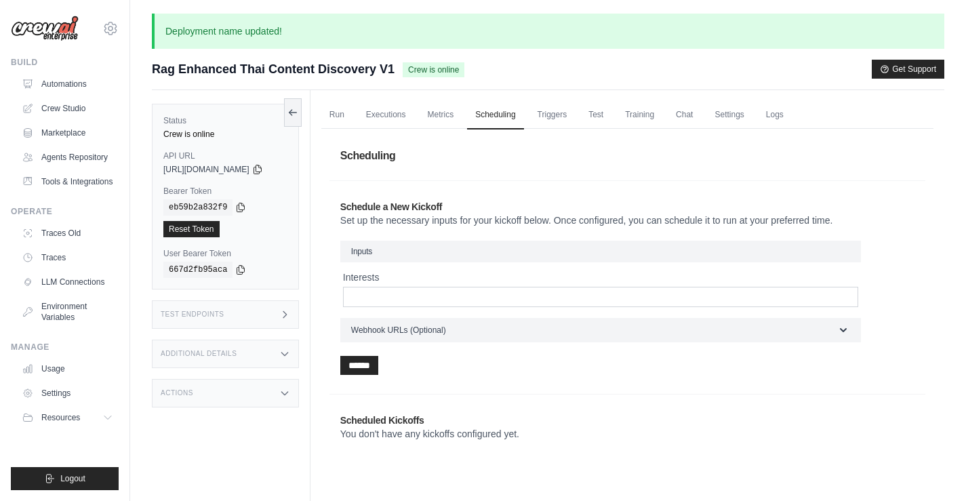
scroll to position [68, 0]
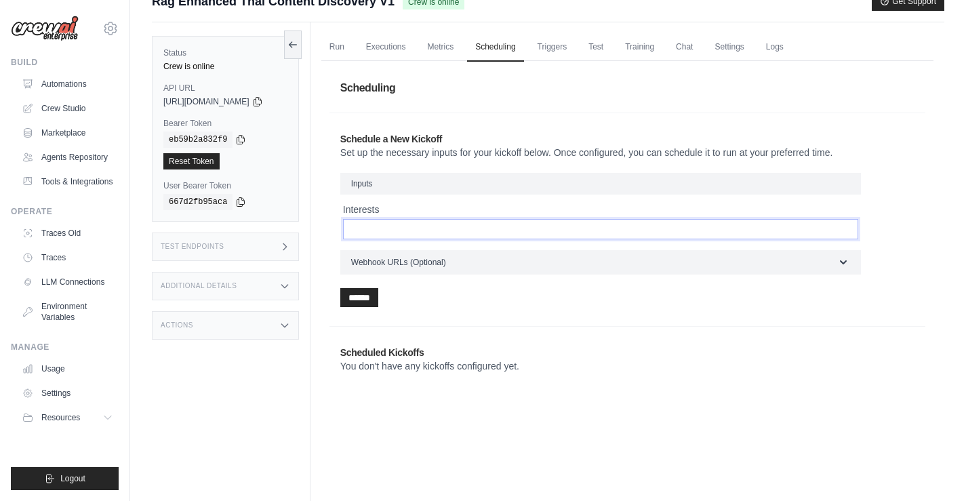
click at [412, 225] on input "Interests" at bounding box center [600, 229] width 515 height 20
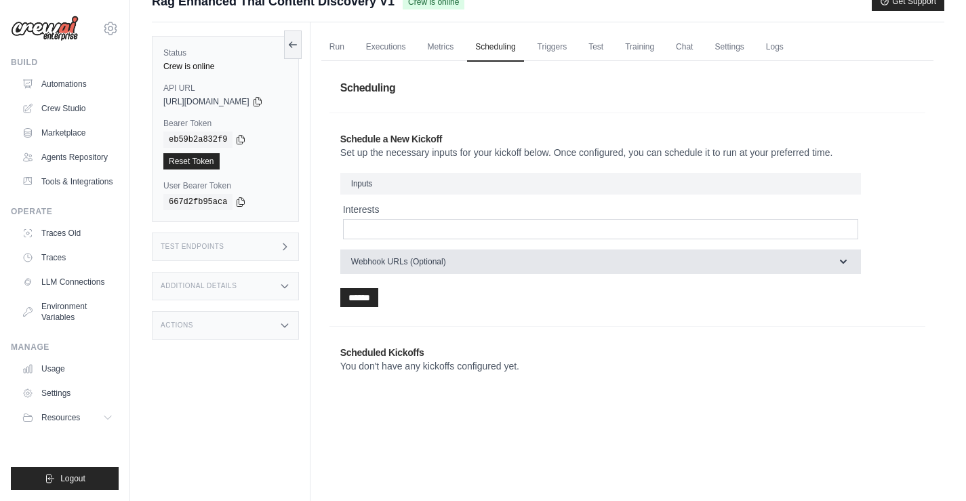
click at [590, 267] on button "Webhook URLs (Optional)" at bounding box center [600, 262] width 521 height 24
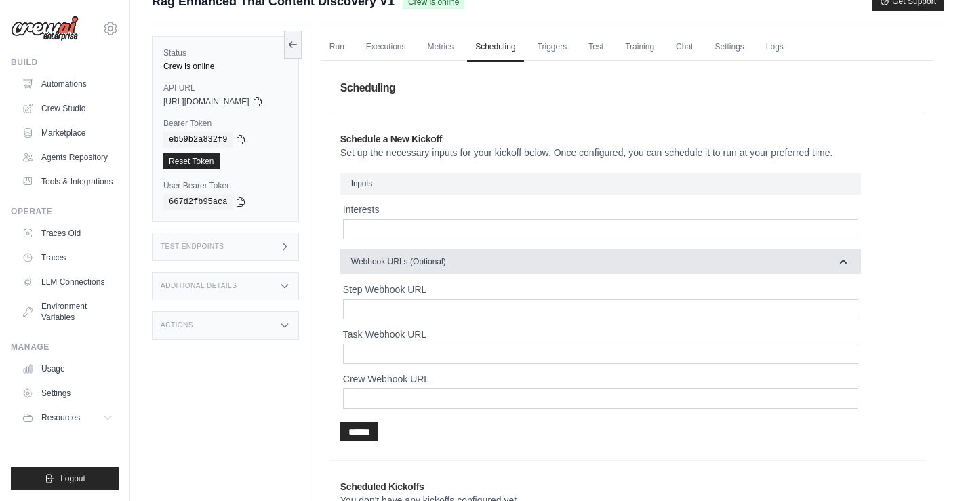
click at [591, 265] on button "Webhook URLs (Optional)" at bounding box center [600, 262] width 521 height 24
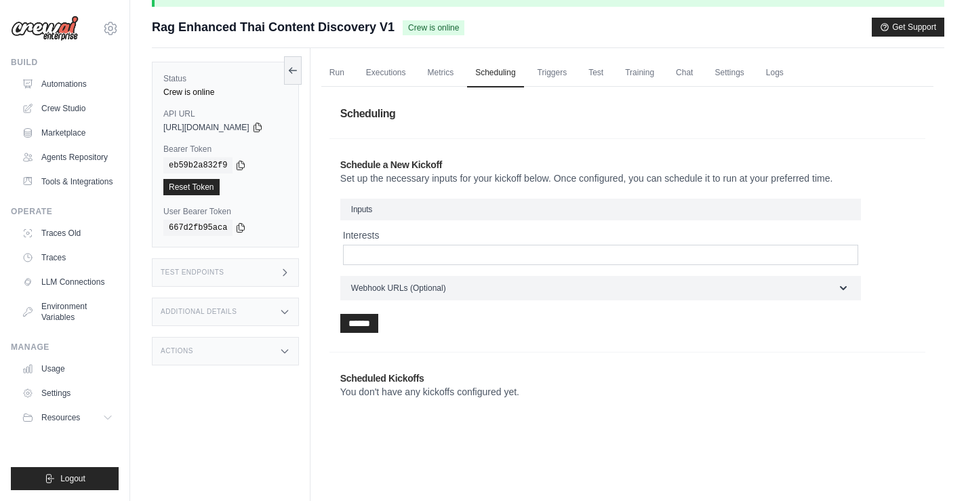
scroll to position [0, 0]
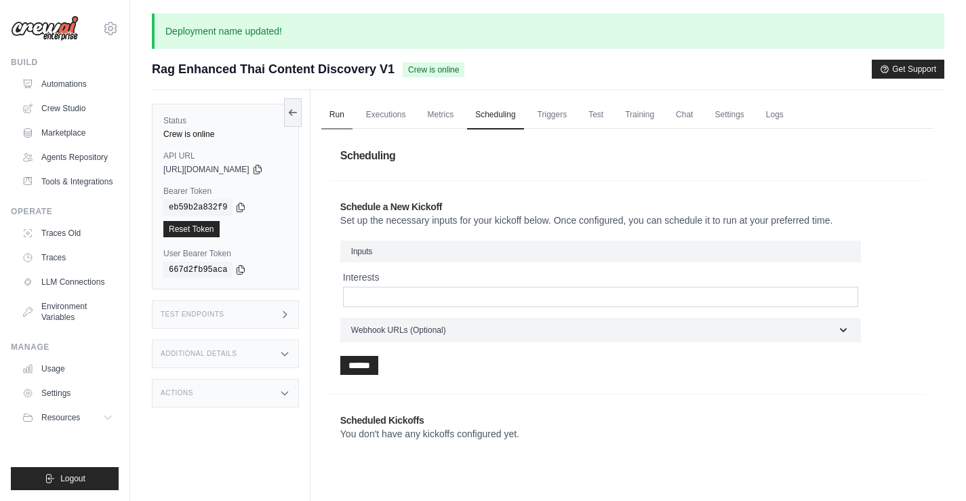
click at [347, 111] on link "Run" at bounding box center [336, 115] width 31 height 28
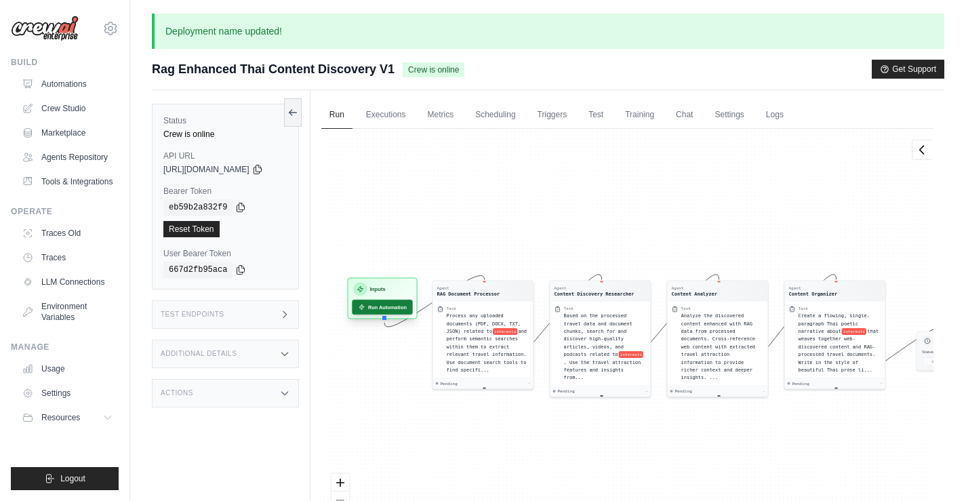
click at [397, 306] on button "Run Automation" at bounding box center [382, 307] width 60 height 15
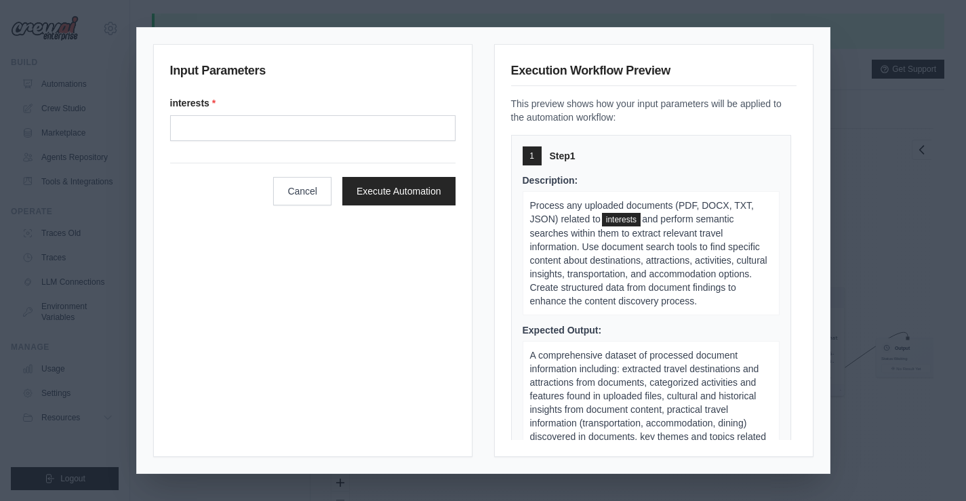
click at [431, 291] on div "Input Parameters interests * Cancel Execute Automation" at bounding box center [312, 250] width 319 height 413
click at [425, 19] on div "Input Parameters interests * Cancel Execute Automation Execution Workflow Previ…" at bounding box center [483, 250] width 966 height 501
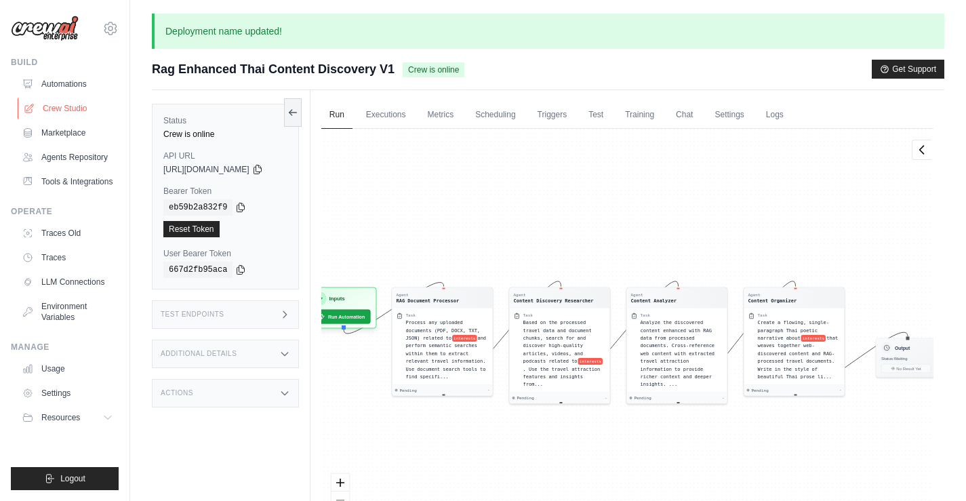
click at [49, 112] on link "Crew Studio" at bounding box center [69, 109] width 102 height 22
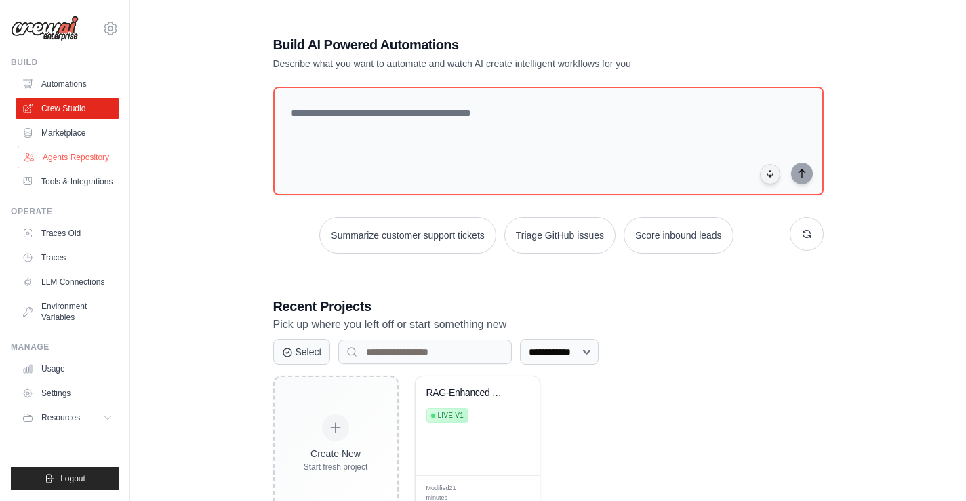
click at [79, 150] on link "Agents Repository" at bounding box center [69, 157] width 102 height 22
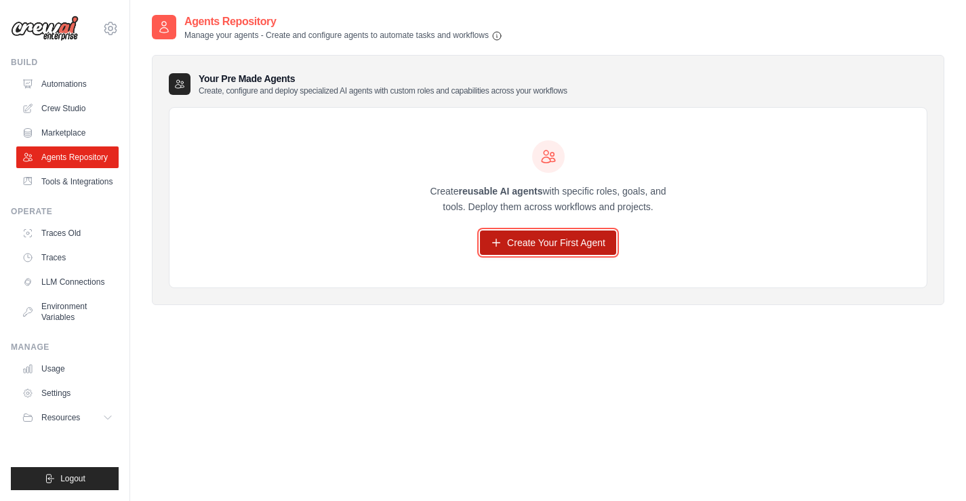
click at [559, 234] on link "Create Your First Agent" at bounding box center [548, 243] width 136 height 24
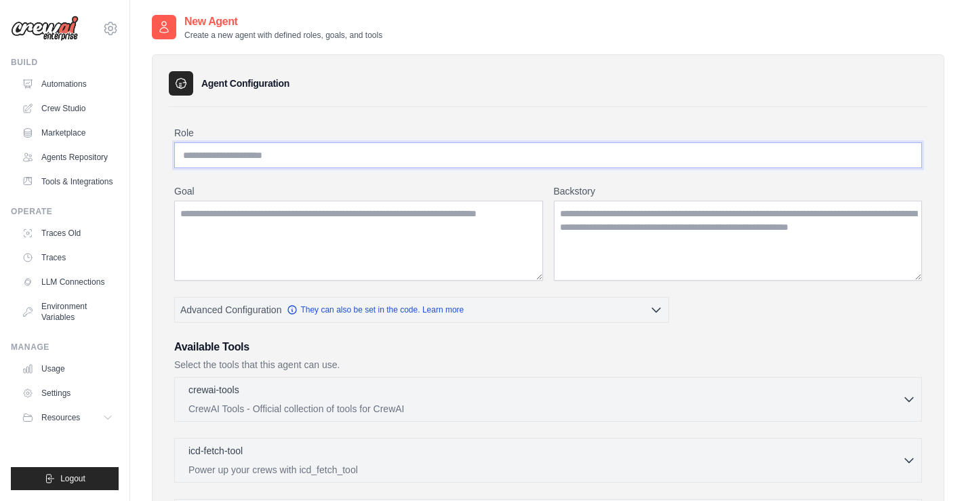
click at [382, 165] on input "Role" at bounding box center [548, 155] width 748 height 26
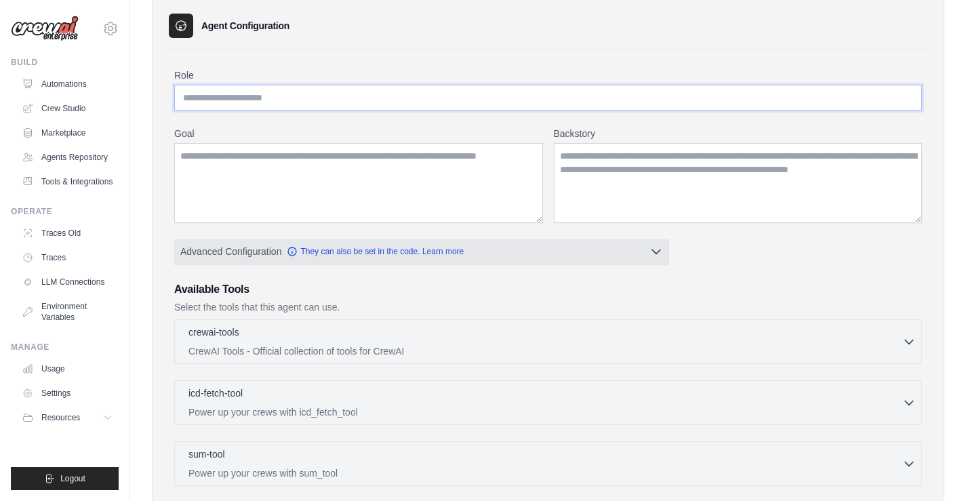
scroll to position [136, 0]
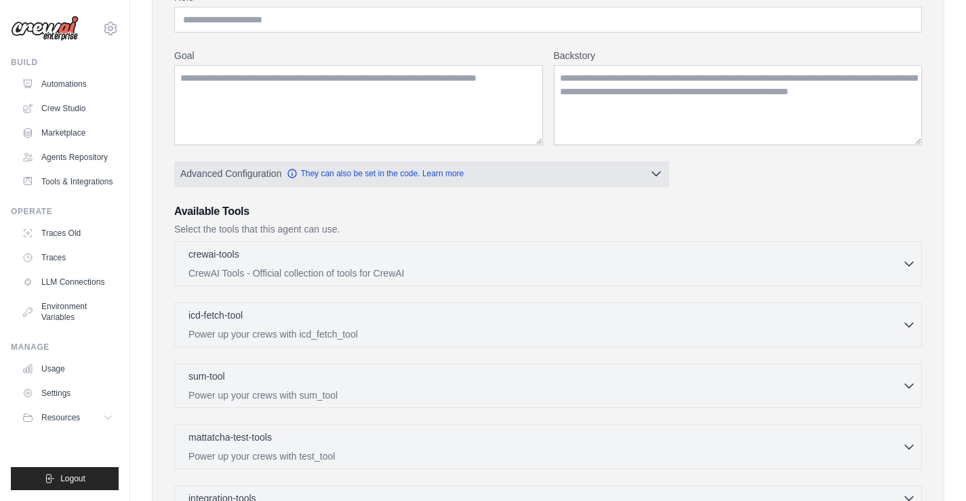
click at [639, 176] on button "Advanced Configuration They can also be set in the code. Learn more" at bounding box center [422, 173] width 494 height 24
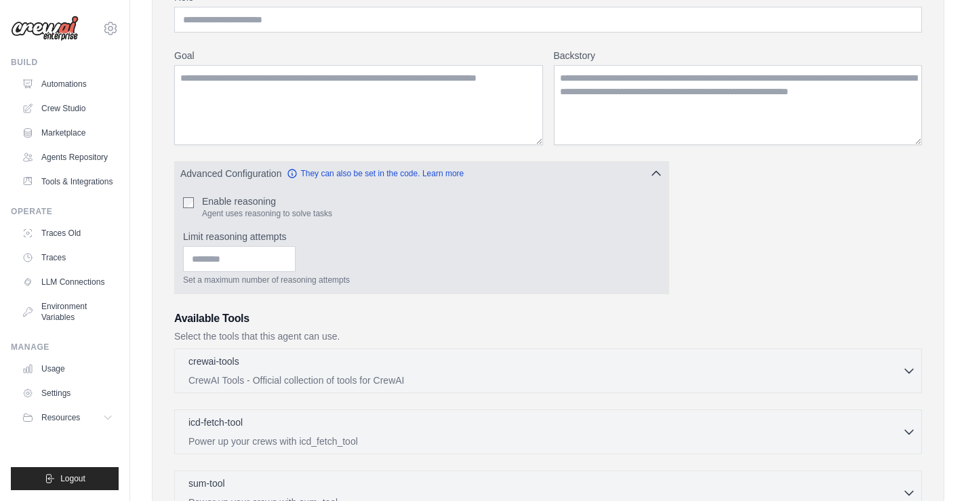
click at [639, 176] on button "Advanced Configuration They can also be set in the code. Learn more" at bounding box center [422, 173] width 494 height 24
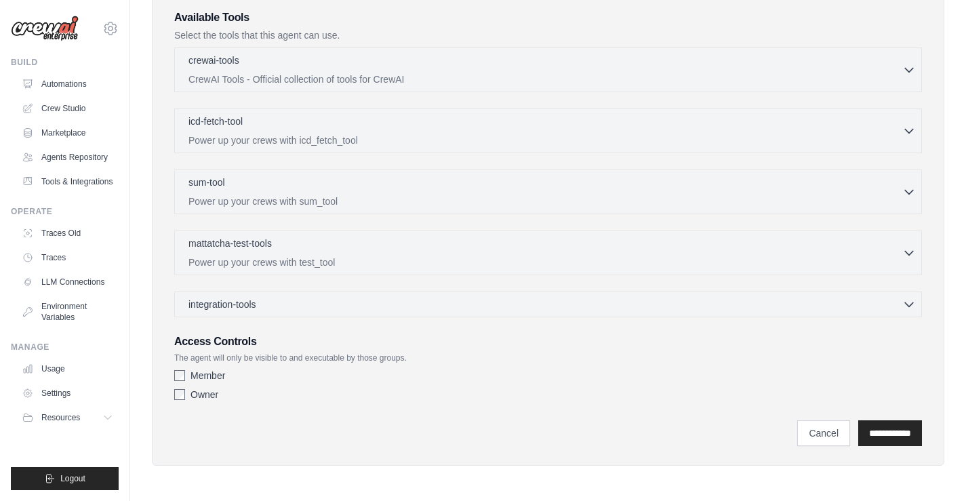
scroll to position [0, 0]
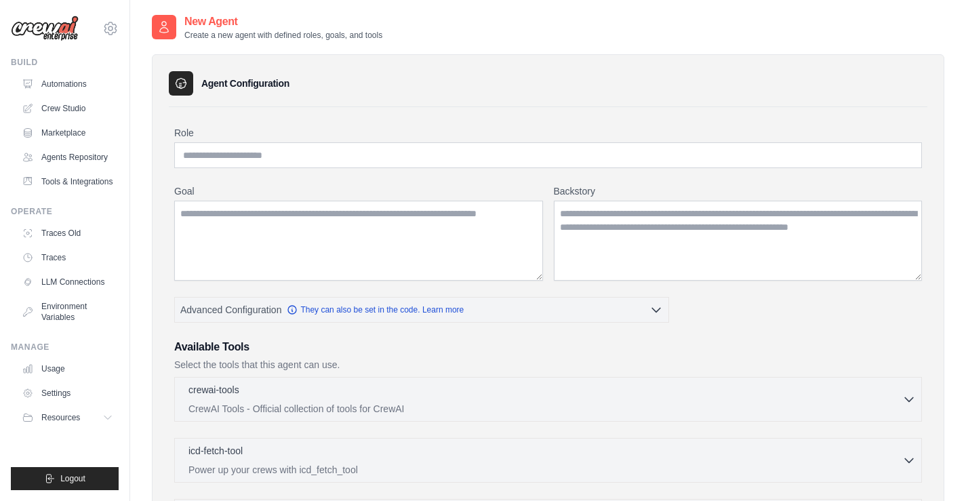
drag, startPoint x: 243, startPoint y: 37, endPoint x: 480, endPoint y: 37, distance: 237.4
click at [480, 37] on div "New Agent Create a new agent with defined roles, goals, and tools" at bounding box center [548, 27] width 793 height 27
click at [412, 52] on div "Agent Configuration Role Goal [GEOGRAPHIC_DATA] Advanced Configuration Availabl…" at bounding box center [548, 418] width 793 height 755
click at [332, 172] on div "Role Goal [GEOGRAPHIC_DATA] Advanced Configuration They can also be set in the …" at bounding box center [548, 431] width 748 height 610
click at [338, 169] on div "Role Goal [GEOGRAPHIC_DATA] Advanced Configuration They can also be set in the …" at bounding box center [548, 431] width 748 height 610
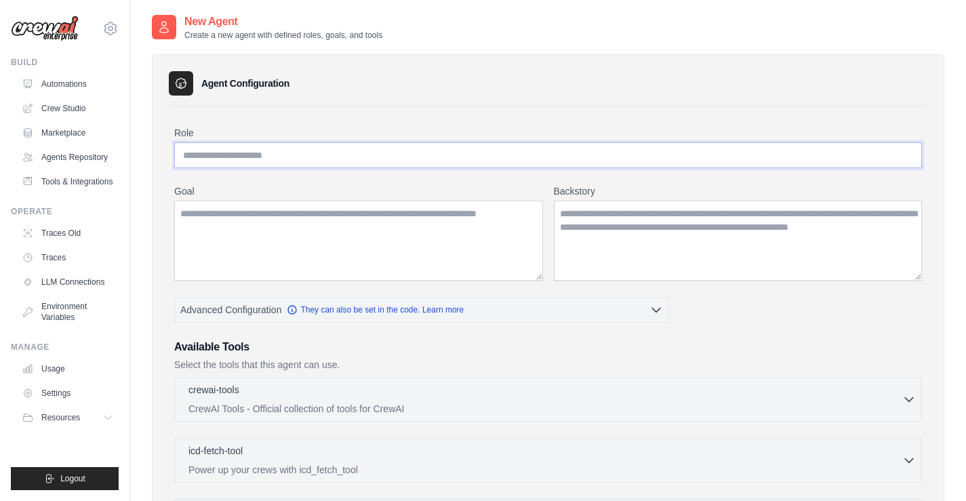
click at [344, 156] on input "Role" at bounding box center [548, 155] width 748 height 26
click at [366, 226] on textarea "Goal" at bounding box center [358, 241] width 369 height 80
click at [835, 236] on textarea "Backstory" at bounding box center [738, 241] width 369 height 80
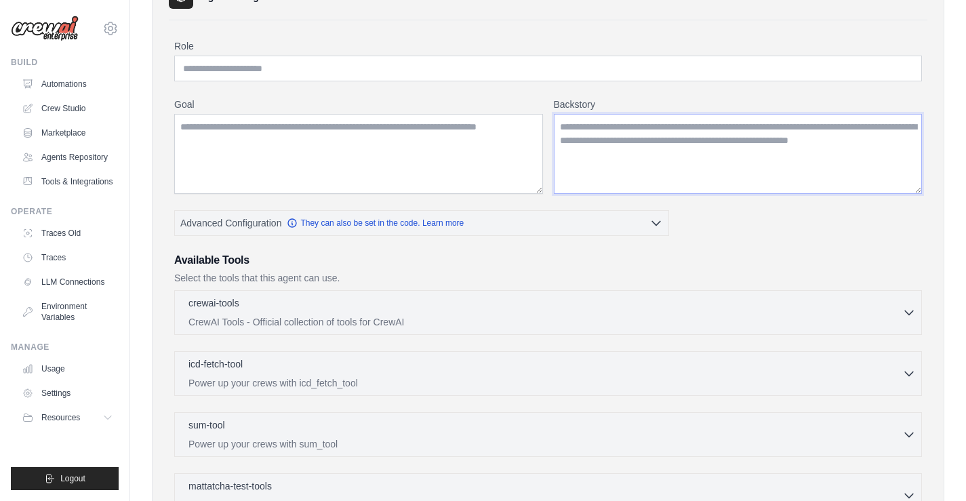
scroll to position [203, 0]
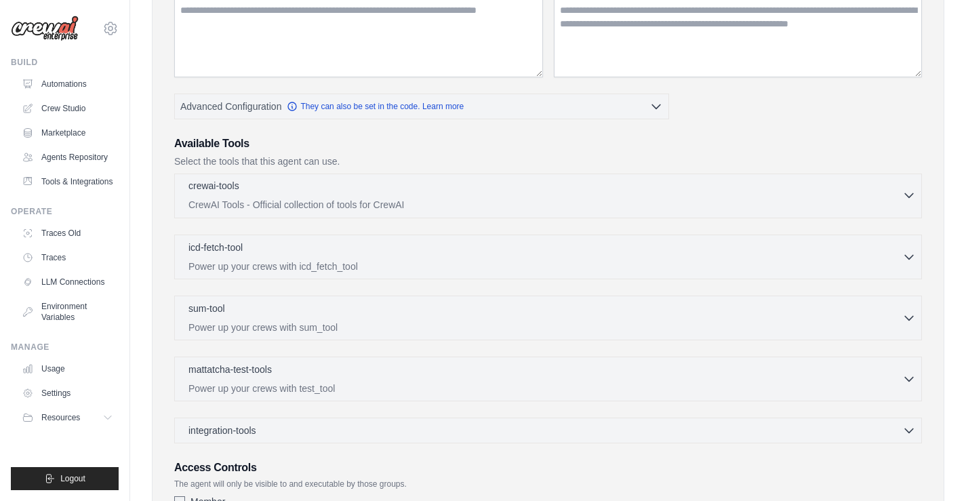
click at [629, 195] on div "crewai-tools 0 selected CrewAI Tools - Official collection of tools for CrewAI" at bounding box center [546, 195] width 714 height 33
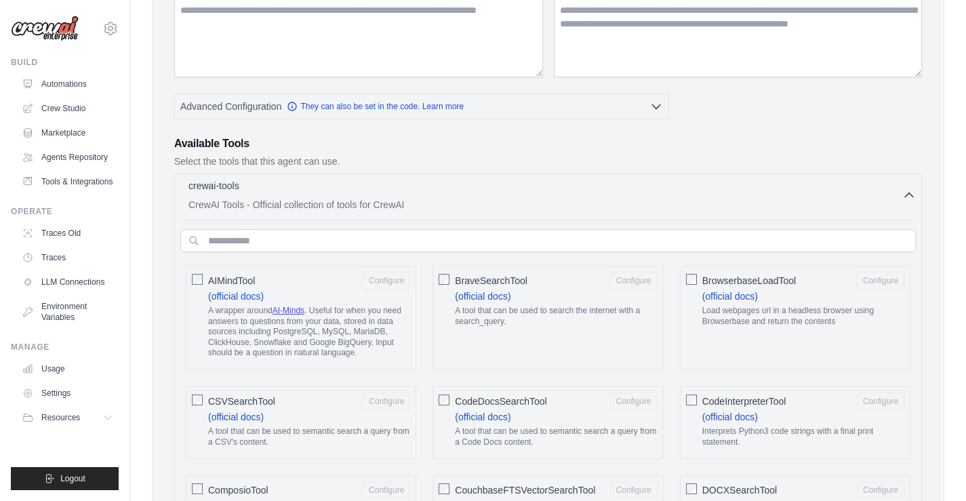
click at [837, 202] on p "CrewAI Tools - Official collection of tools for CrewAI" at bounding box center [546, 205] width 714 height 14
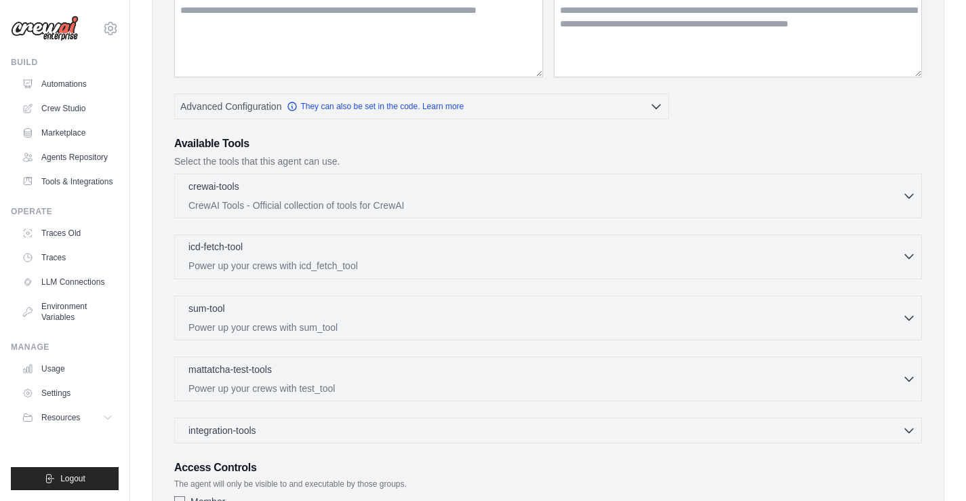
click at [450, 252] on div "icd-fetch-tool 0 selected" at bounding box center [546, 248] width 714 height 16
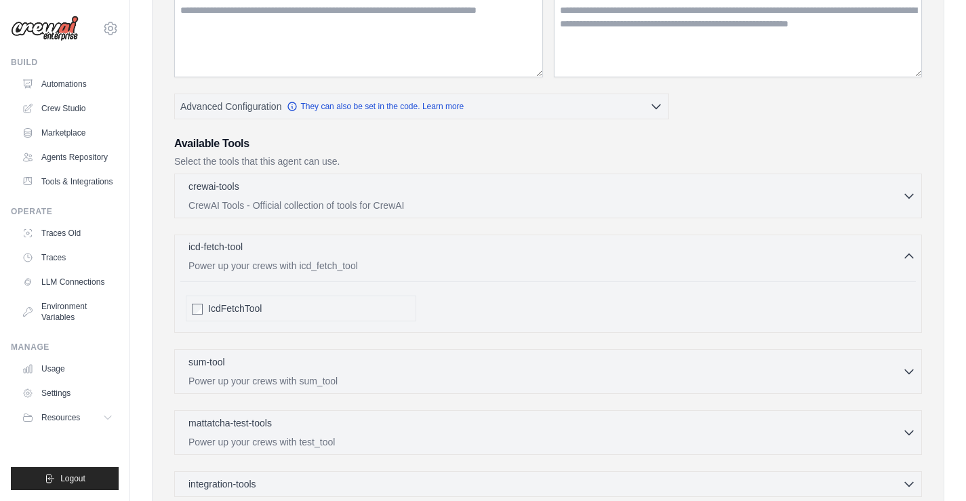
click at [596, 258] on div "icd-fetch-tool 0 selected Power up your crews with icd_fetch_tool" at bounding box center [546, 256] width 714 height 33
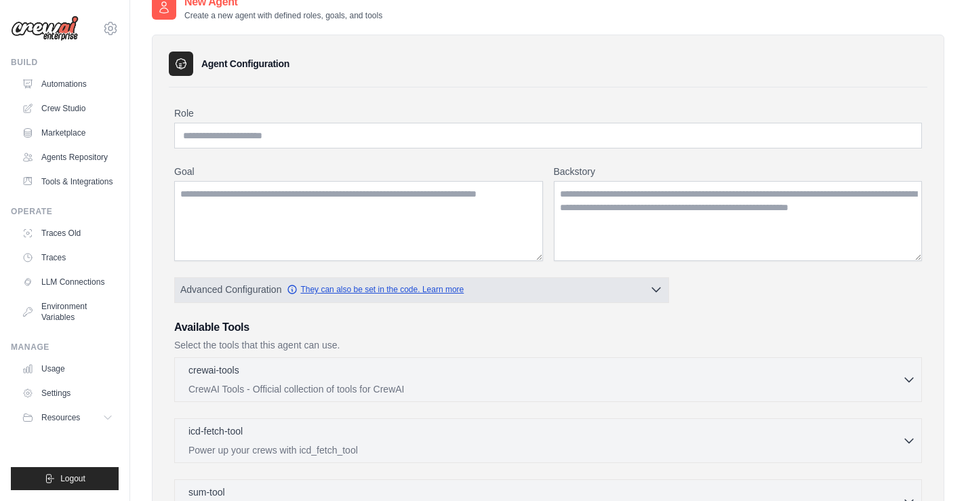
scroll to position [0, 0]
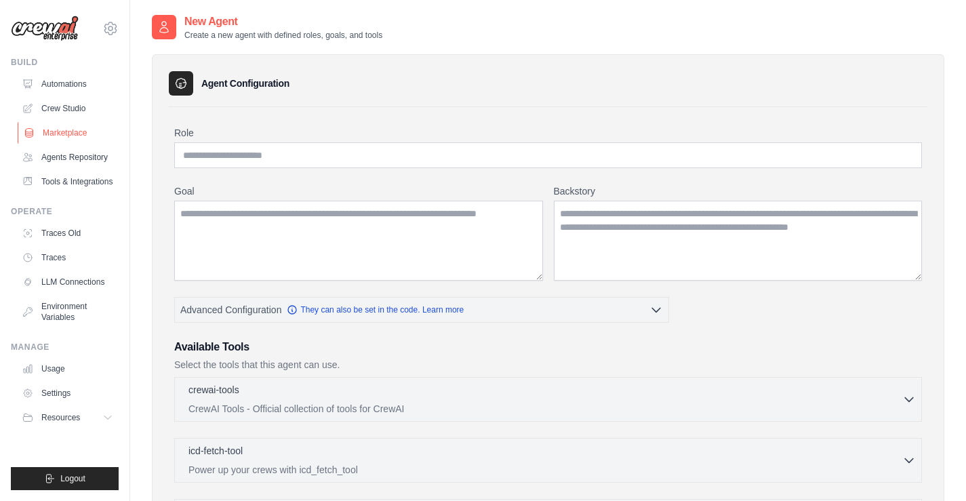
click at [53, 139] on link "Marketplace" at bounding box center [69, 133] width 102 height 22
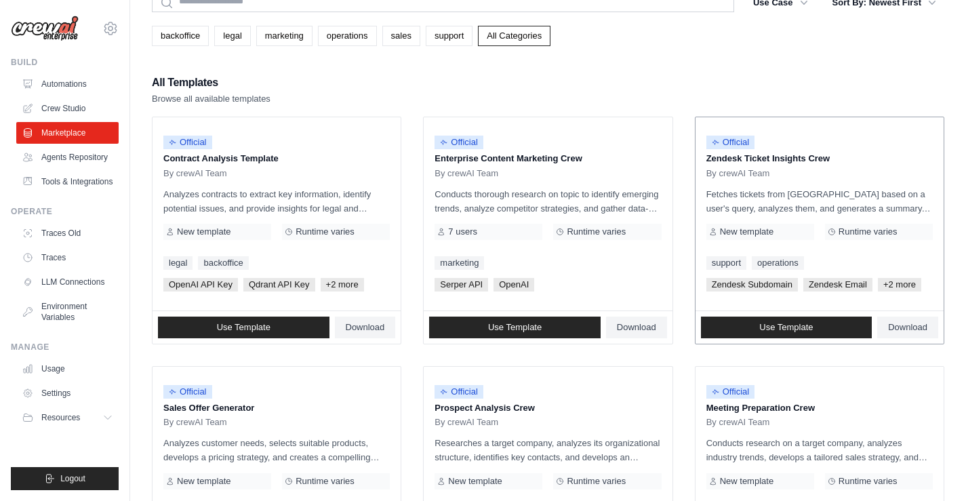
scroll to position [68, 0]
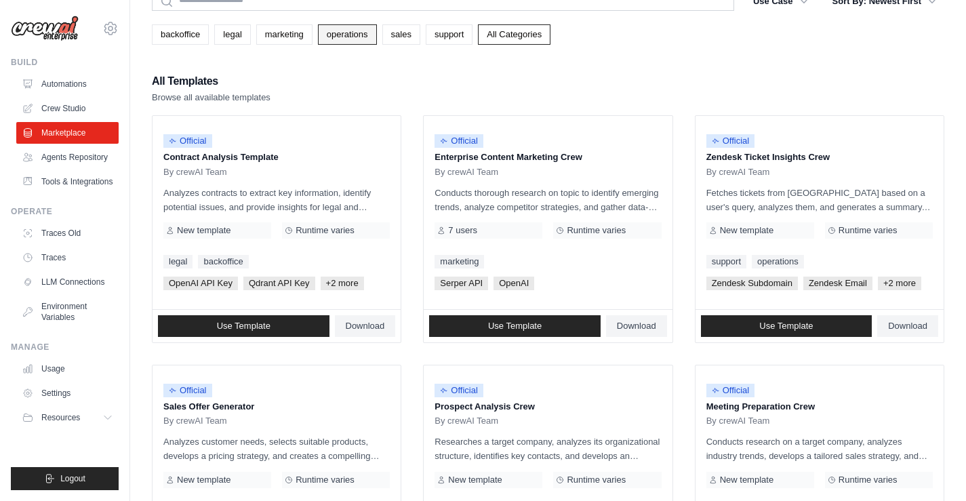
click at [320, 30] on link "operations" at bounding box center [347, 34] width 59 height 20
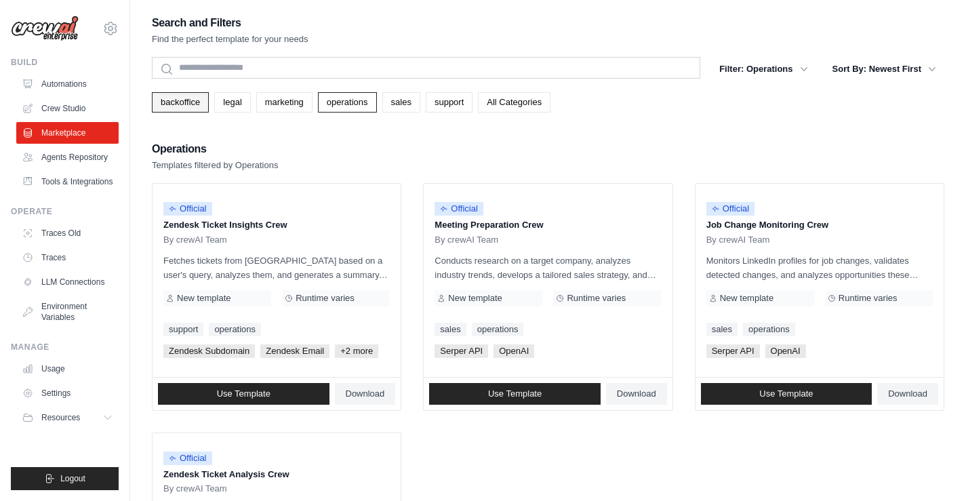
click at [180, 111] on link "backoffice" at bounding box center [180, 102] width 57 height 20
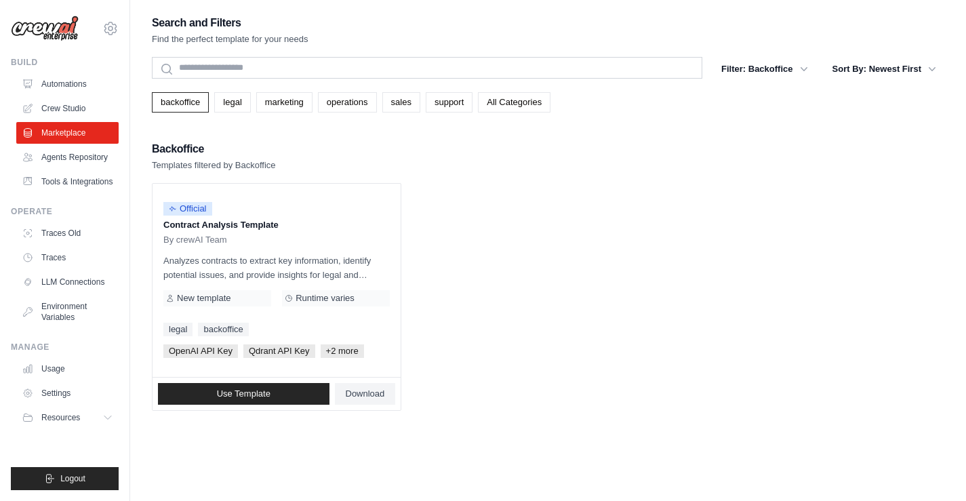
click at [245, 91] on div "backoffice legal marketing operations sales support All Categories" at bounding box center [548, 96] width 793 height 31
drag, startPoint x: 240, startPoint y: 94, endPoint x: 260, endPoint y: 101, distance: 21.0
click at [239, 94] on link "legal" at bounding box center [232, 102] width 36 height 20
click at [299, 99] on link "marketing" at bounding box center [284, 102] width 56 height 20
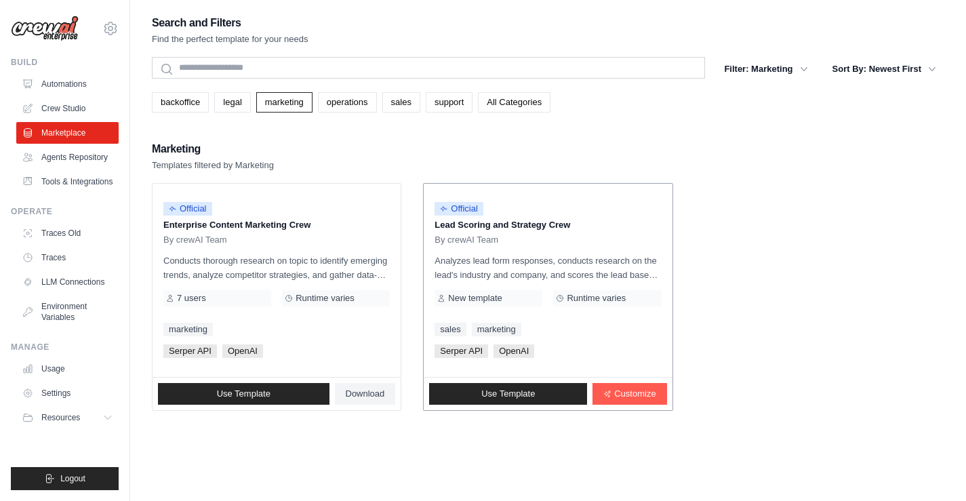
click at [560, 227] on p "Lead Scoring and Strategy Crew" at bounding box center [548, 225] width 227 height 14
click at [614, 260] on p "Analyzes lead form responses, conducts research on the lead's industry and comp…" at bounding box center [548, 268] width 227 height 28
click at [870, 300] on ul "Official Enterprise Content Marketing Crew By crewAI Team Conducts thorough res…" at bounding box center [548, 297] width 793 height 228
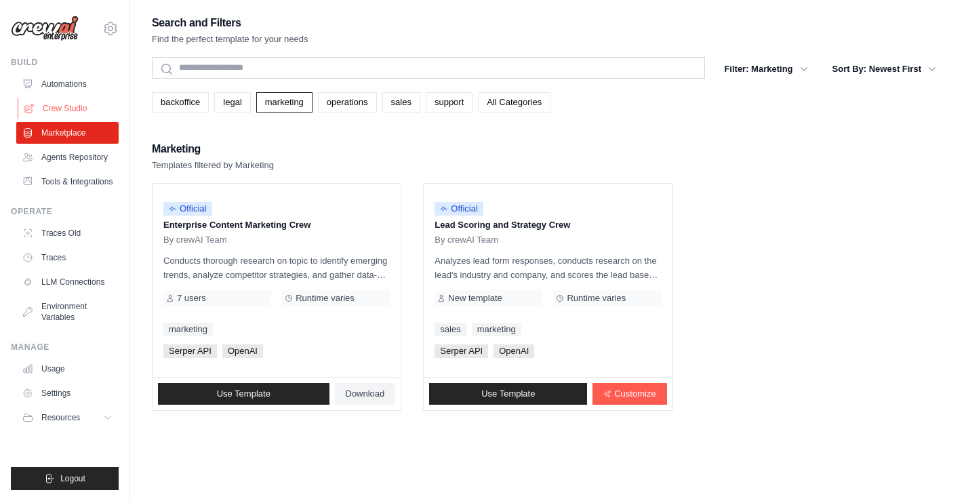
click at [64, 117] on link "Crew Studio" at bounding box center [69, 109] width 102 height 22
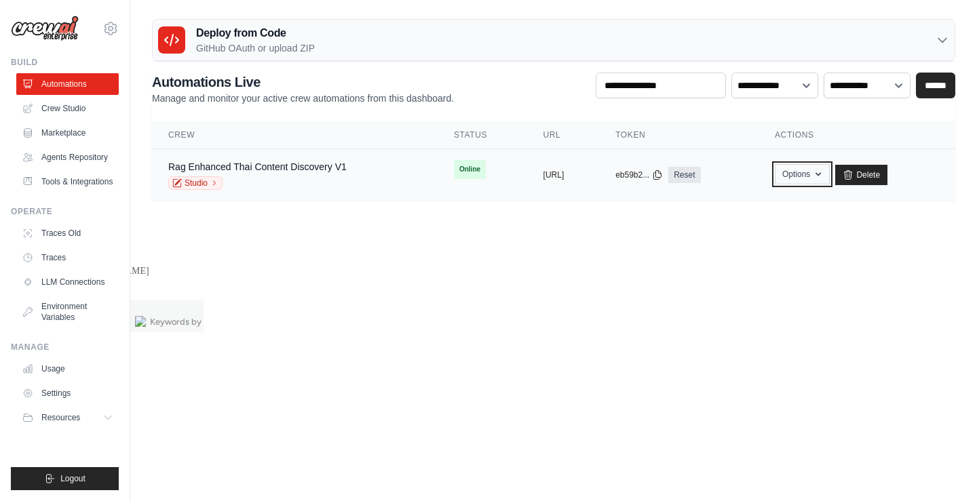
click at [829, 170] on button "Options" at bounding box center [801, 174] width 55 height 20
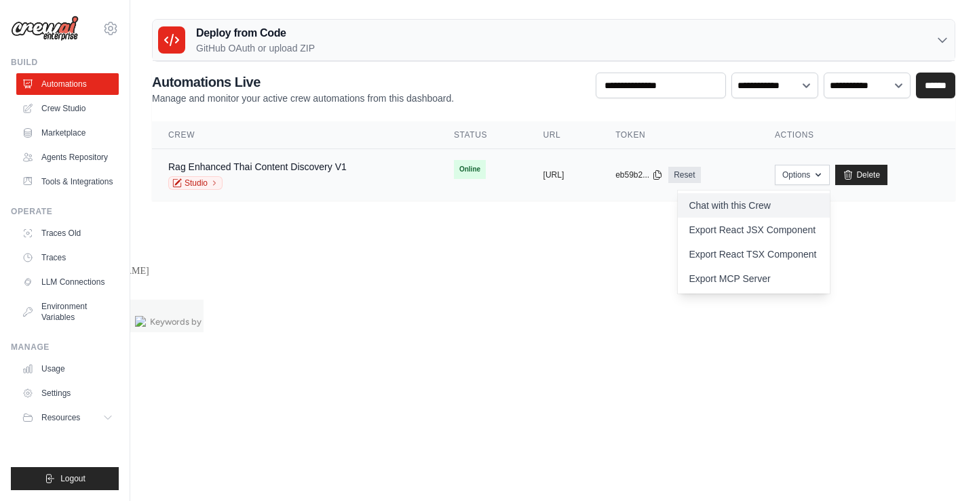
click at [783, 207] on link "Chat with this Crew" at bounding box center [753, 205] width 152 height 24
click at [806, 279] on link "Export MCP Server" at bounding box center [753, 279] width 152 height 24
click at [583, 390] on body "saksit.saelow@gmail.com Settings Build Automations" at bounding box center [488, 250] width 977 height 501
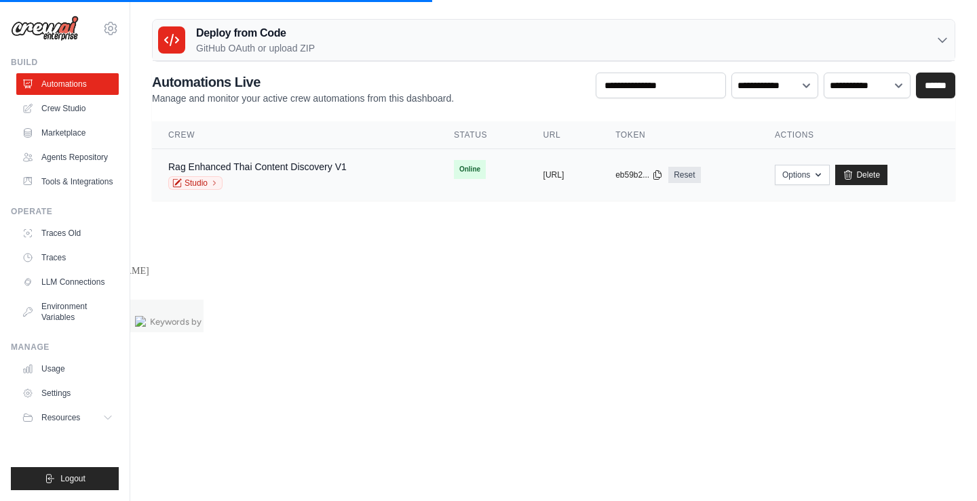
click at [527, 167] on td "copied https://rag-enhanced-thai-content-d" at bounding box center [563, 175] width 73 height 52
drag, startPoint x: 629, startPoint y: 172, endPoint x: 484, endPoint y: 184, distance: 145.6
click at [527, 184] on td "copied https://rag-enhanced-thai-content-d" at bounding box center [563, 175] width 73 height 52
copy button "https://rag-enhanced-thai-content-d"
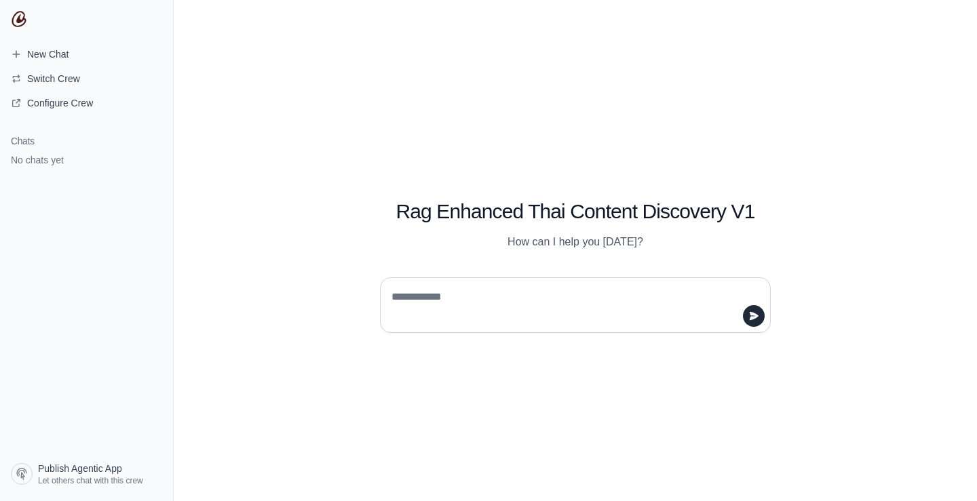
click at [490, 305] on textarea at bounding box center [571, 305] width 365 height 38
click at [489, 298] on textarea at bounding box center [571, 305] width 365 height 38
paste textarea "**********"
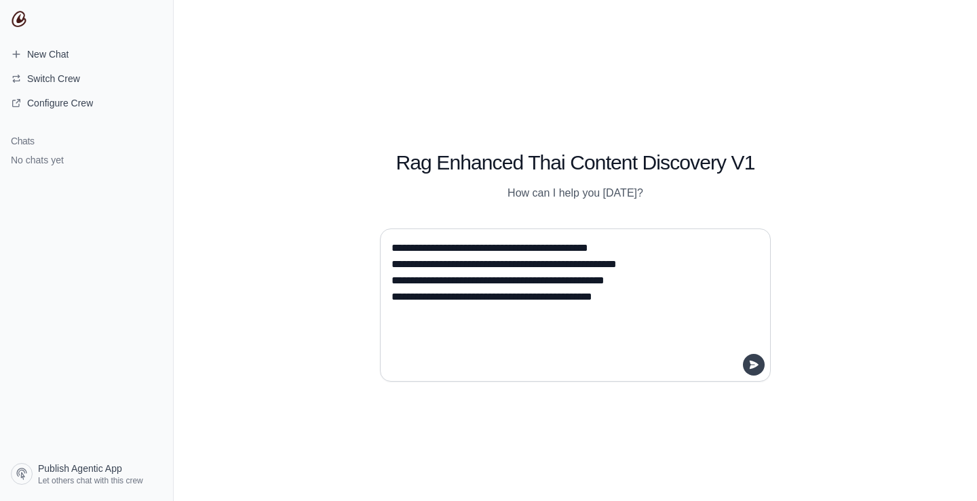
type textarea "**********"
click at [759, 364] on button "submit" at bounding box center [754, 365] width 22 height 22
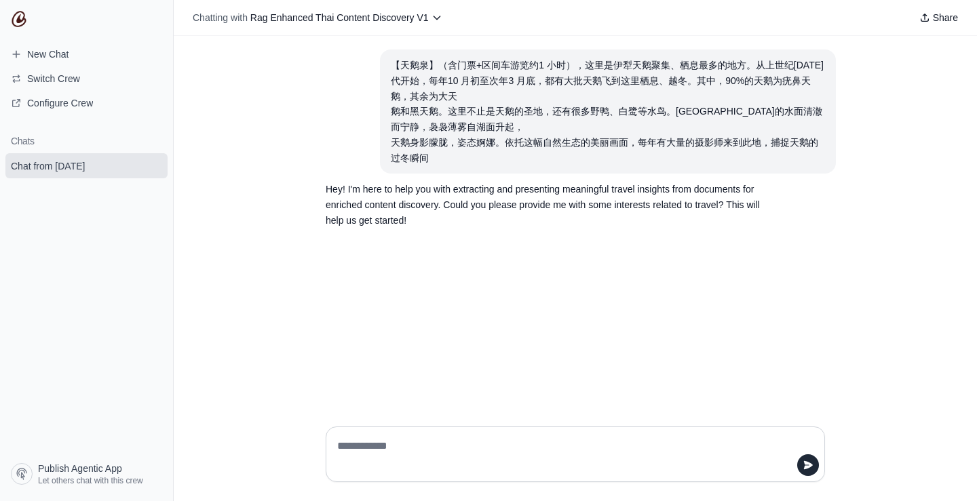
click at [505, 444] on textarea at bounding box center [570, 454] width 473 height 38
drag, startPoint x: 401, startPoint y: 61, endPoint x: 427, endPoint y: 61, distance: 25.8
click at [427, 61] on div "【天鹅泉】（含门票+区间车游览约1 小时），这里是伊犁天鹅聚集、栖息最多的地方。从上世纪90 年 代开始，每年10 月初至次年3 月底，都有大批天鹅飞到这里栖…" at bounding box center [608, 112] width 434 height 108
copy div "天鹅泉"
click at [536, 464] on textarea at bounding box center [570, 454] width 473 height 38
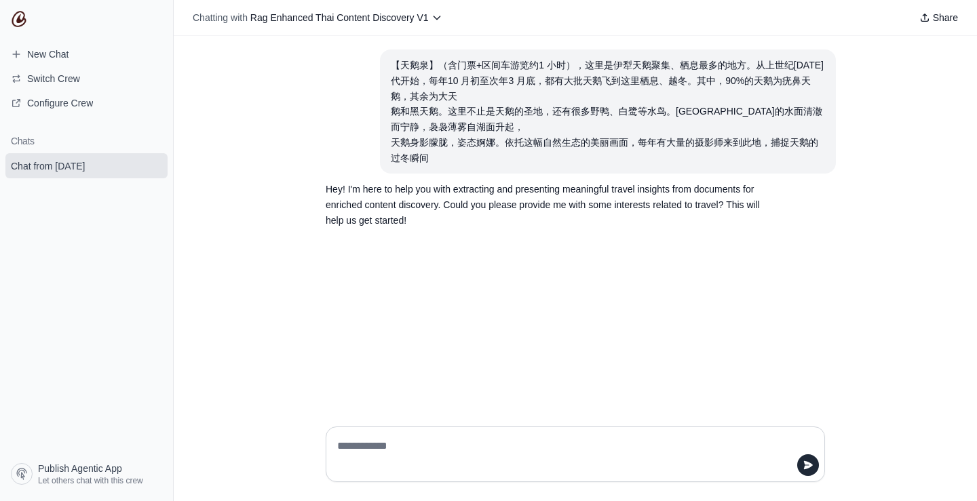
paste textarea "***"
type textarea "***"
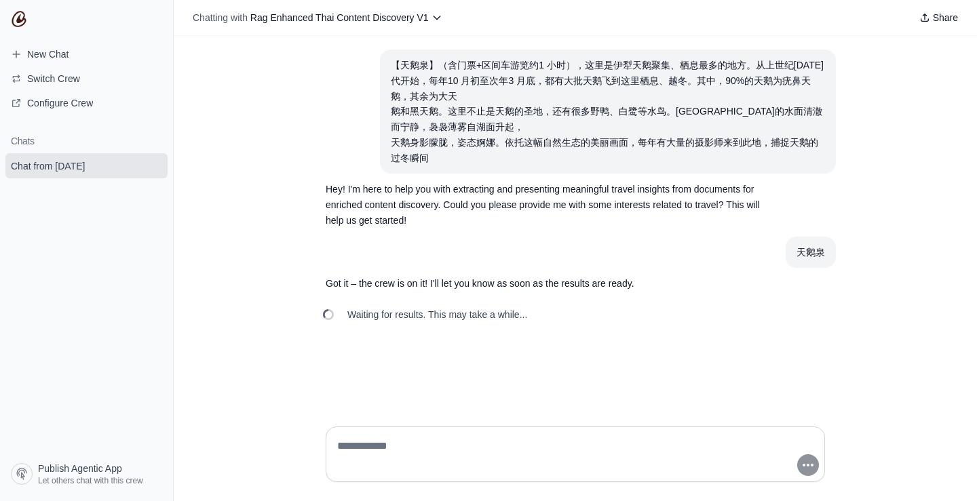
click at [434, 201] on p "Hey! I'm here to help you with extracting and presenting meaningful travel insi…" at bounding box center [543, 205] width 434 height 46
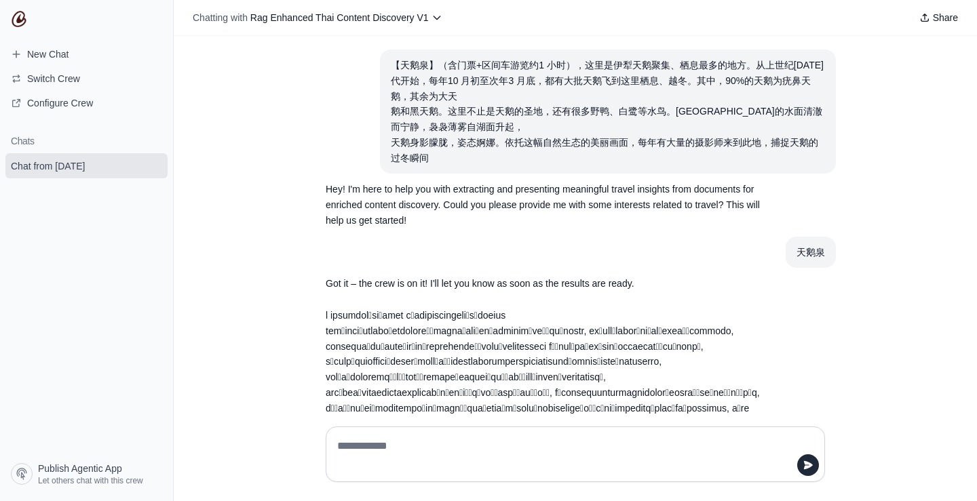
scroll to position [99, 0]
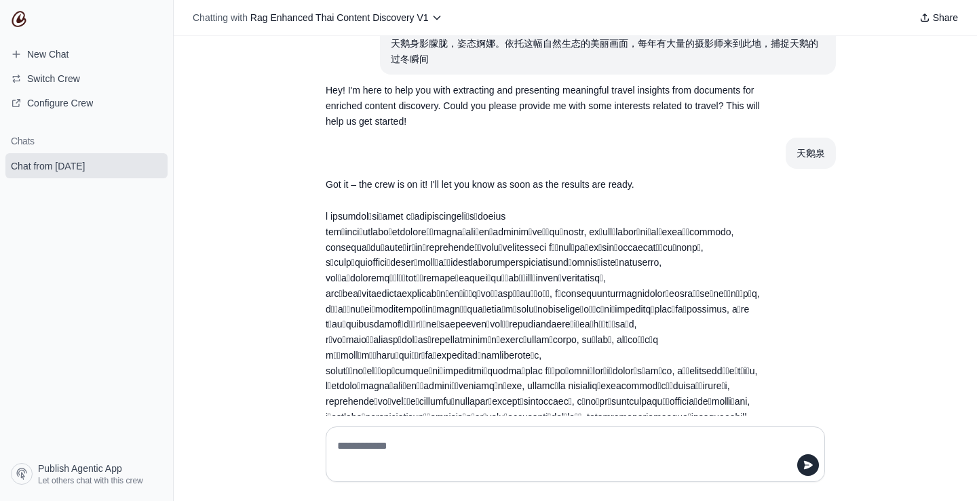
click at [562, 267] on p "Response" at bounding box center [543, 317] width 434 height 216
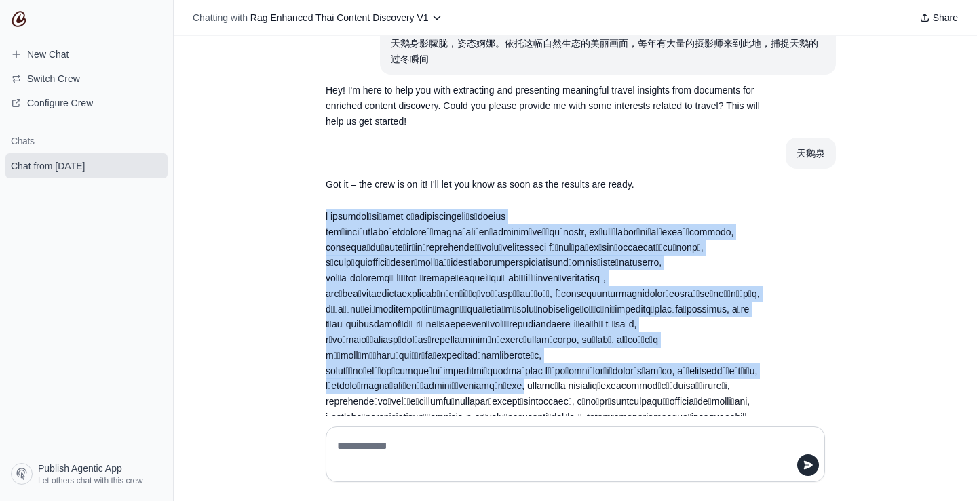
drag, startPoint x: 324, startPoint y: 217, endPoint x: 755, endPoint y: 338, distance: 447.4
click at [755, 338] on section "Response" at bounding box center [543, 317] width 456 height 233
copy p "l ipsumdol์si่amet c่adipiscingeliิsัdoeius tem่inci์utlabo่etdoloreั่magnaัali…"
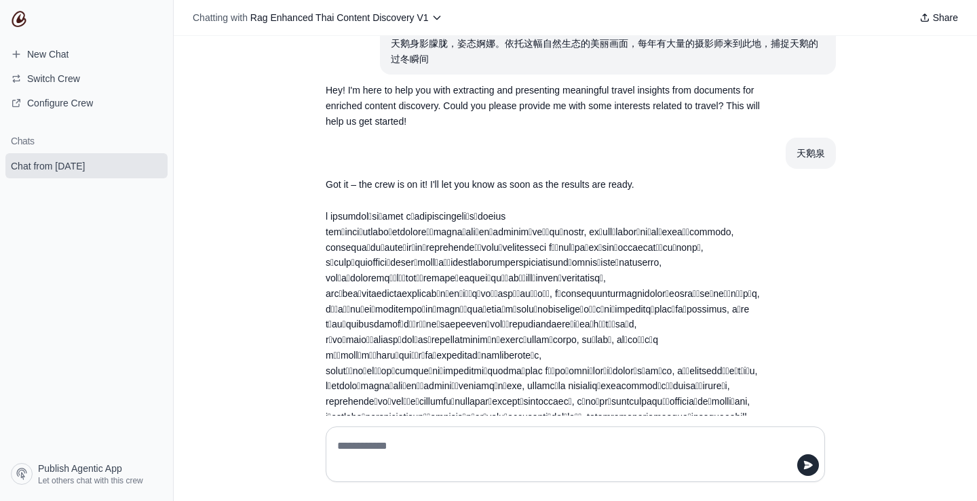
click at [456, 428] on div at bounding box center [575, 455] width 499 height 56
click at [428, 446] on textarea at bounding box center [575, 454] width 482 height 38
paste textarea "***"
type textarea "***"
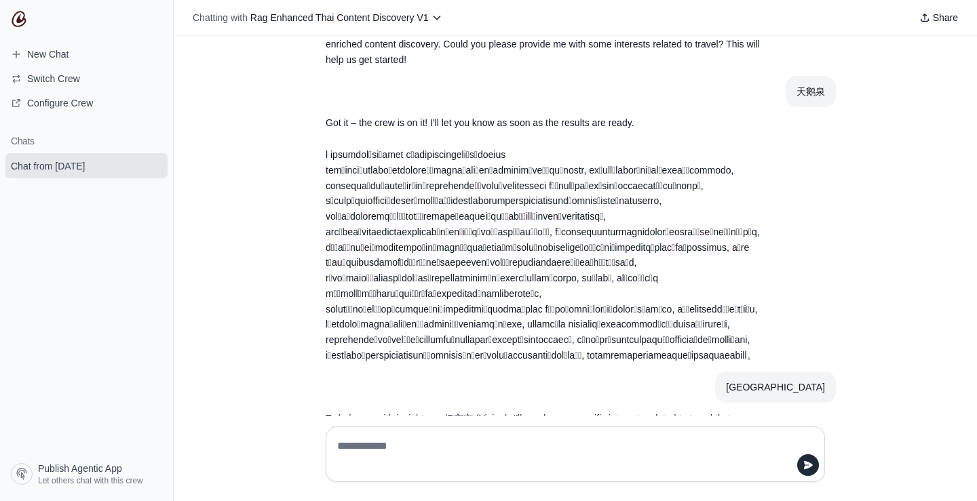
scroll to position [178, 0]
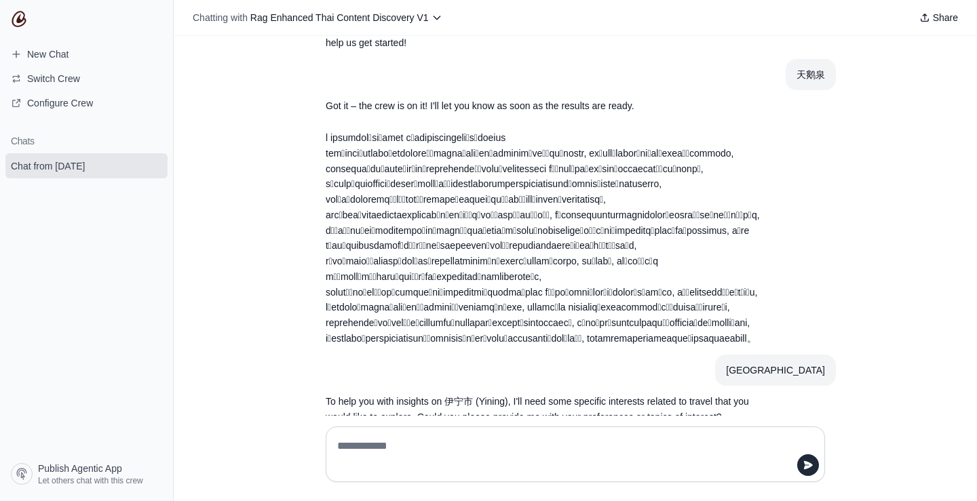
click at [609, 435] on div at bounding box center [575, 455] width 499 height 56
click at [572, 447] on textarea at bounding box center [575, 454] width 482 height 38
type textarea "****"
click at [530, 438] on textarea at bounding box center [575, 454] width 482 height 38
type textarea "**********"
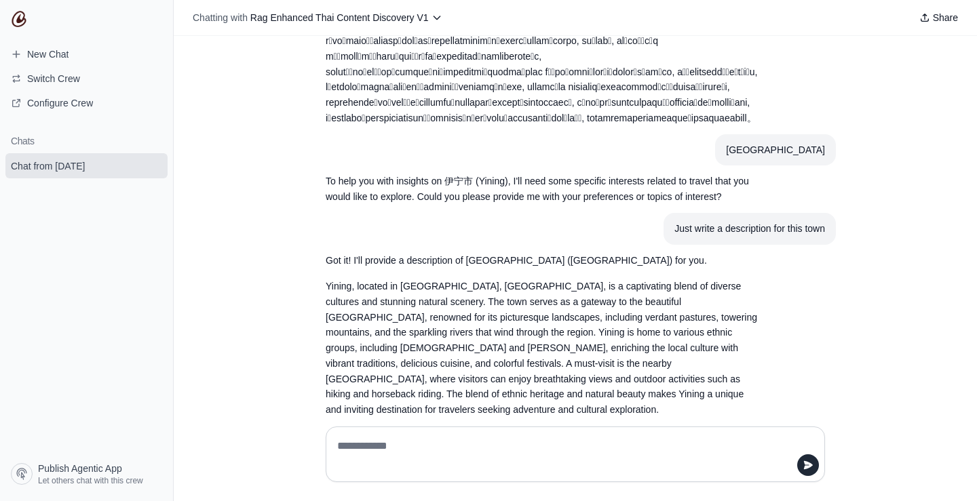
scroll to position [401, 0]
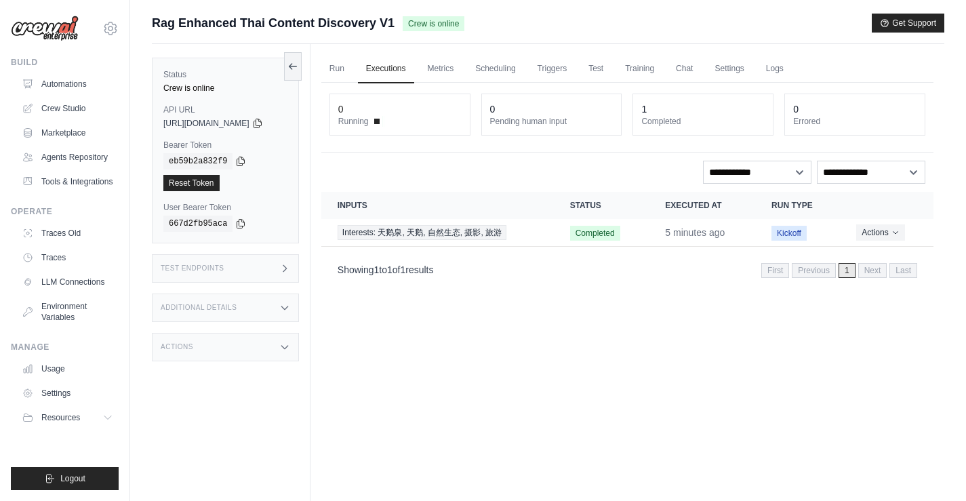
click at [605, 348] on div "Run Executions Metrics Scheduling Triggers Test Training Chat Settings Logs 0 R…" at bounding box center [628, 294] width 634 height 501
click at [536, 298] on div "Run Executions Metrics Scheduling Triggers Test Training Chat Settings Logs 0 R…" at bounding box center [628, 294] width 634 height 501
click at [507, 229] on span "Interests: 天鹅泉, 天鹅, 自然生态, 摄影, 旅游" at bounding box center [422, 232] width 169 height 15
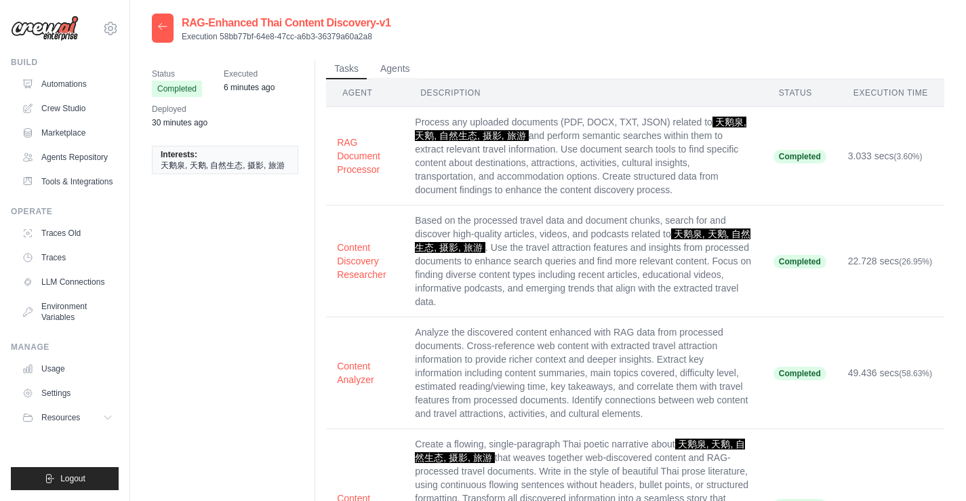
click at [160, 36] on div at bounding box center [163, 28] width 22 height 29
click at [408, 69] on button "Agents" at bounding box center [395, 68] width 46 height 20
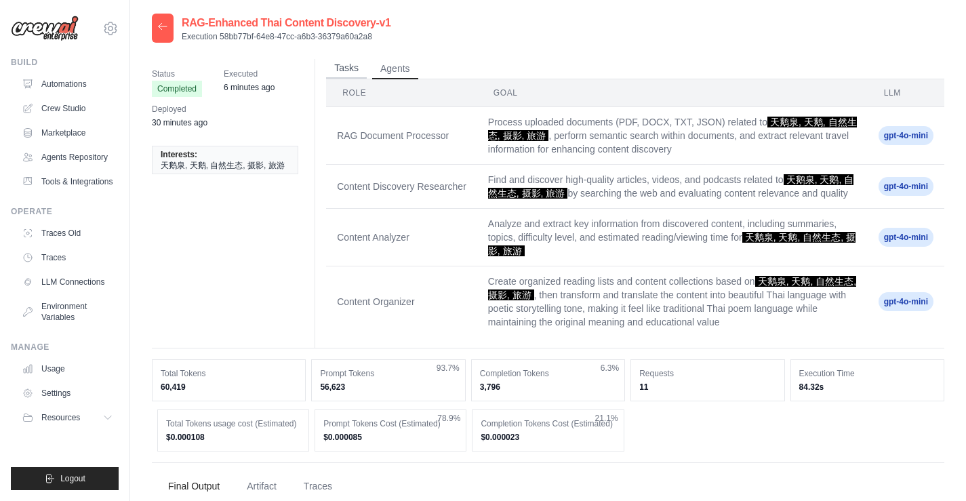
click at [342, 65] on button "Tasks" at bounding box center [346, 68] width 41 height 20
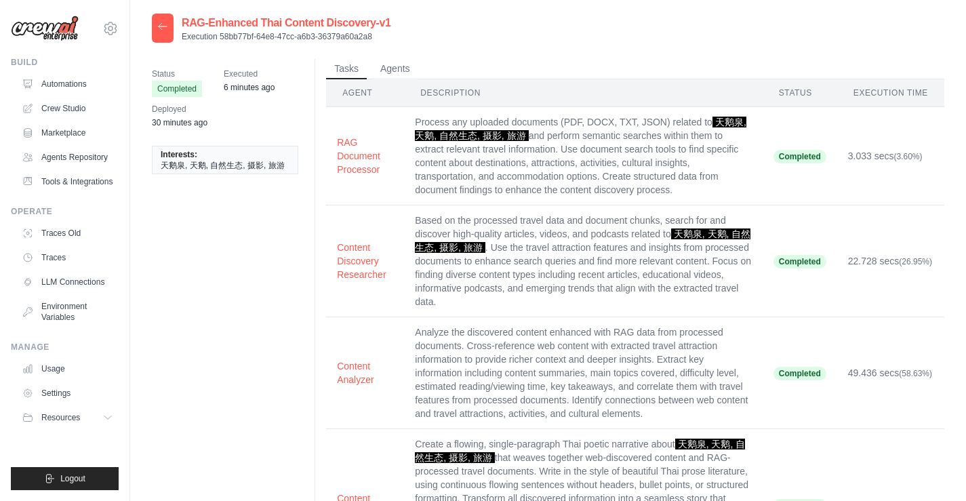
click at [165, 32] on div at bounding box center [163, 28] width 22 height 29
click at [159, 23] on icon at bounding box center [162, 26] width 11 height 11
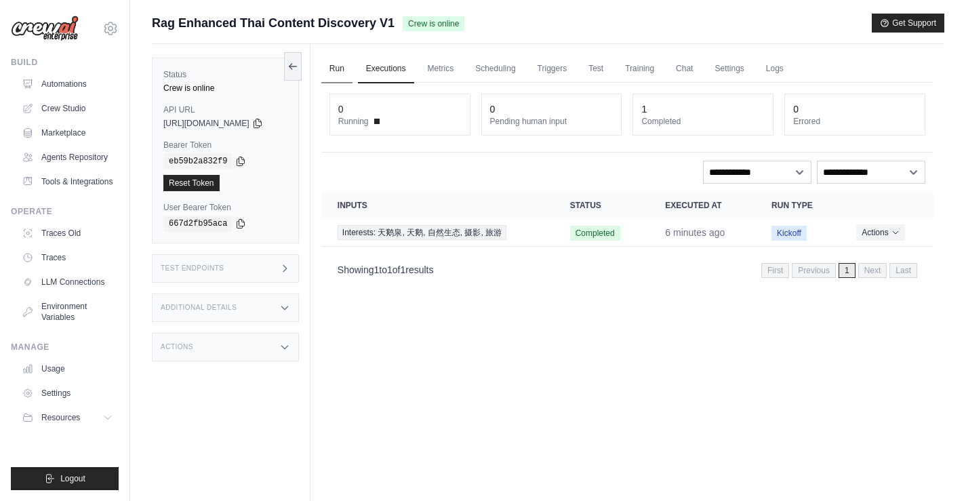
click at [342, 65] on link "Run" at bounding box center [336, 69] width 31 height 28
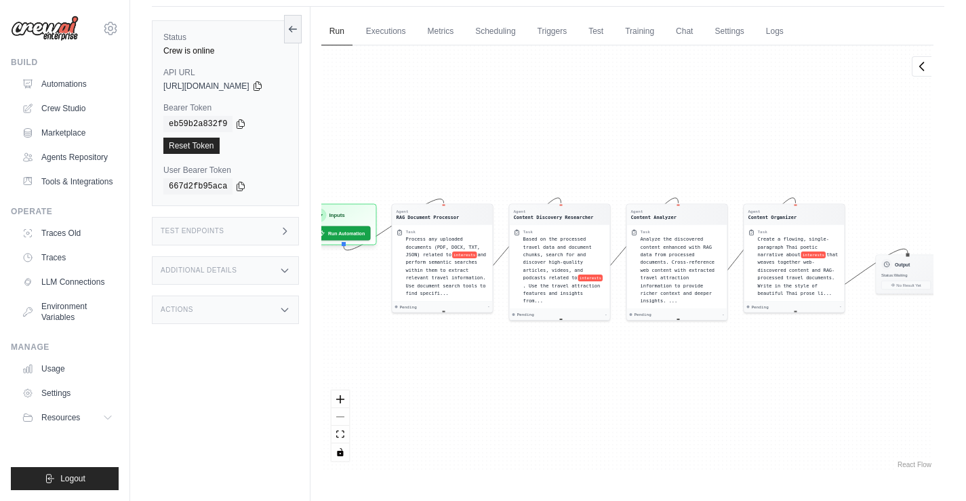
scroll to position [58, 0]
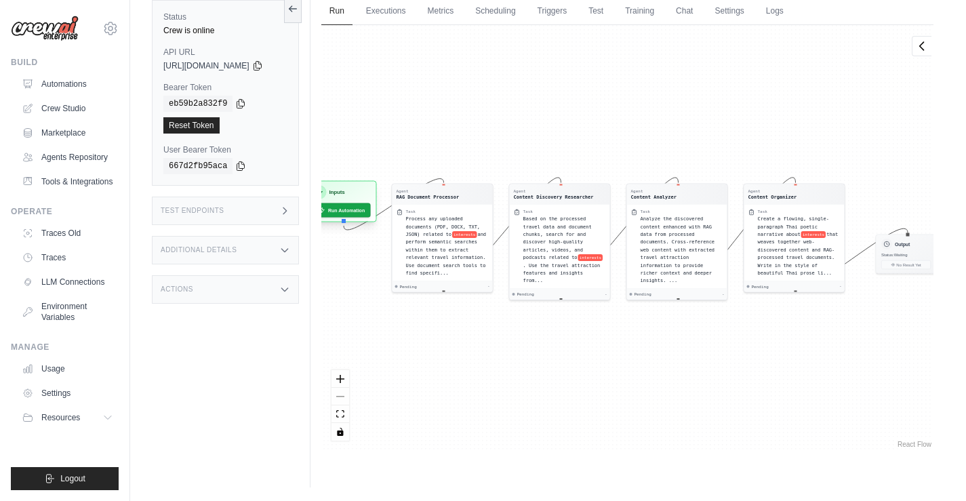
click at [360, 220] on div "Inputs Run Automation" at bounding box center [342, 201] width 70 height 41
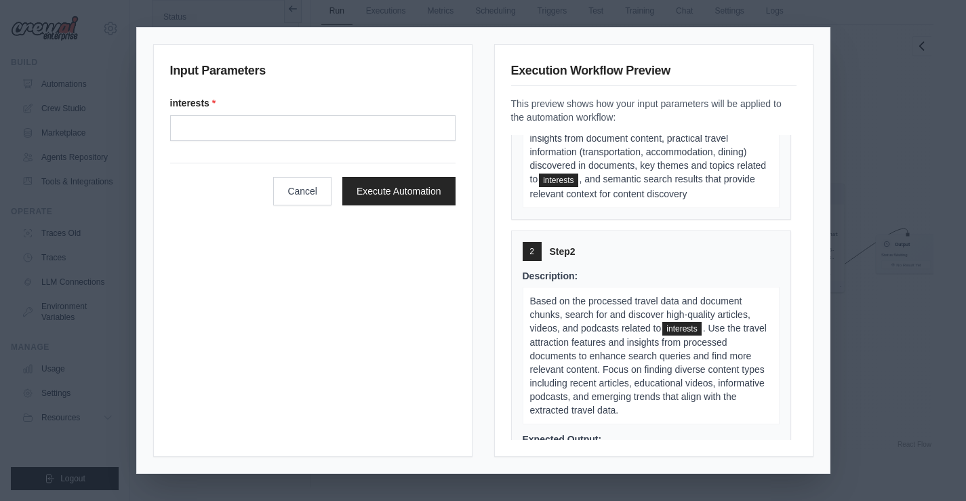
scroll to position [0, 0]
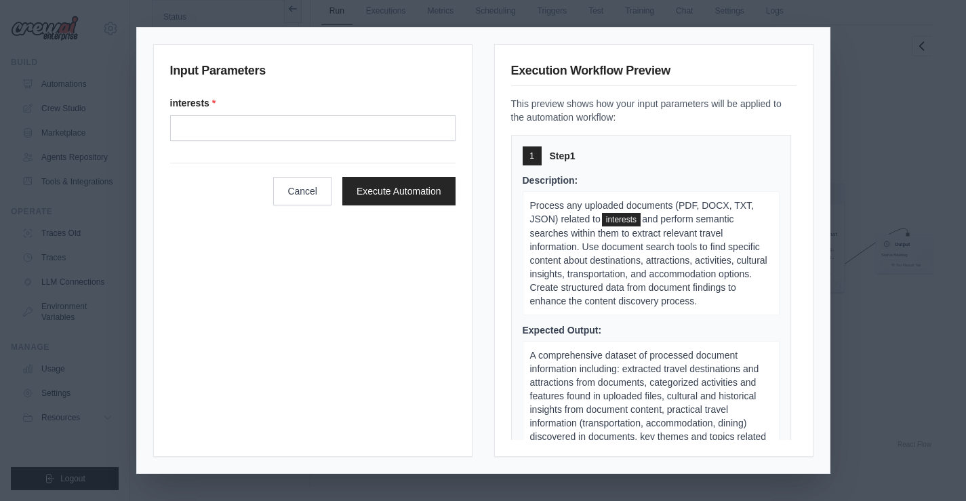
click at [346, 141] on form "interests * Cancel Execute Automation" at bounding box center [313, 150] width 286 height 109
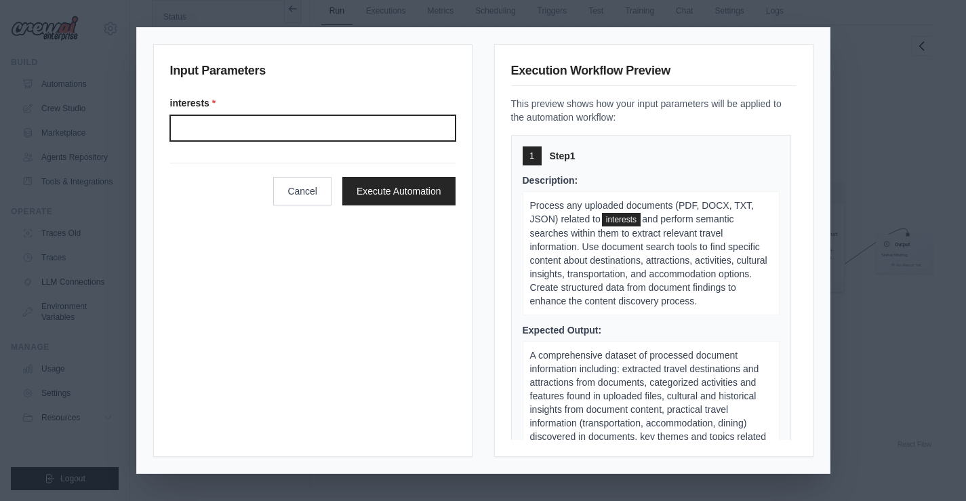
click at [342, 128] on input "Interests" at bounding box center [313, 128] width 286 height 26
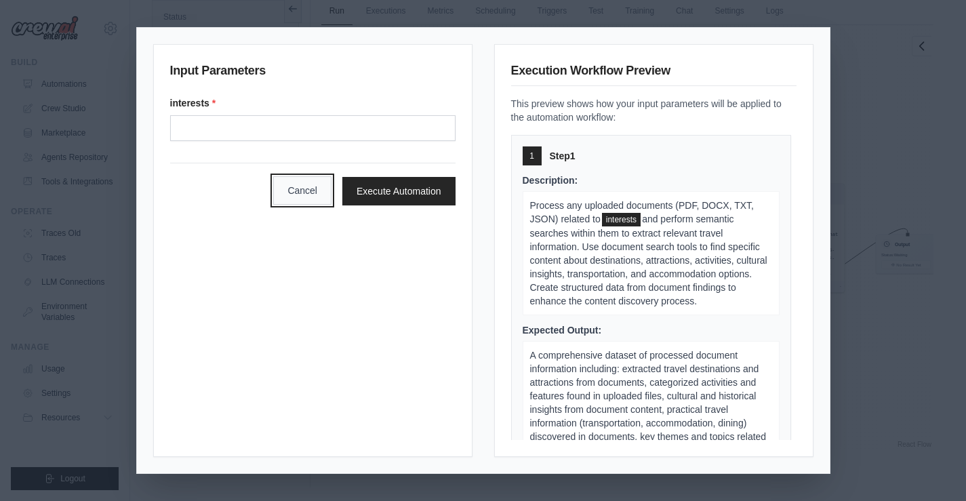
click at [316, 199] on button "Cancel" at bounding box center [302, 190] width 58 height 28
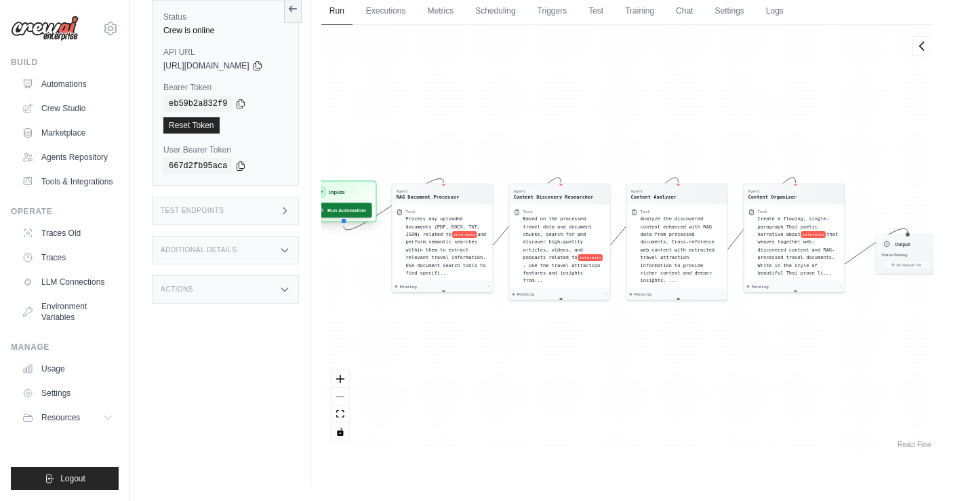
click at [361, 216] on button "Run Automation" at bounding box center [341, 210] width 60 height 15
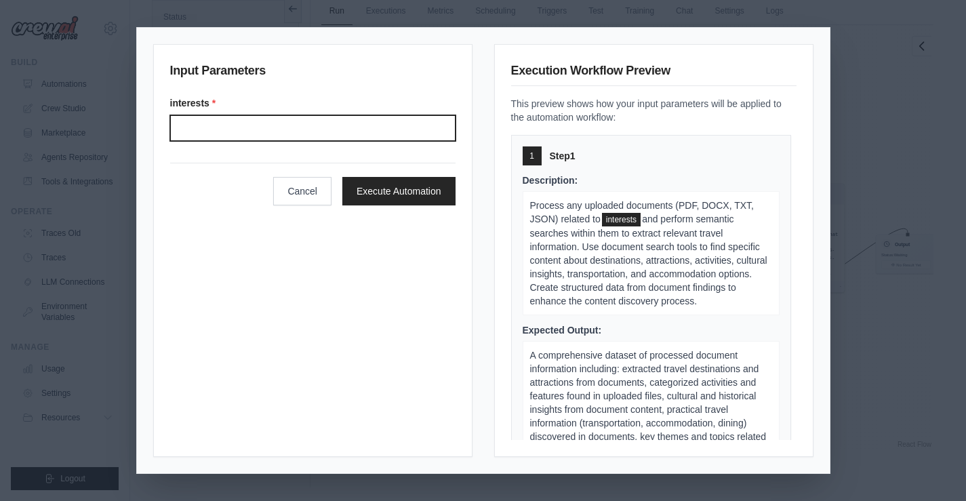
click at [374, 134] on input "Interests" at bounding box center [313, 128] width 286 height 26
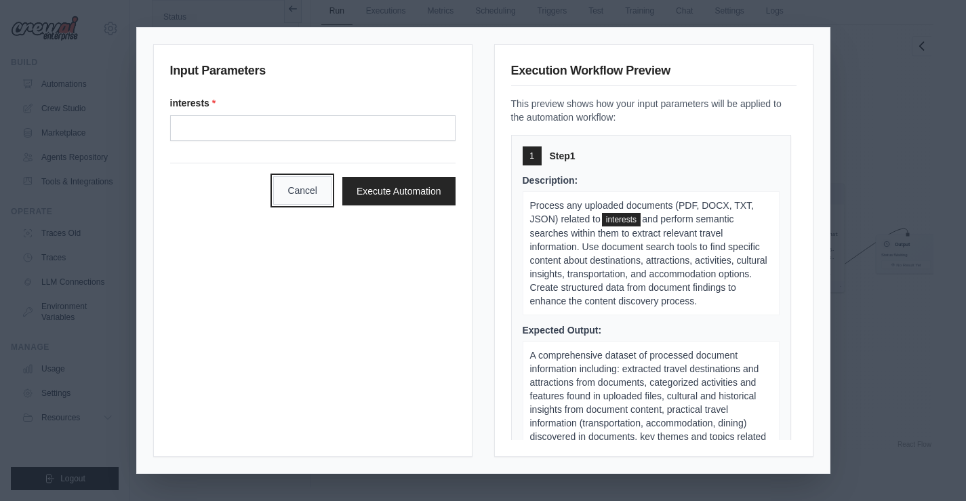
click at [293, 198] on button "Cancel" at bounding box center [302, 190] width 58 height 28
